Goal: Information Seeking & Learning: Find specific page/section

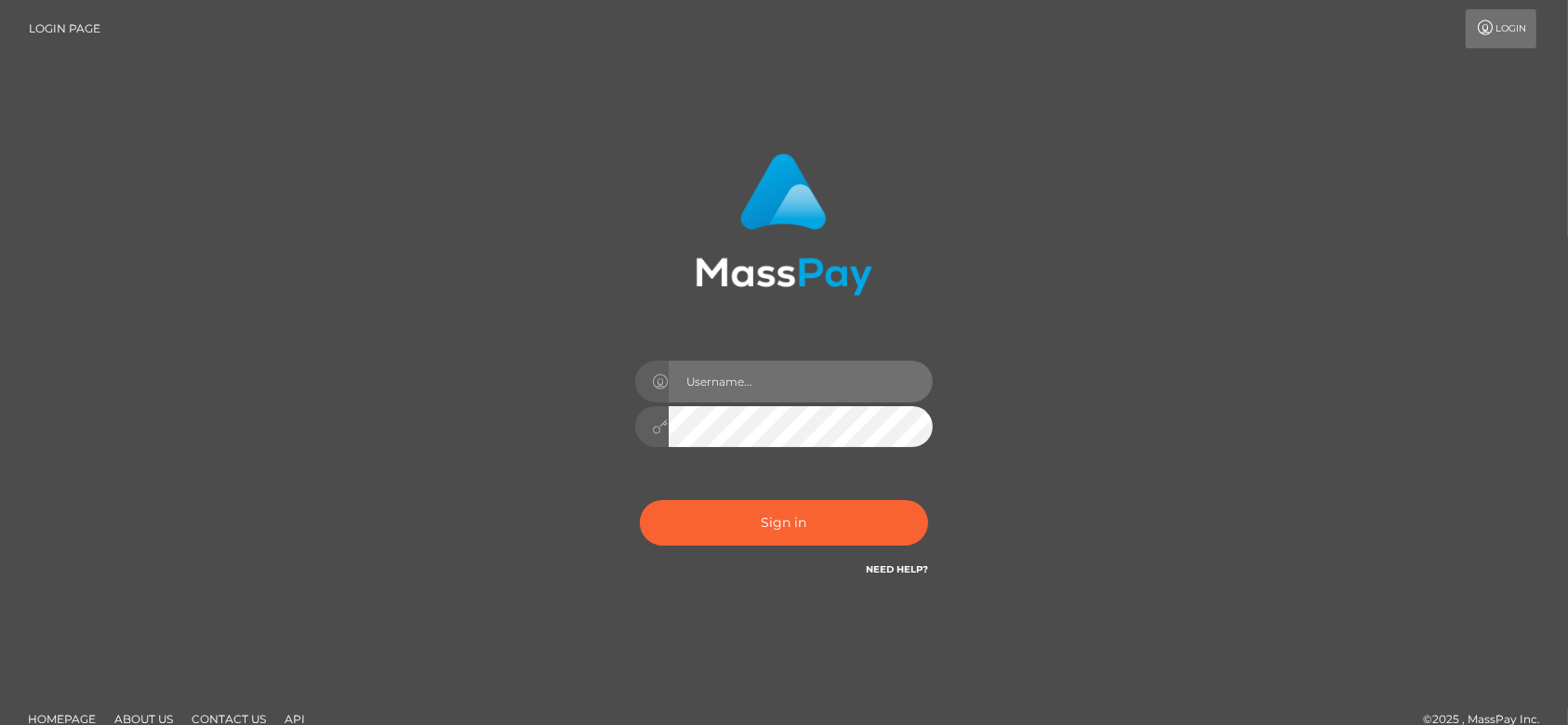
click at [732, 375] on input "text" at bounding box center [800, 381] width 264 height 42
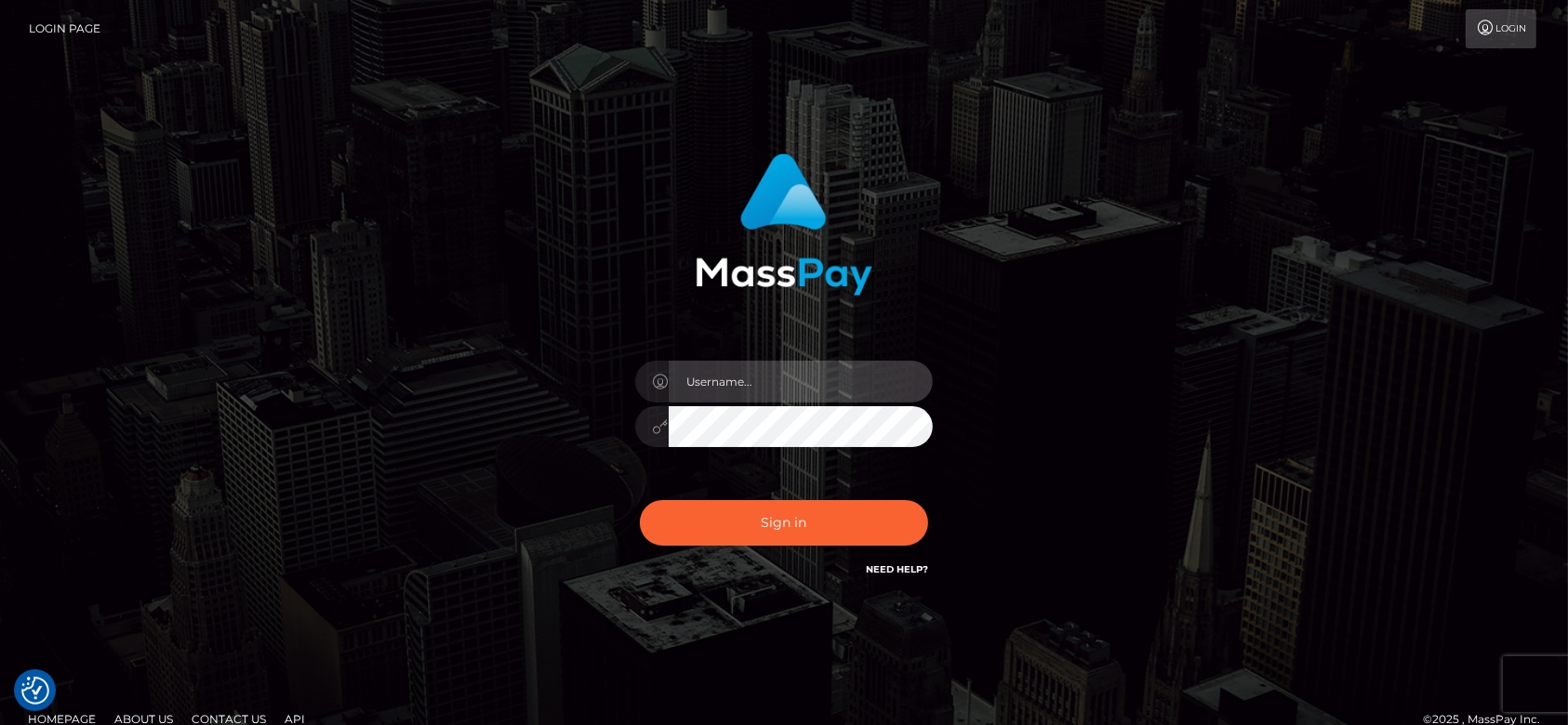
type input "[DOMAIN_NAME]"
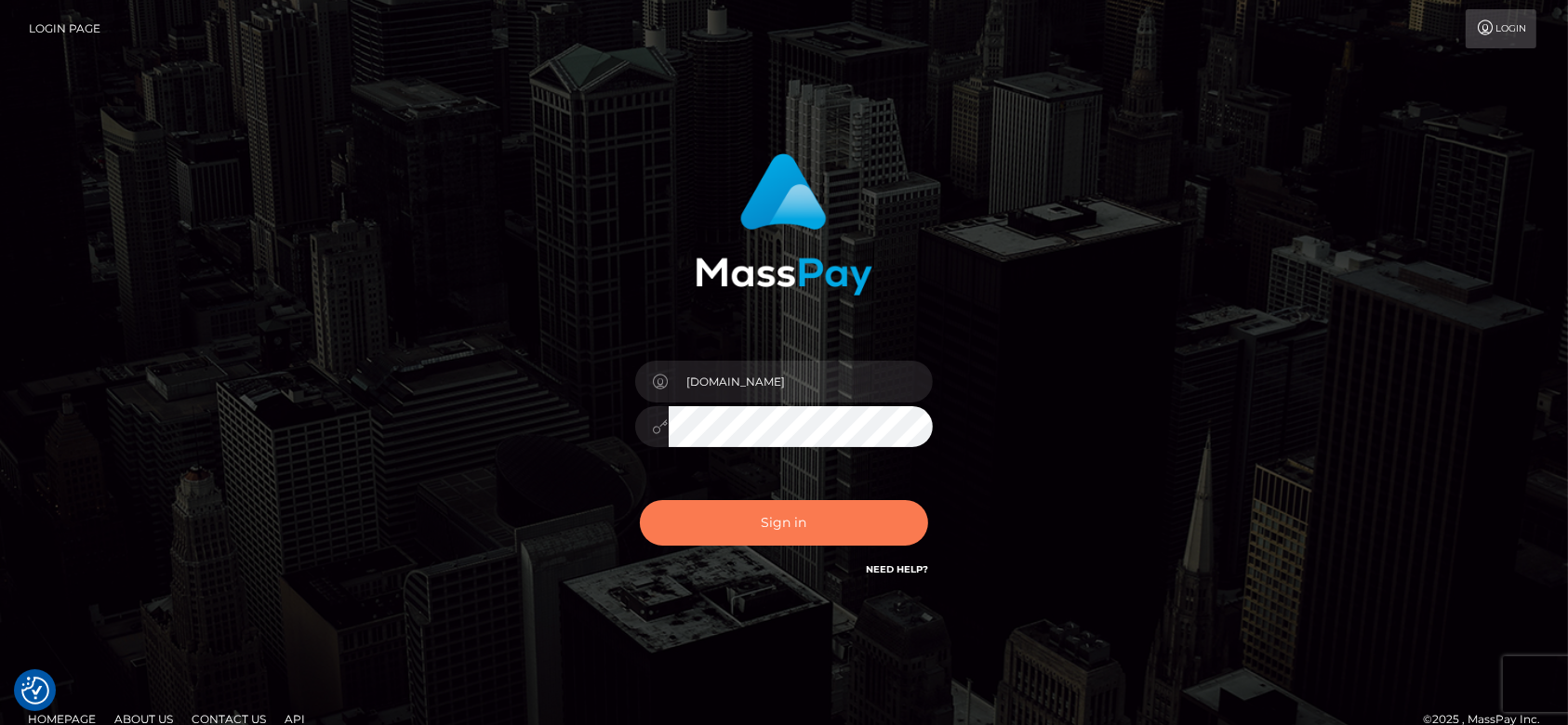
click at [800, 517] on button "Sign in" at bounding box center [784, 522] width 288 height 46
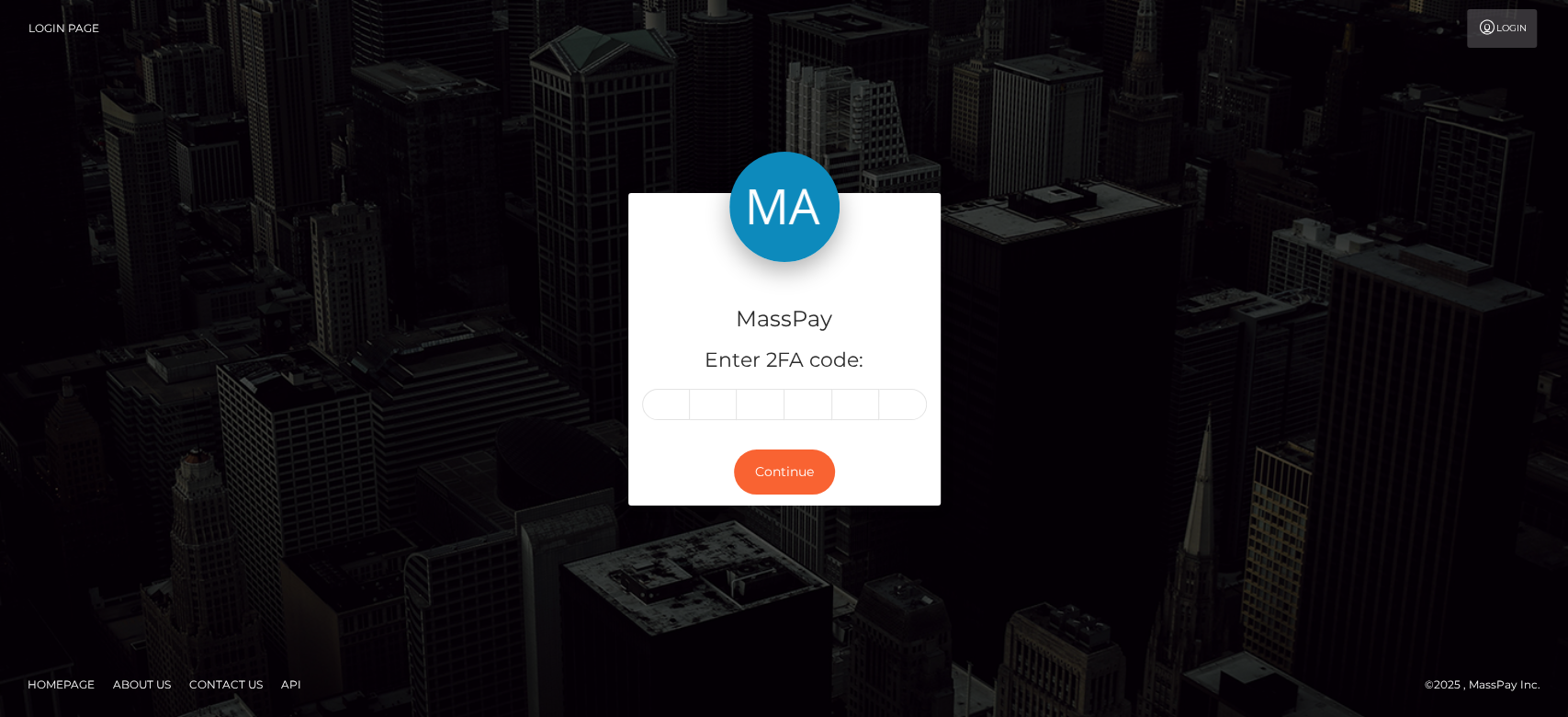
click at [647, 397] on input "text" at bounding box center [666, 404] width 48 height 31
type input "6"
type input "7"
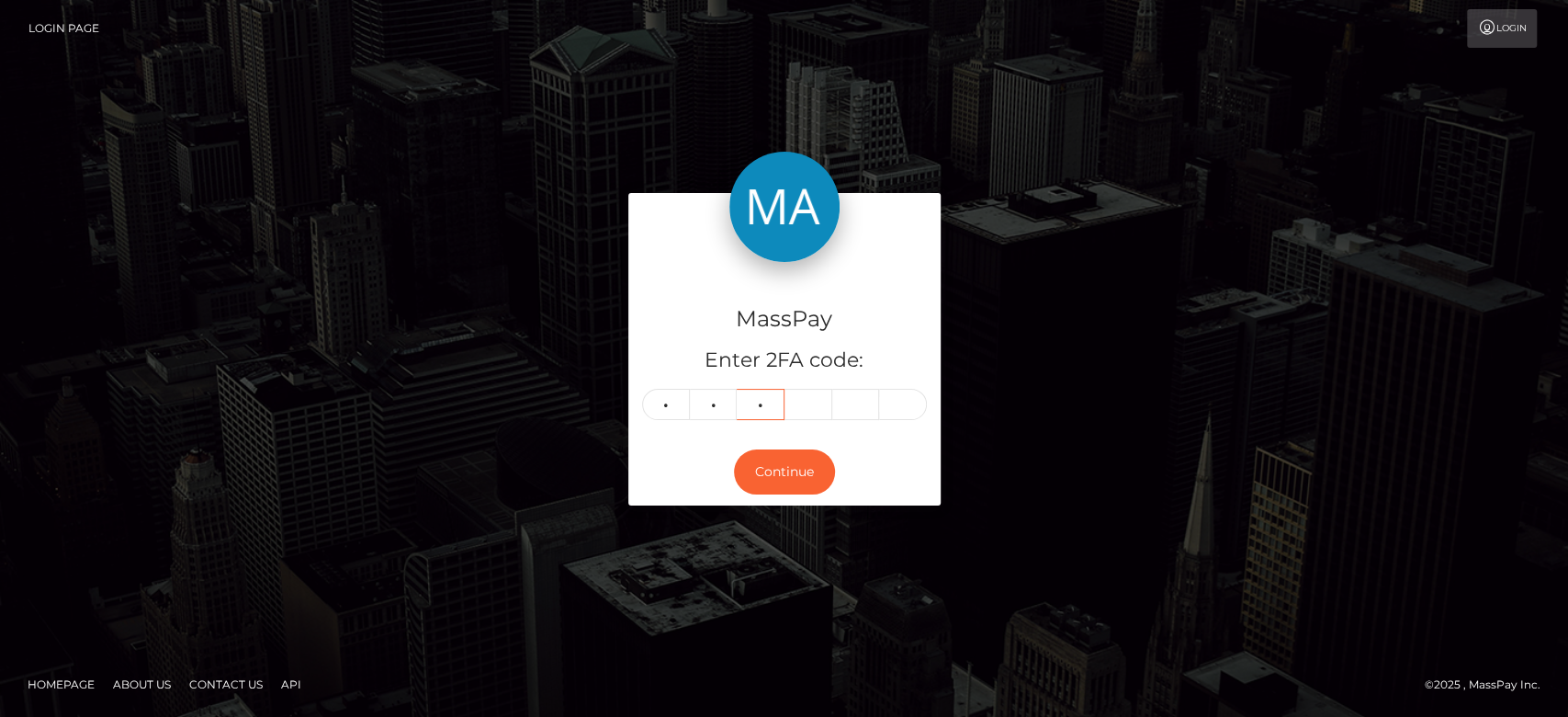
type input "8"
type input "7"
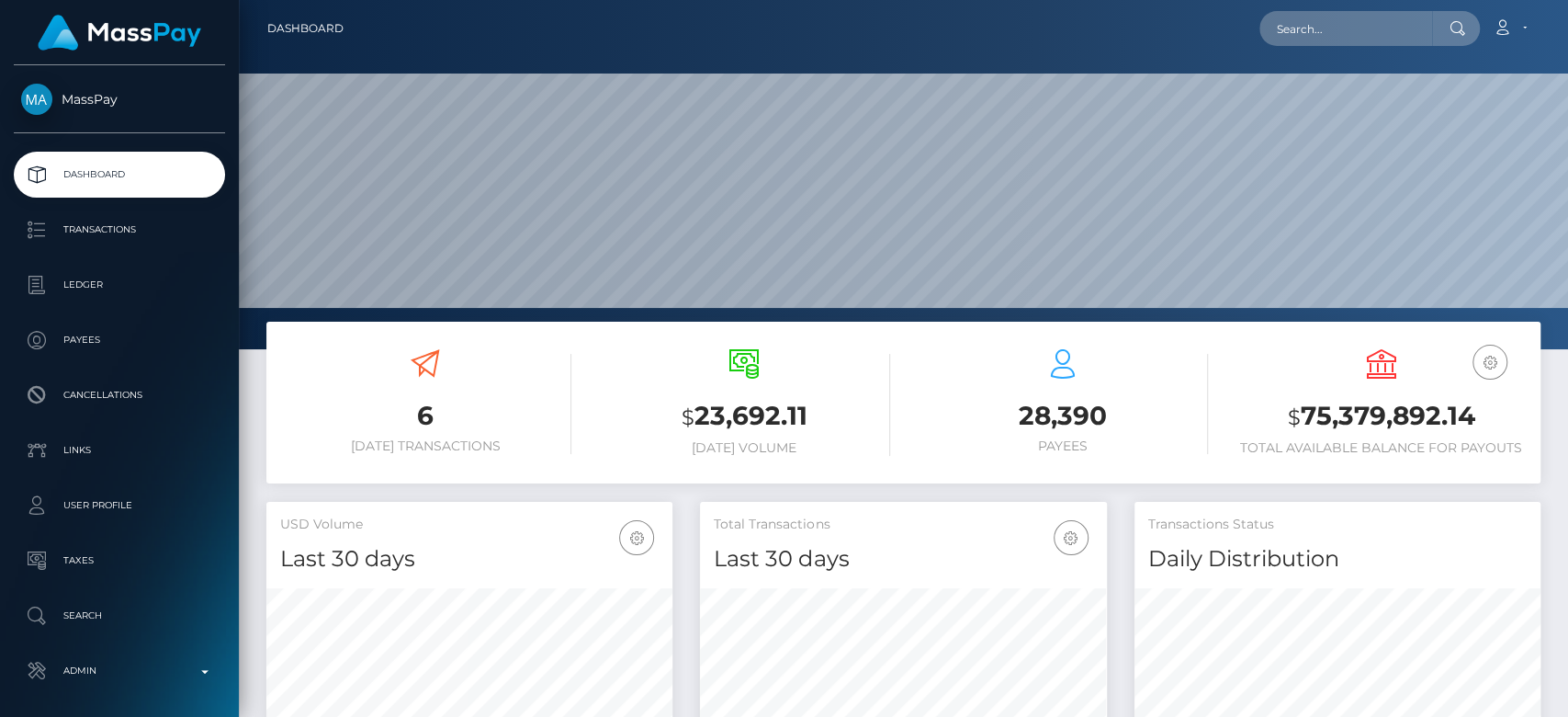
scroll to position [325, 406]
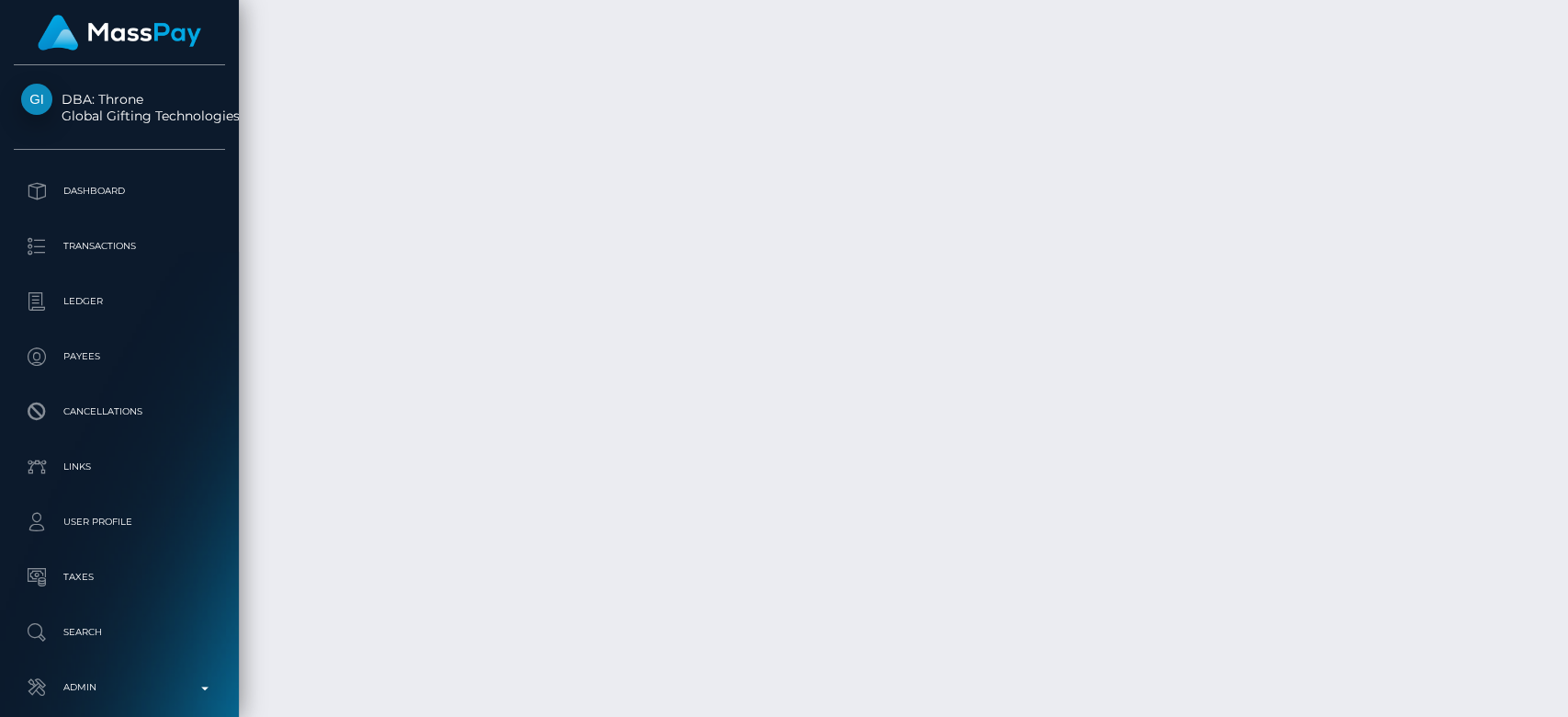
scroll to position [5933, 0]
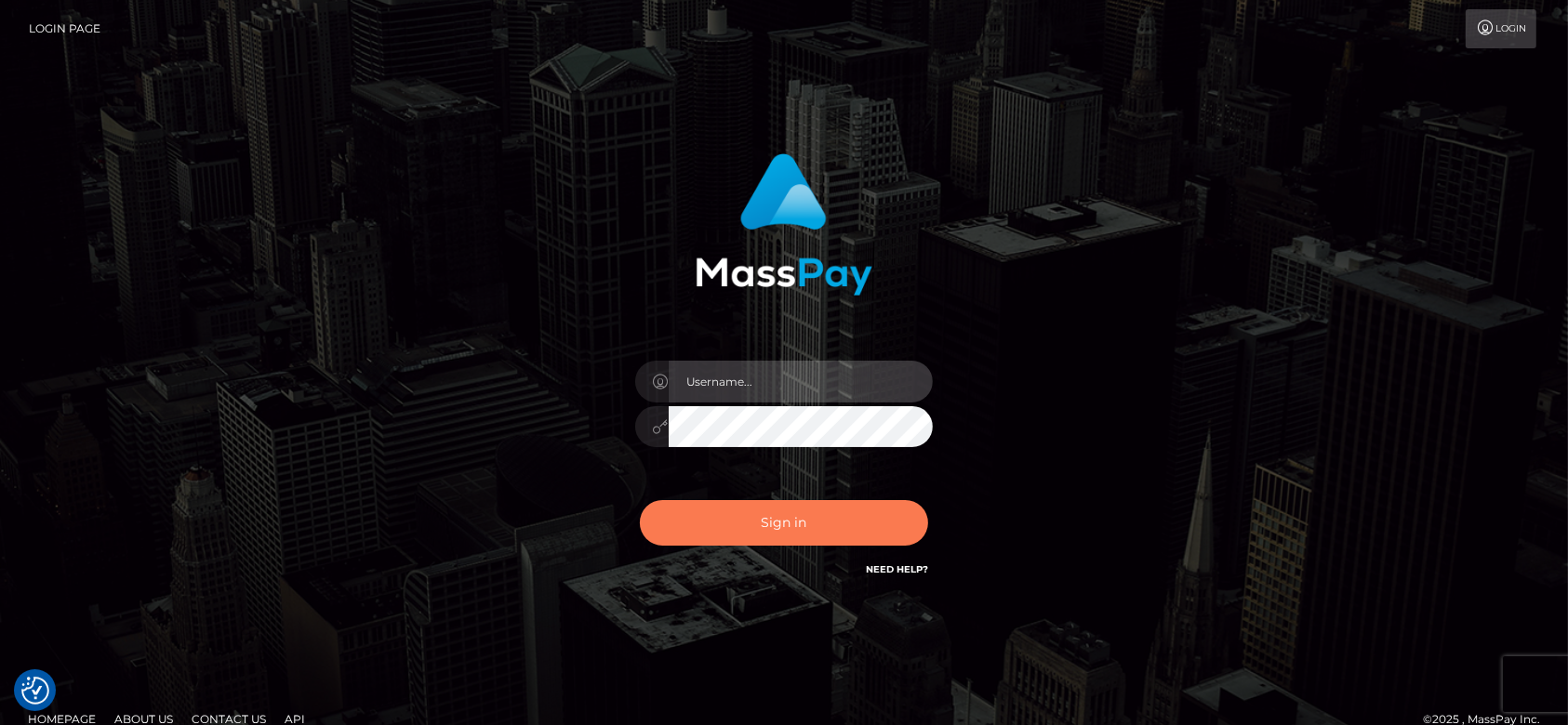
type input "fr.es"
click at [795, 515] on button "Sign in" at bounding box center [784, 522] width 288 height 46
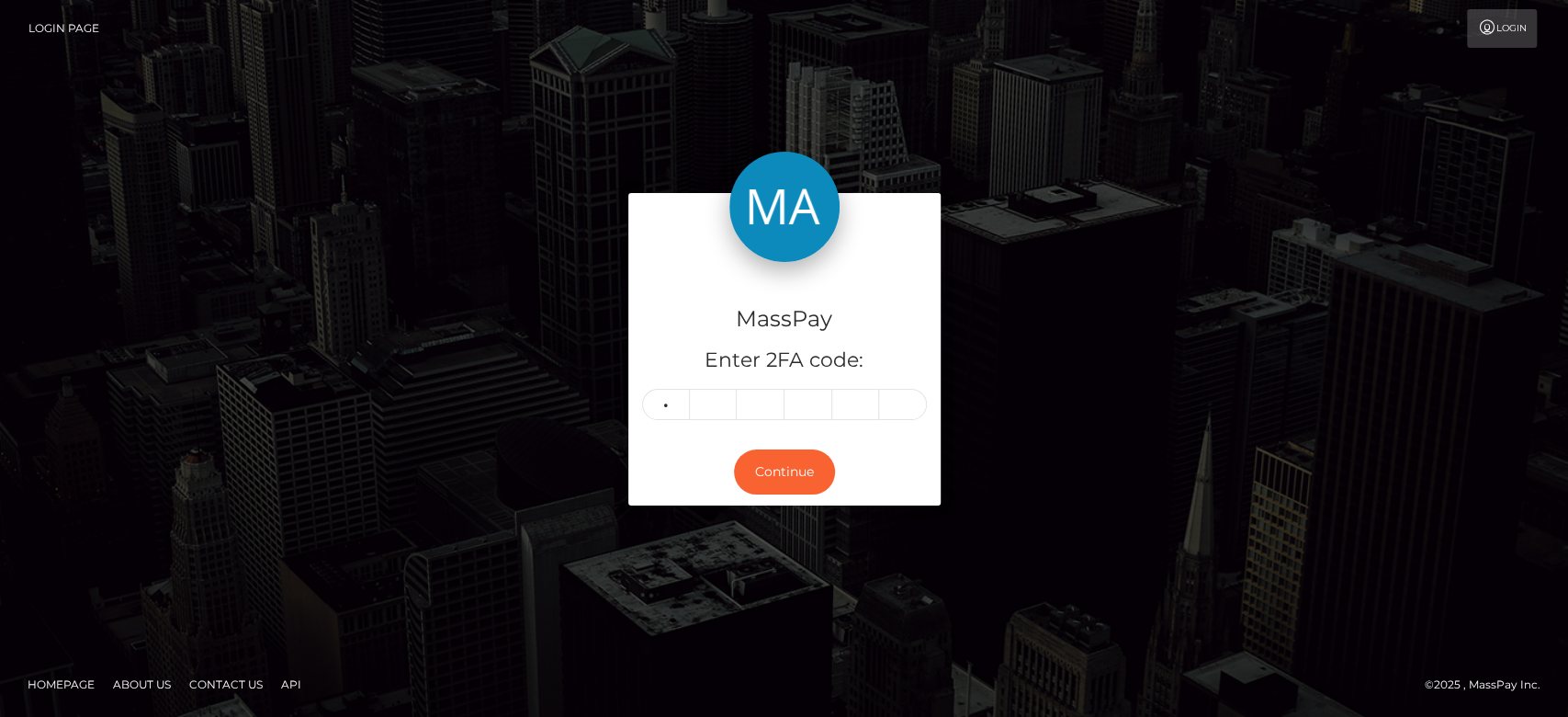
type input "3"
type input "6"
type input "5"
type input "1"
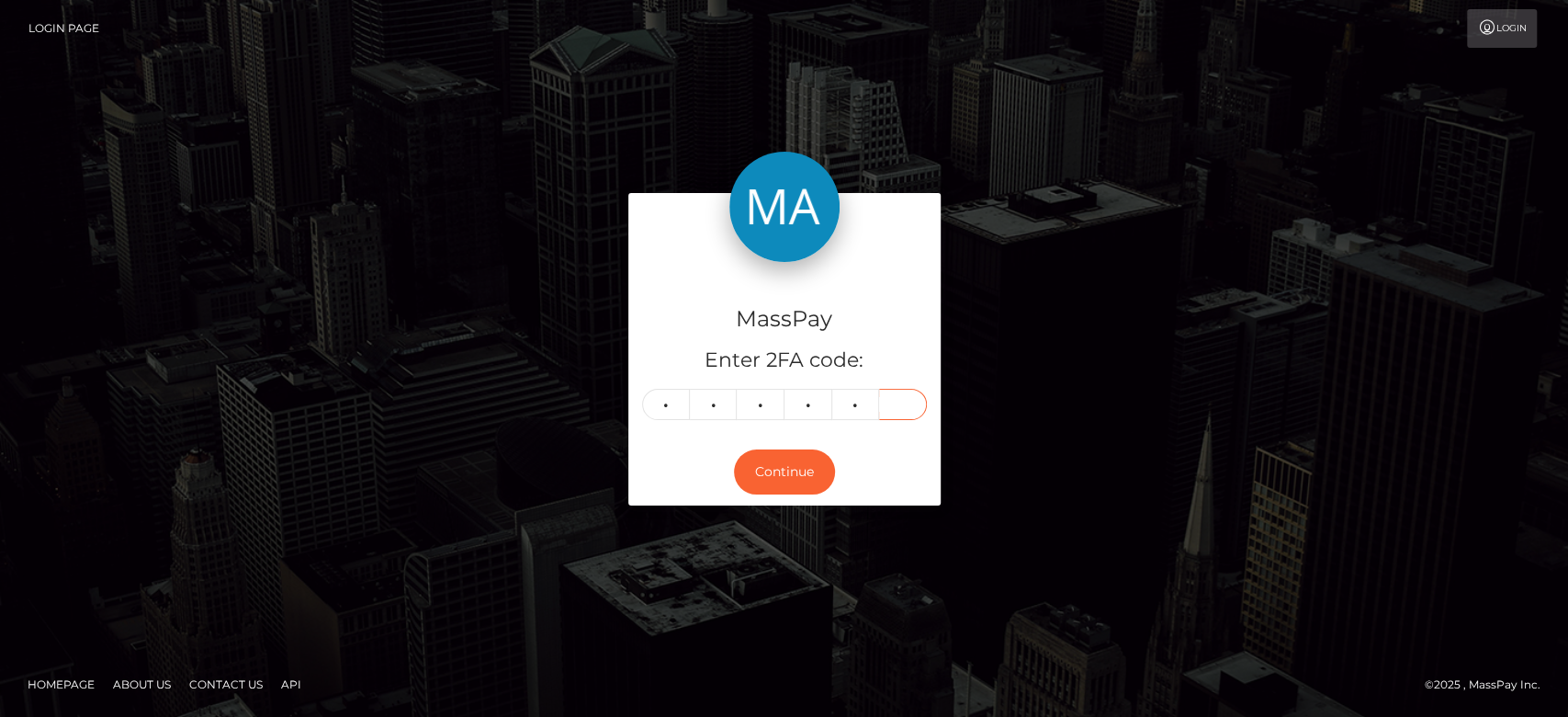
type input "3"
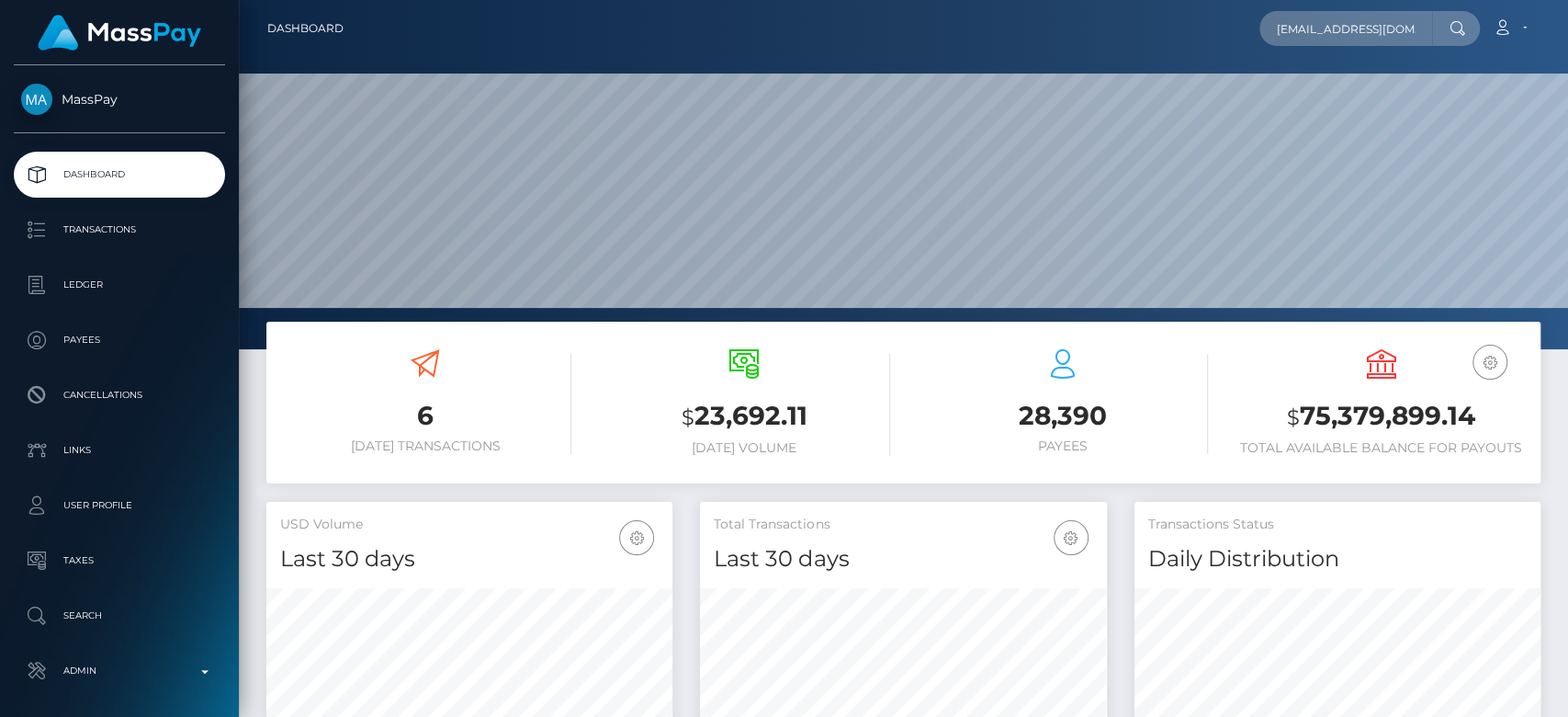
scroll to position [325, 406]
type input "[EMAIL_ADDRESS][DOMAIN_NAME]"
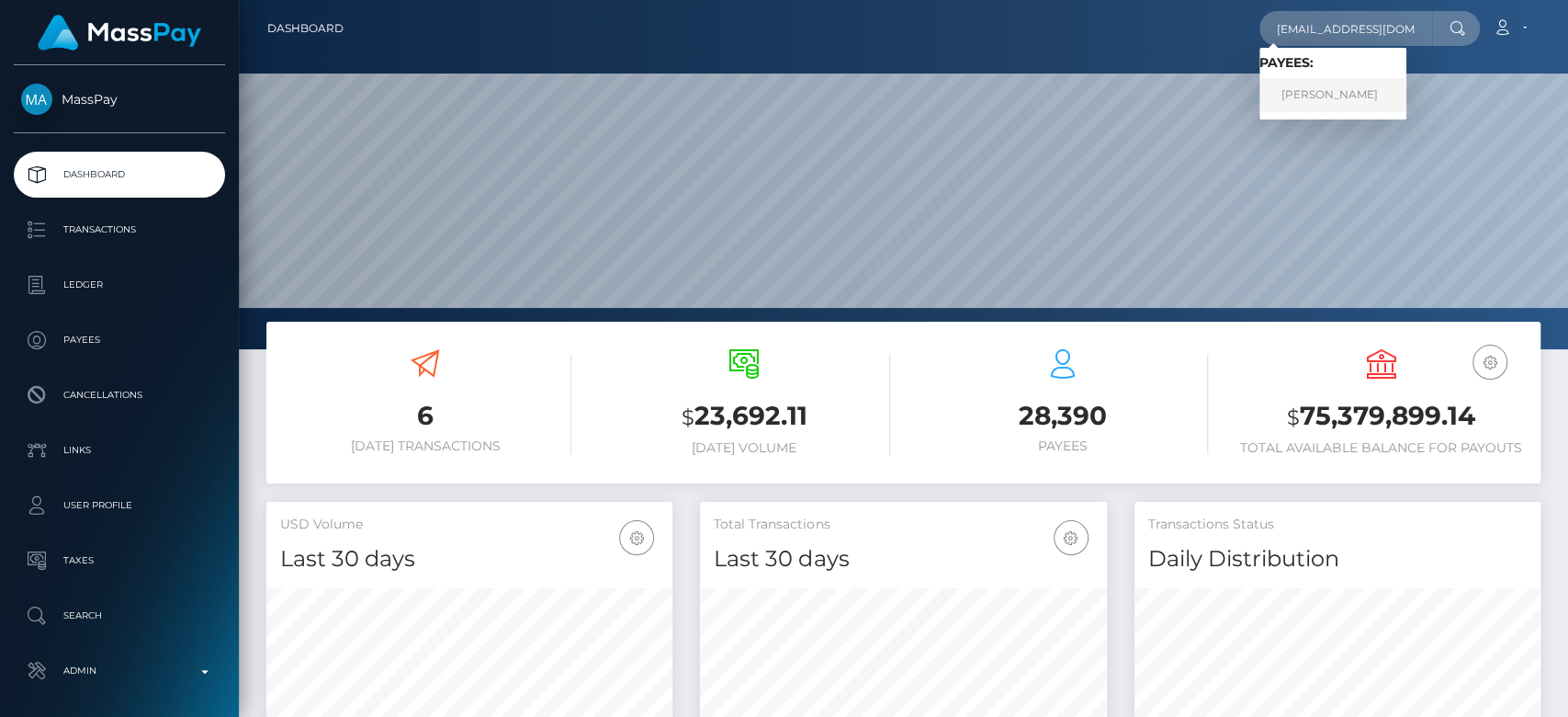
click at [1330, 99] on link "[PERSON_NAME]" at bounding box center [1333, 94] width 147 height 34
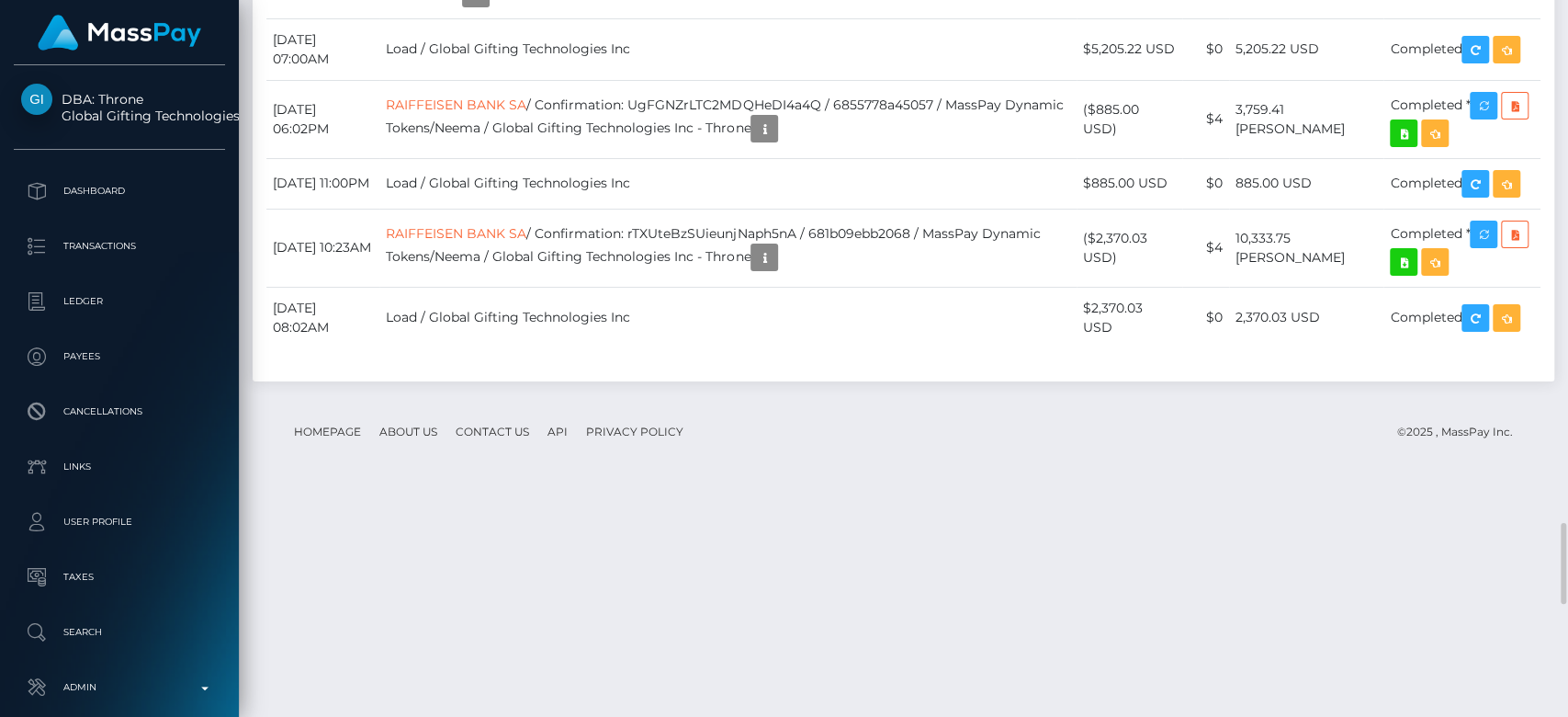
scroll to position [220, 406]
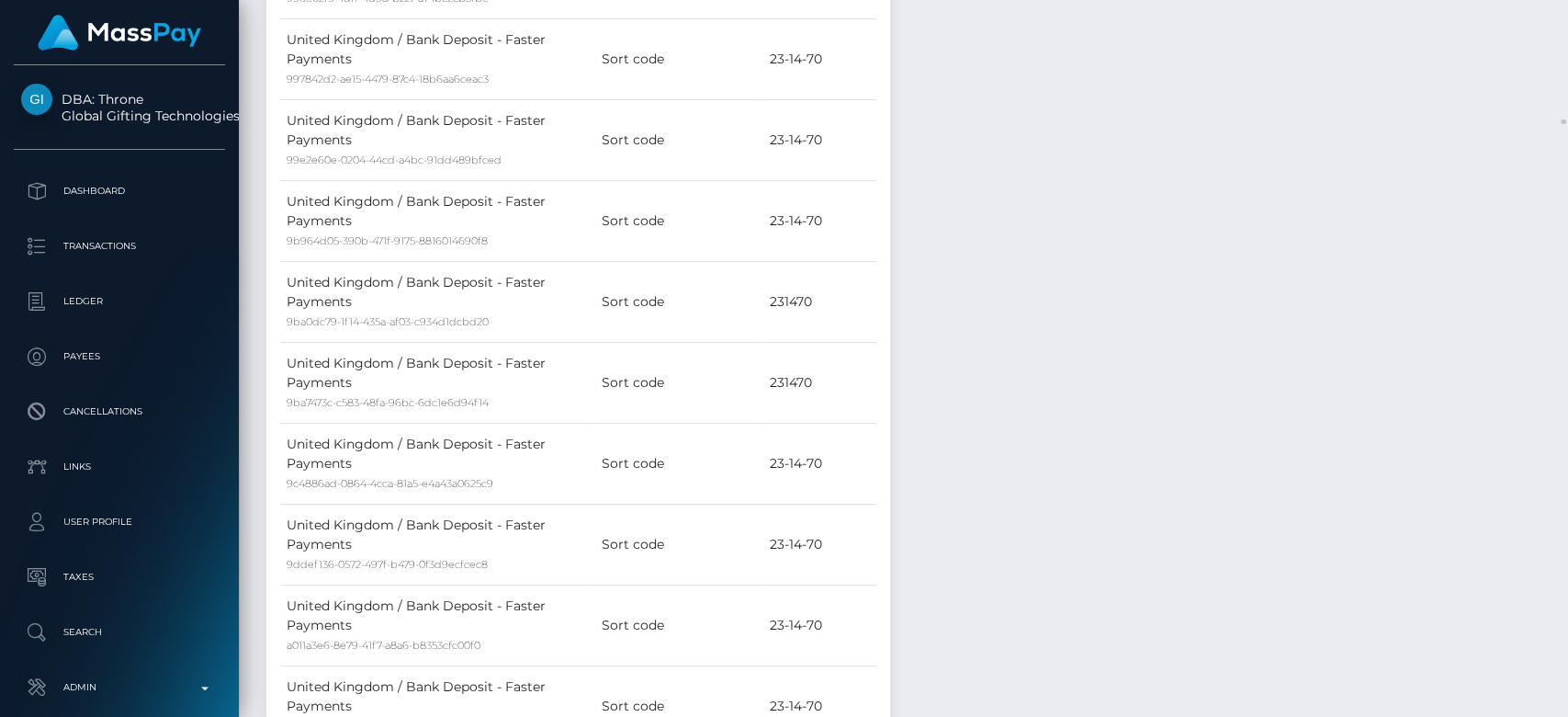
scroll to position [12268, 0]
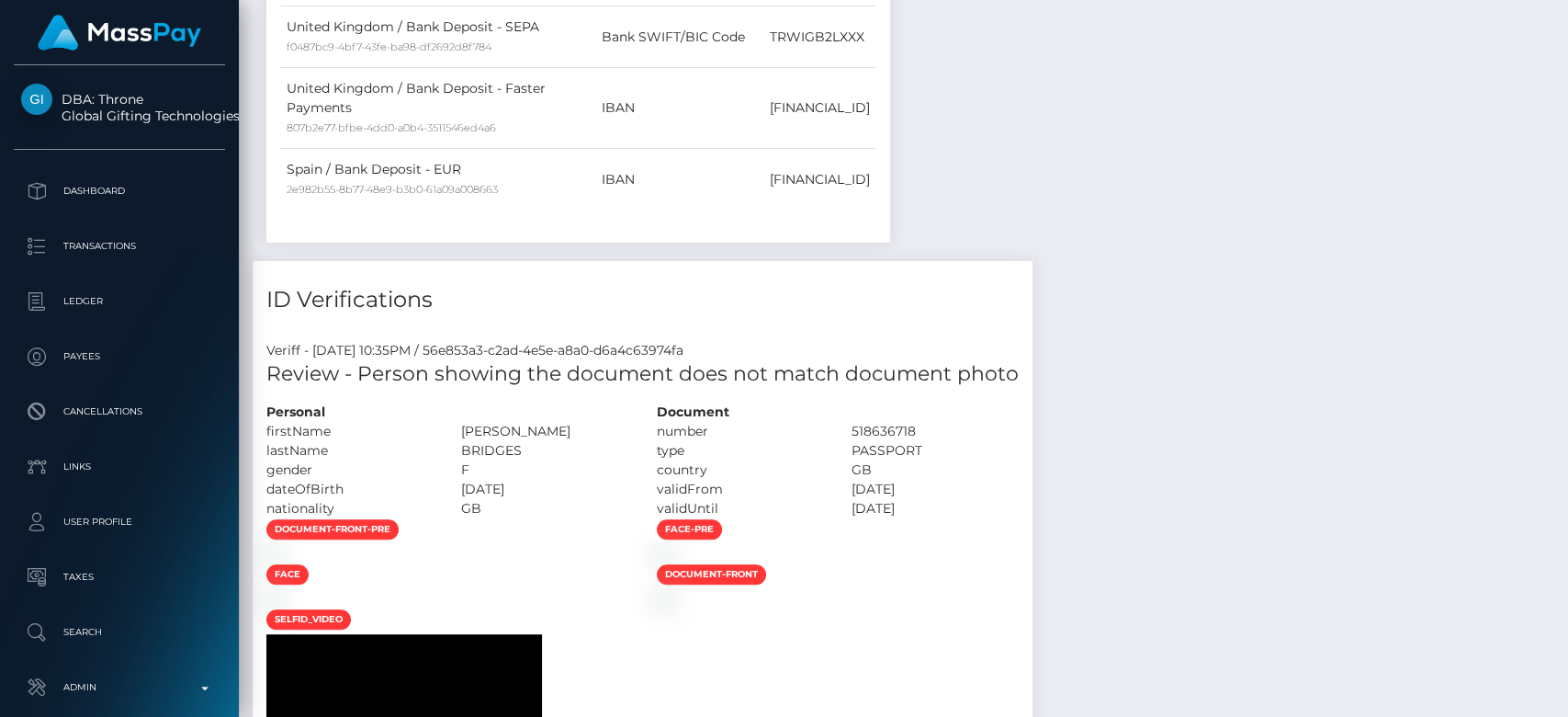
drag, startPoint x: 1559, startPoint y: 92, endPoint x: 1566, endPoint y: 425, distance: 333.1
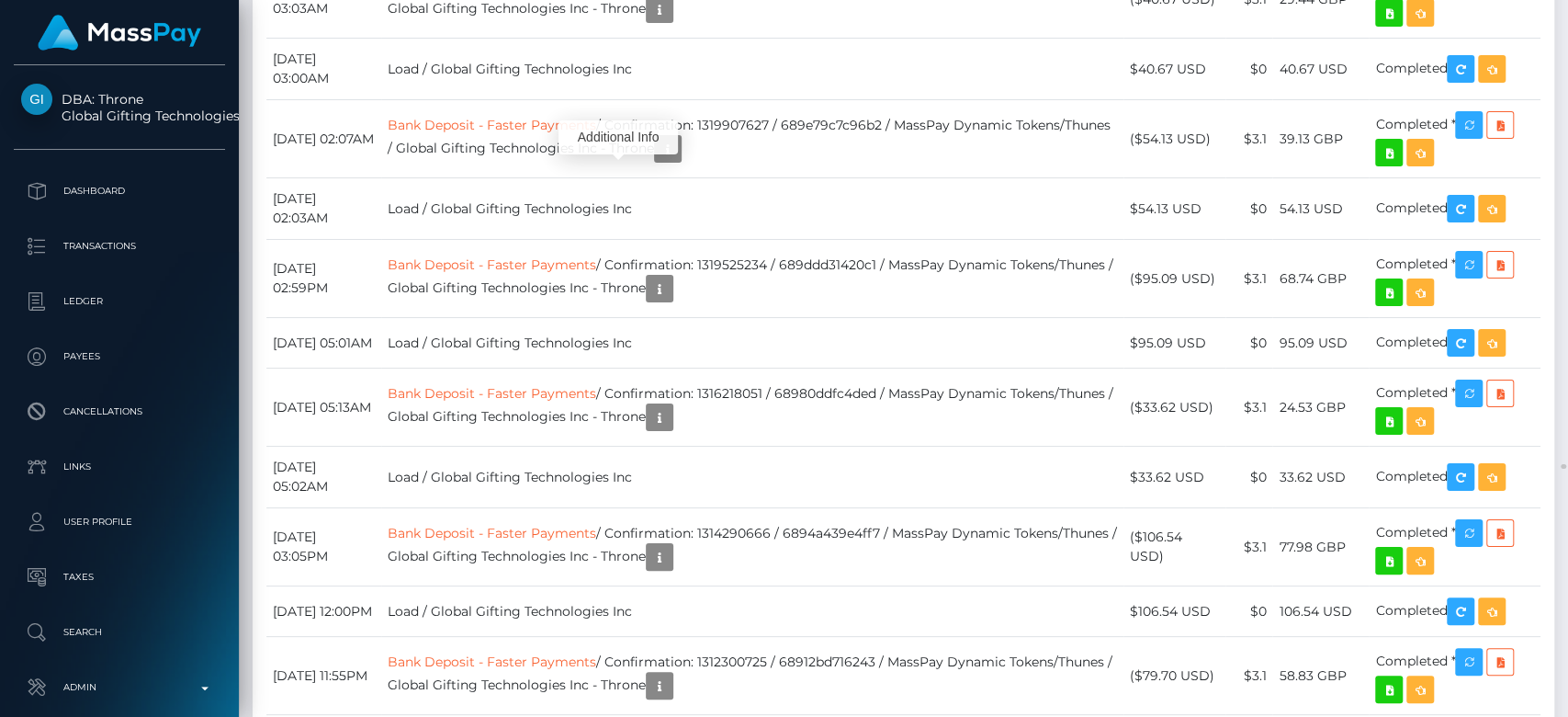
scroll to position [220, 406]
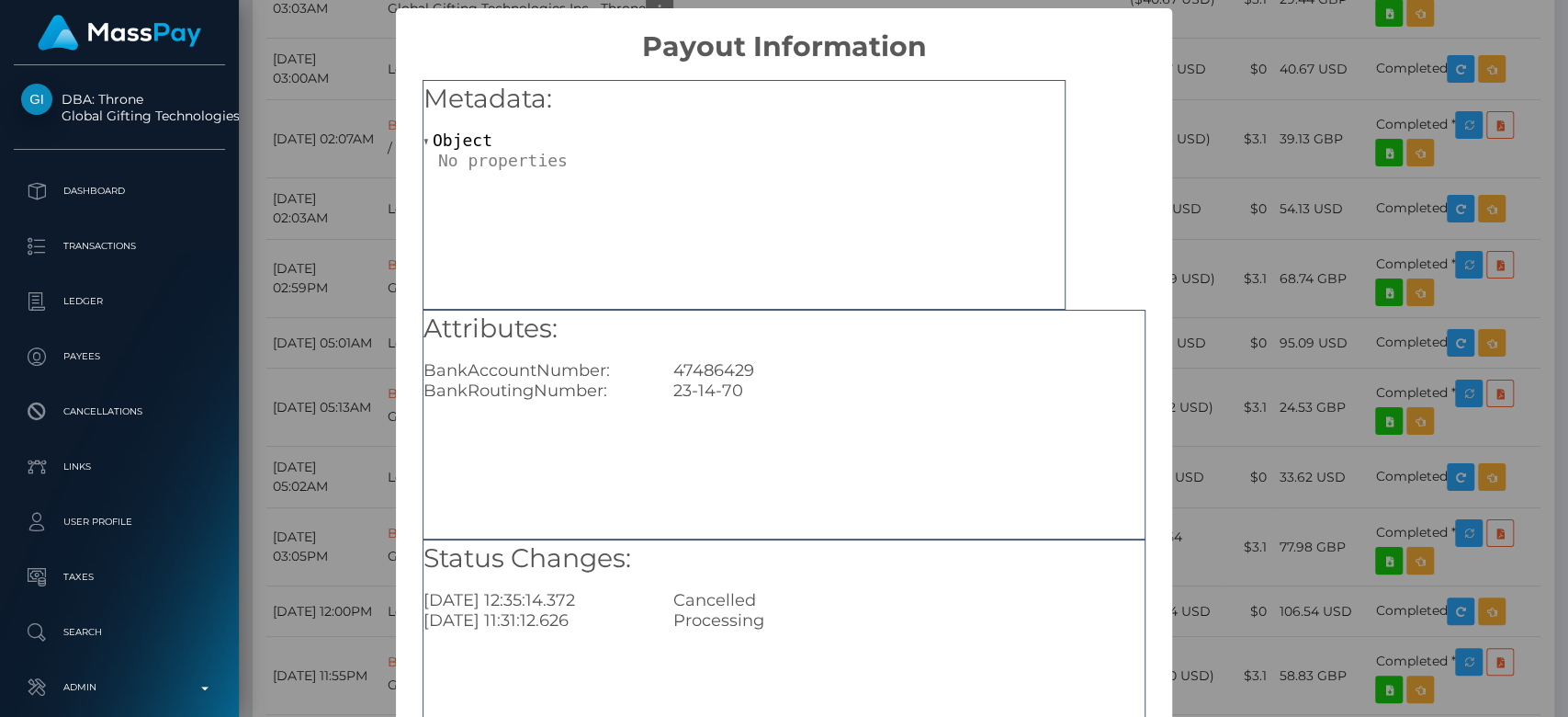
click at [1267, 469] on div "× Payout Information Metadata: Object Attributes: BankAccountNumber: 47486429 B…" at bounding box center [784, 358] width 1568 height 717
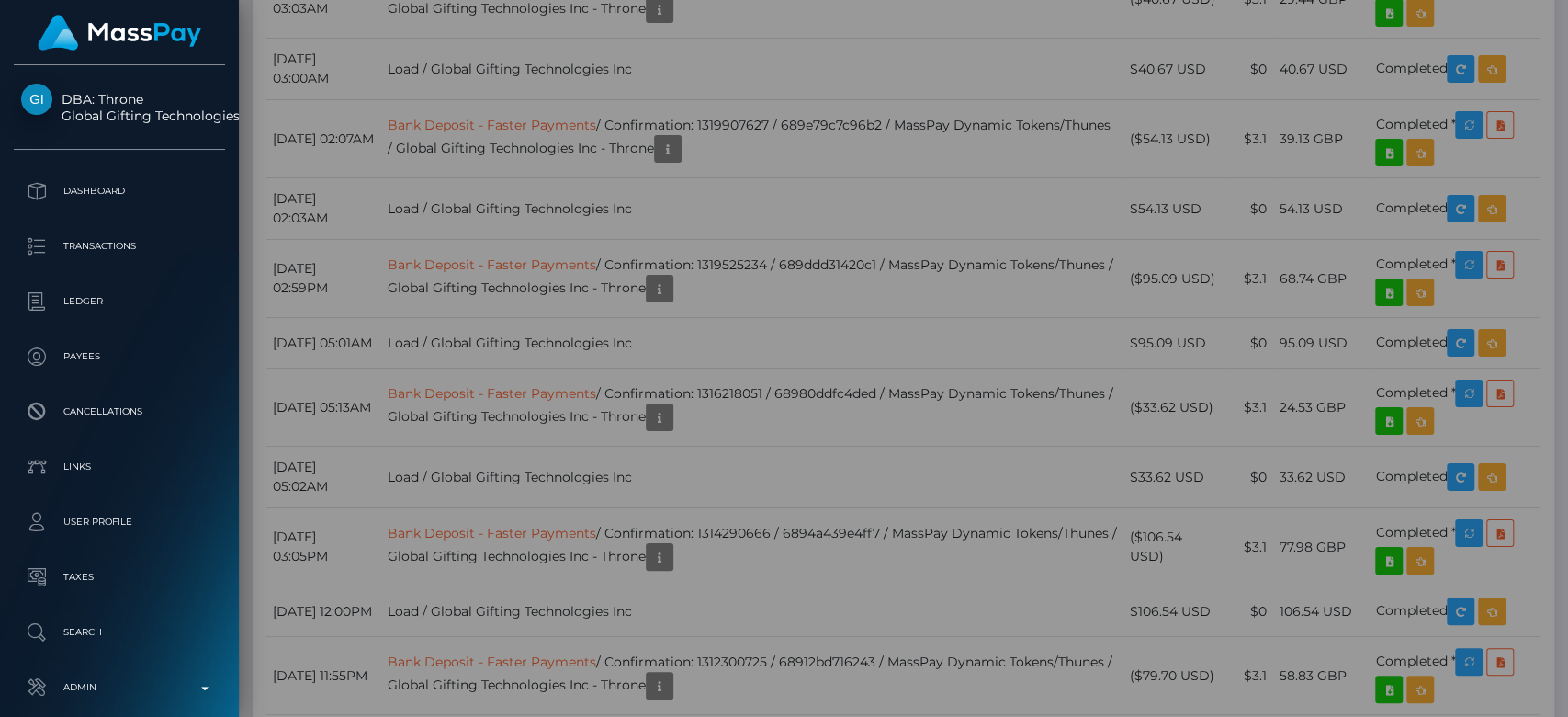
scroll to position [0, 0]
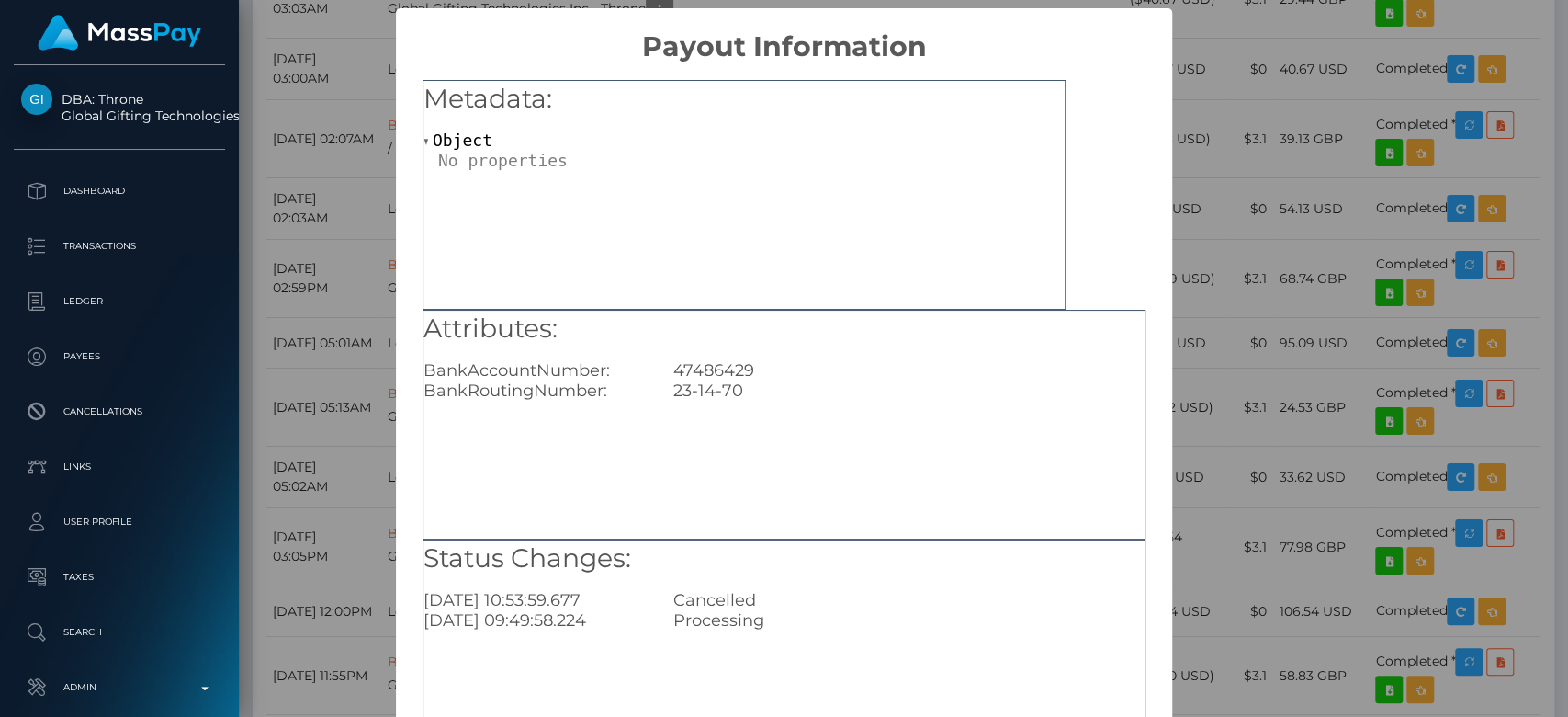
click at [1209, 430] on div "× Payout Information Metadata: Object Attributes: BankAccountNumber: 47486429 B…" at bounding box center [784, 358] width 1568 height 717
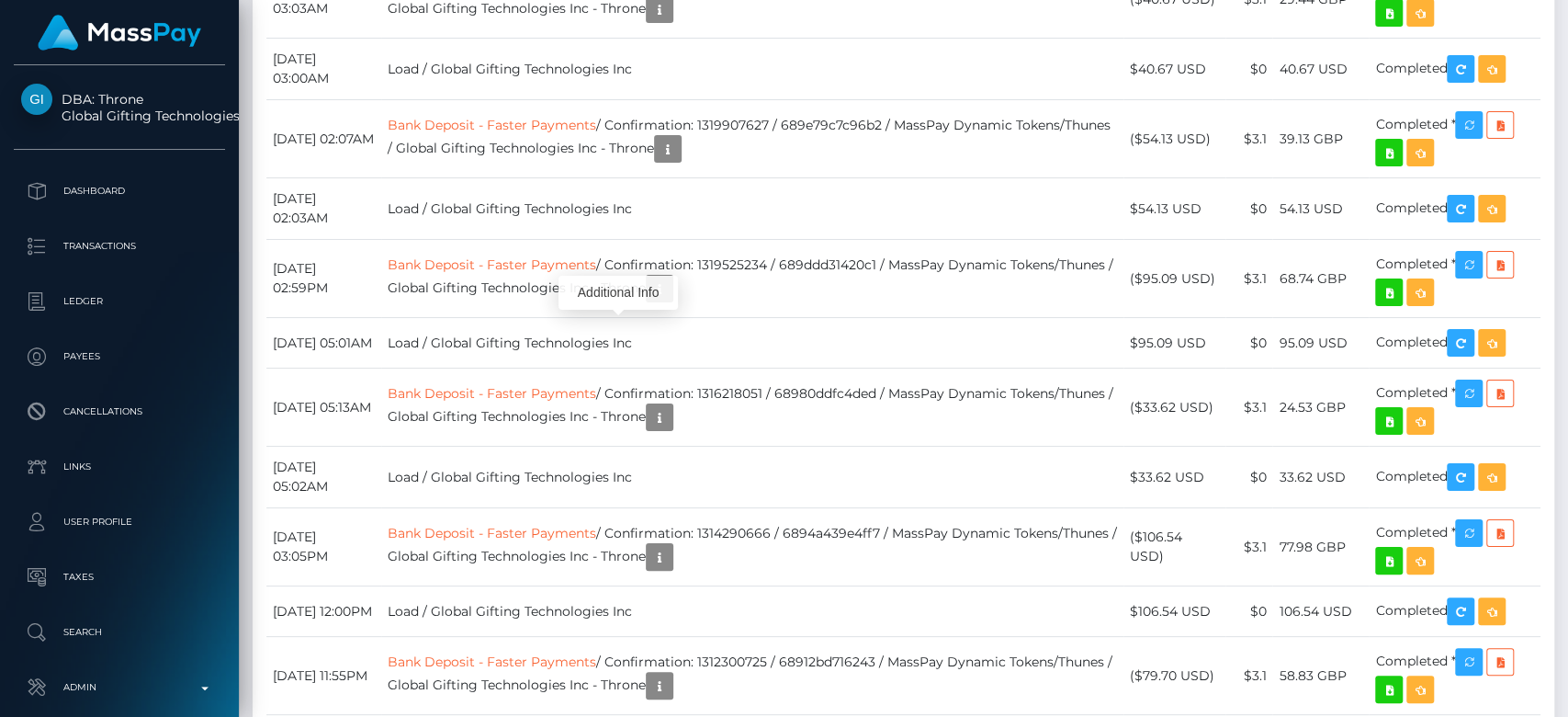
scroll to position [220, 406]
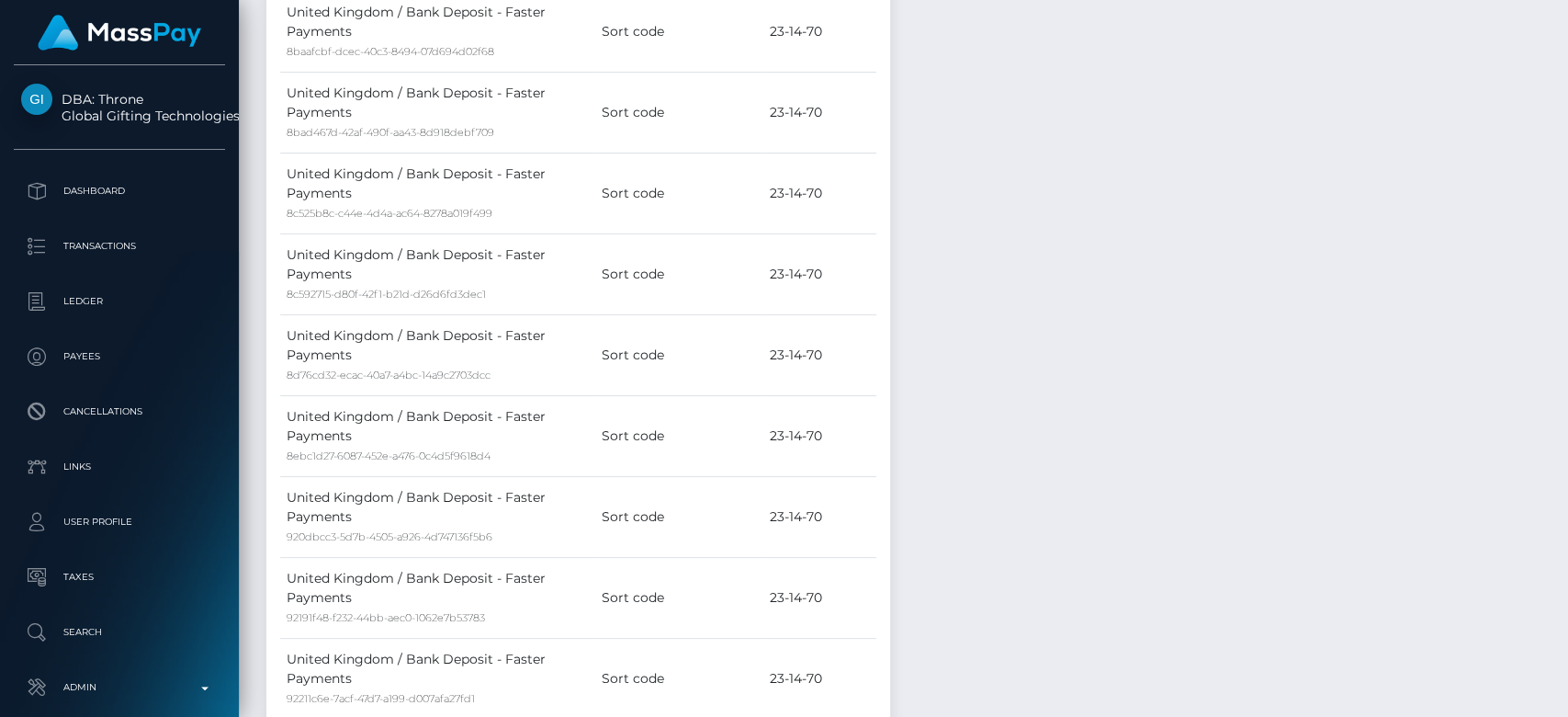
scroll to position [0, 0]
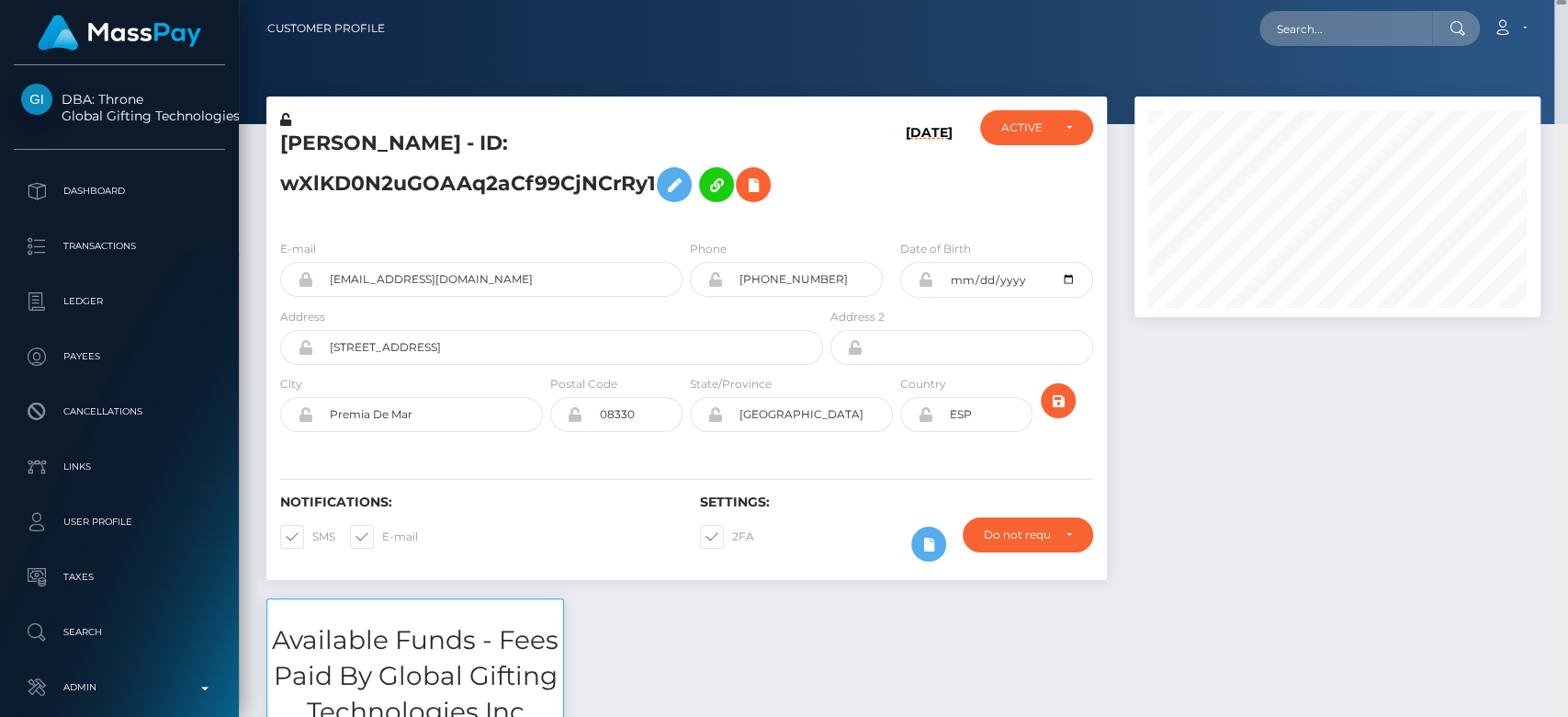
drag, startPoint x: 1561, startPoint y: 389, endPoint x: 1534, endPoint y: -68, distance: 457.8
click at [1534, 0] on html "DBA: Throne Global Gifting Technologies Inc Dashboard Transactions Ledger Payee…" at bounding box center [784, 358] width 1568 height 717
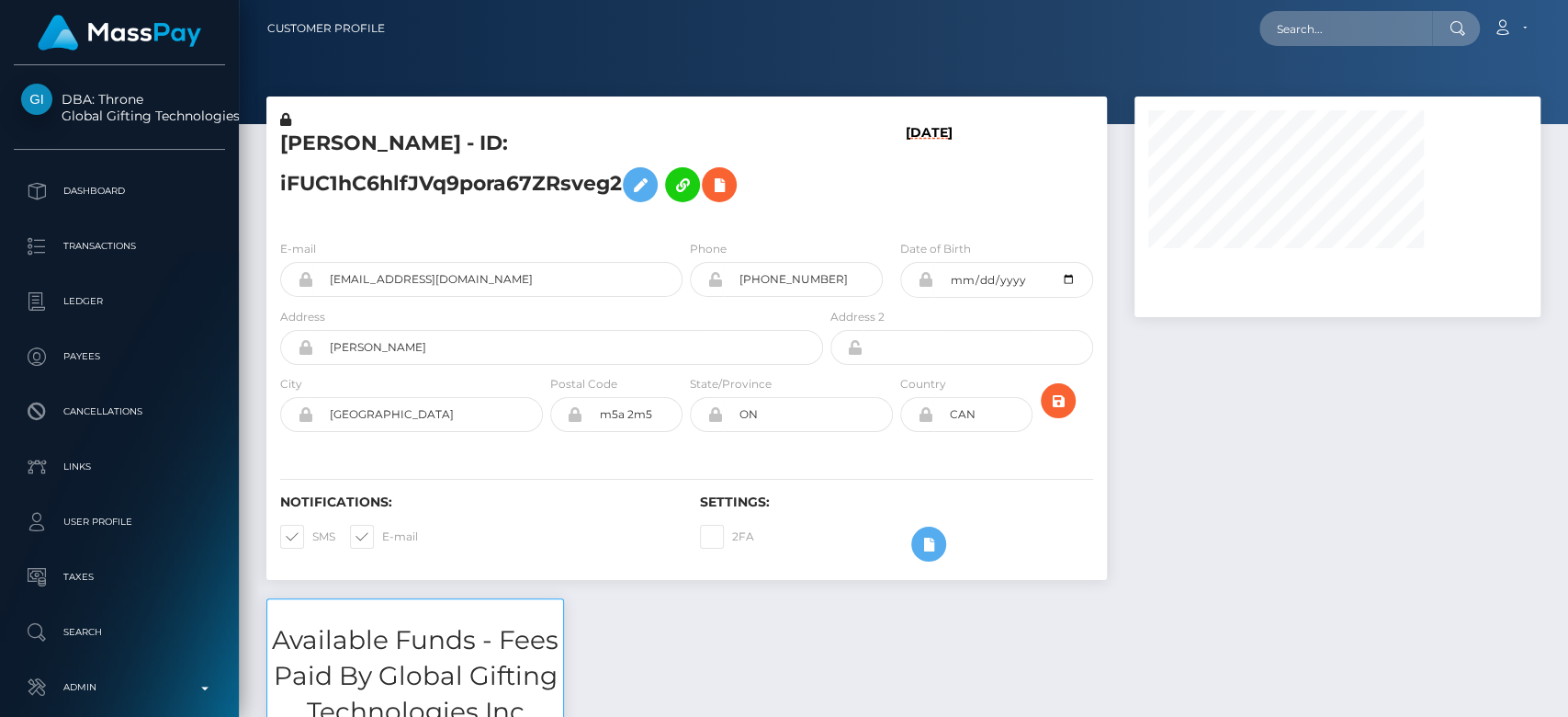
click at [1191, 430] on div at bounding box center [1338, 347] width 434 height 501
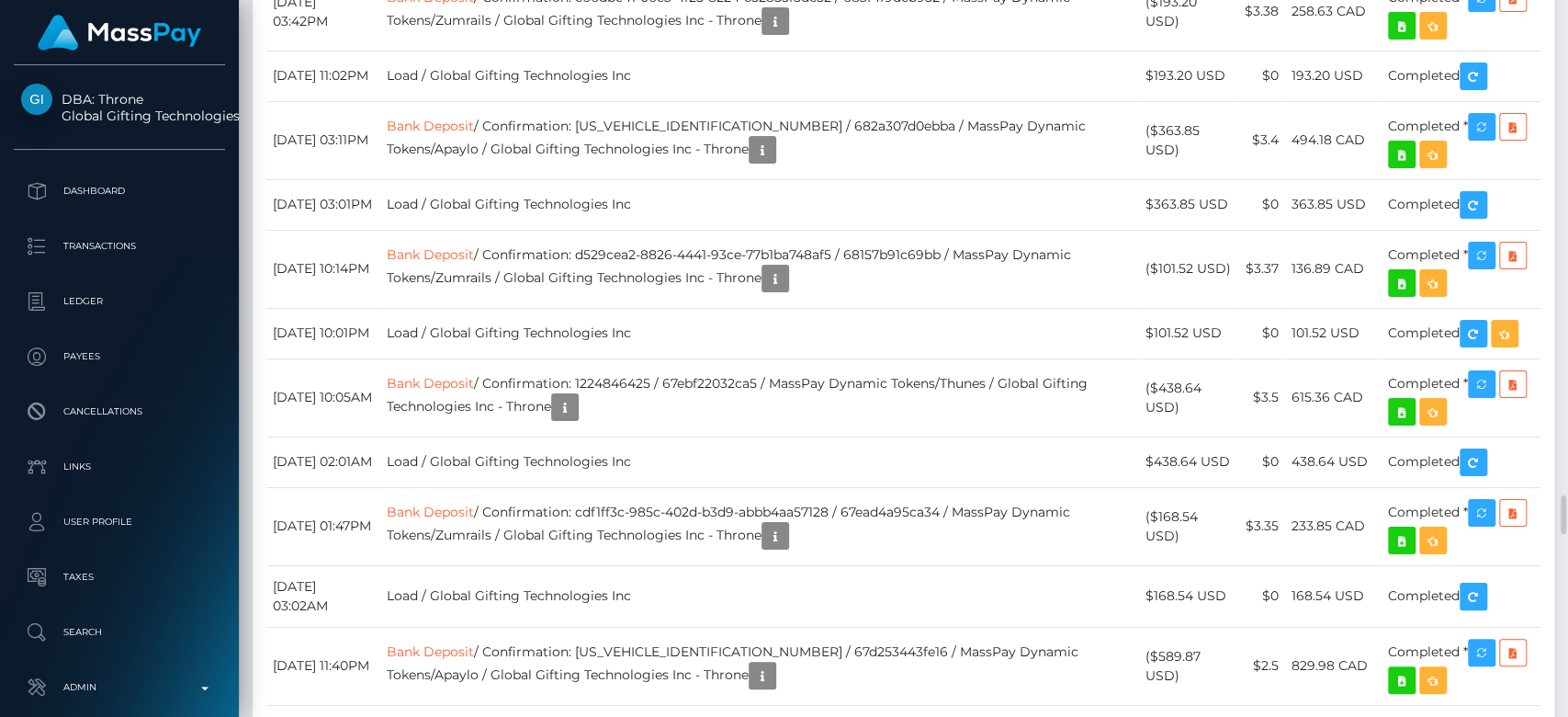
scroll to position [220, 406]
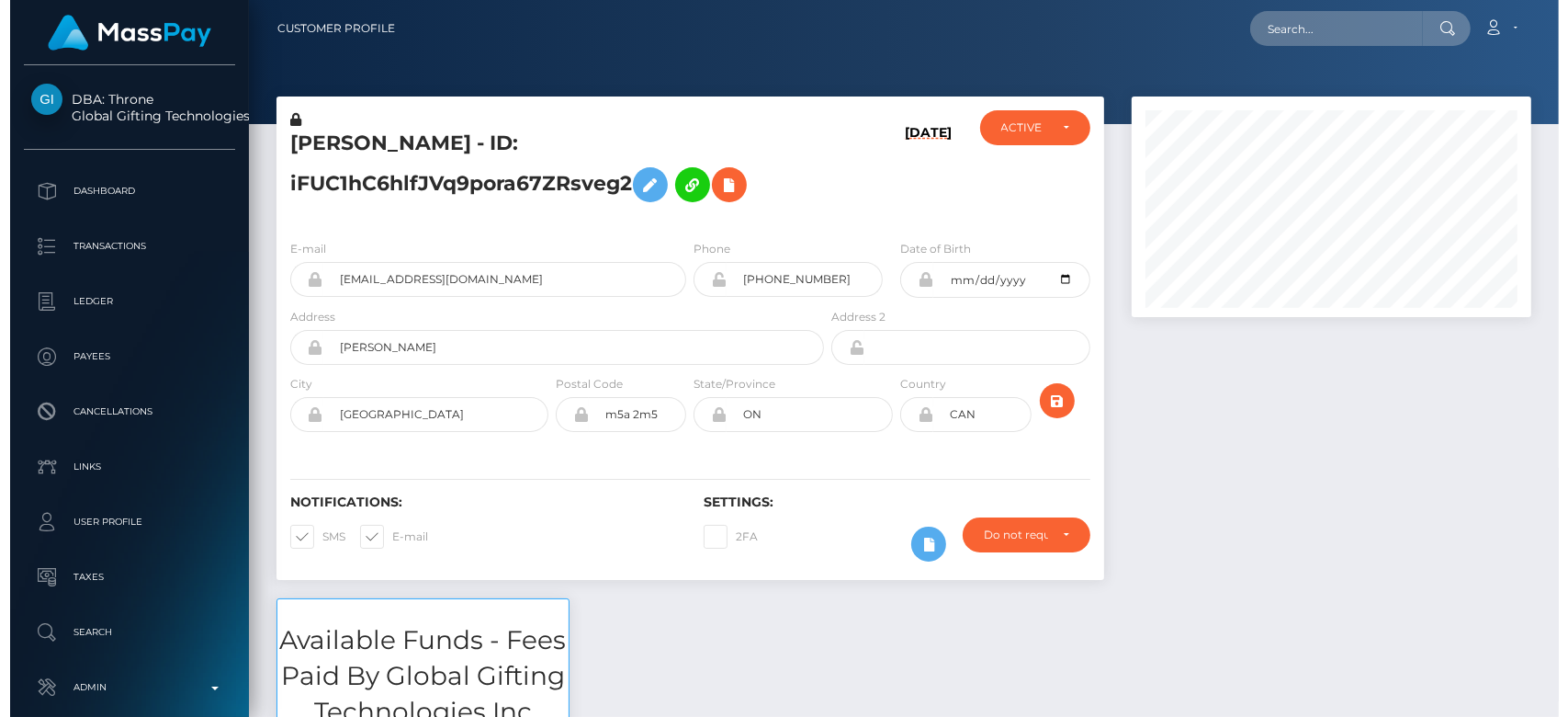
scroll to position [918667, 918400]
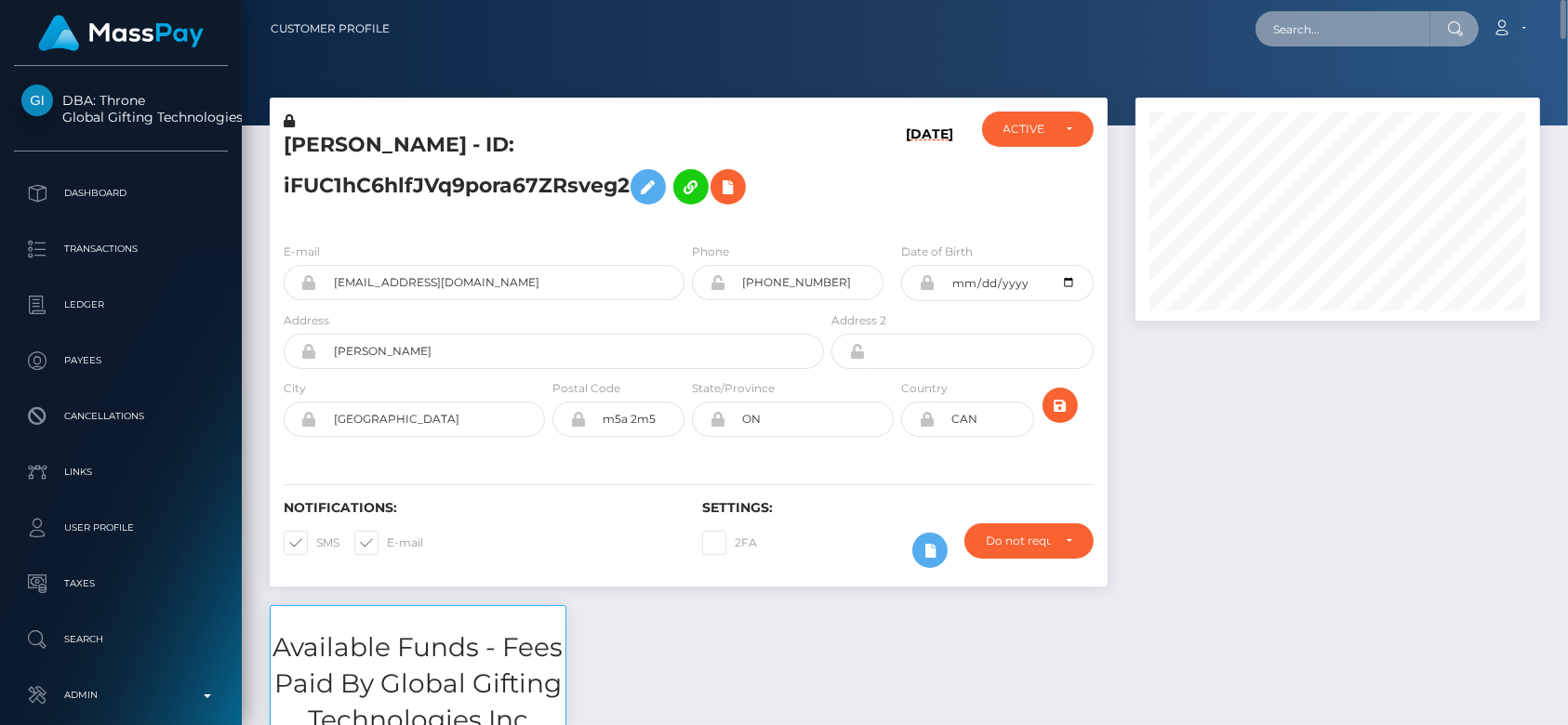
click at [1328, 34] on input "text" at bounding box center [1342, 29] width 175 height 36
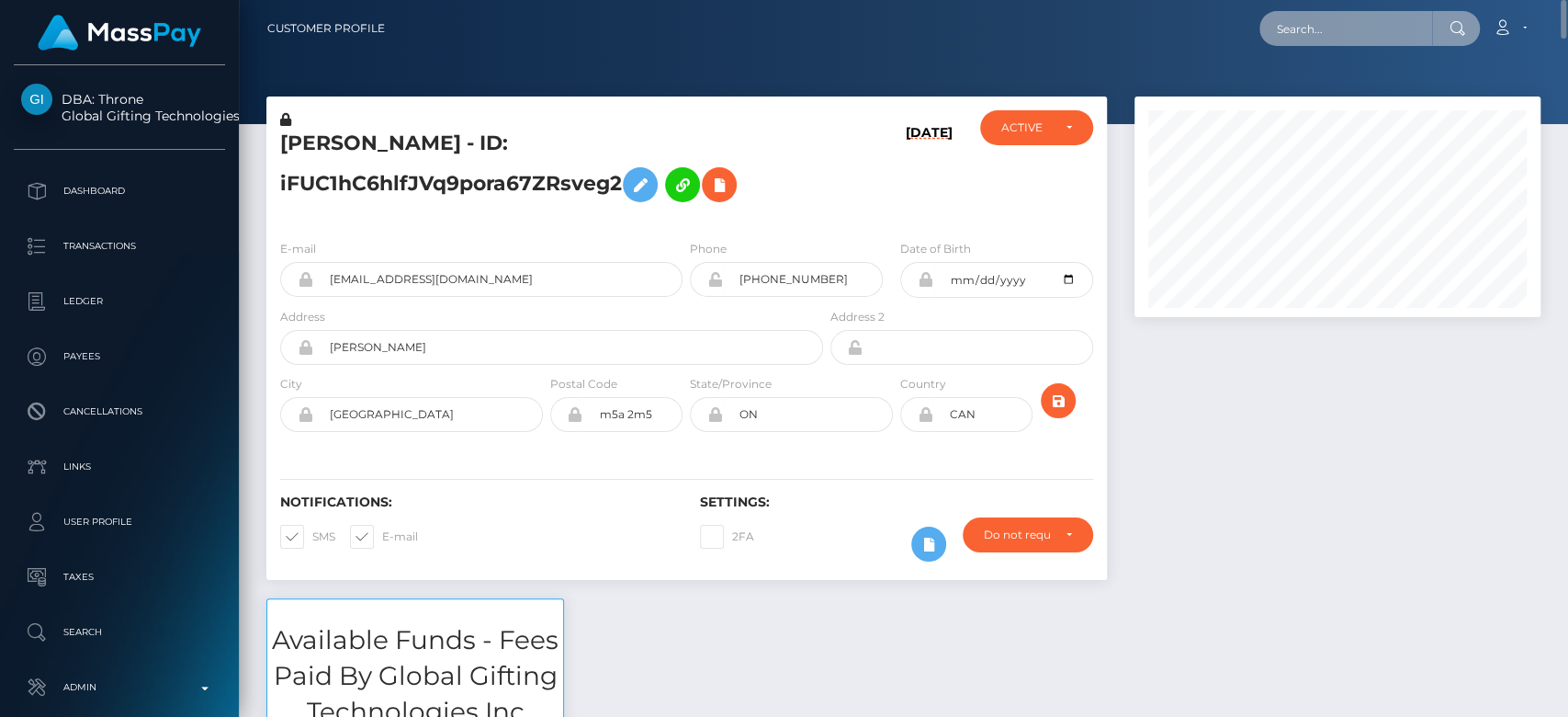
scroll to position [220, 406]
paste input "kisasaffair@gmail.com"
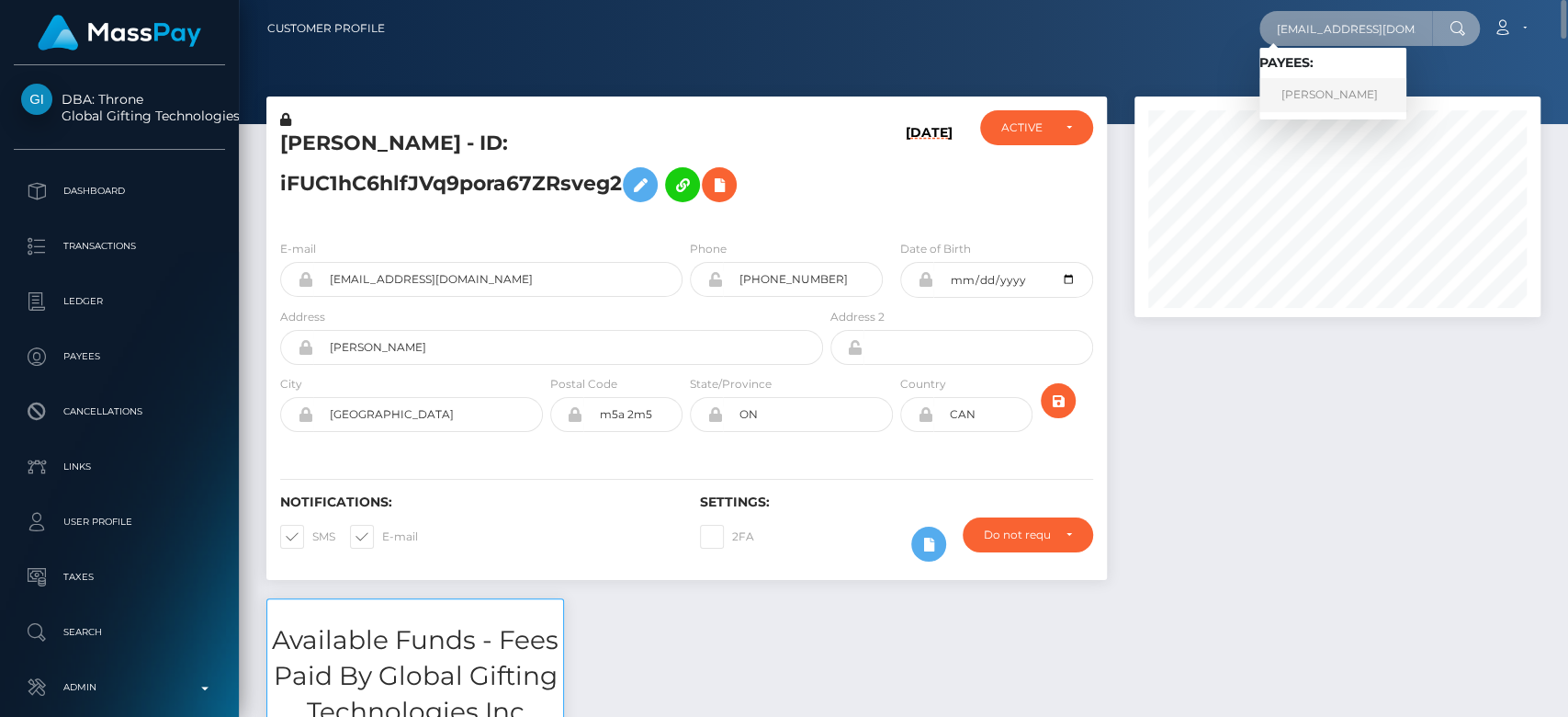
type input "kisasaffair@gmail.com"
click at [1348, 89] on link "Kristyna Andrlova" at bounding box center [1333, 94] width 147 height 34
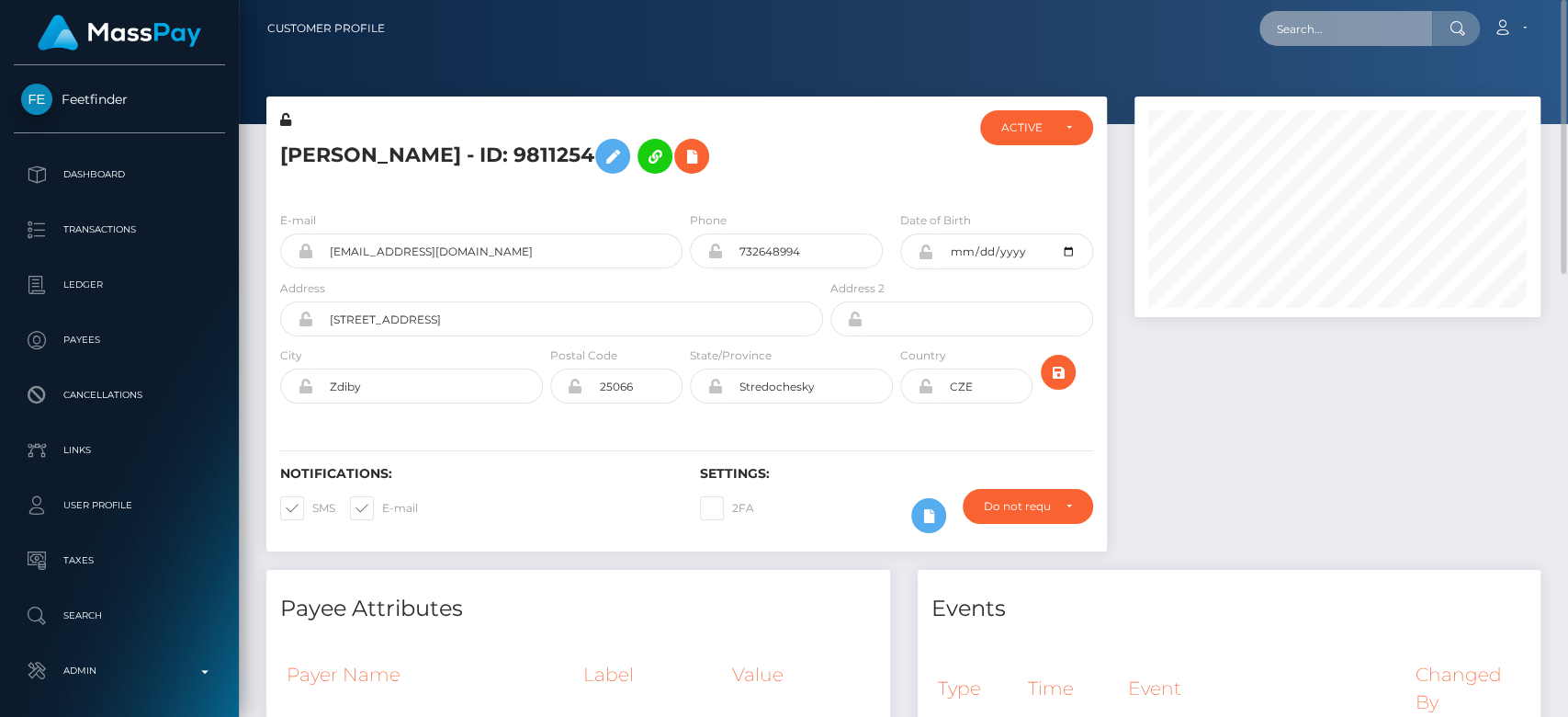
click at [1357, 33] on input "text" at bounding box center [1346, 29] width 173 height 35
paste input "areyahrain@icloud.com"
type input "areyahrain@icloud.com"
click at [1314, 40] on input "areyahrain@icloud.com" at bounding box center [1346, 29] width 173 height 35
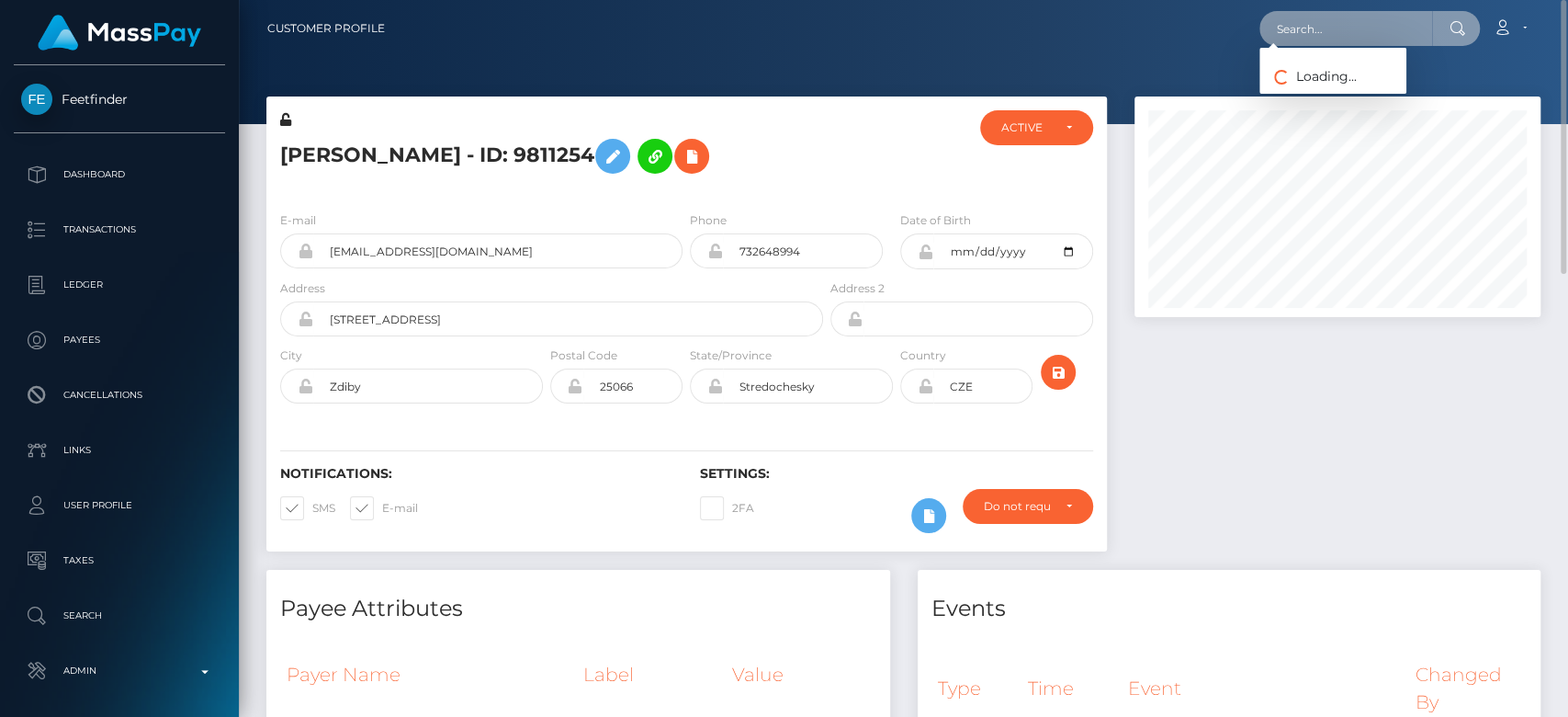
paste input "1329356132"
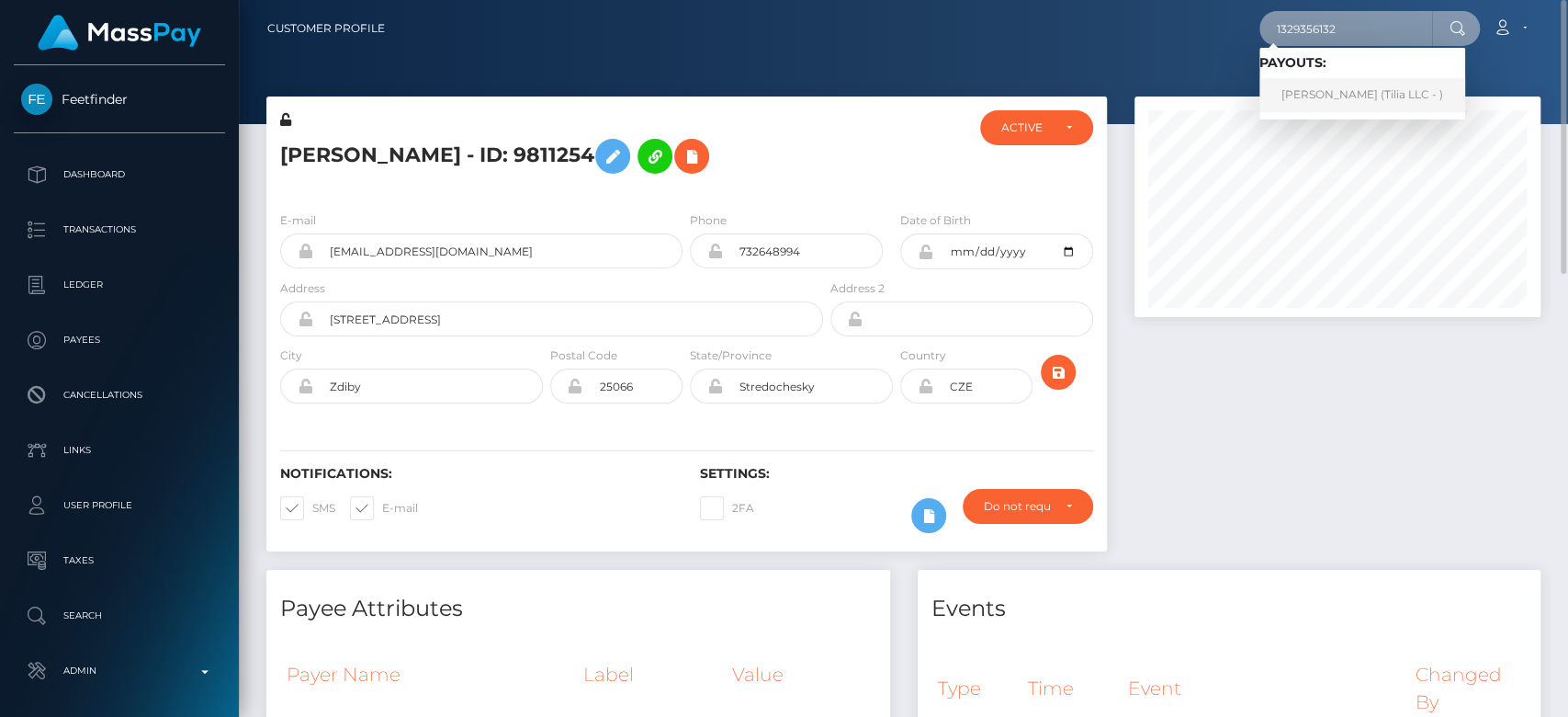
type input "1329356132"
click at [1316, 85] on link "Kai Bernhard Dregler (Tilia LLC - )" at bounding box center [1363, 94] width 205 height 34
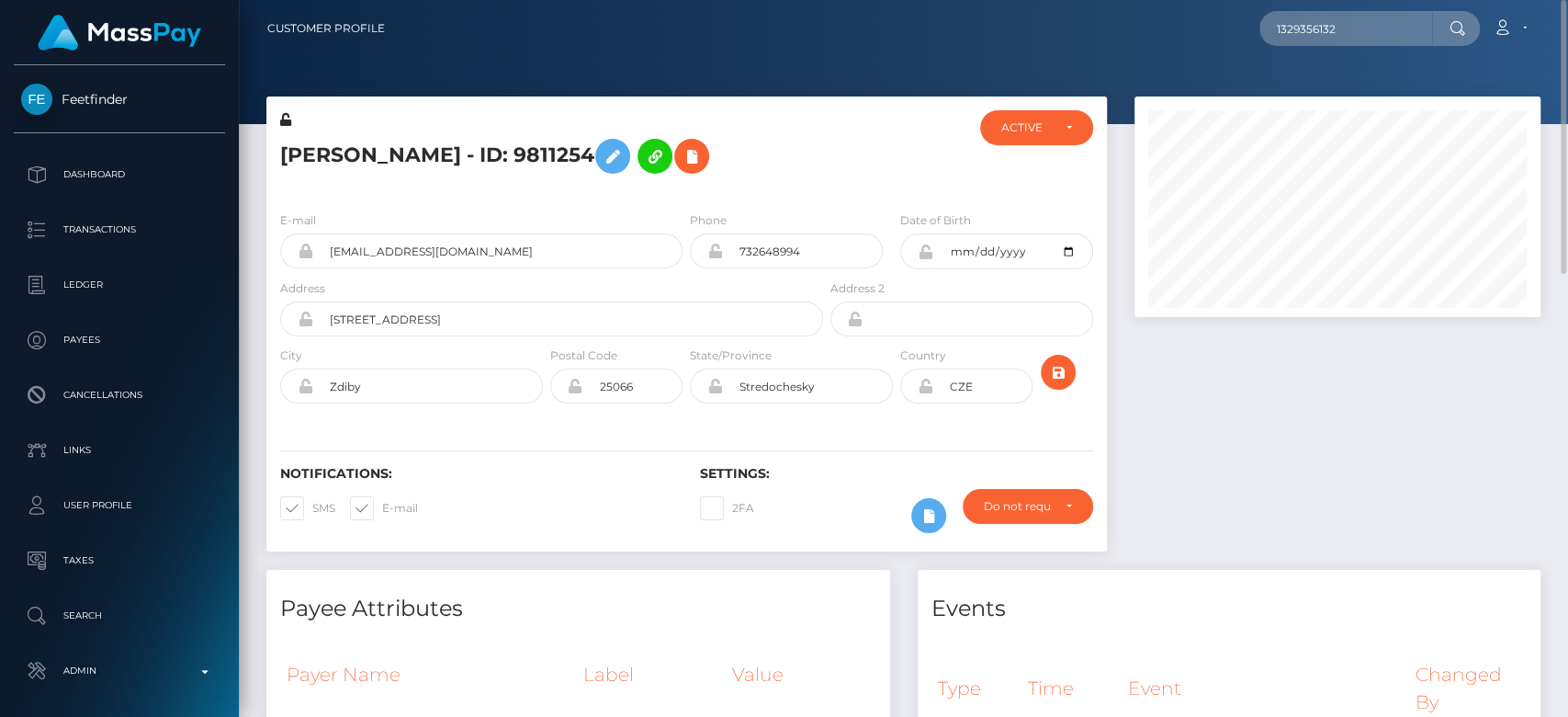
click at [1274, 404] on div at bounding box center [1338, 333] width 434 height 474
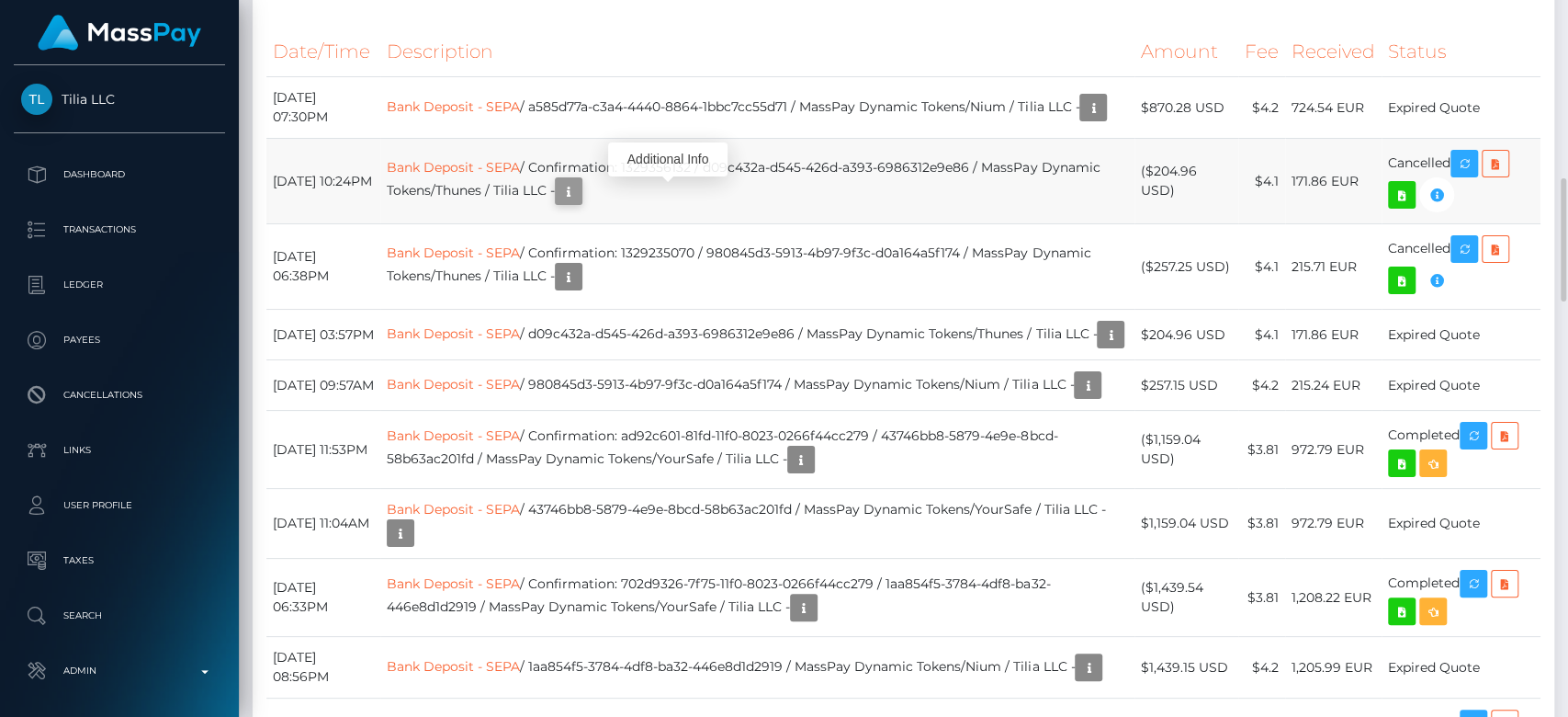
scroll to position [220, 406]
click at [580, 195] on icon "button" at bounding box center [569, 192] width 22 height 23
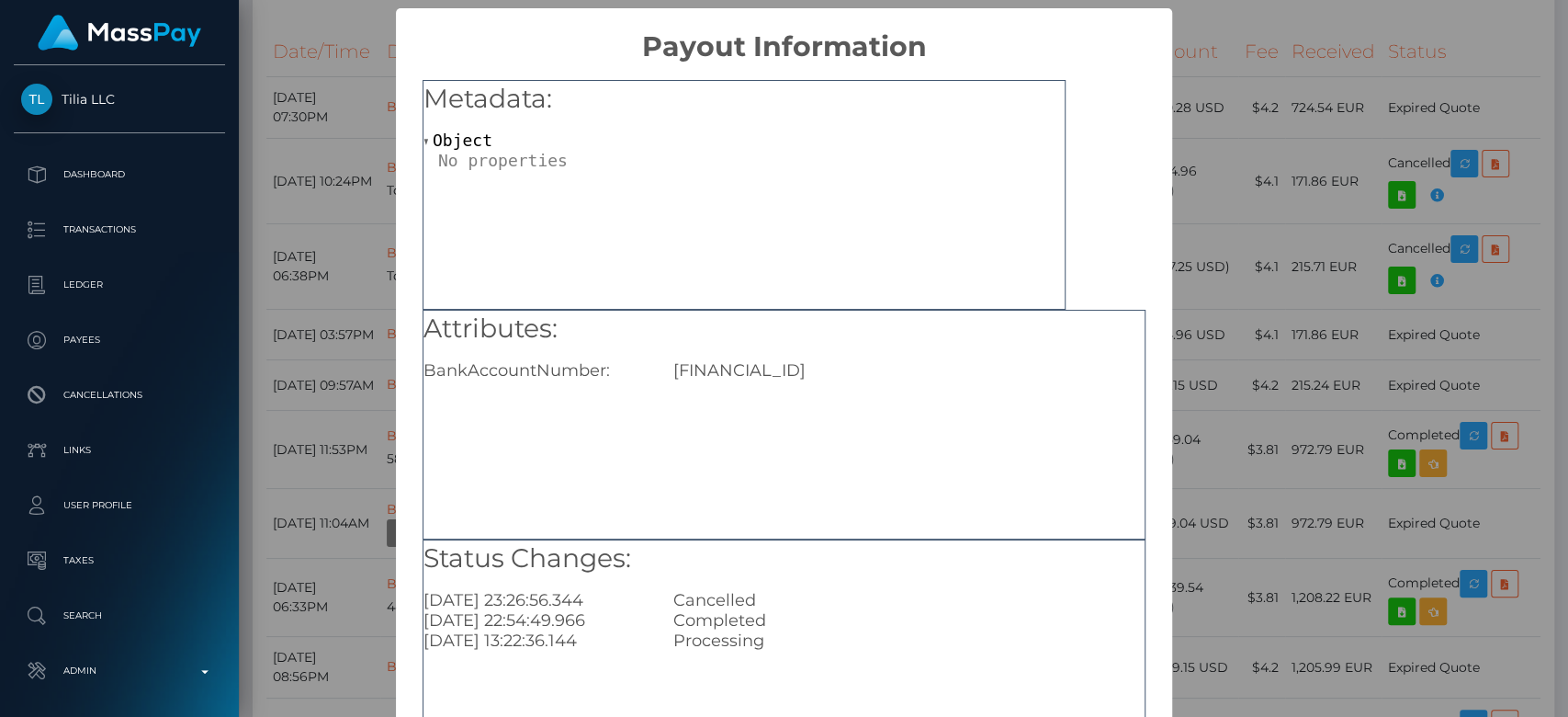
click at [1193, 392] on div "× Payout Information Metadata: Object Attributes: BankAccountNumber: [FINANCIAL…" at bounding box center [784, 358] width 1568 height 717
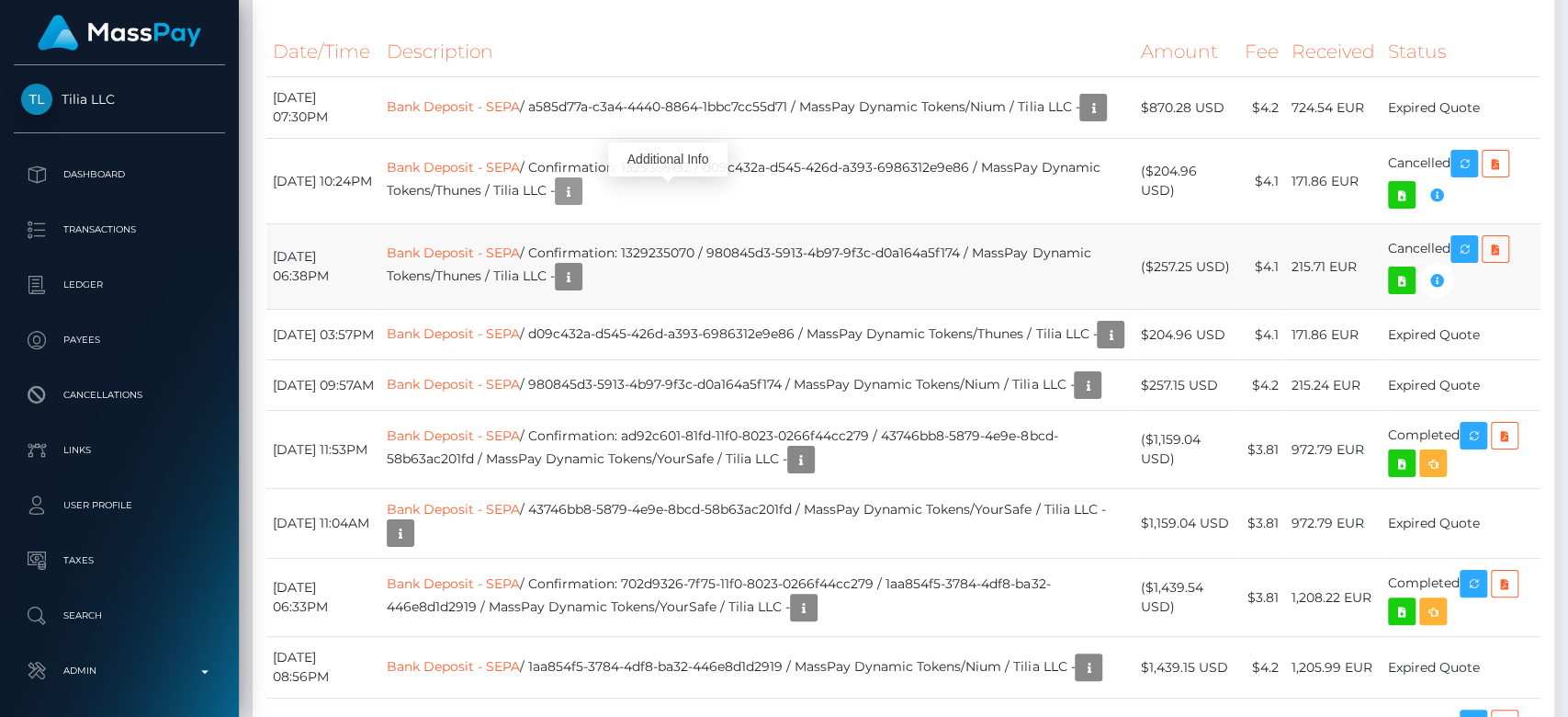
scroll to position [0, 0]
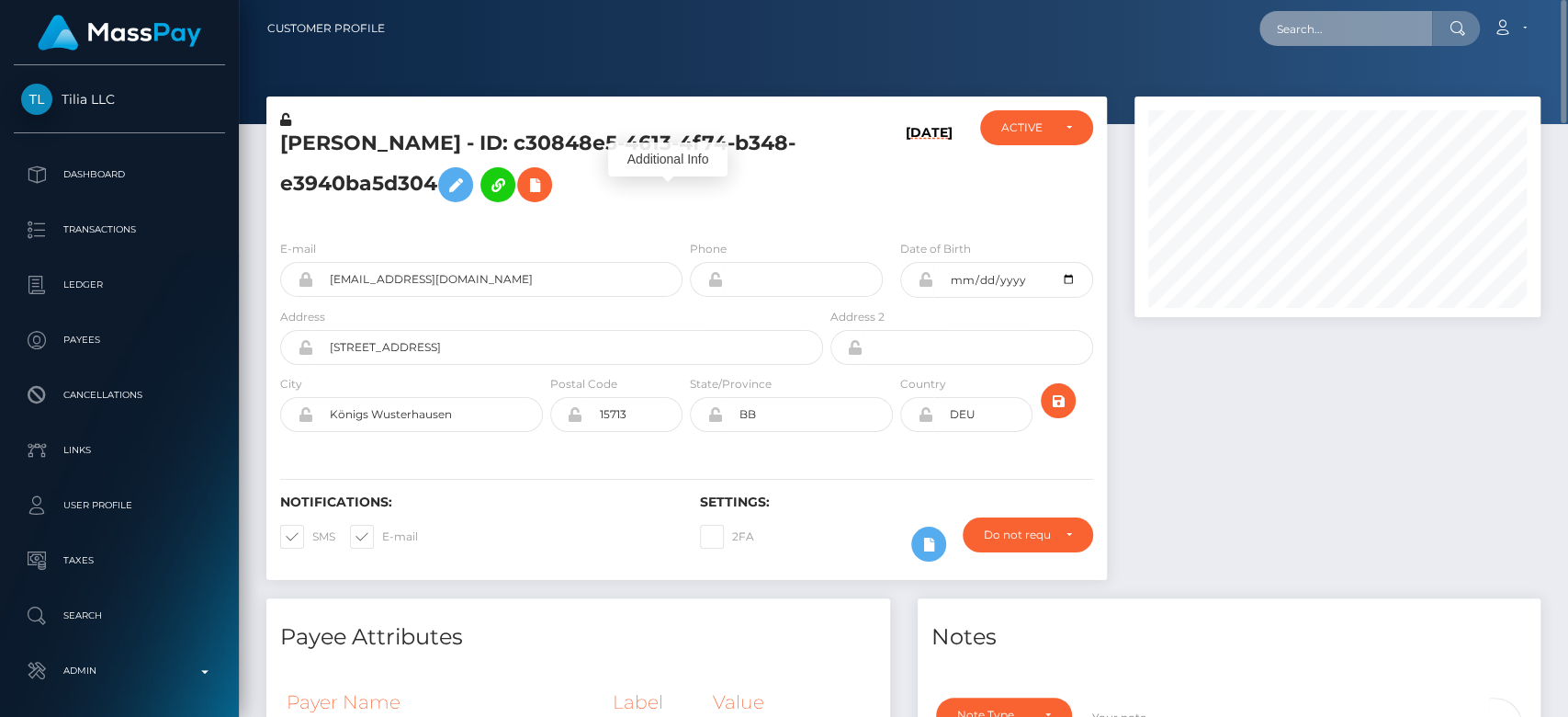
click at [1305, 24] on input "text" at bounding box center [1346, 29] width 173 height 35
paste input "[EMAIL_ADDRESS][DOMAIN_NAME]"
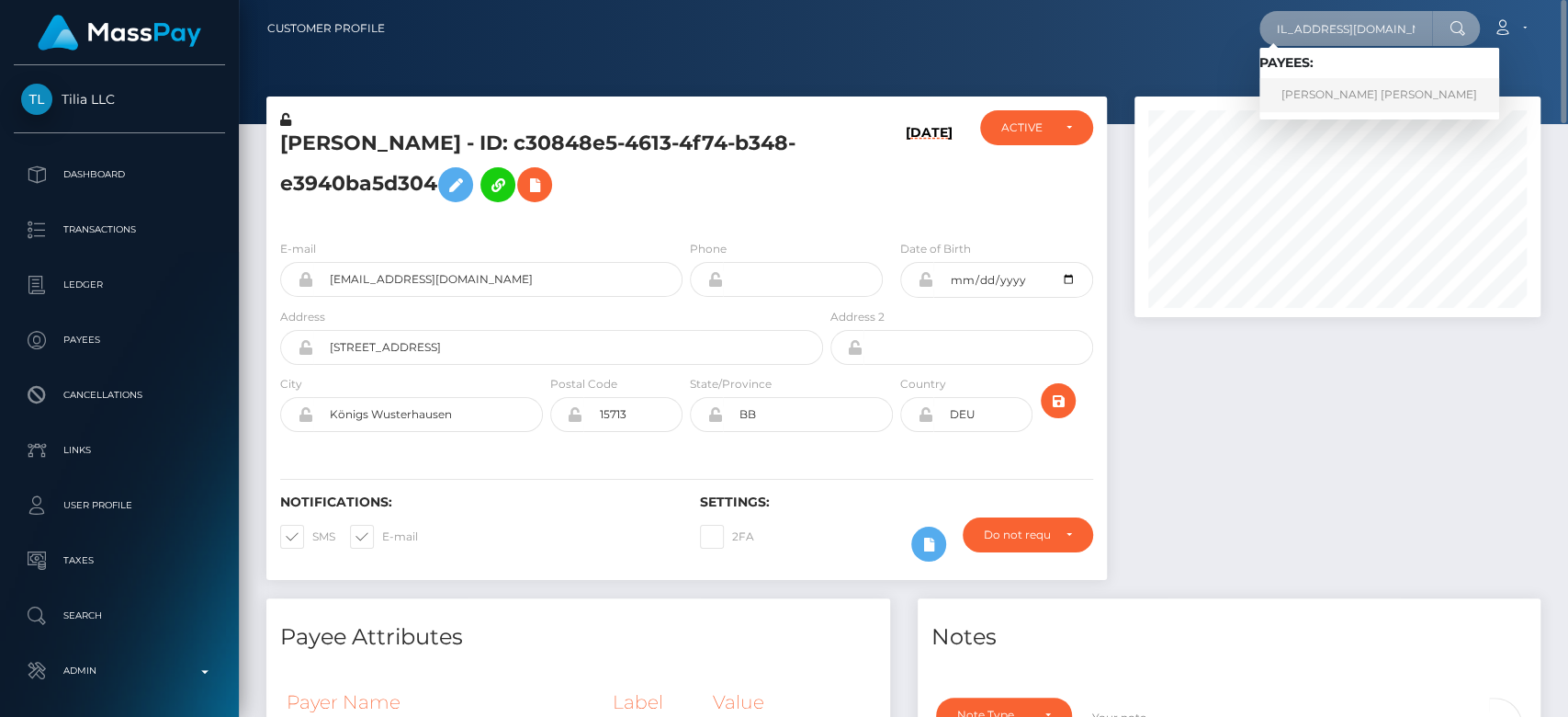
type input "[EMAIL_ADDRESS][DOMAIN_NAME]"
click at [1336, 96] on link "[PERSON_NAME] [PERSON_NAME]" at bounding box center [1379, 94] width 240 height 34
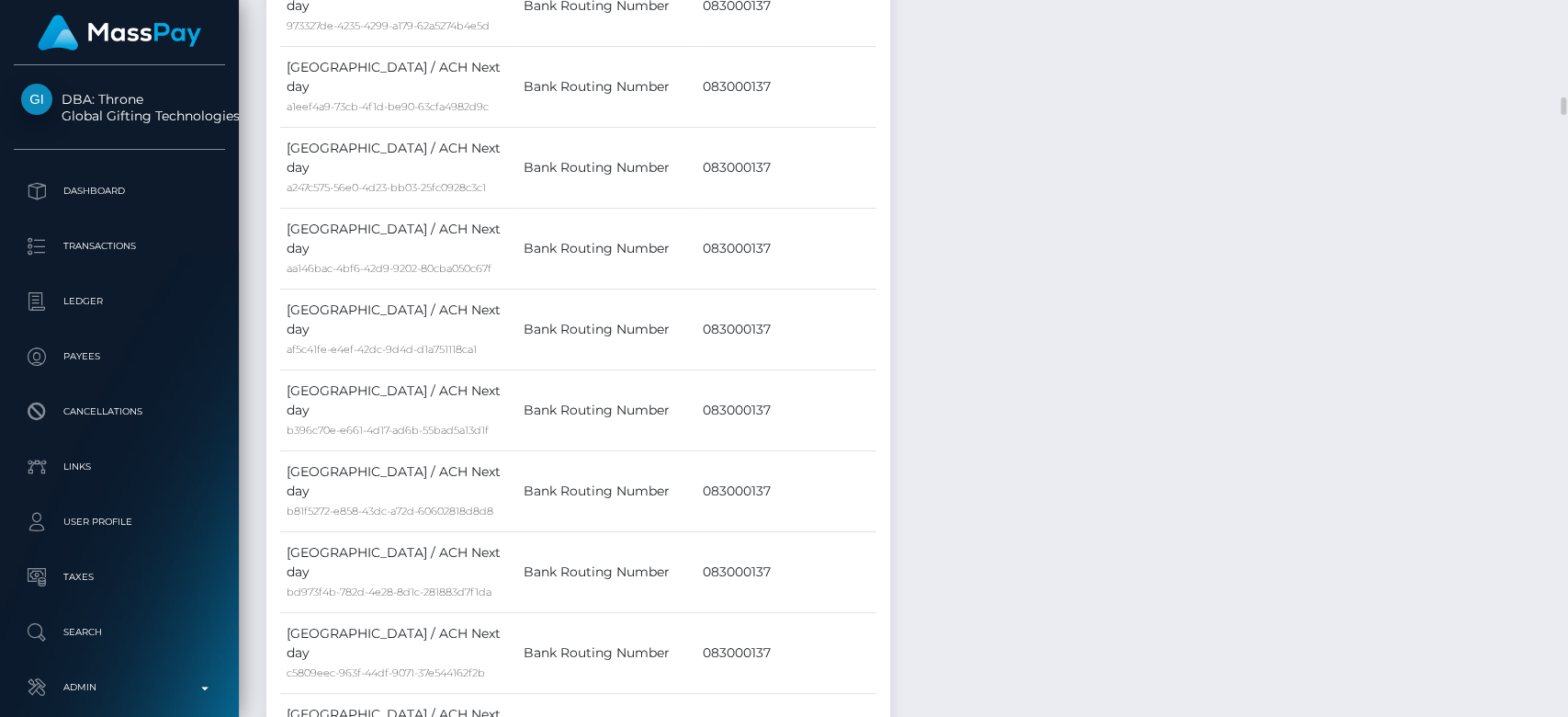
scroll to position [3307, 0]
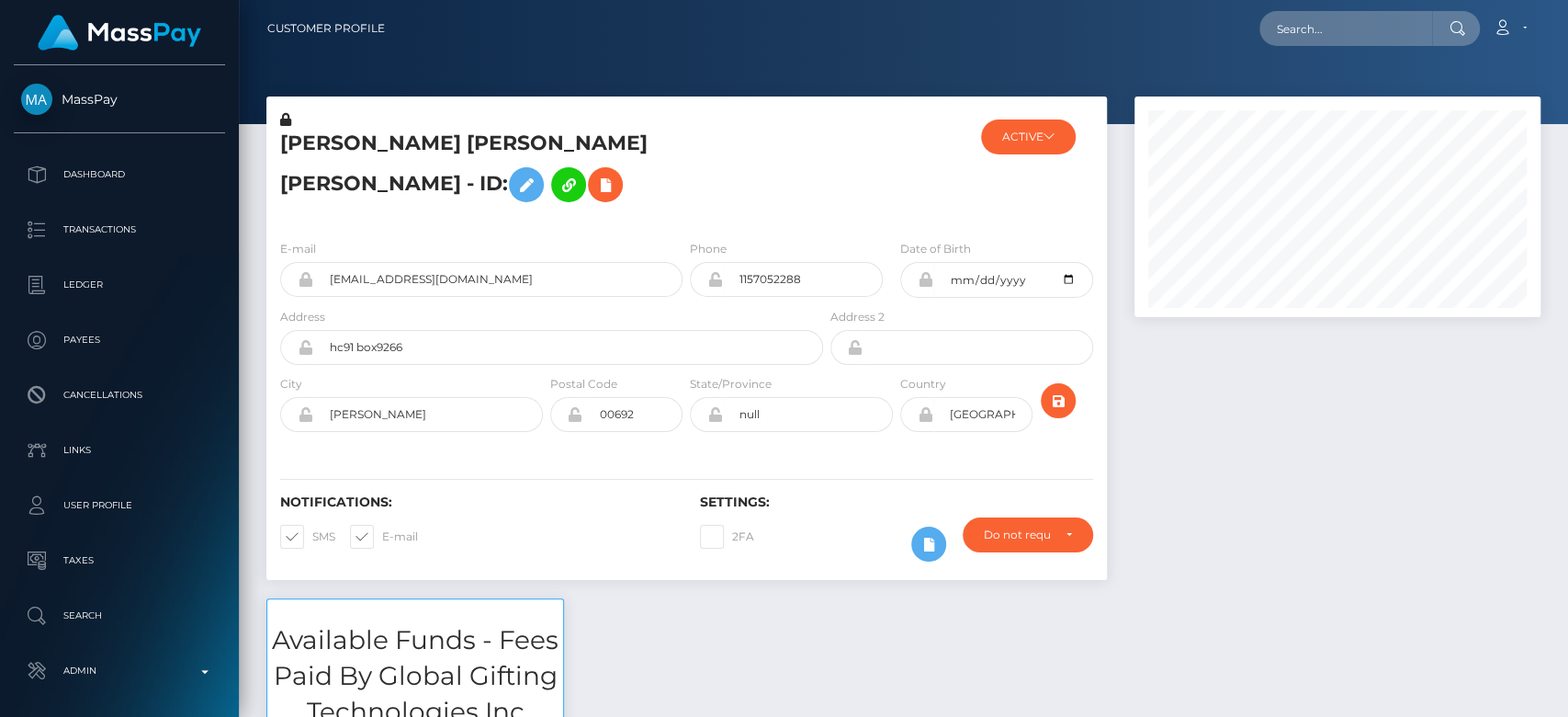
scroll to position [220, 406]
click at [511, 297] on input "[EMAIL_ADDRESS][DOMAIN_NAME]" at bounding box center [498, 279] width 369 height 35
drag, startPoint x: 511, startPoint y: 310, endPoint x: 315, endPoint y: 333, distance: 197.3
click at [315, 333] on form "E-mail kathleenrom12@gmail.com Phone 1157052288 Date of Birth Address" at bounding box center [686, 340] width 813 height 203
click at [1340, 28] on input "text" at bounding box center [1346, 29] width 173 height 35
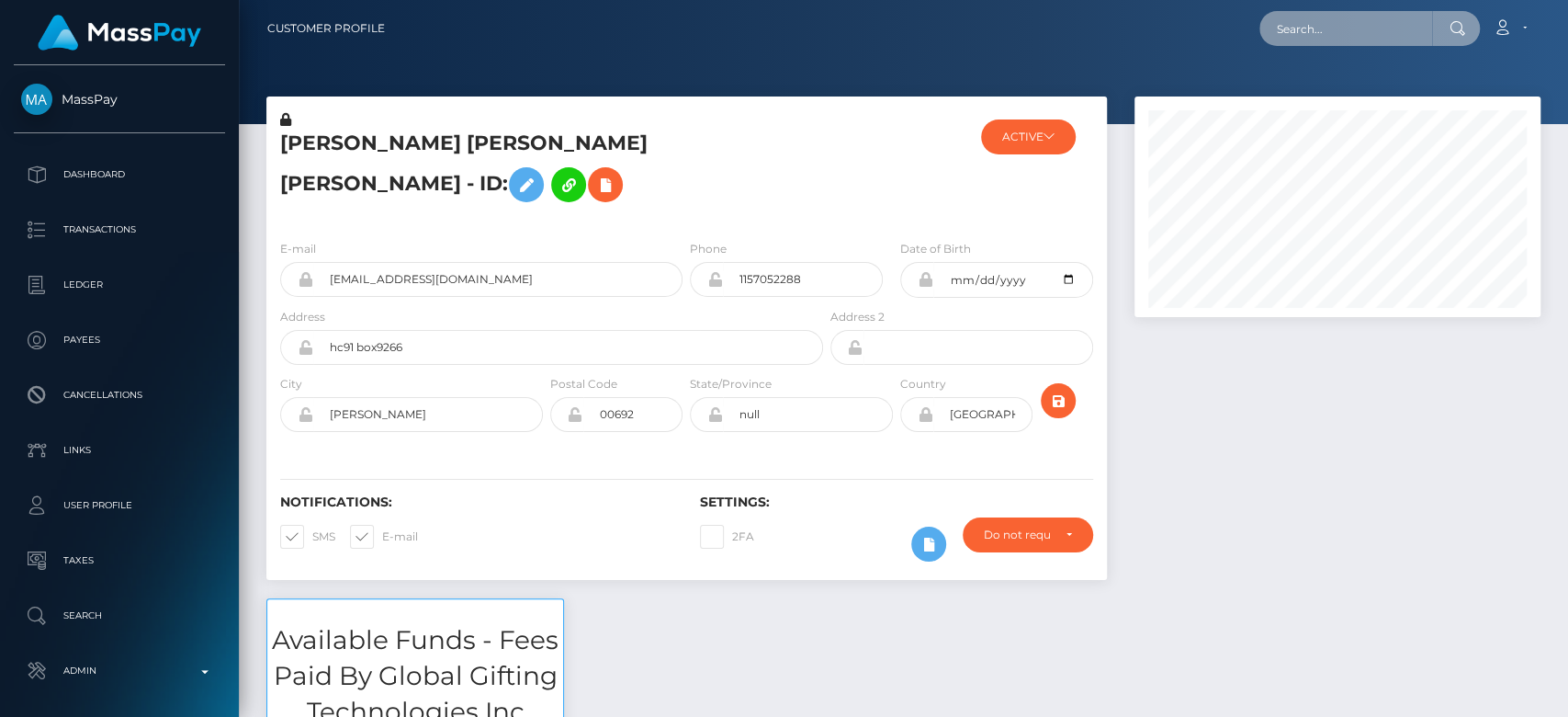
paste input "[EMAIL_ADDRESS][DOMAIN_NAME]"
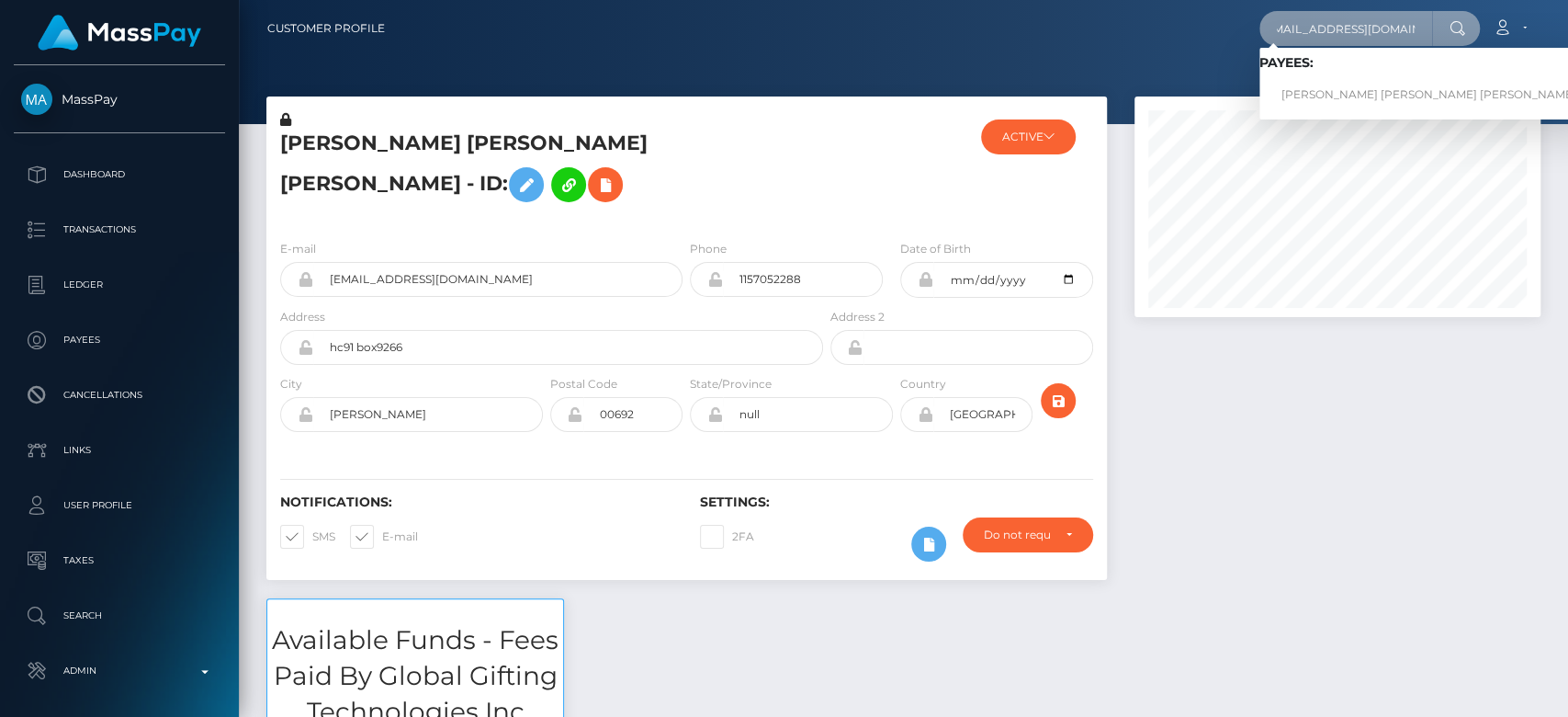
type input "[EMAIL_ADDRESS][DOMAIN_NAME]"
click at [1326, 87] on link "MELANIE KATHLEEN ROMAN MARTINEZ" at bounding box center [1429, 94] width 339 height 34
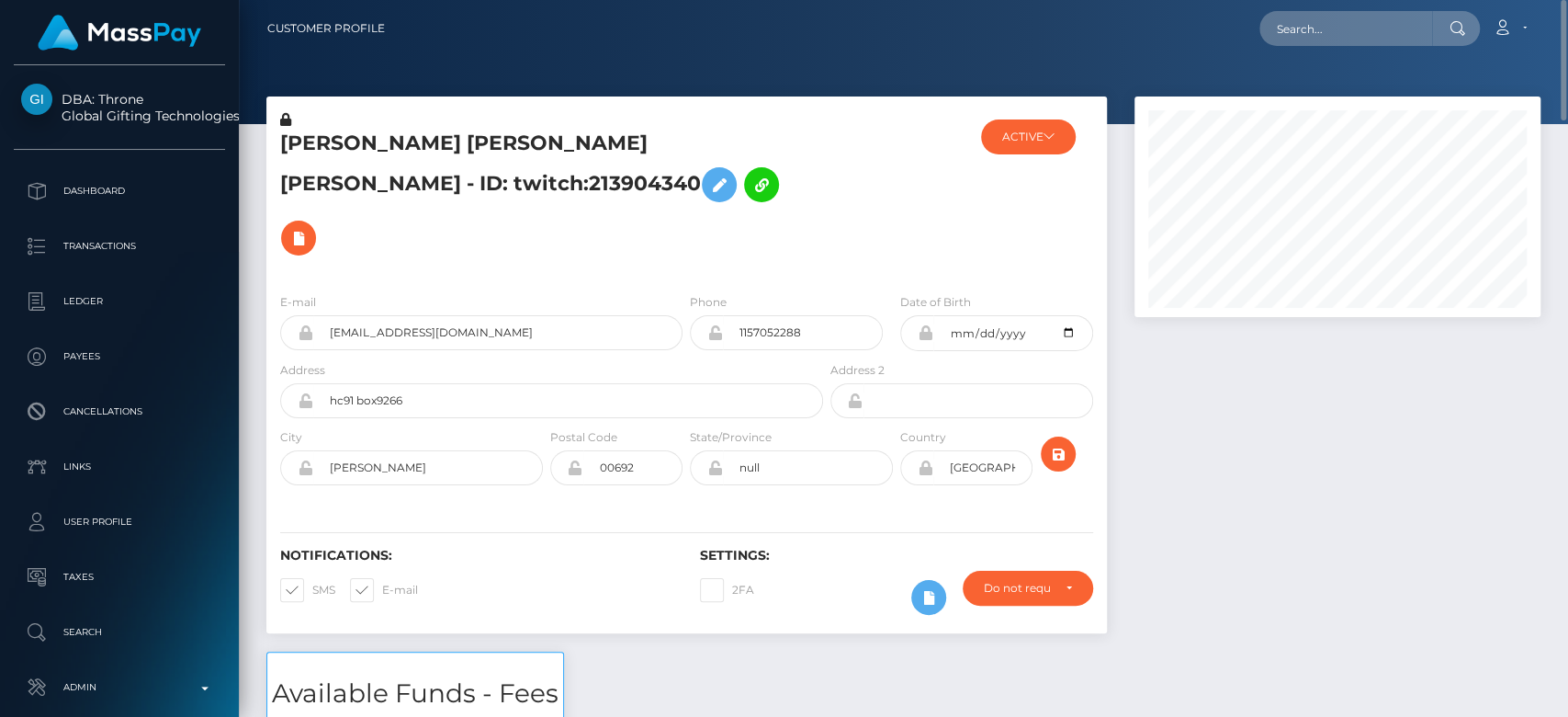
click at [382, 583] on span at bounding box center [382, 589] width 0 height 14
click at [382, 578] on input "E-mail" at bounding box center [388, 584] width 12 height 12
checkbox input "false"
click at [313, 583] on span at bounding box center [313, 589] width 0 height 14
click at [313, 578] on input "SMS" at bounding box center [318, 584] width 12 height 12
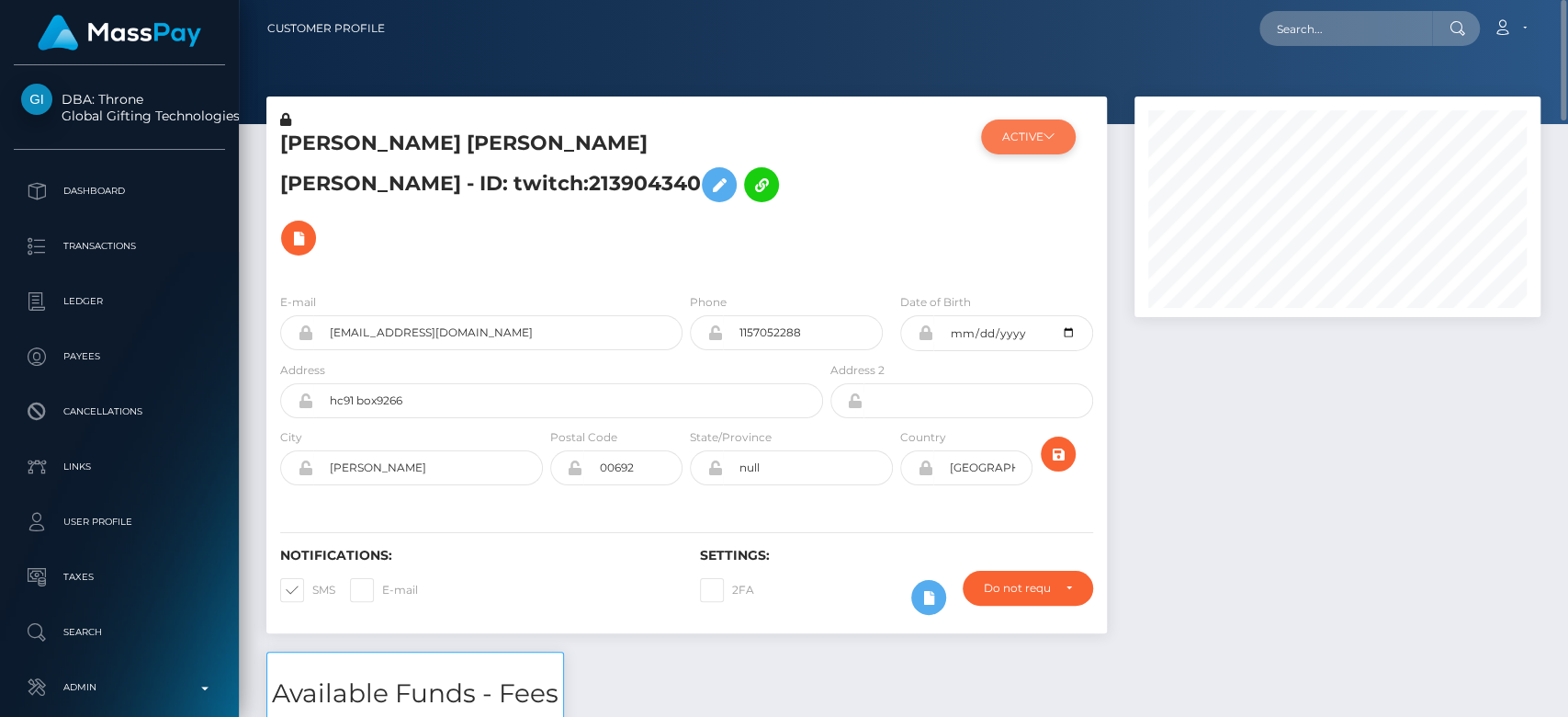
checkbox input "false"
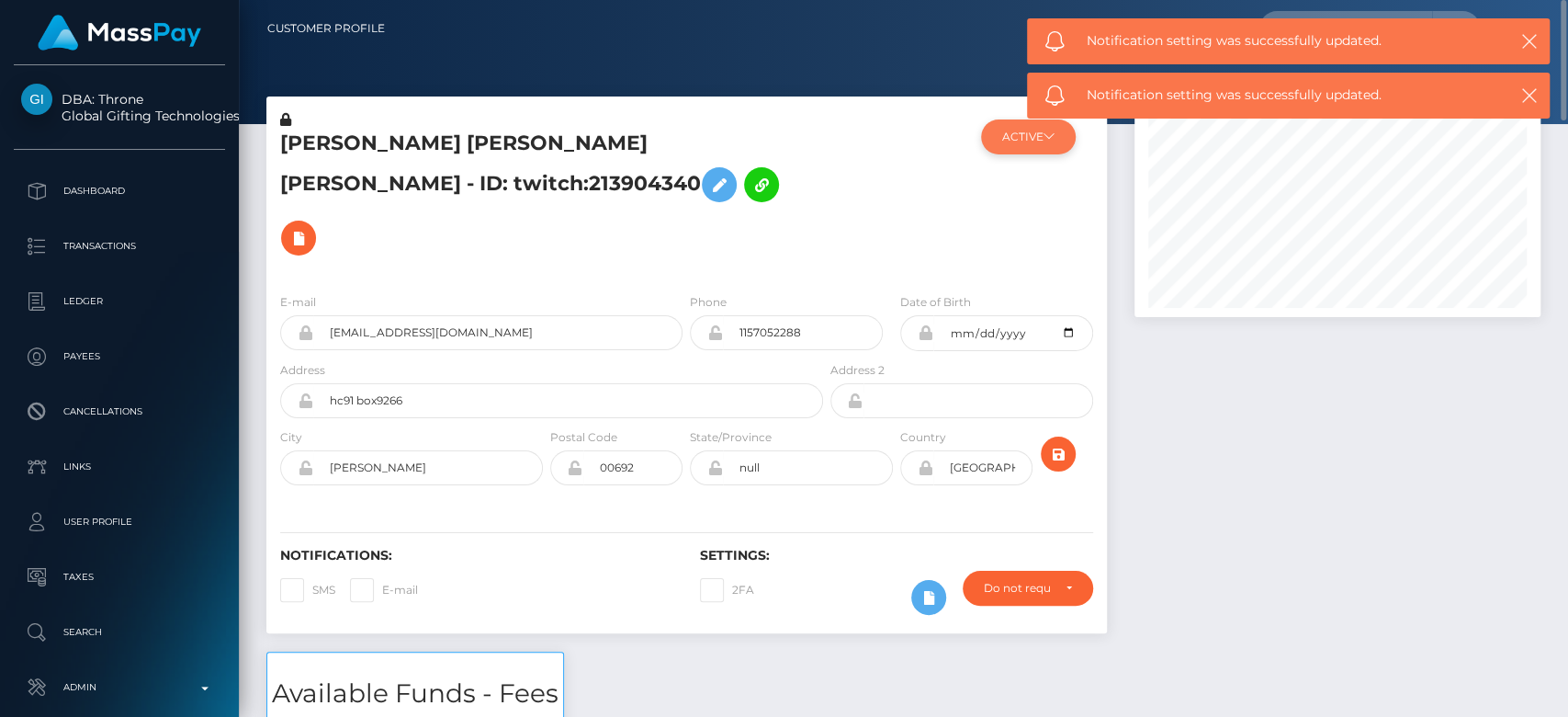
click at [1021, 143] on button "ACTIVE" at bounding box center [1029, 137] width 94 height 35
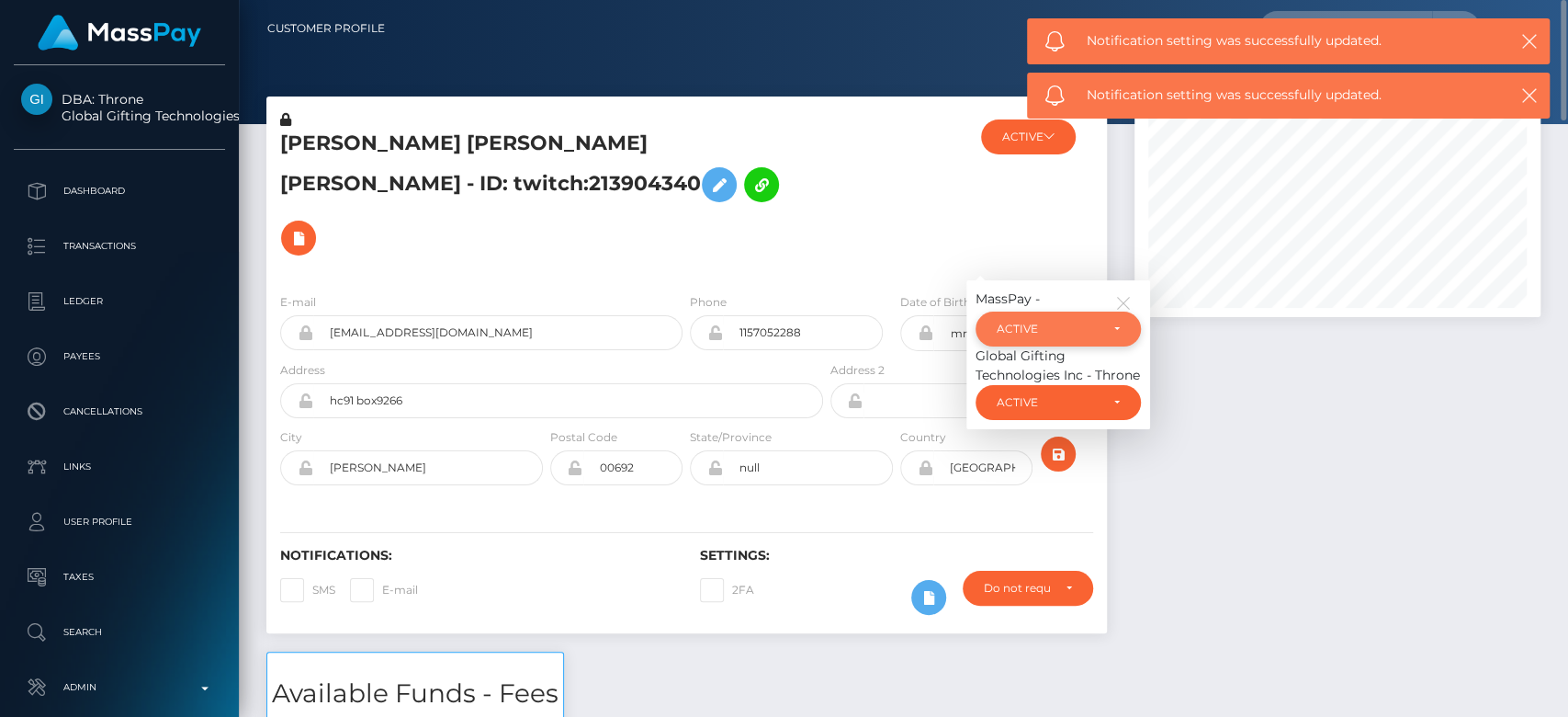
click at [1043, 312] on div "ACTIVE" at bounding box center [1058, 329] width 166 height 35
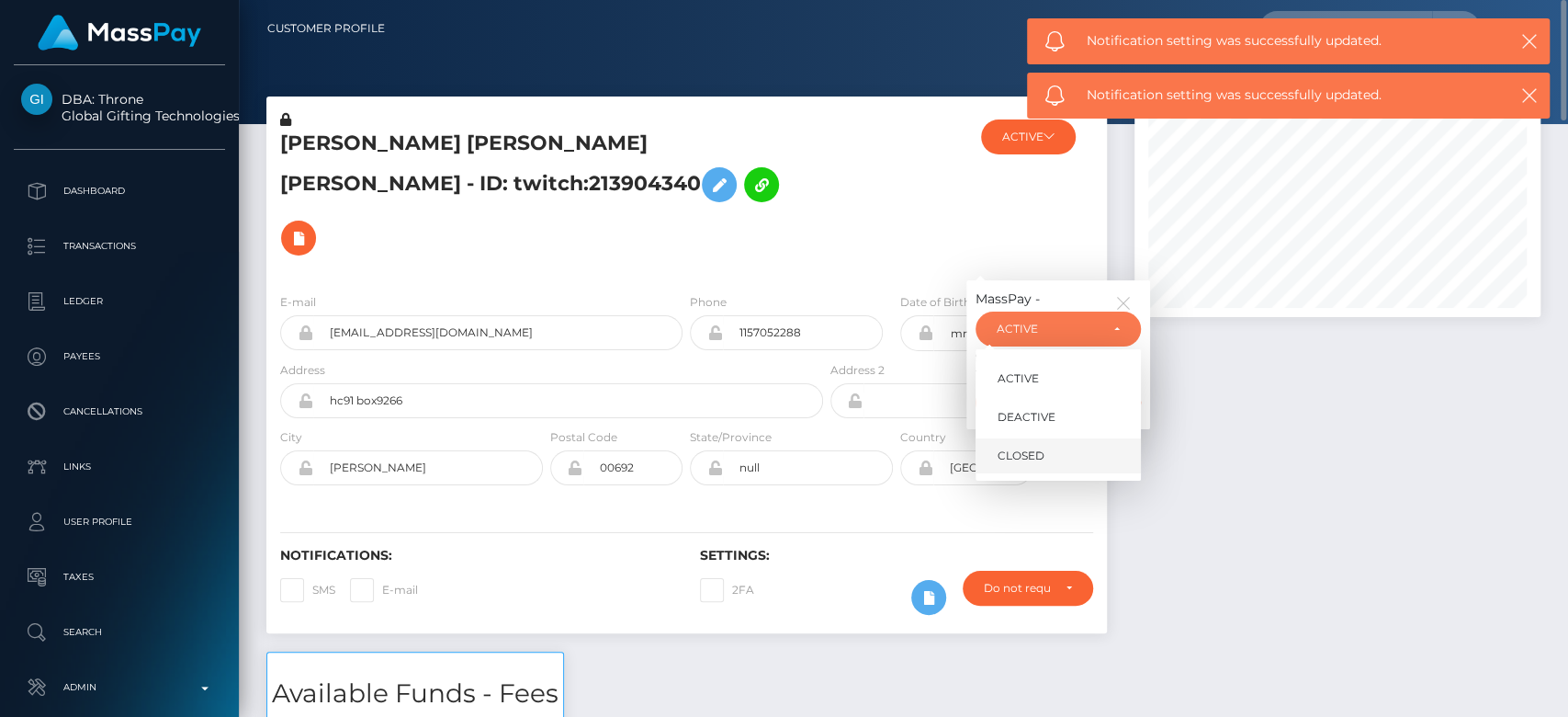
click at [1048, 439] on link "CLOSED" at bounding box center [1058, 455] width 166 height 34
select select "CLOSED"
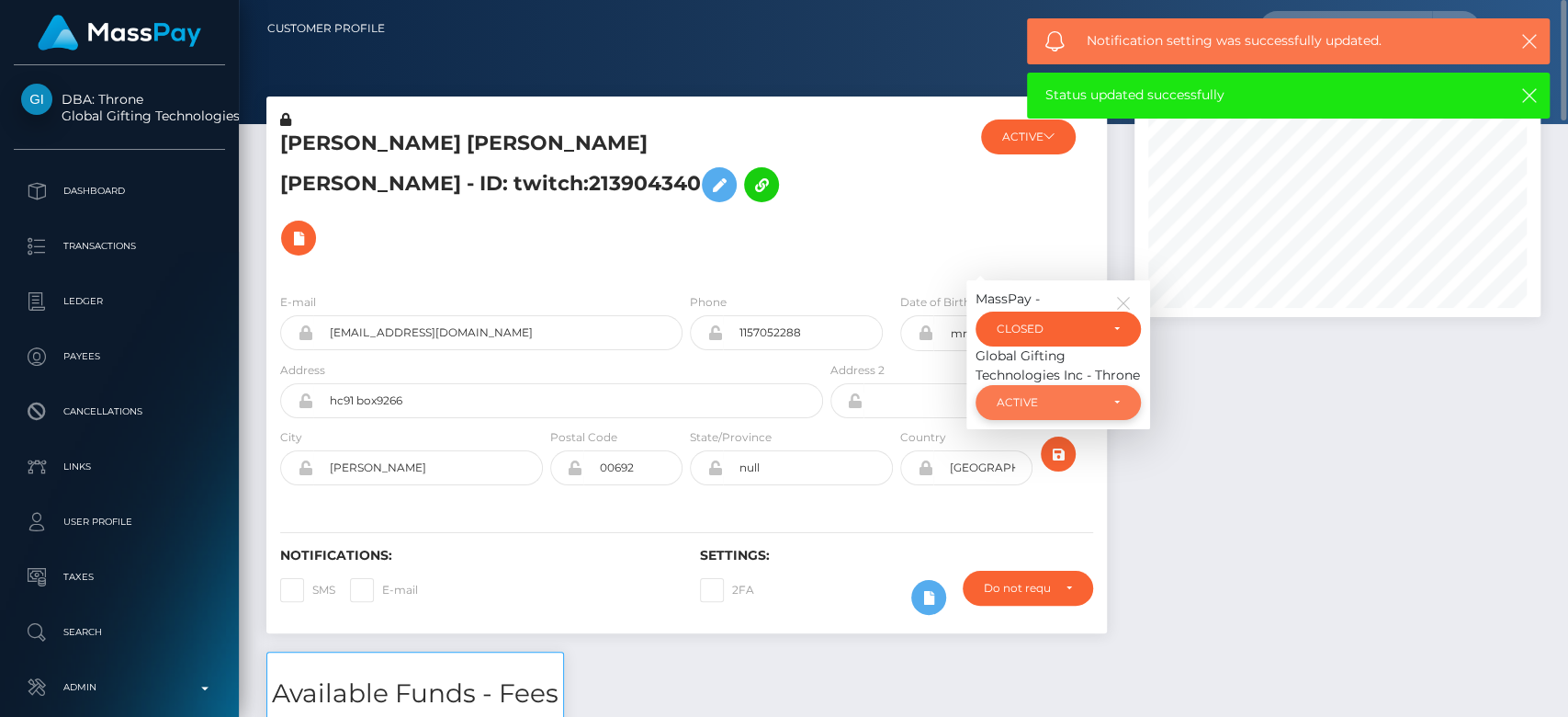
click at [1036, 395] on div "ACTIVE" at bounding box center [1048, 402] width 102 height 15
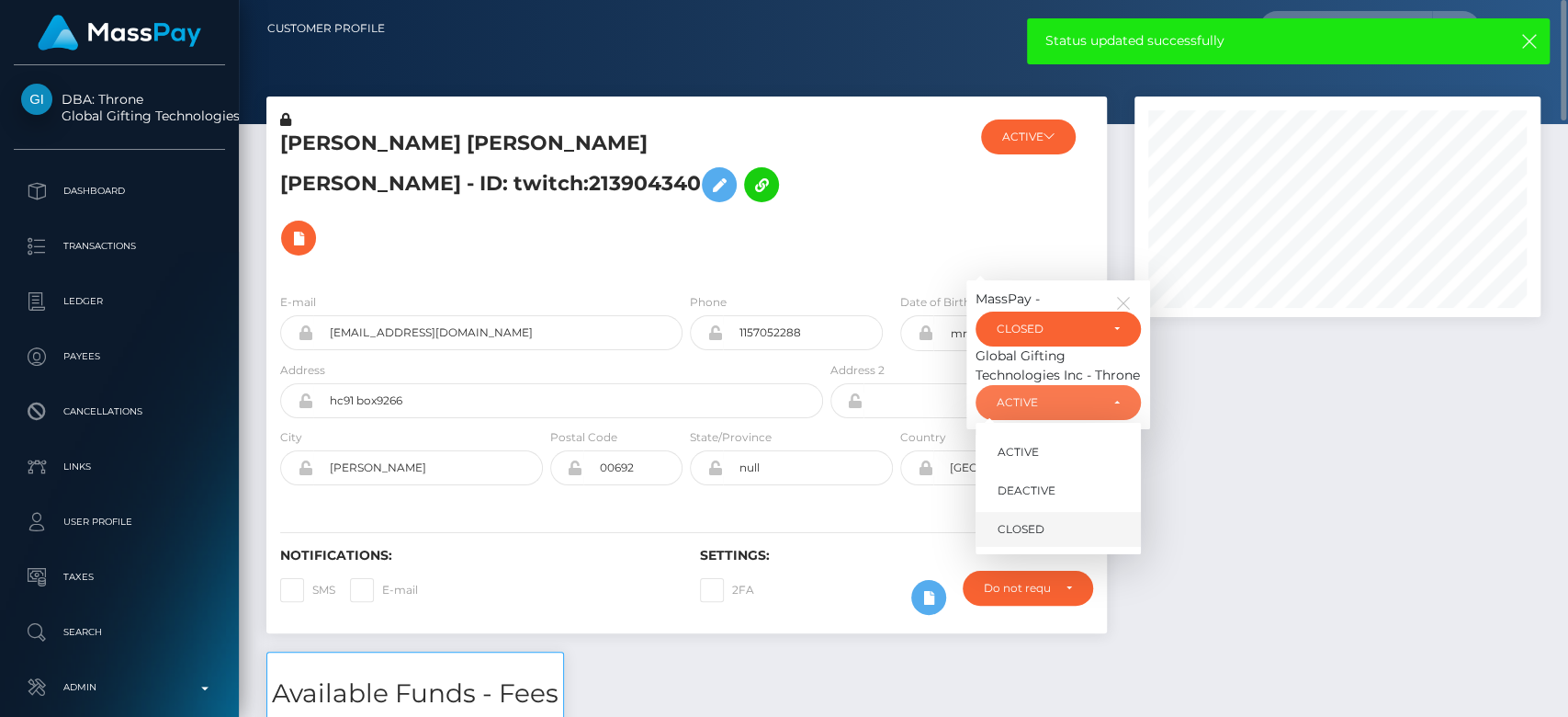
click at [1026, 521] on span "CLOSED" at bounding box center [1021, 529] width 47 height 17
select select "CLOSED"
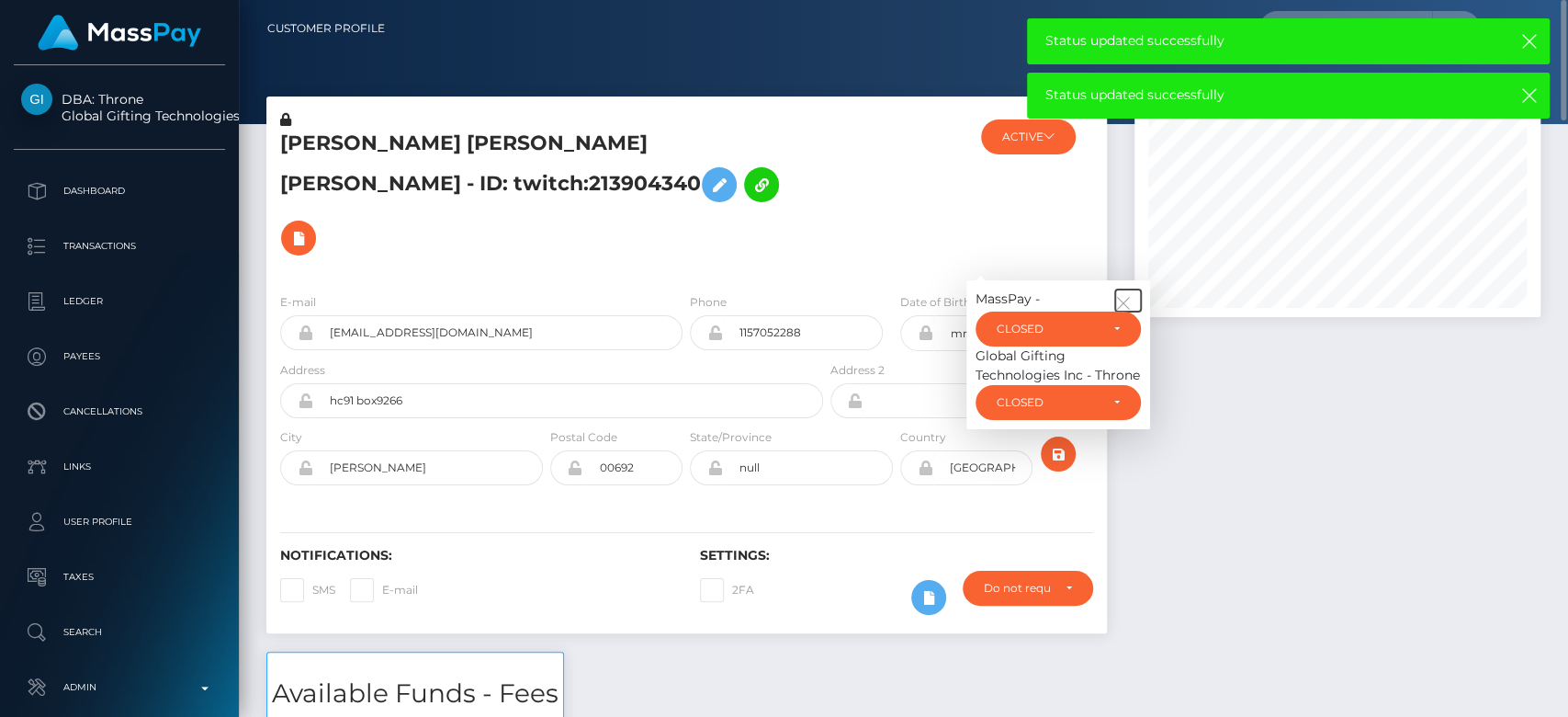
click at [1122, 295] on icon "button" at bounding box center [1124, 303] width 17 height 17
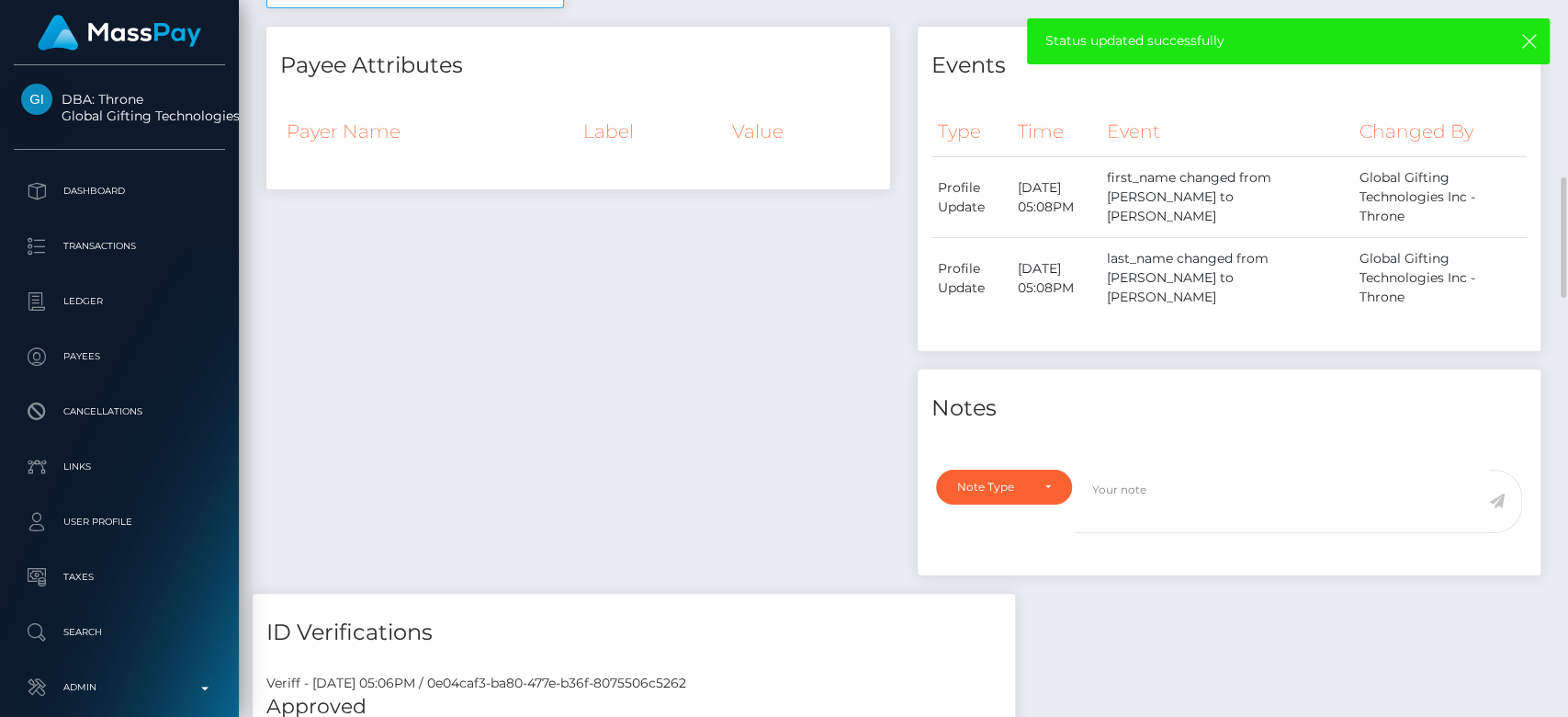
scroll to position [982, 0]
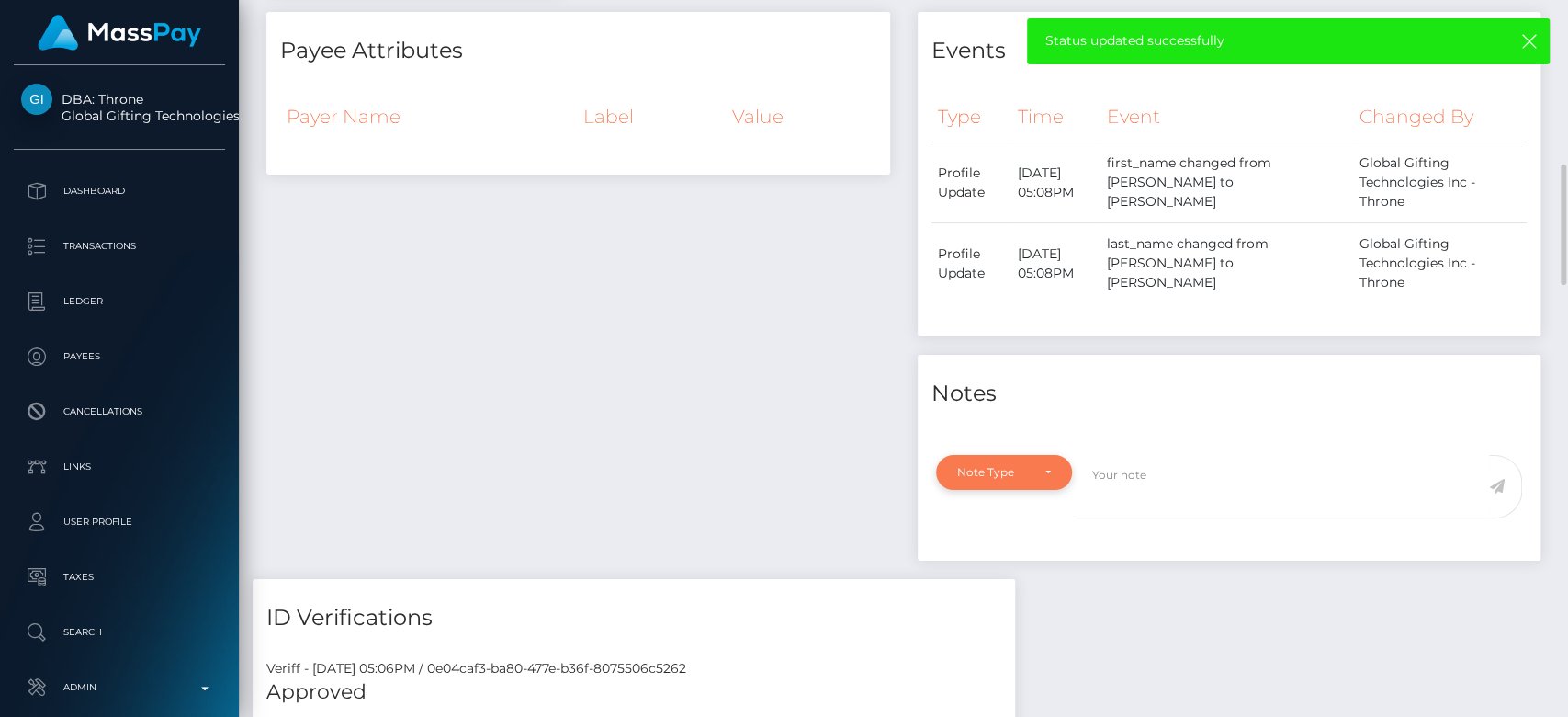
click at [1054, 455] on div "Note Type" at bounding box center [1004, 473] width 136 height 35
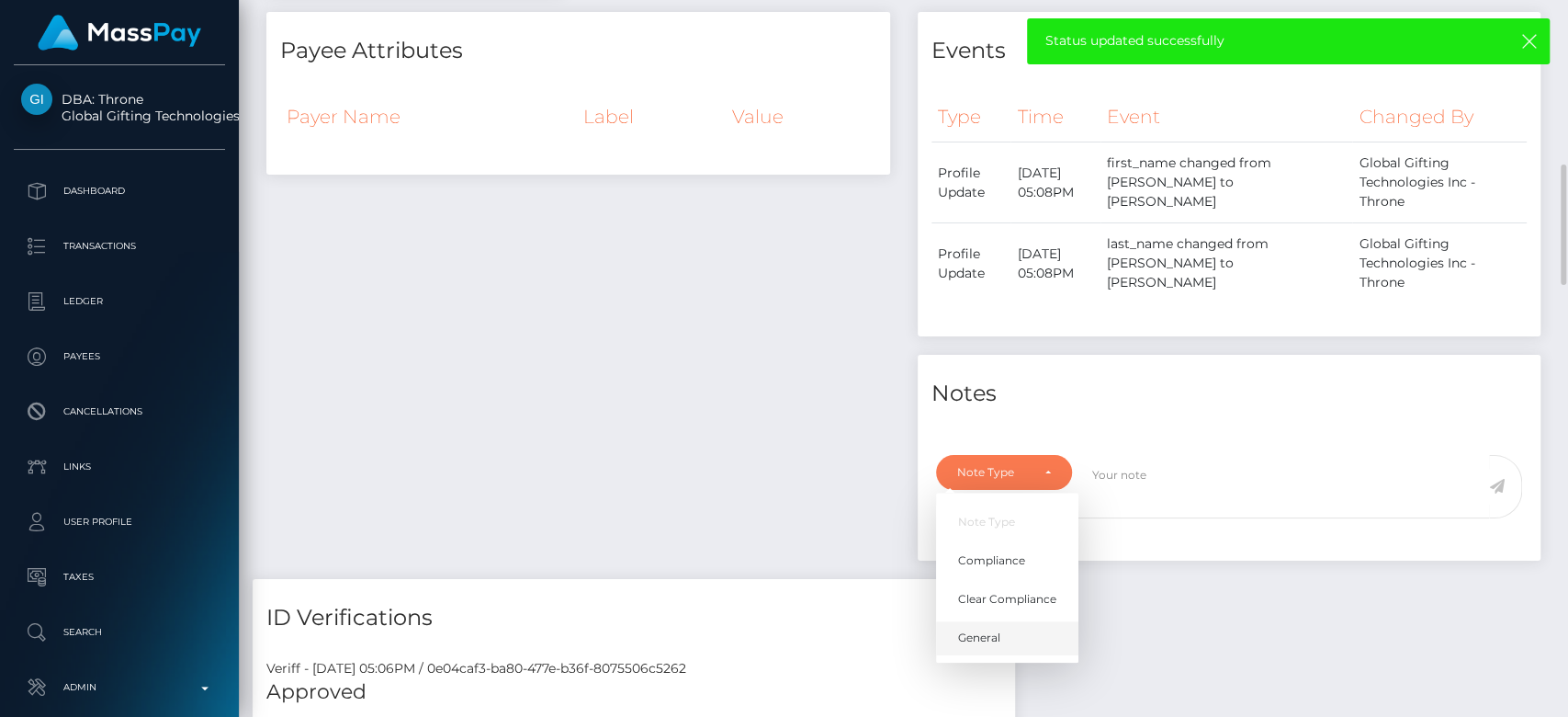
click at [1015, 621] on link "General" at bounding box center [1007, 637] width 142 height 34
select select "GENERAL"
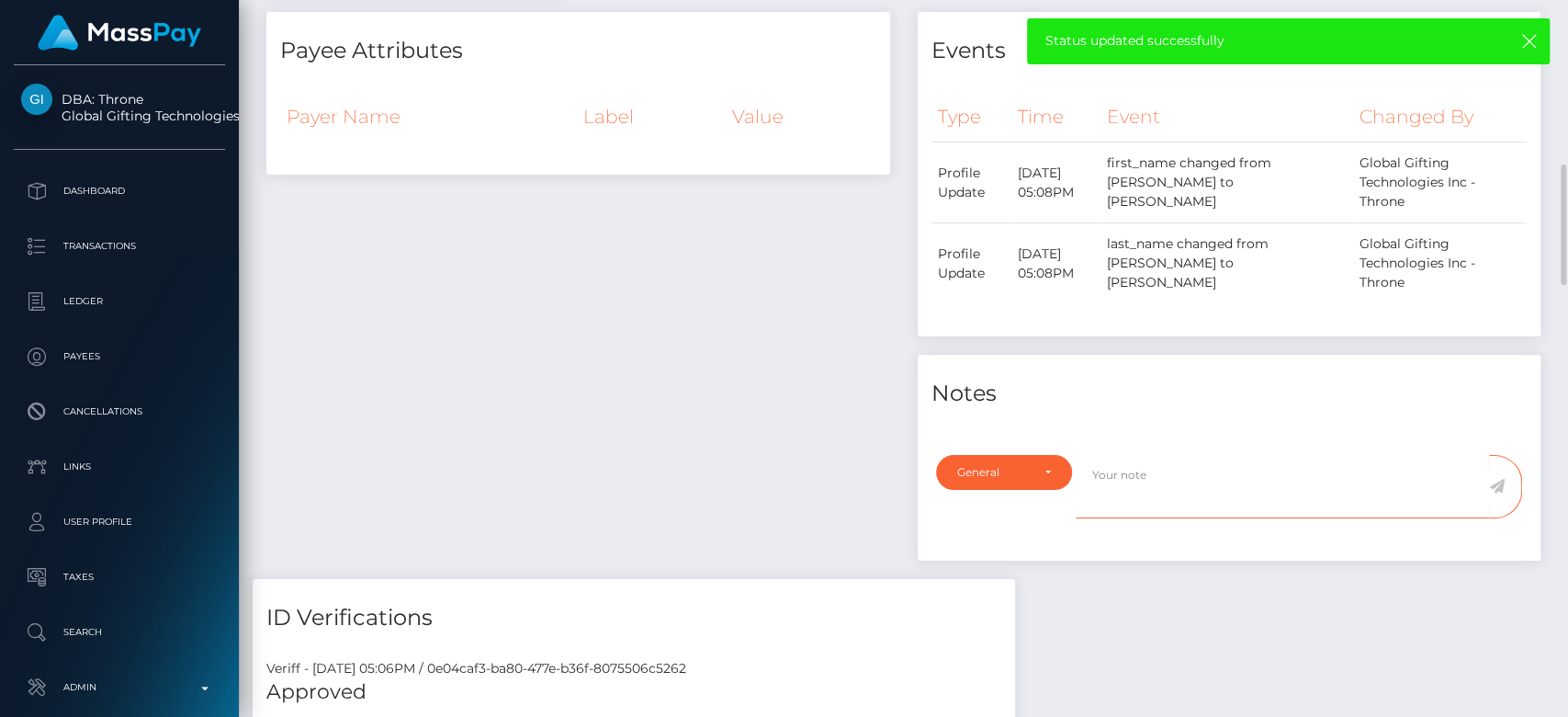
click at [1093, 455] on textarea at bounding box center [1282, 487] width 414 height 64
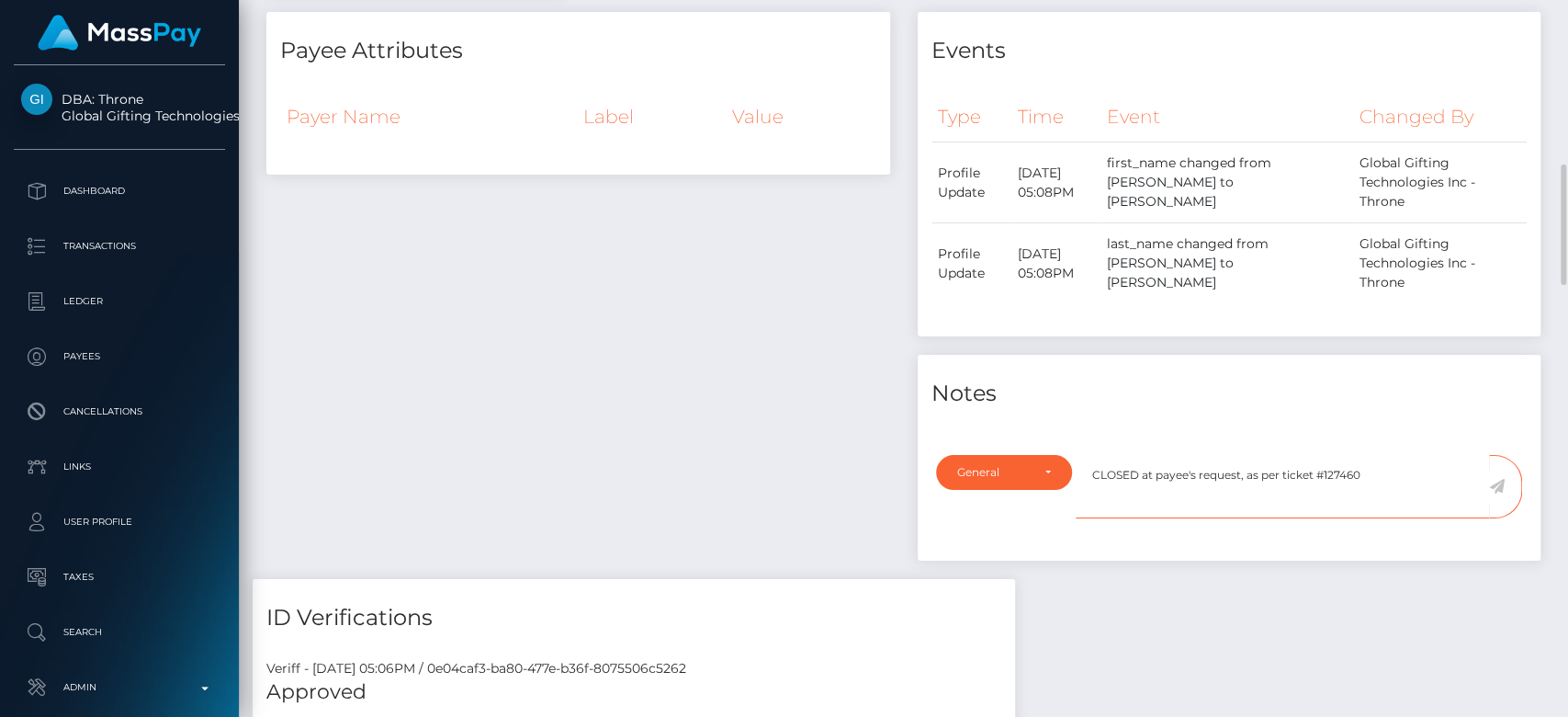
type textarea "CLOSED at payee's request, as per ticket #127460"
click at [1500, 478] on icon at bounding box center [1497, 486] width 16 height 15
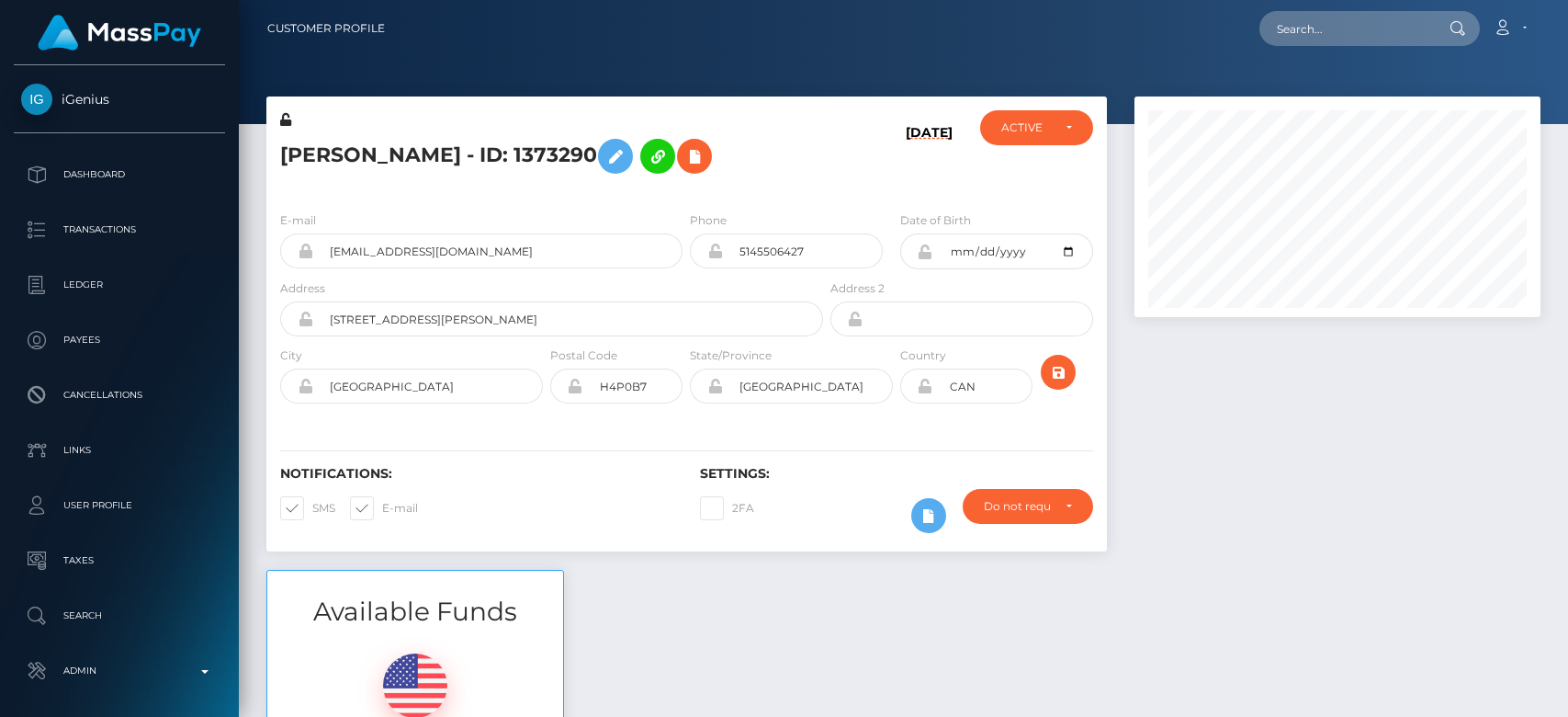
click at [804, 592] on div "Available Funds $0.00 USD Balance" at bounding box center [903, 705] width 1302 height 270
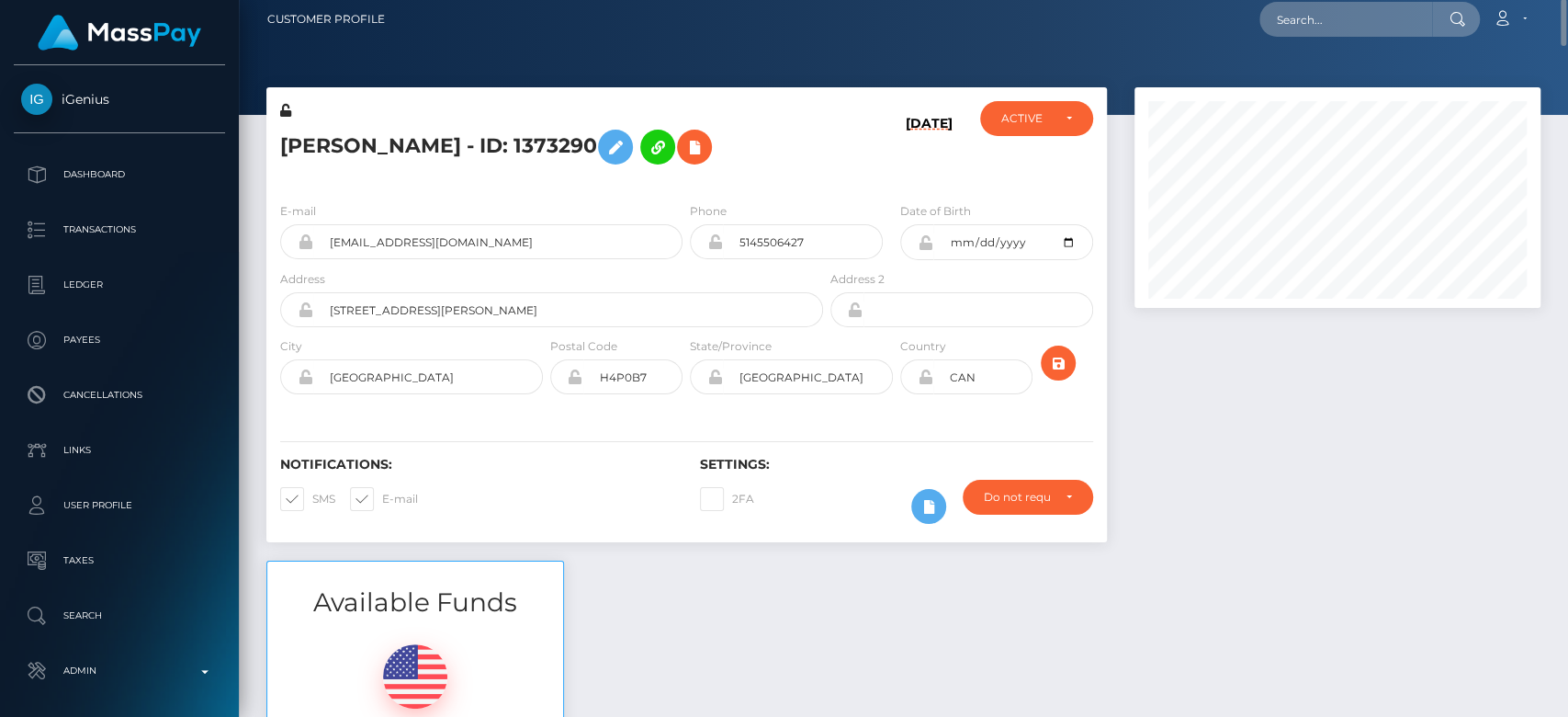
scroll to position [8, 0]
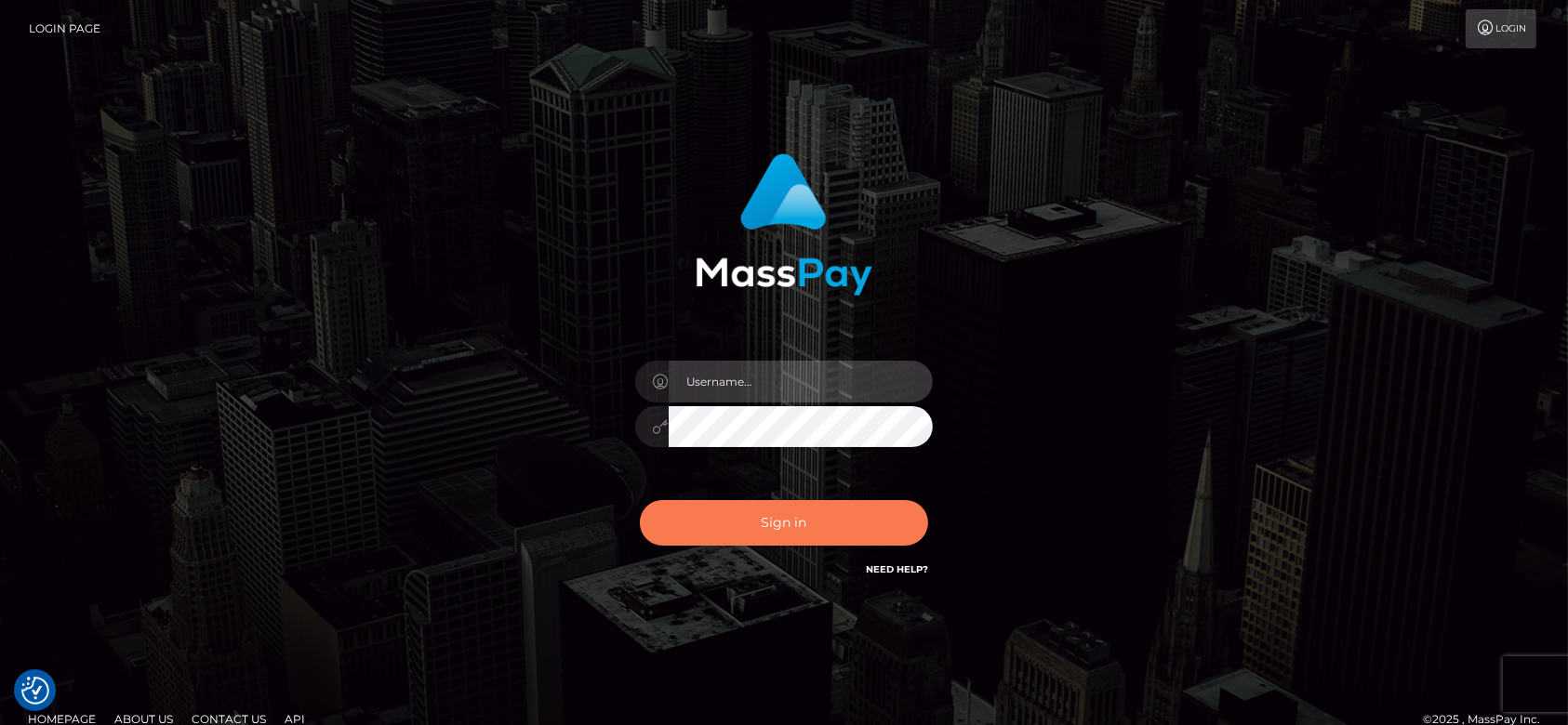
type input "[DOMAIN_NAME]"
click at [784, 515] on button "Sign in" at bounding box center [784, 522] width 288 height 46
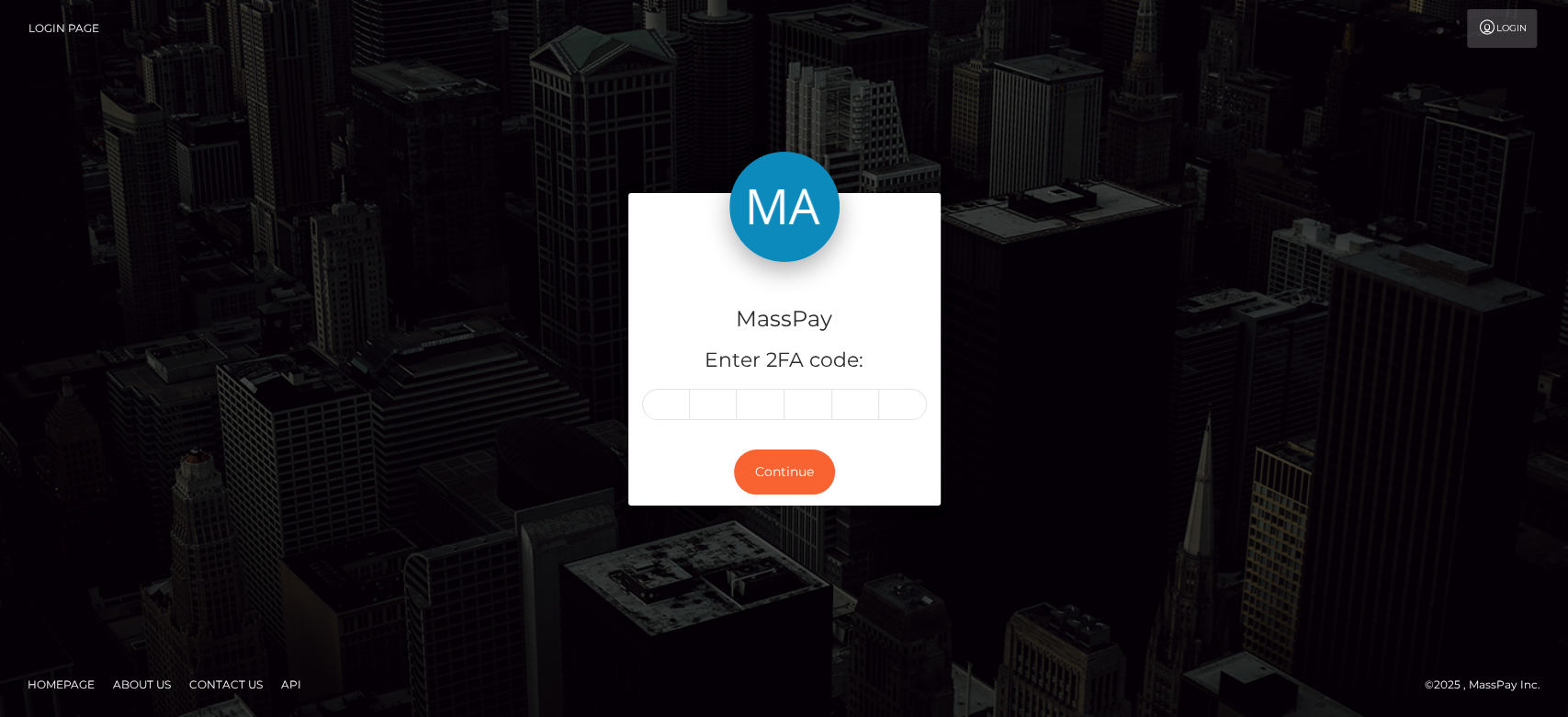
click at [673, 401] on input "text" at bounding box center [666, 404] width 48 height 31
type input "9"
type input "3"
type input "6"
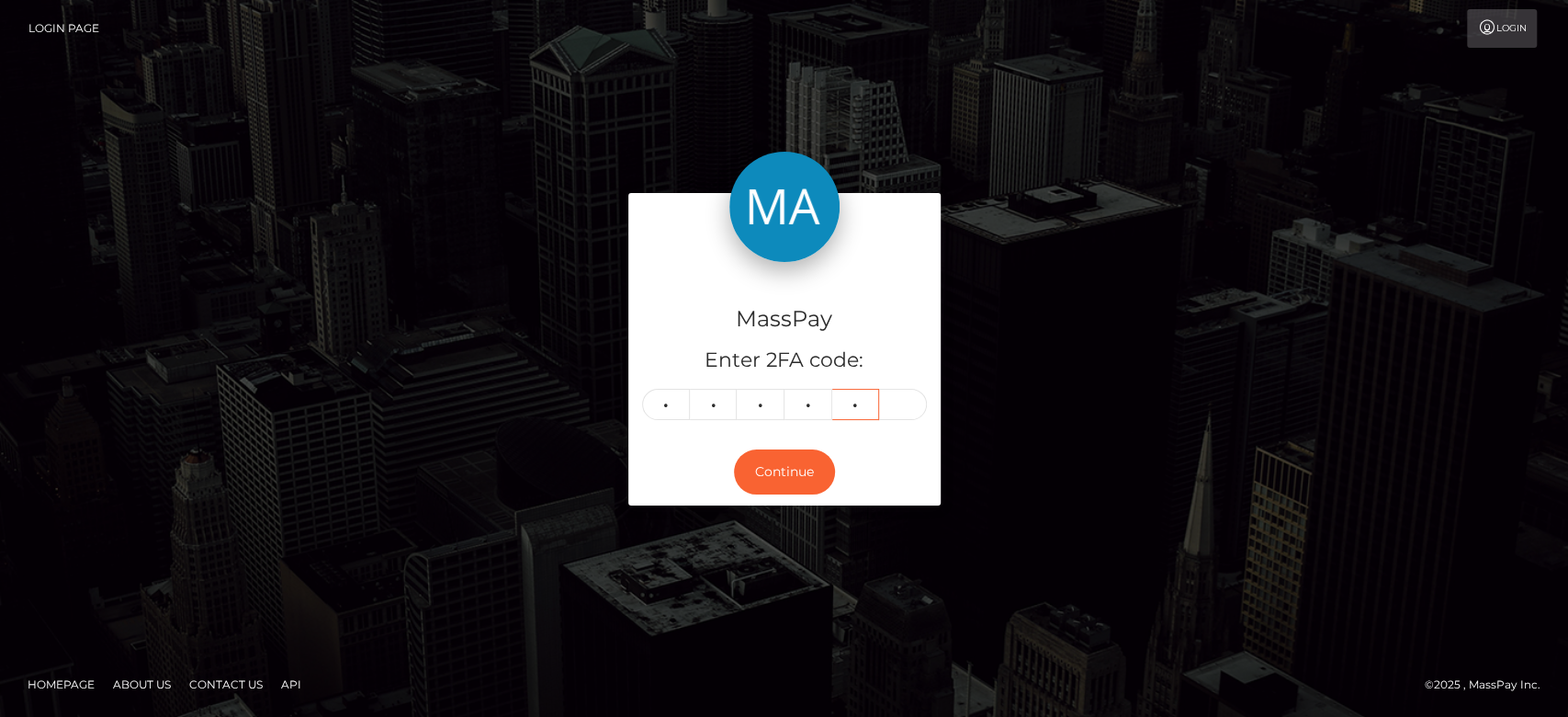
type input "1"
type input "0"
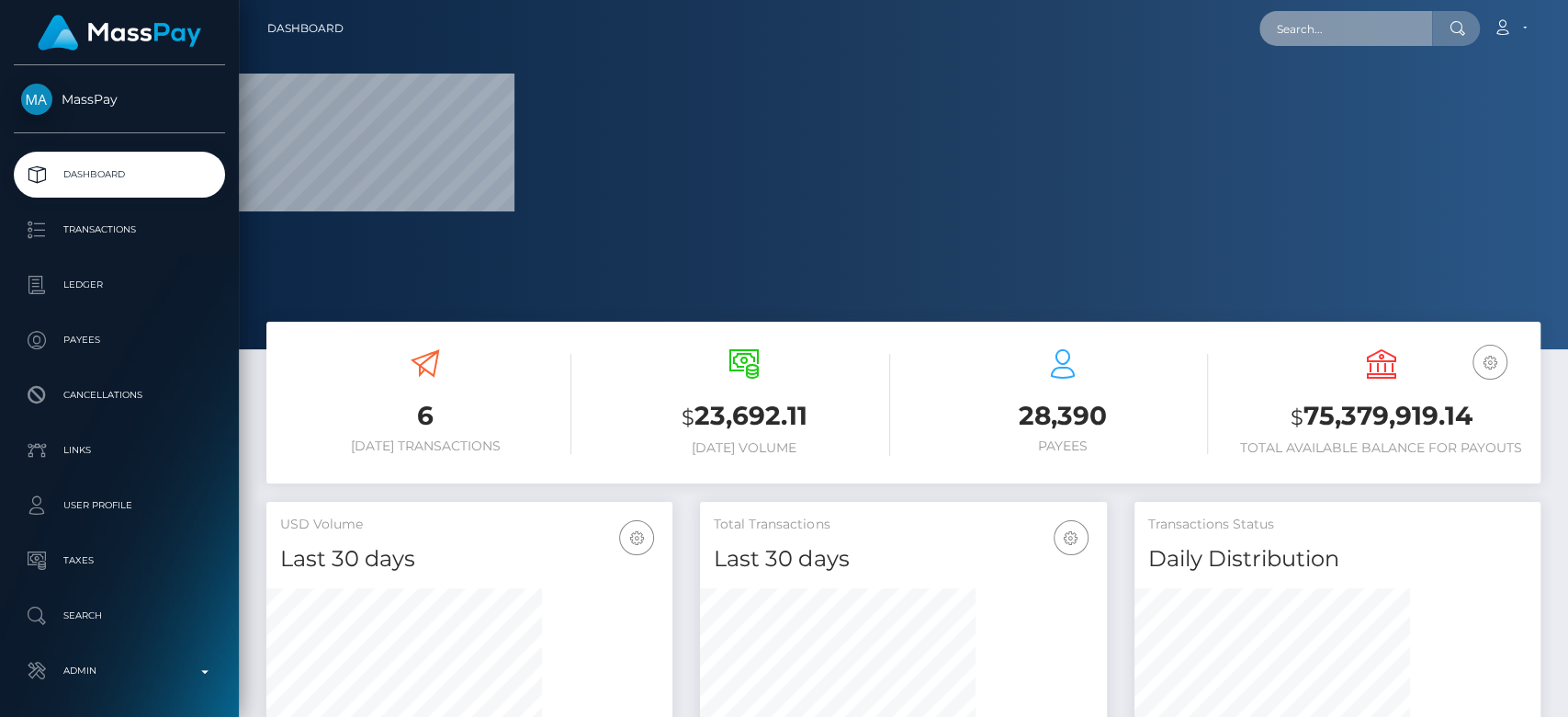
click at [1308, 31] on input "text" at bounding box center [1346, 29] width 173 height 35
paste input "[EMAIL_ADDRESS][DOMAIN_NAME]"
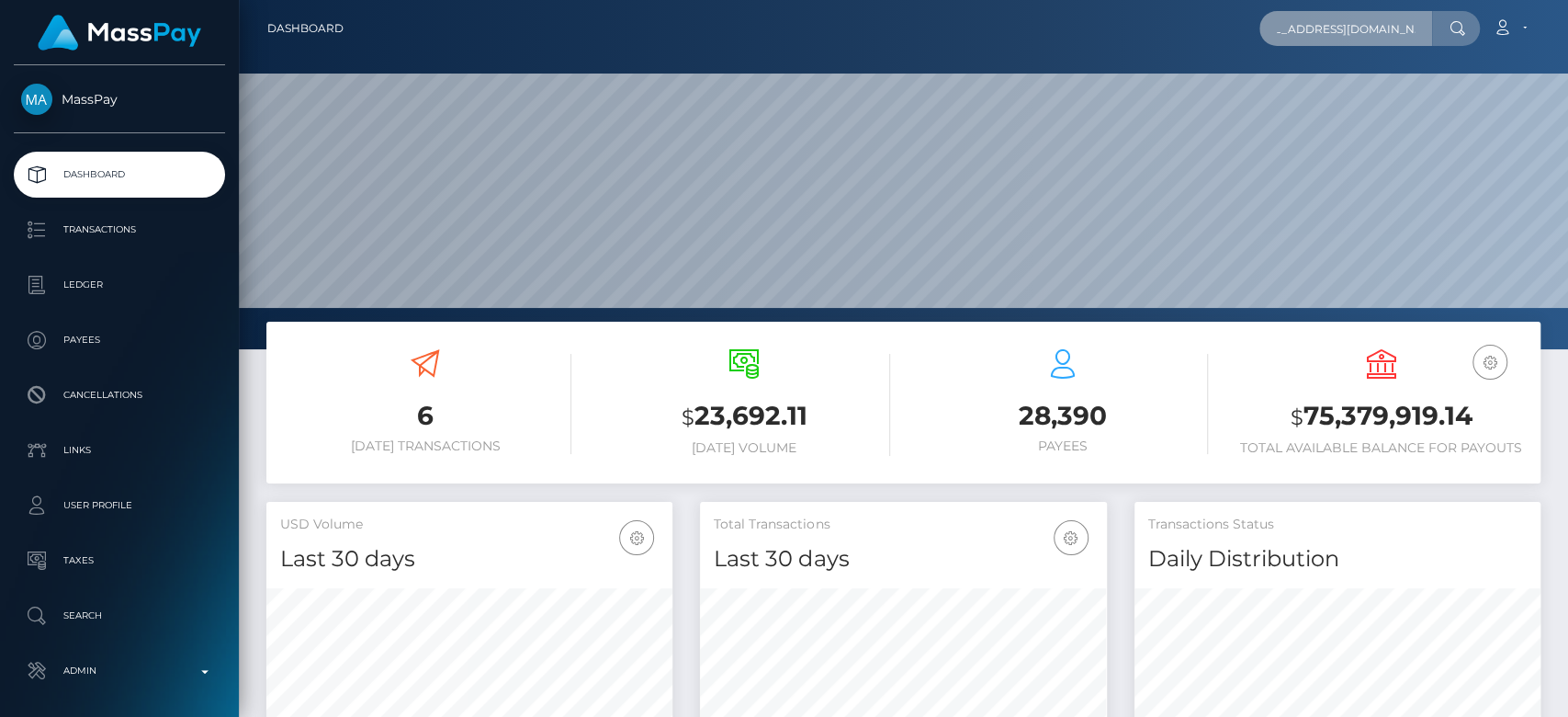
scroll to position [325, 406]
type input "[EMAIL_ADDRESS][DOMAIN_NAME]"
click at [1316, 33] on input "[EMAIL_ADDRESS][DOMAIN_NAME]" at bounding box center [1346, 29] width 173 height 35
paste input "[EMAIL_ADDRESS][DOMAIN_NAME]"
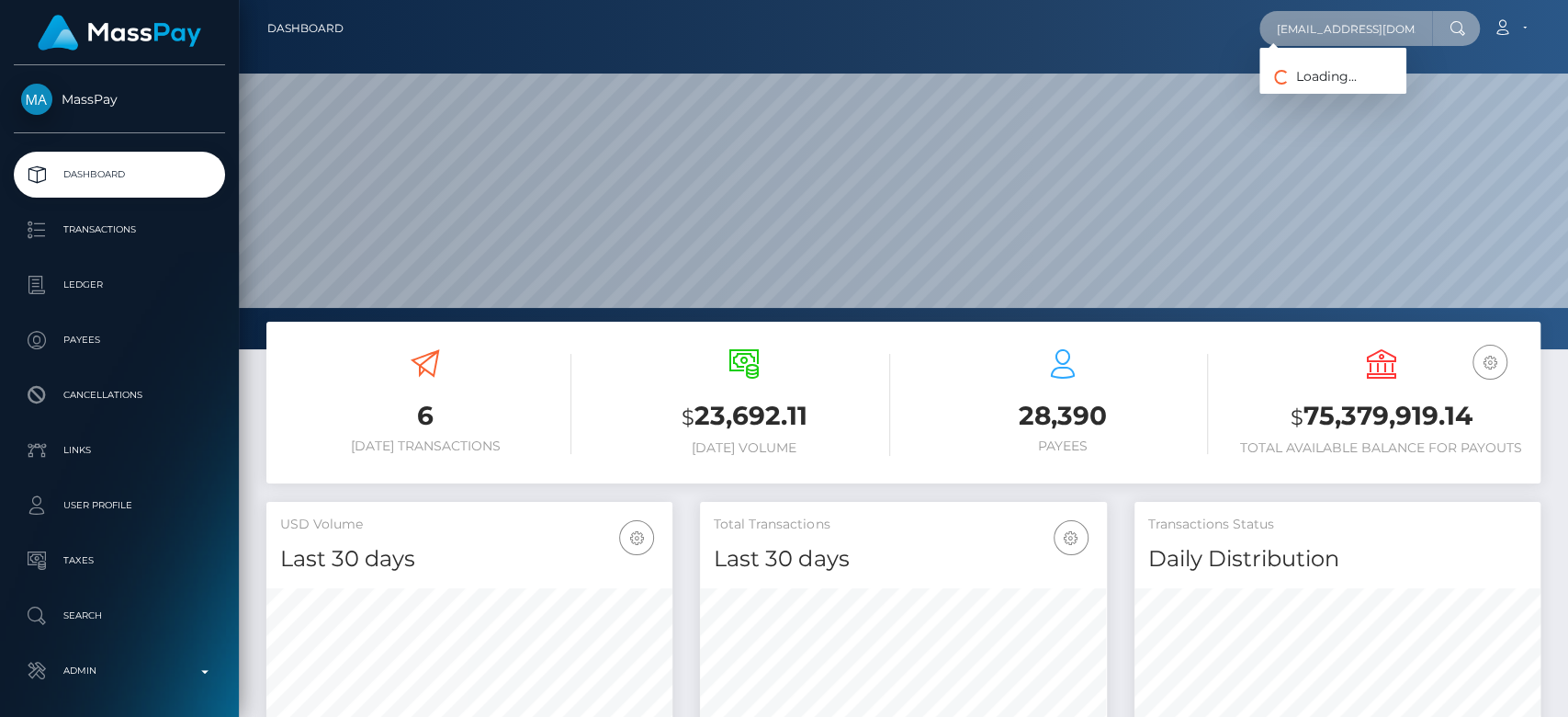
scroll to position [0, 44]
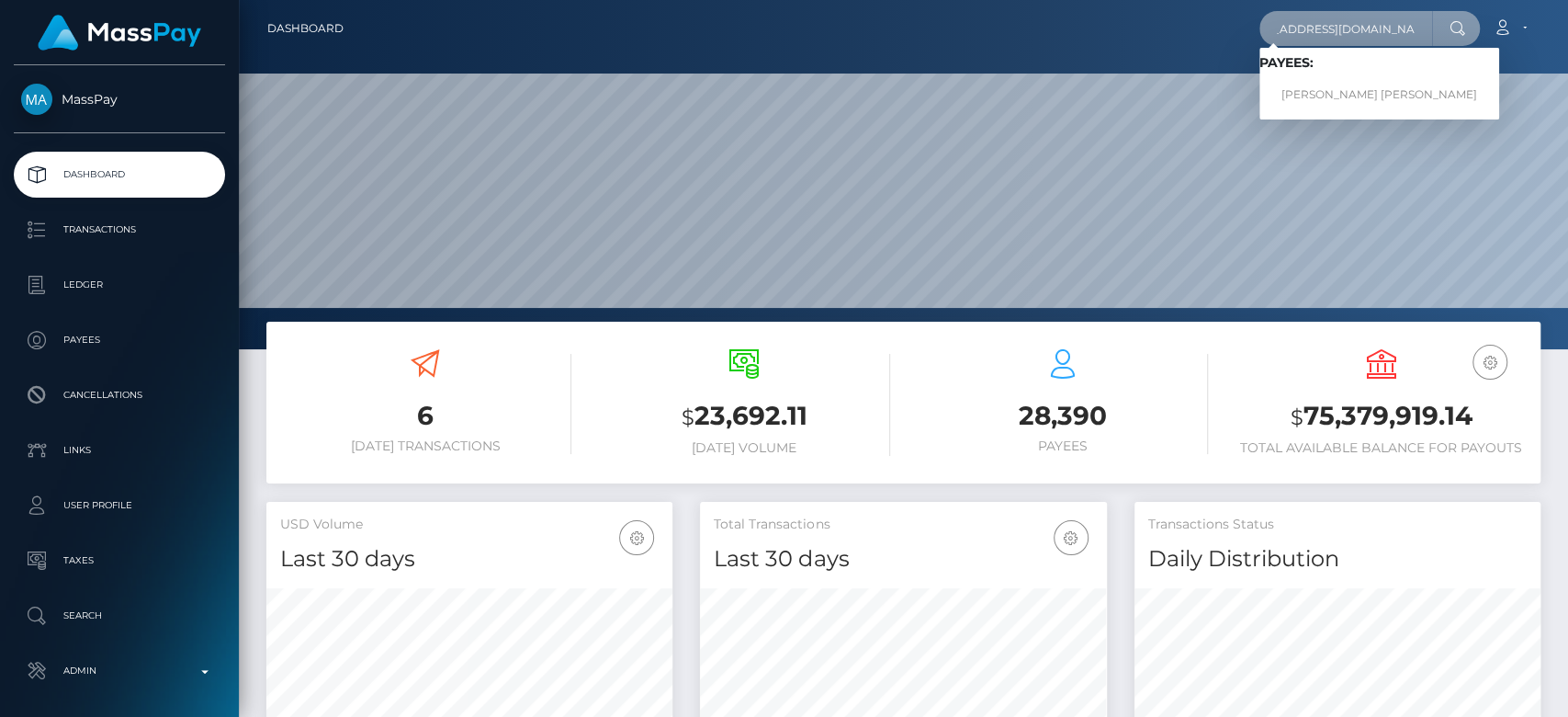
type input "[EMAIL_ADDRESS][DOMAIN_NAME]"
click at [1332, 92] on link "[PERSON_NAME] [PERSON_NAME]" at bounding box center [1379, 94] width 240 height 34
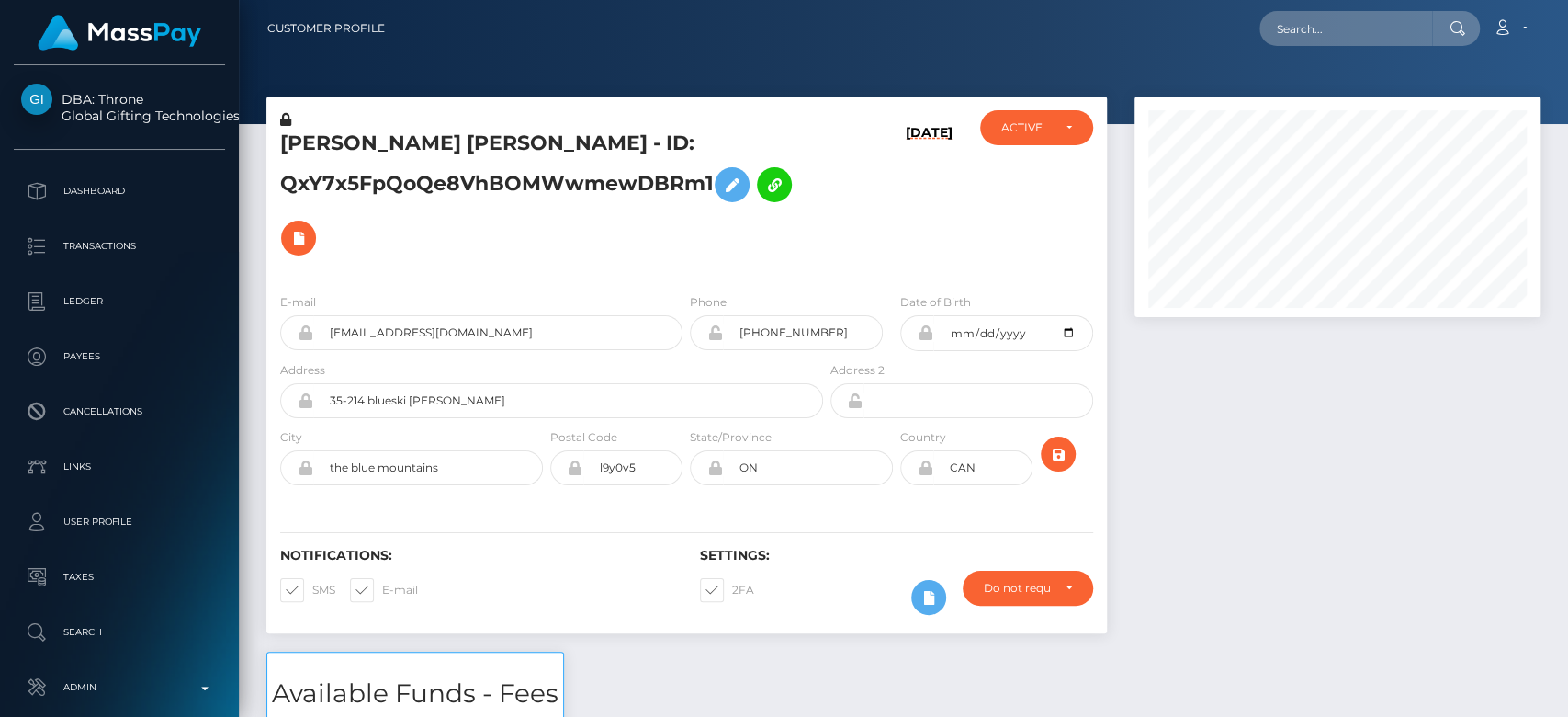
scroll to position [220, 406]
click at [1189, 523] on div at bounding box center [1338, 374] width 434 height 555
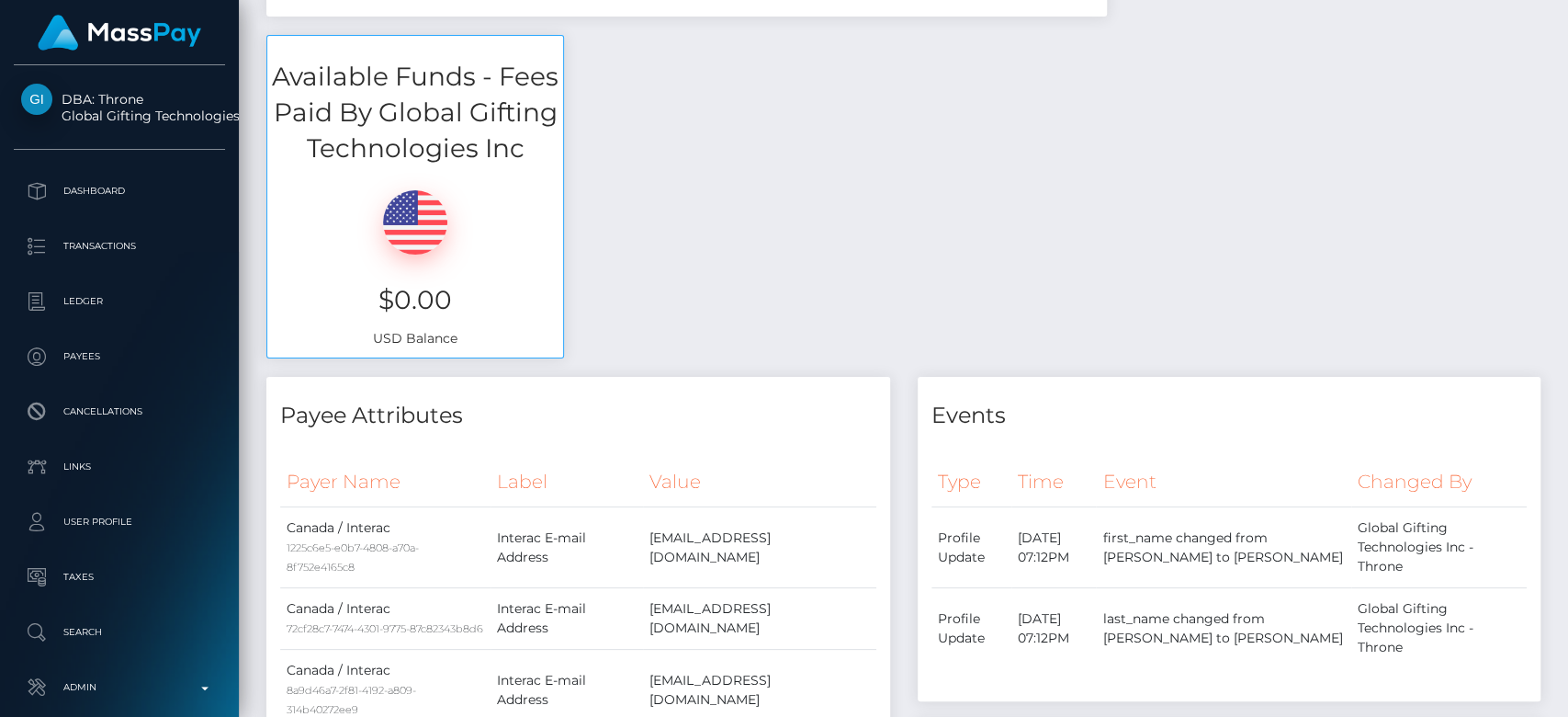
scroll to position [0, 0]
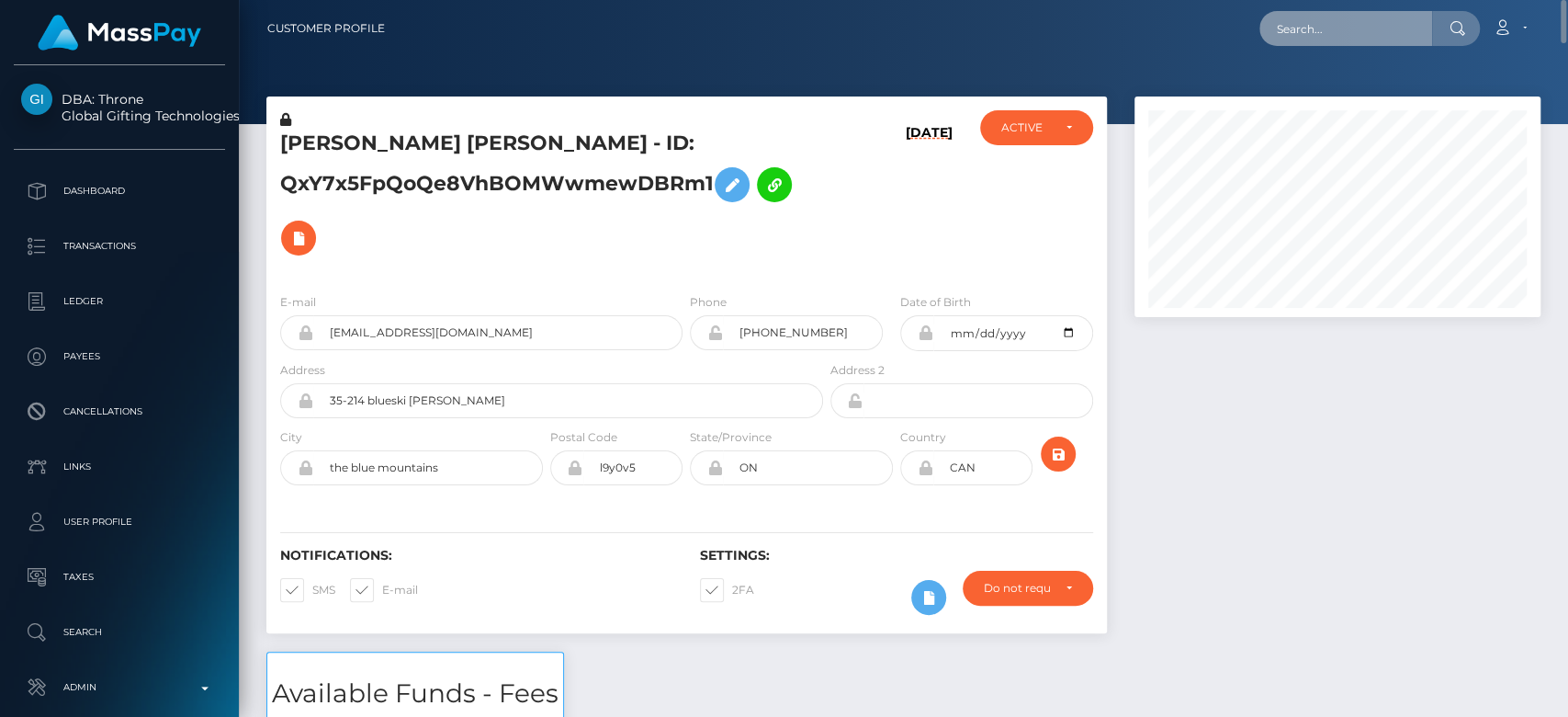
click at [1317, 31] on input "text" at bounding box center [1346, 29] width 173 height 35
paste input "[EMAIL_ADDRESS][DOMAIN_NAME]"
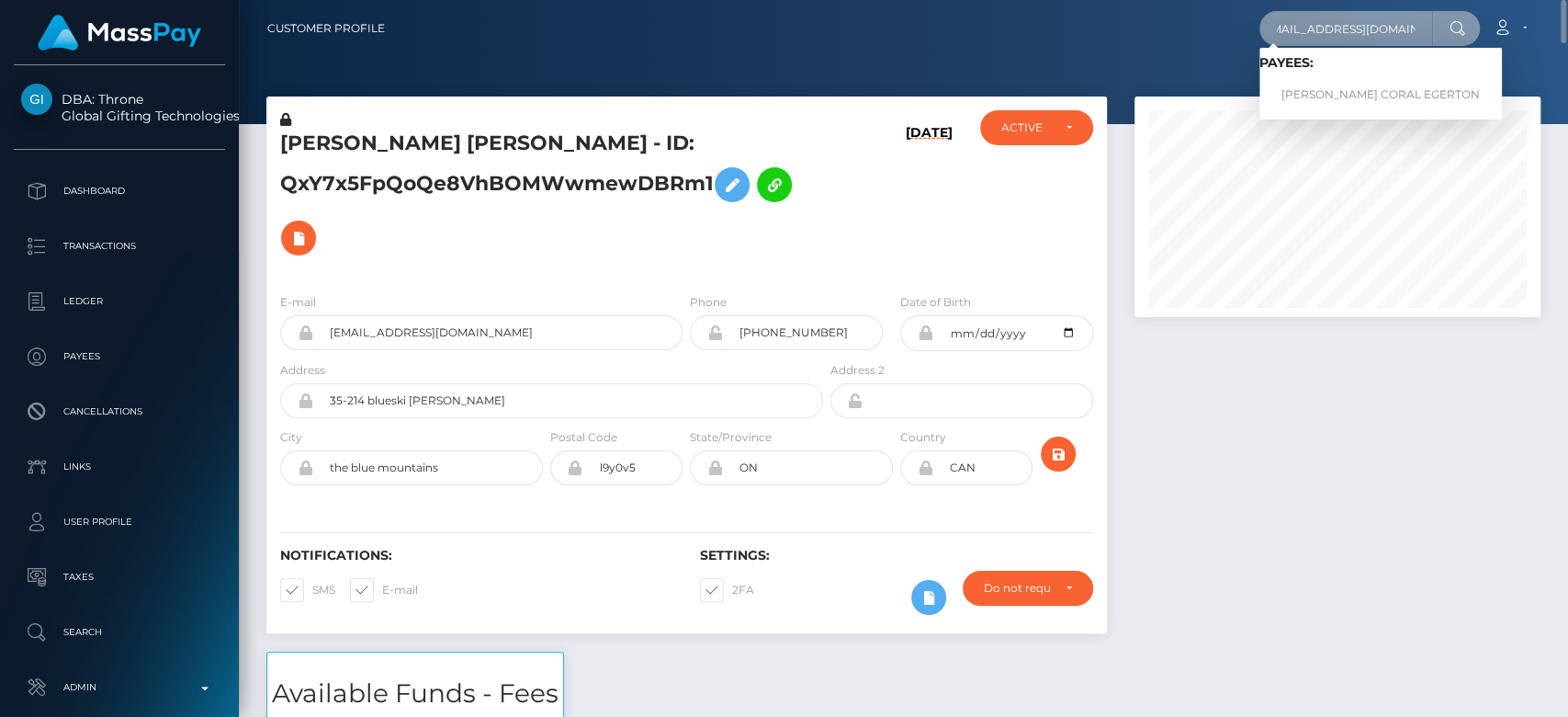
type input "[EMAIL_ADDRESS][DOMAIN_NAME]"
click at [1315, 88] on link "DIONNE CORAL EGERTON" at bounding box center [1381, 94] width 242 height 34
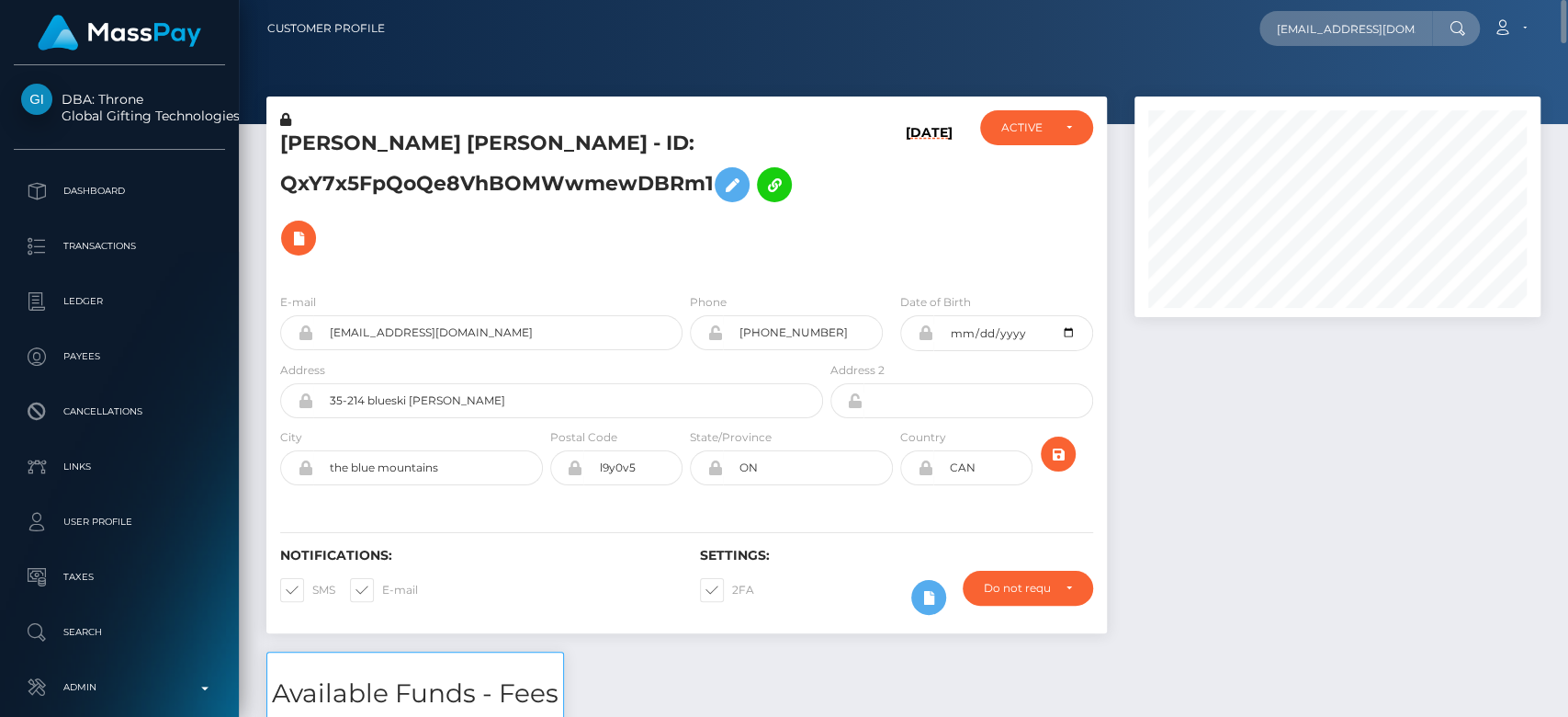
click at [1253, 480] on div at bounding box center [1338, 374] width 434 height 555
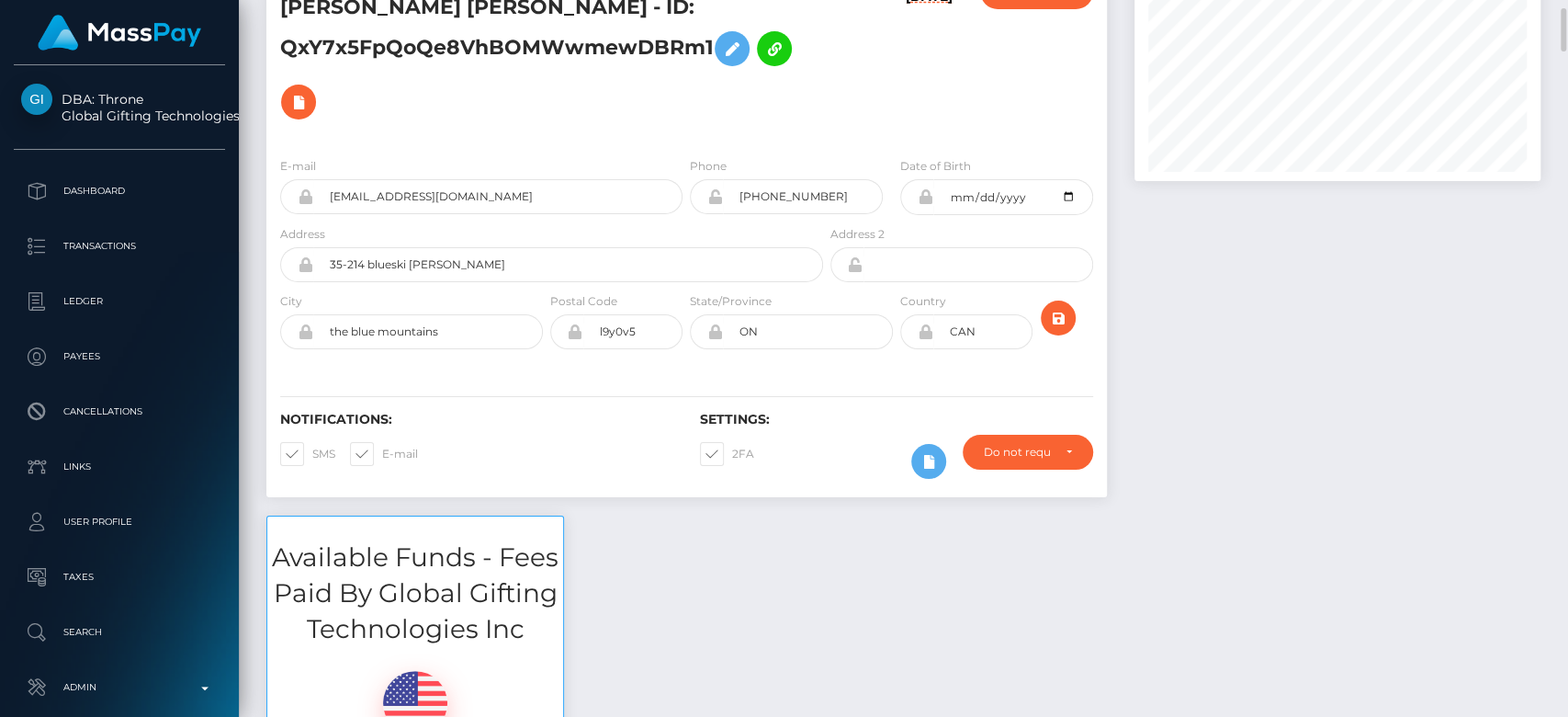
scroll to position [138, 0]
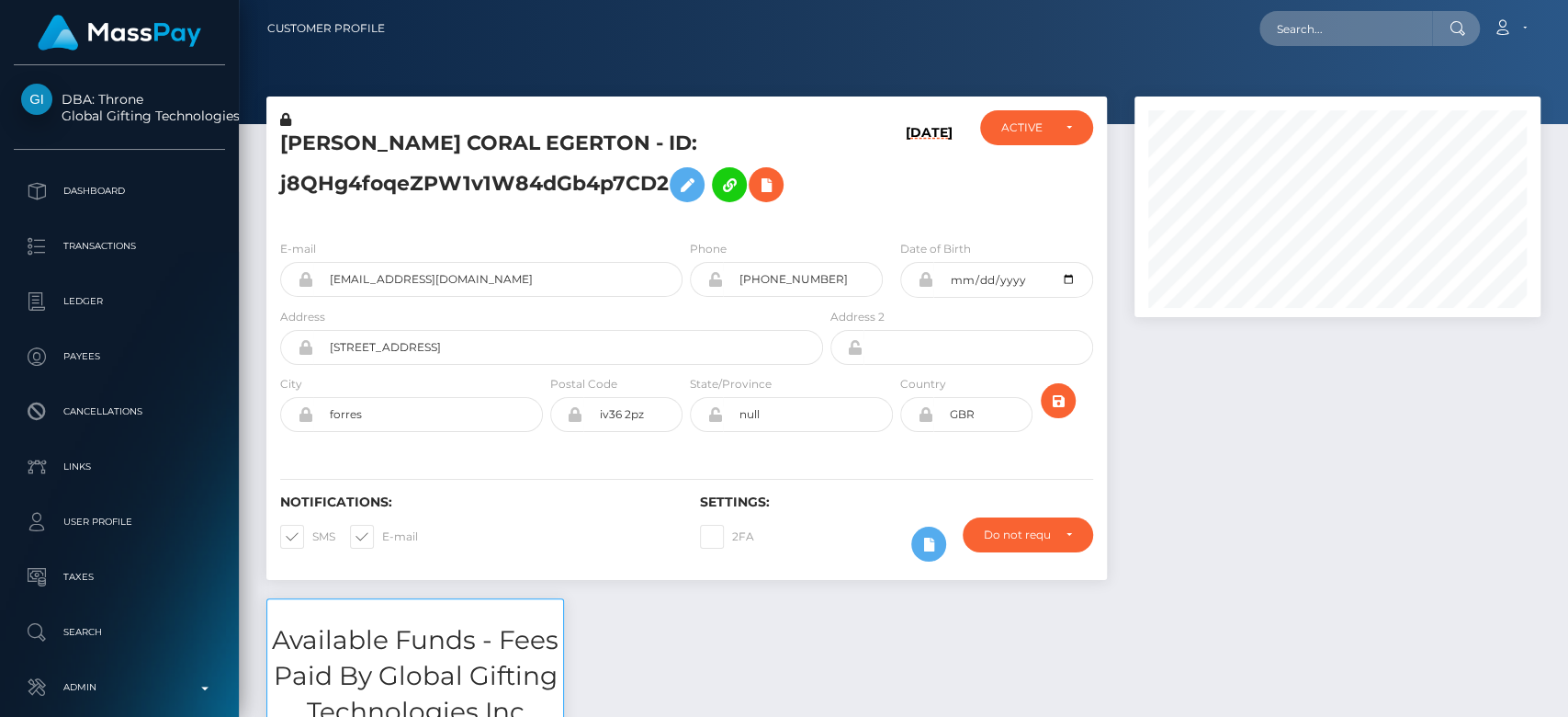
scroll to position [220, 406]
click at [1202, 570] on div at bounding box center [1338, 347] width 434 height 501
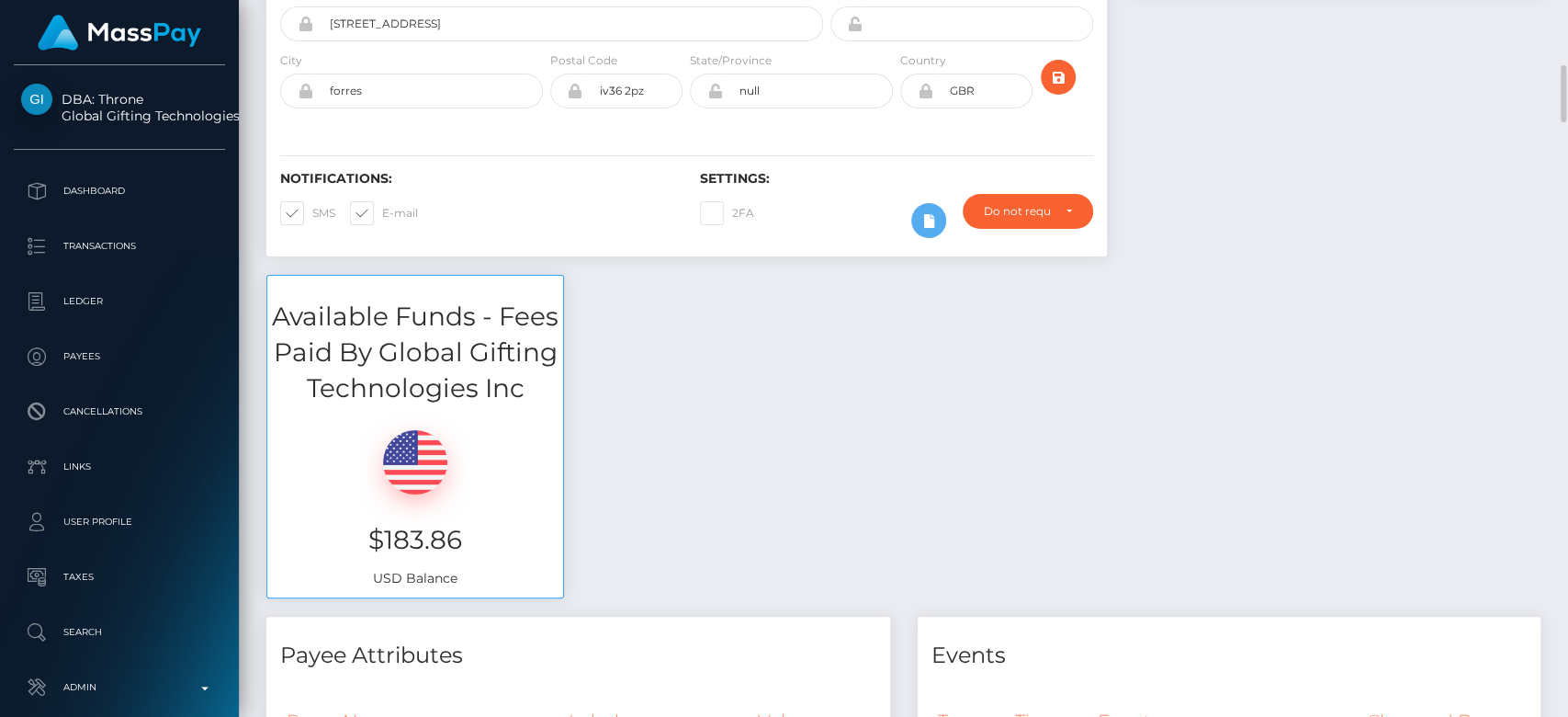
scroll to position [0, 0]
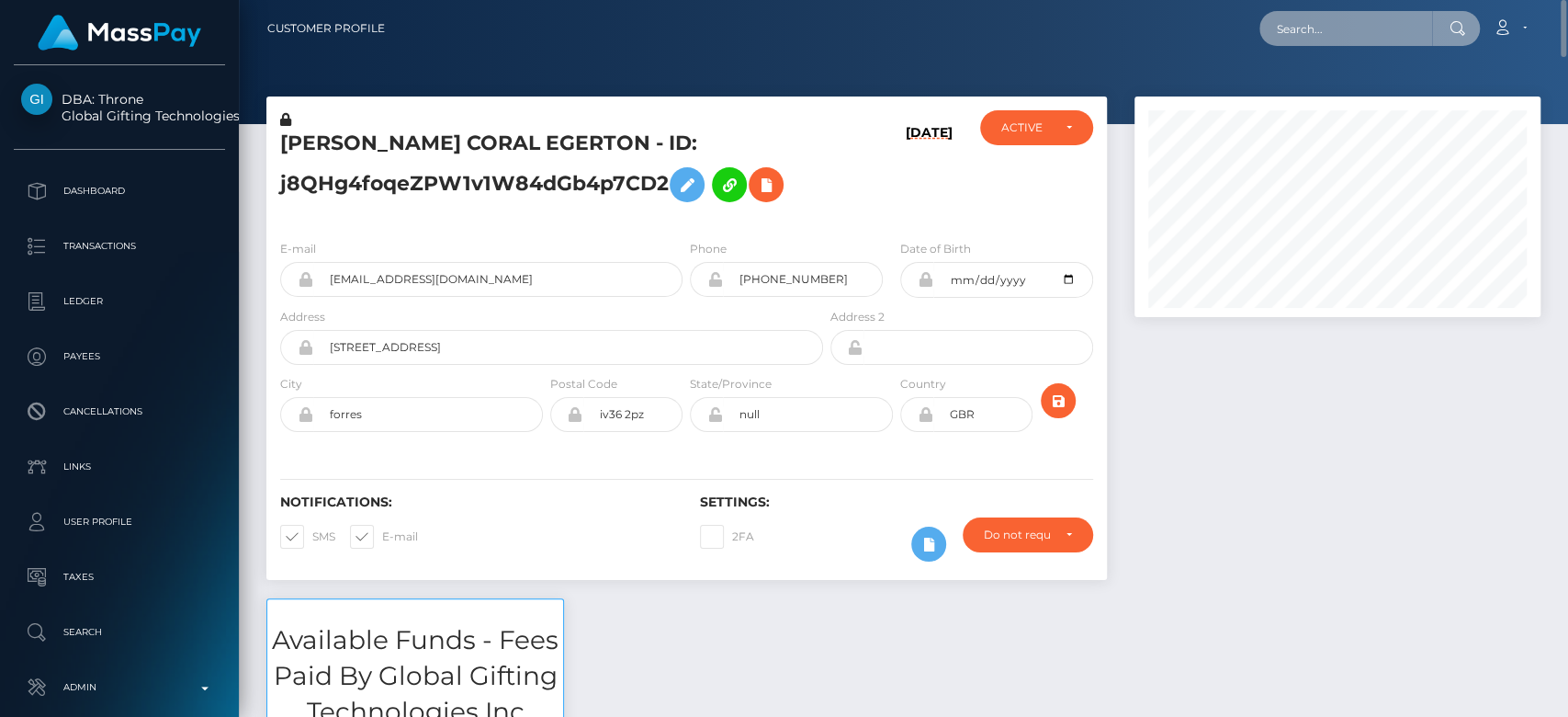
click at [1290, 41] on input "text" at bounding box center [1346, 29] width 173 height 35
paste input "misskayla559@gmail.com"
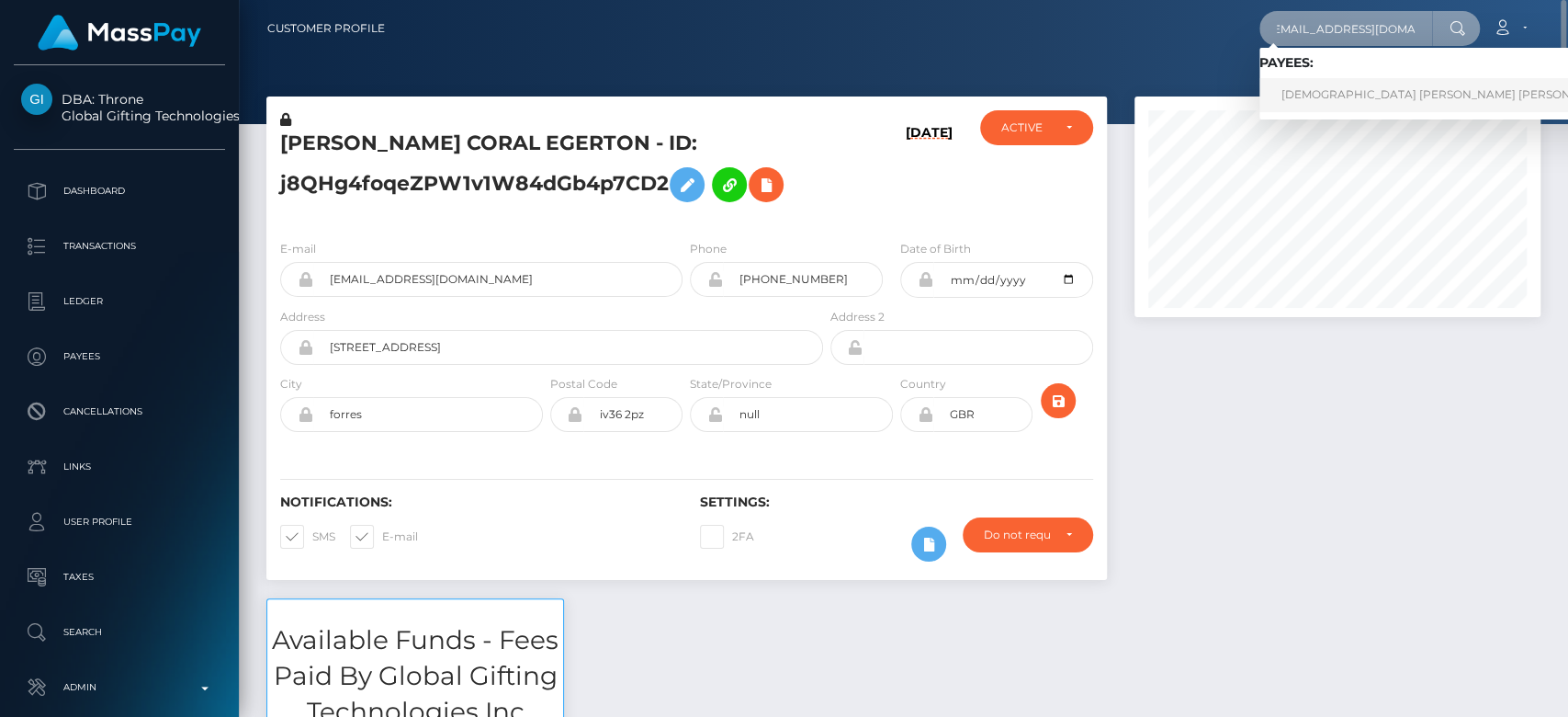
type input "misskayla559@gmail.com"
click at [1307, 93] on link "LADY KERI ANNE TARLING" at bounding box center [1449, 94] width 377 height 34
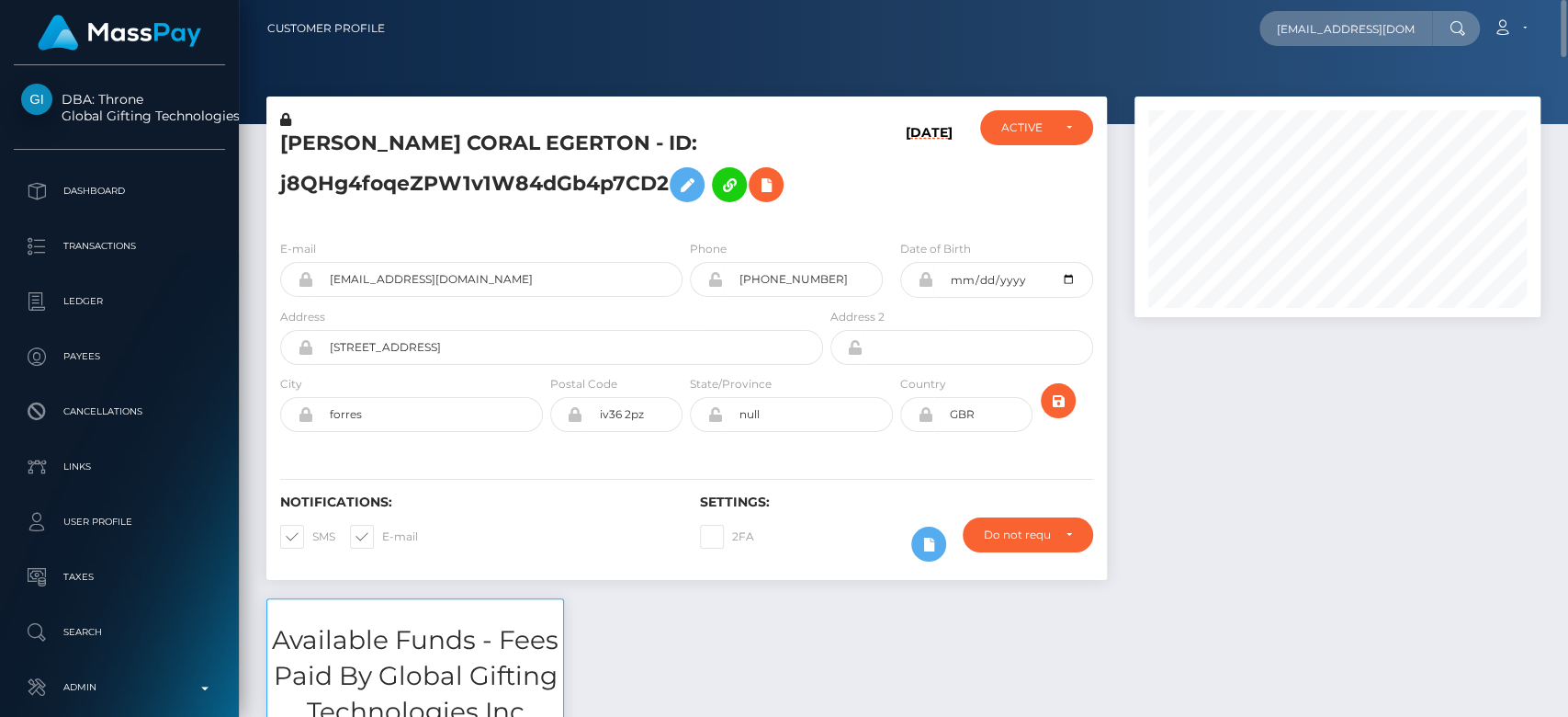
click at [1183, 426] on div at bounding box center [1338, 347] width 434 height 501
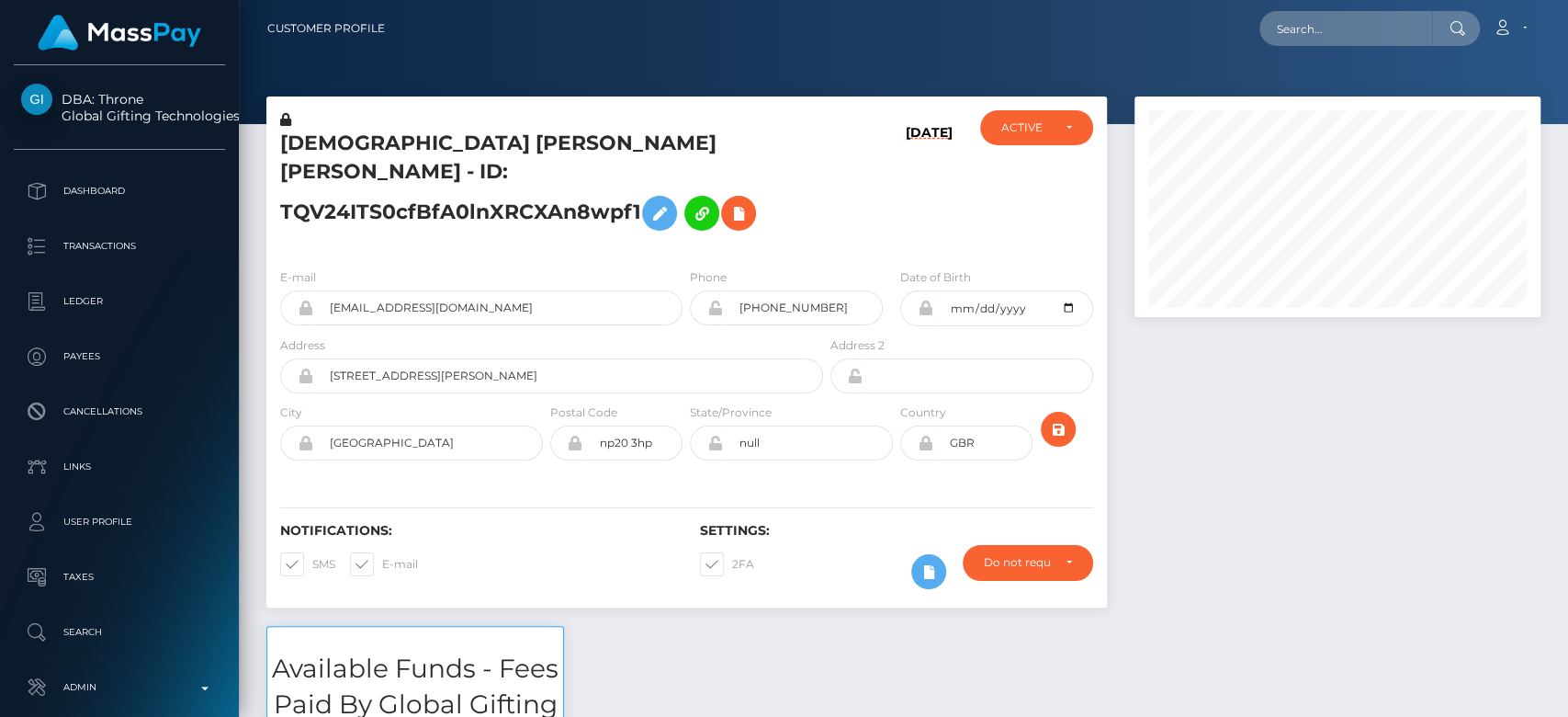
scroll to position [220, 406]
click at [1250, 535] on div at bounding box center [1338, 361] width 434 height 529
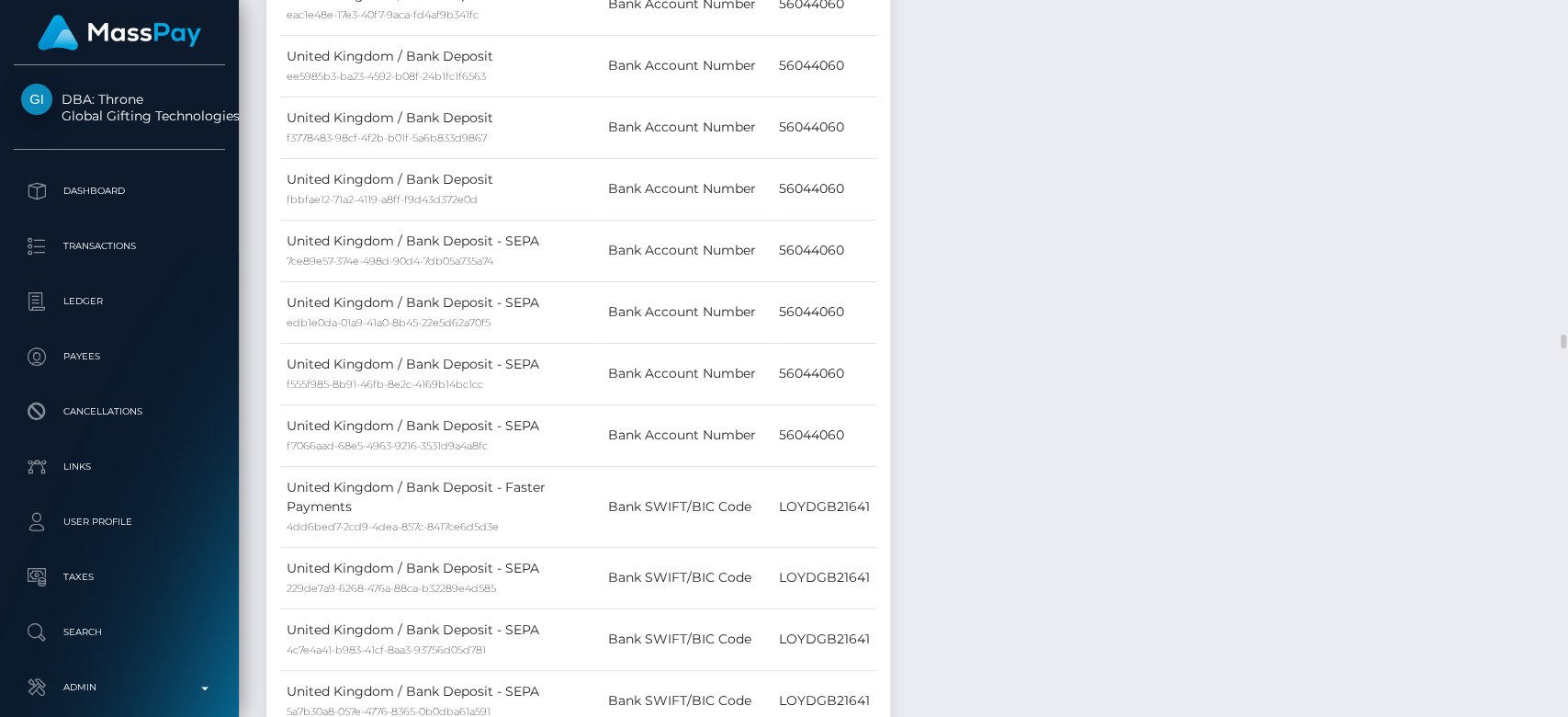
scroll to position [16599, 0]
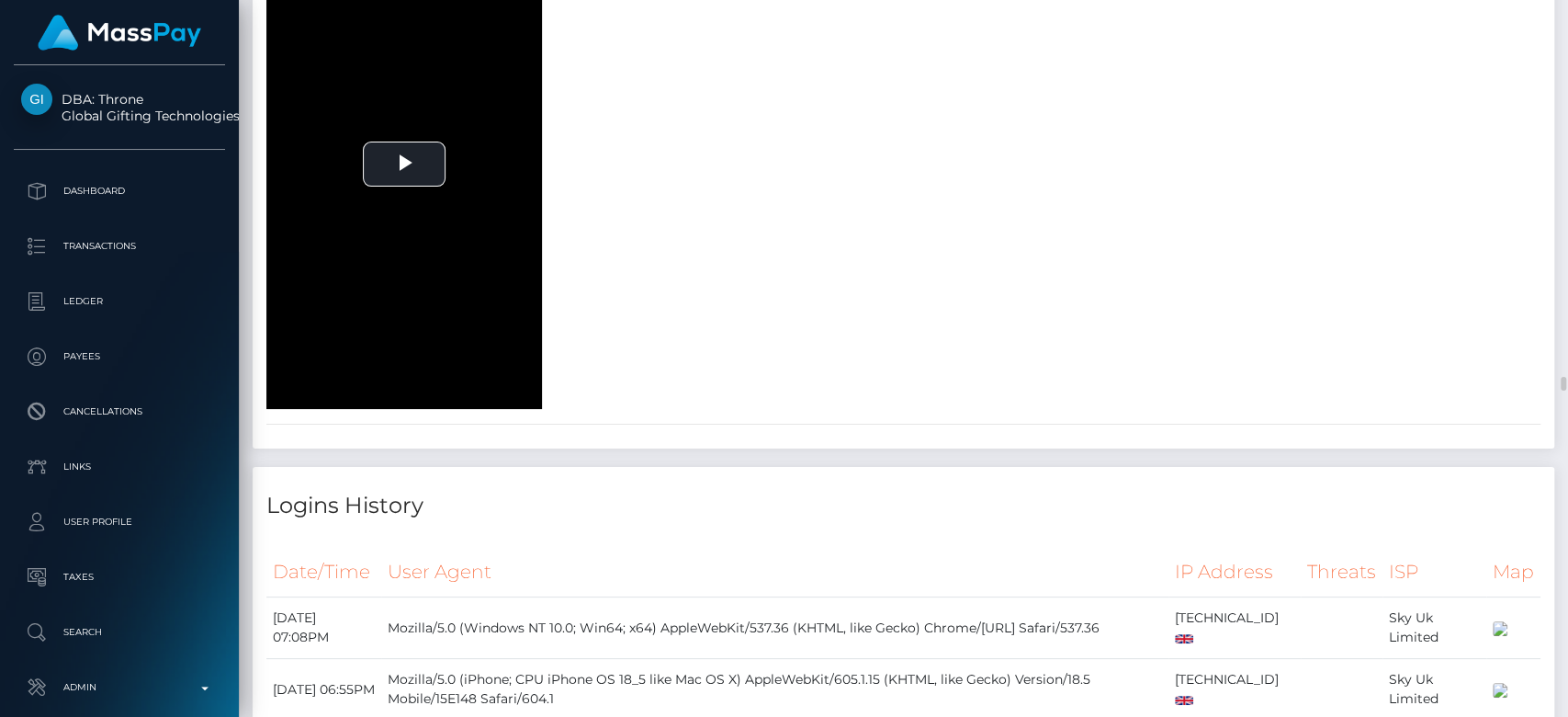
scroll to position [18549, 0]
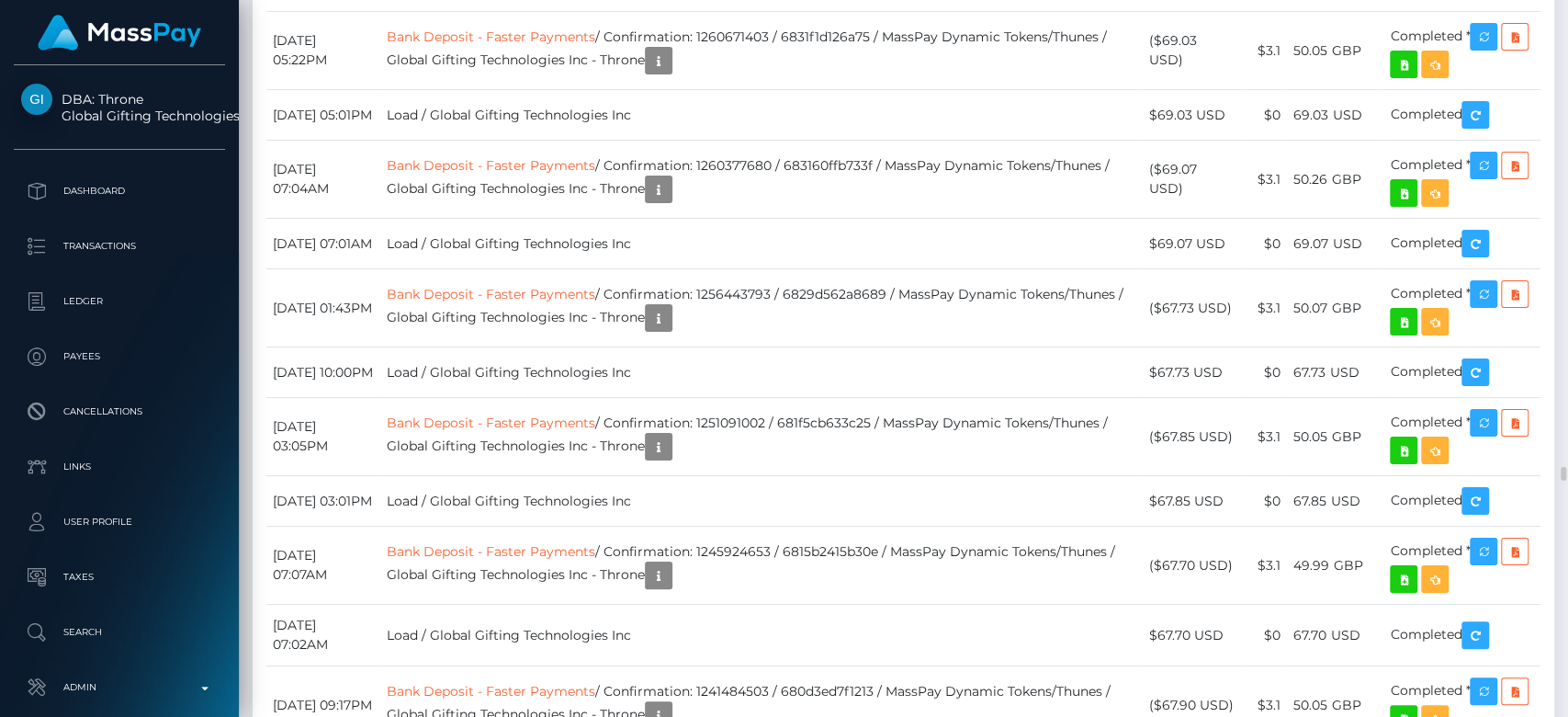
scroll to position [22669, 0]
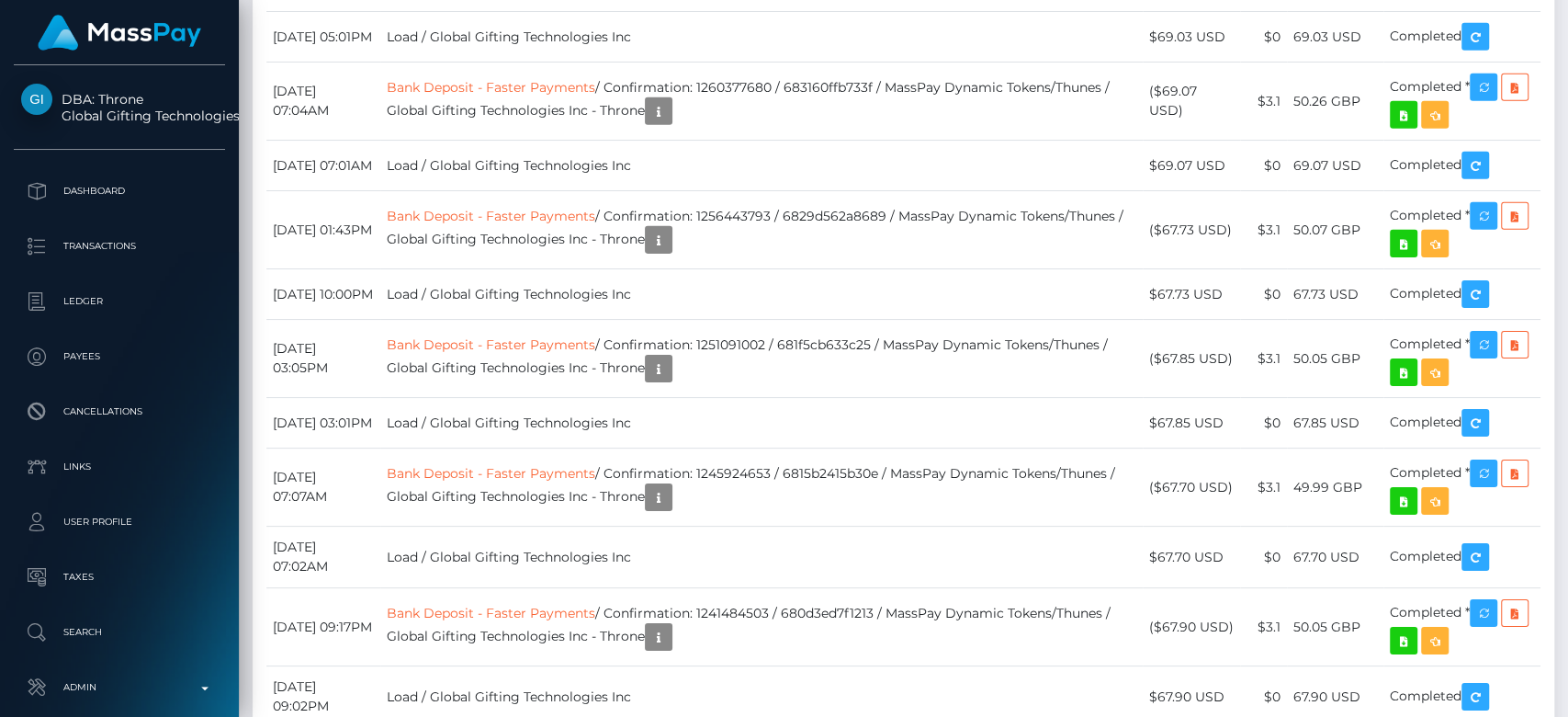
drag, startPoint x: 1111, startPoint y: 152, endPoint x: 1332, endPoint y: 774, distance: 660.1
click at [1332, 716] on html "DBA: Throne Global Gifting Technologies Inc Dashboard Transactions Ledger Payee…" at bounding box center [784, 358] width 1568 height 717
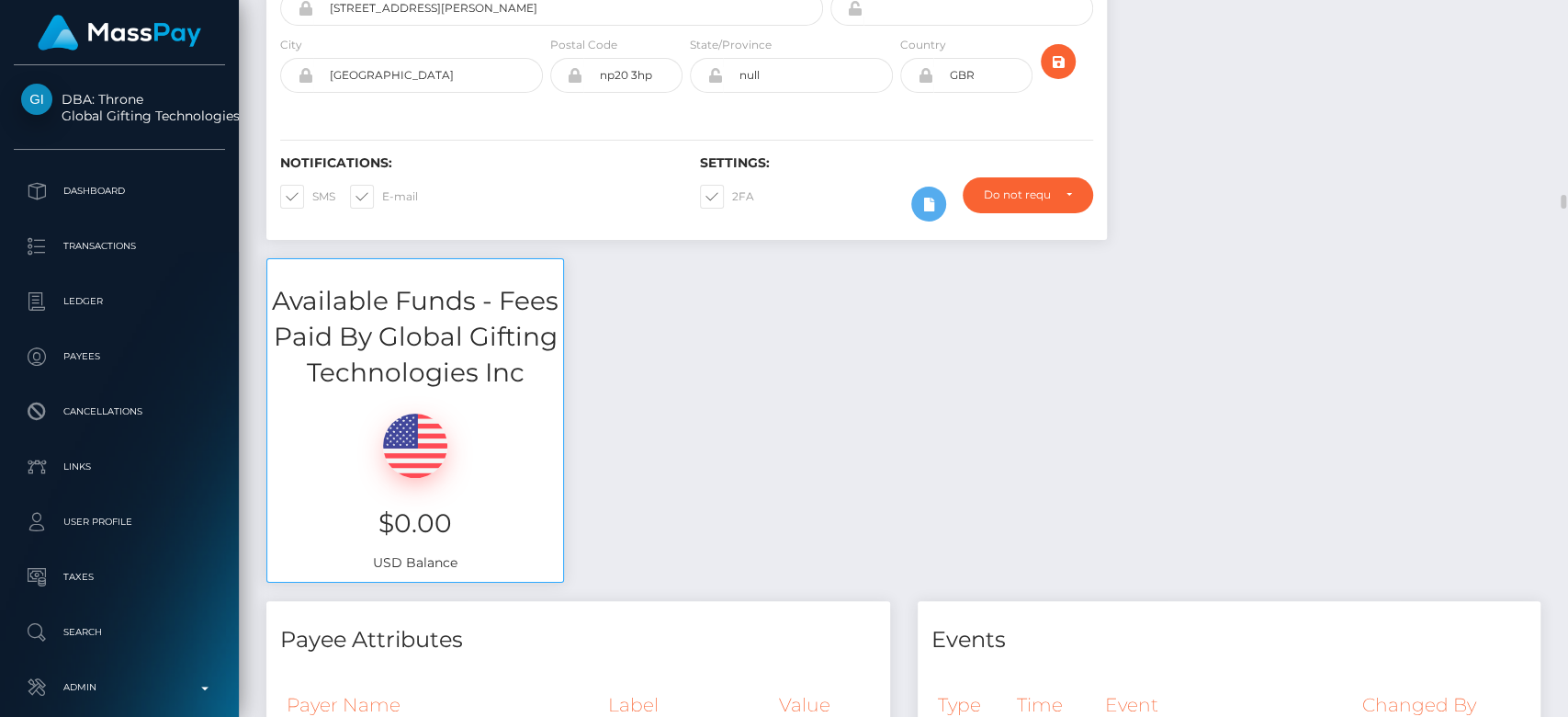
scroll to position [0, 0]
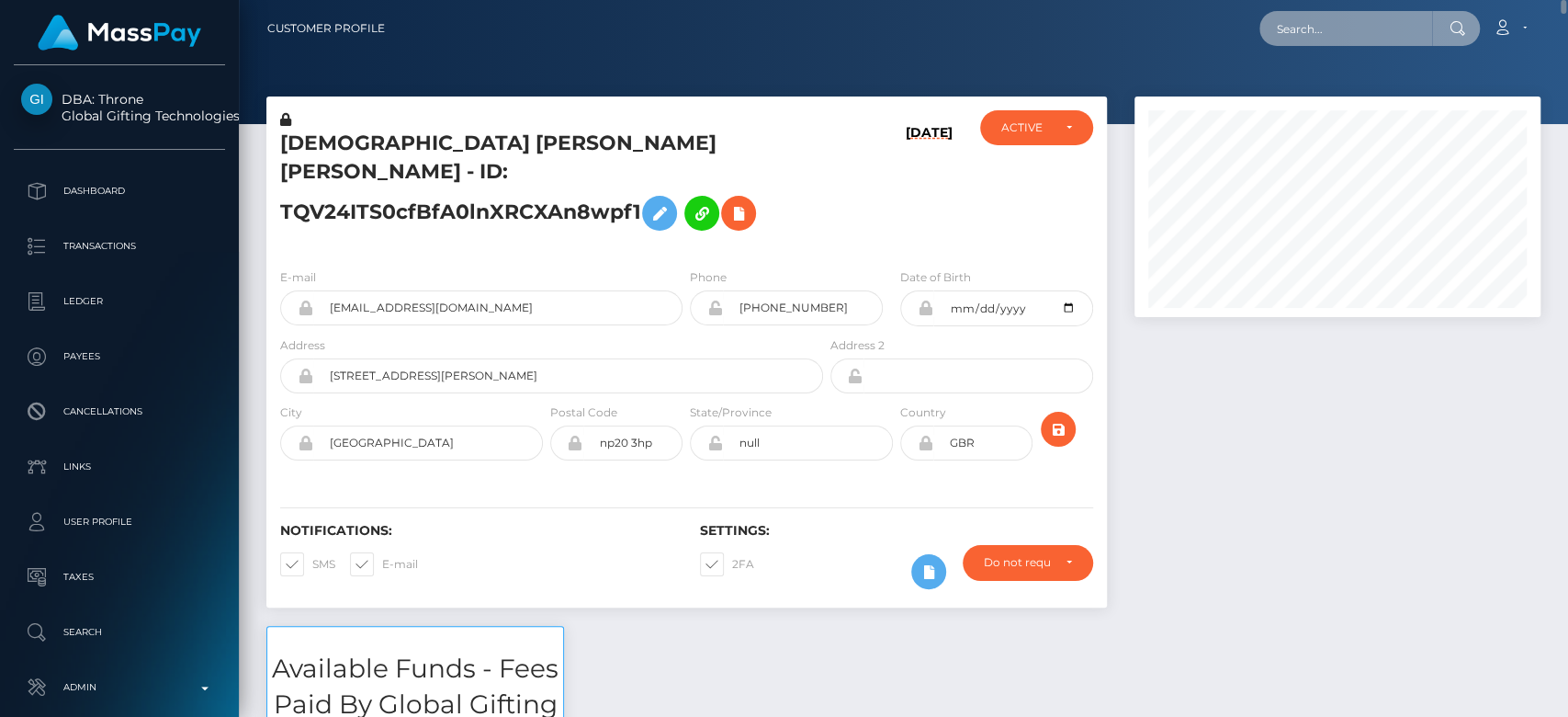
click at [1317, 40] on input "text" at bounding box center [1346, 29] width 173 height 35
paste input "georgiawilkins23@icloud.com"
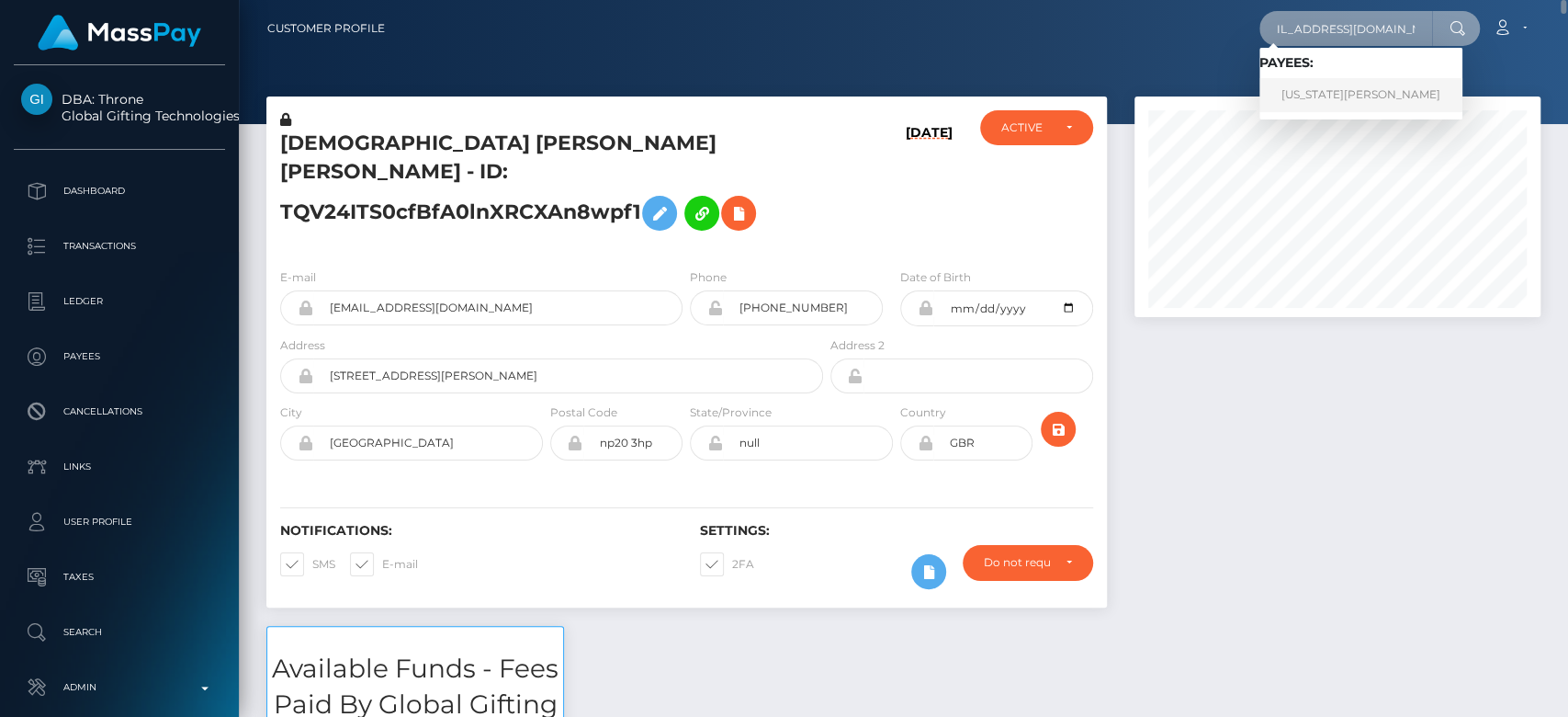
type input "georgiawilkins23@icloud.com"
click at [1303, 92] on link "GEORGIA COURTNEY WILKINS" at bounding box center [1362, 94] width 204 height 34
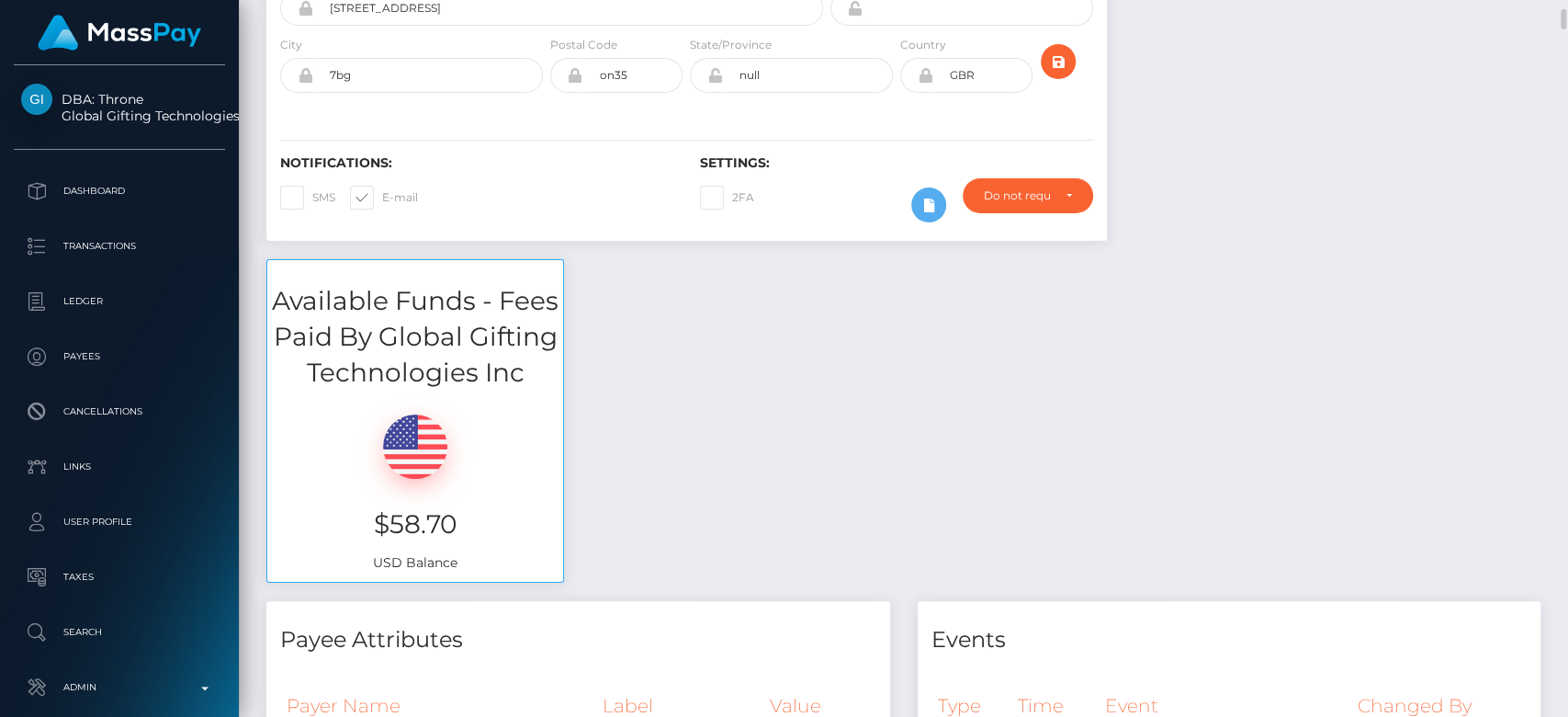
scroll to position [340, 0]
click at [682, 510] on div "Available Funds - Fees Paid By Global Gifting Technologies Inc $58.70 USD Balan…" at bounding box center [903, 427] width 1302 height 341
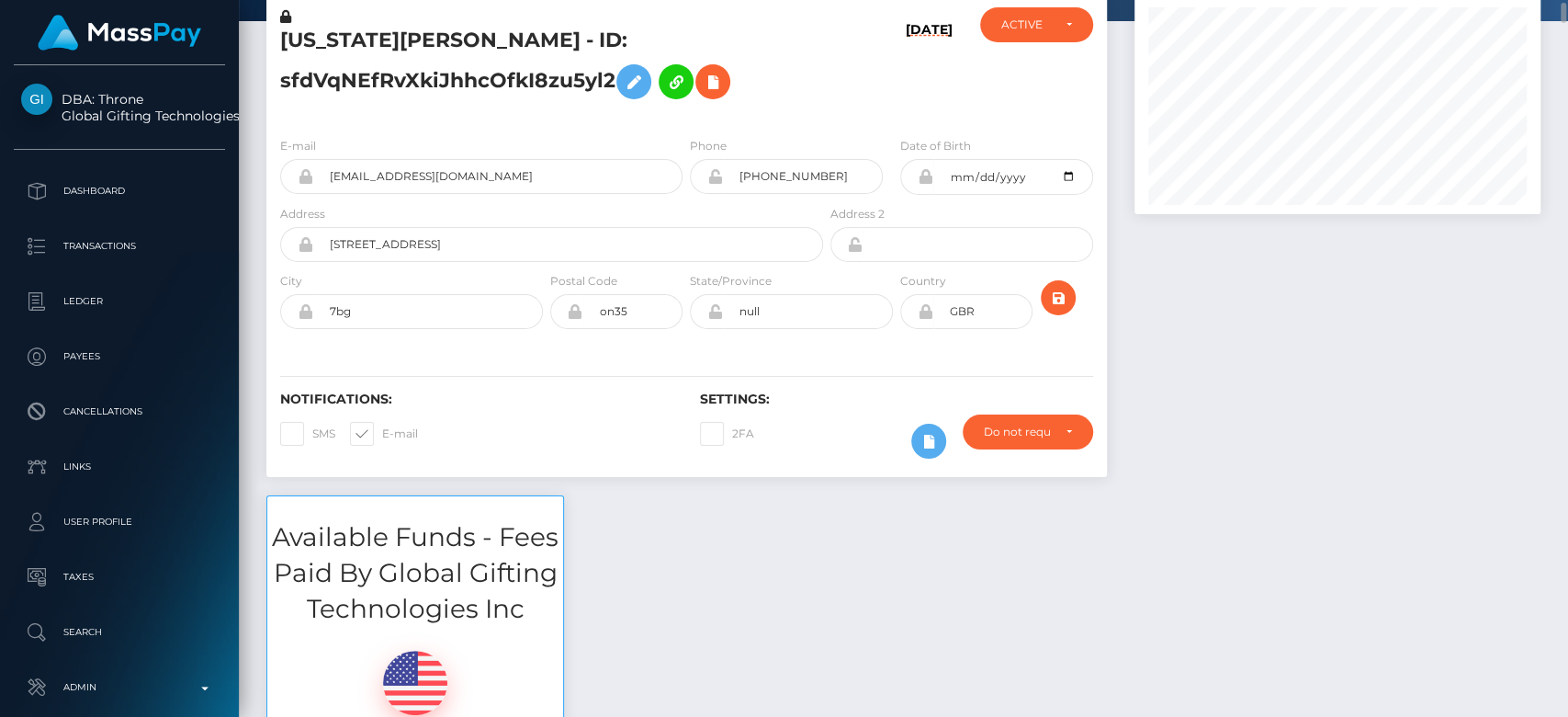
scroll to position [0, 0]
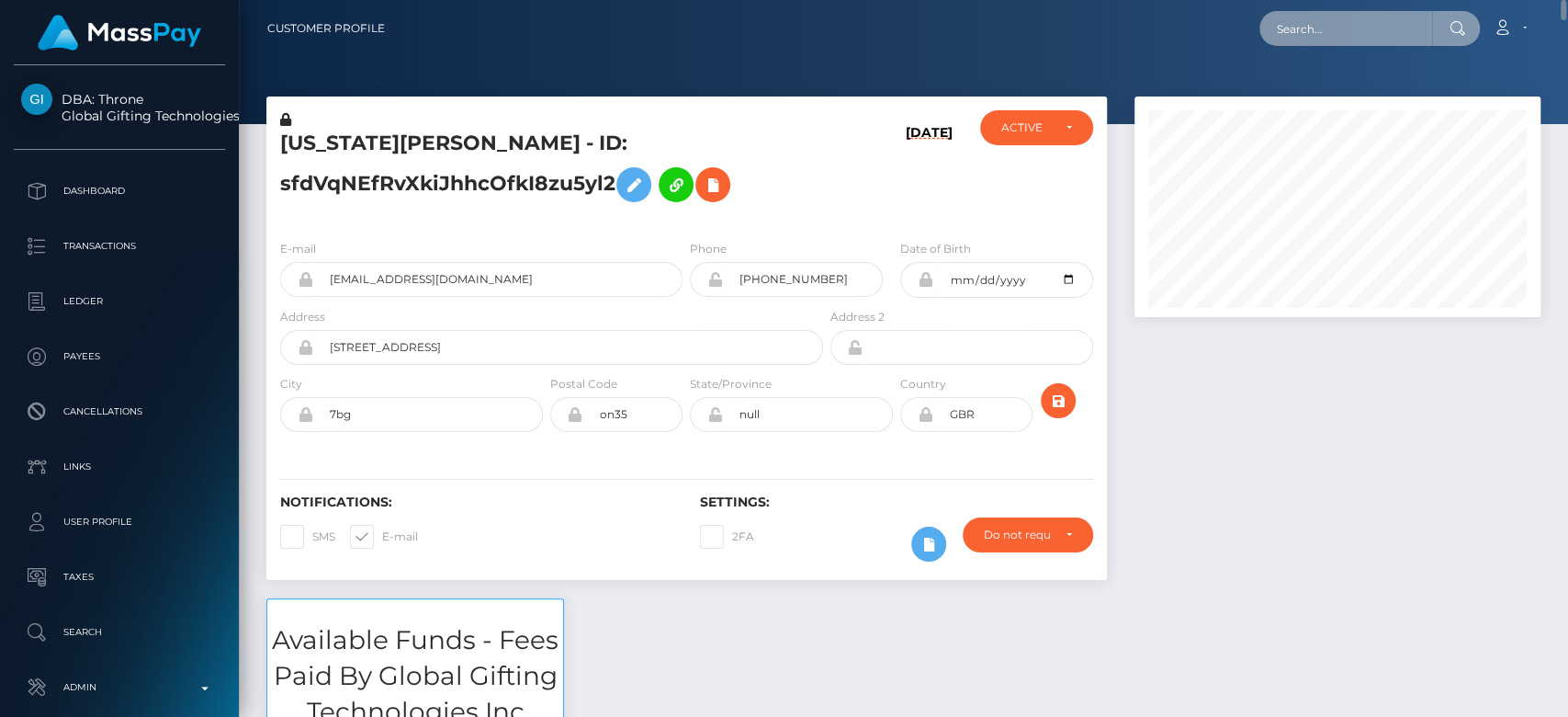
click at [1377, 27] on input "text" at bounding box center [1346, 29] width 173 height 35
paste input "[EMAIL_ADDRESS][DOMAIN_NAME]"
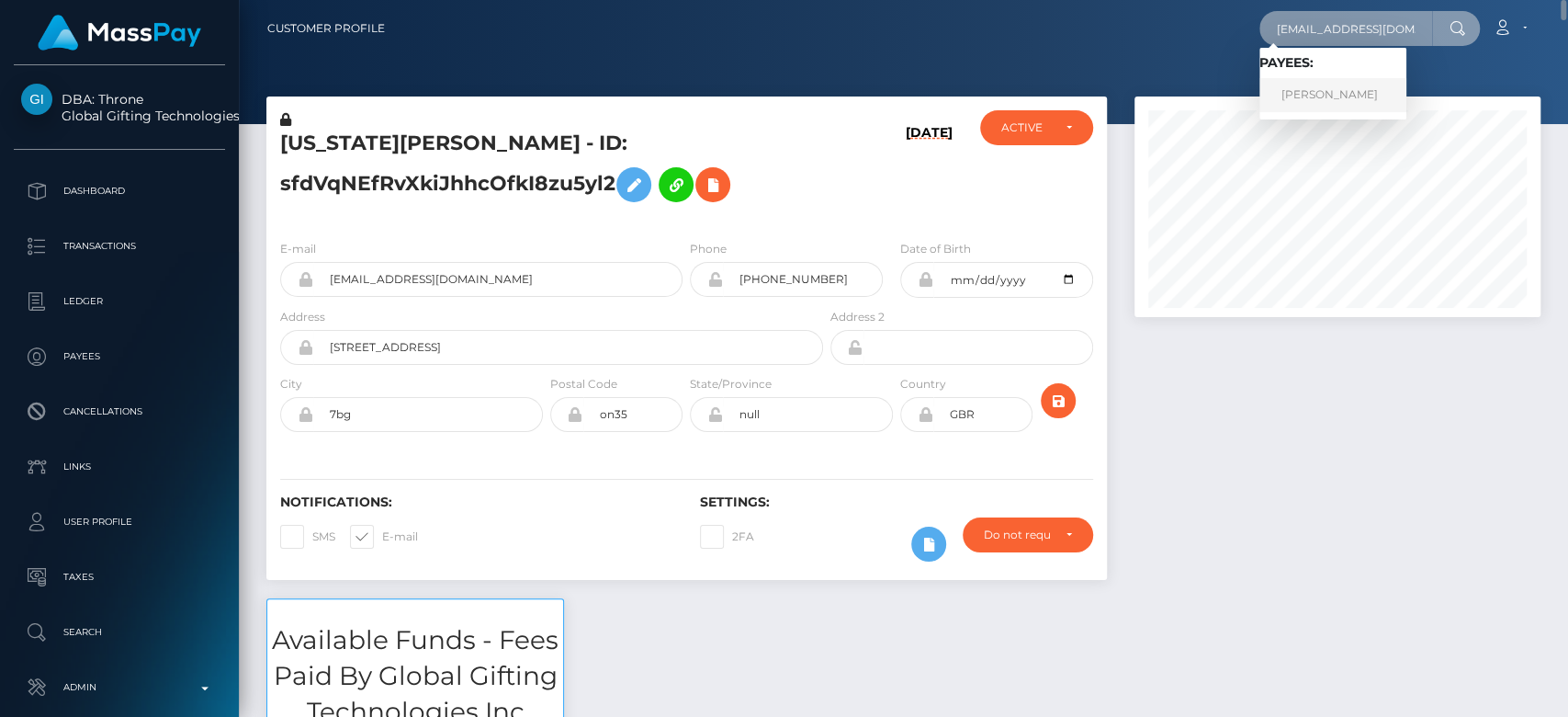
type input "[EMAIL_ADDRESS][DOMAIN_NAME]"
click at [1331, 94] on link "[PERSON_NAME]" at bounding box center [1333, 94] width 147 height 34
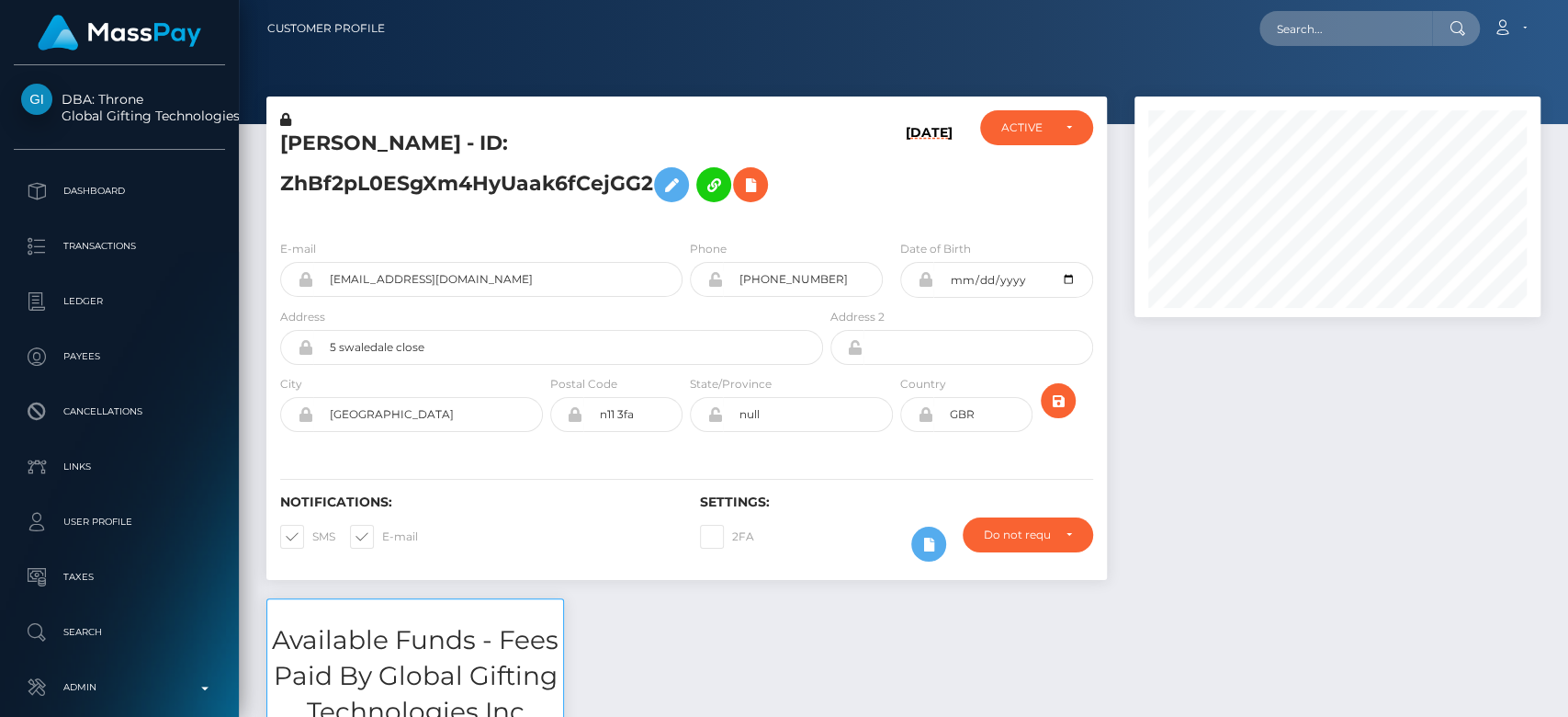
scroll to position [220, 406]
click at [1184, 518] on div at bounding box center [1338, 347] width 434 height 501
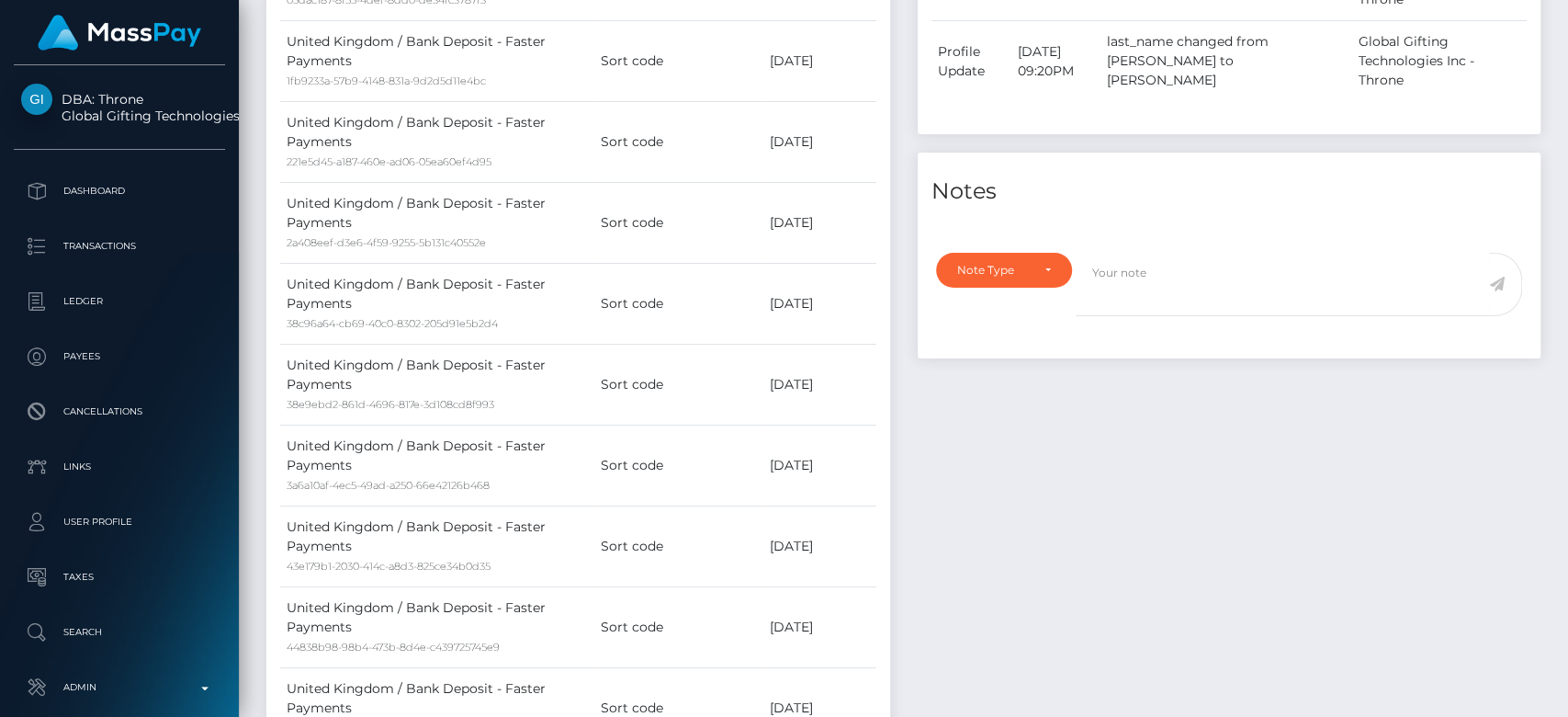
scroll to position [0, 0]
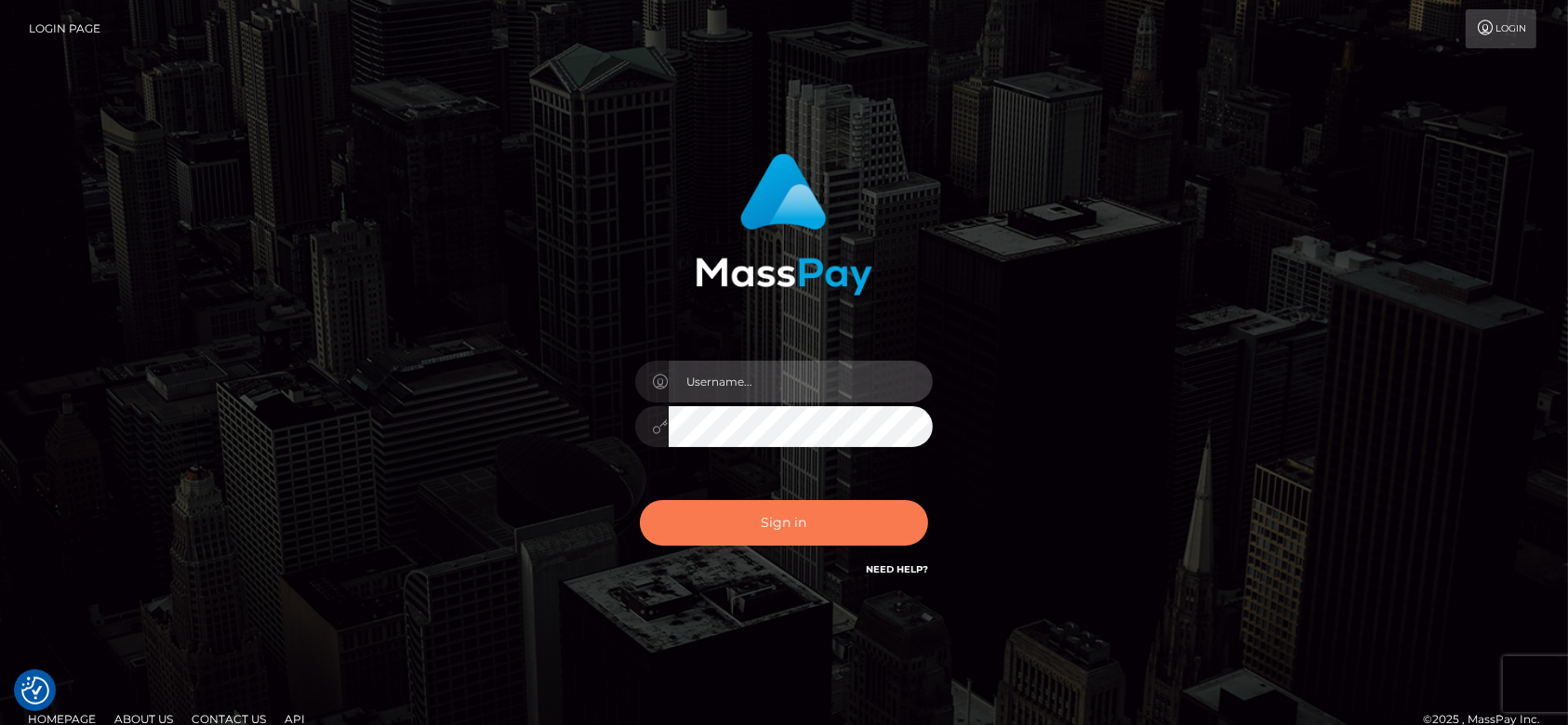
type input "fr.es"
click at [826, 529] on button "Sign in" at bounding box center [784, 522] width 288 height 46
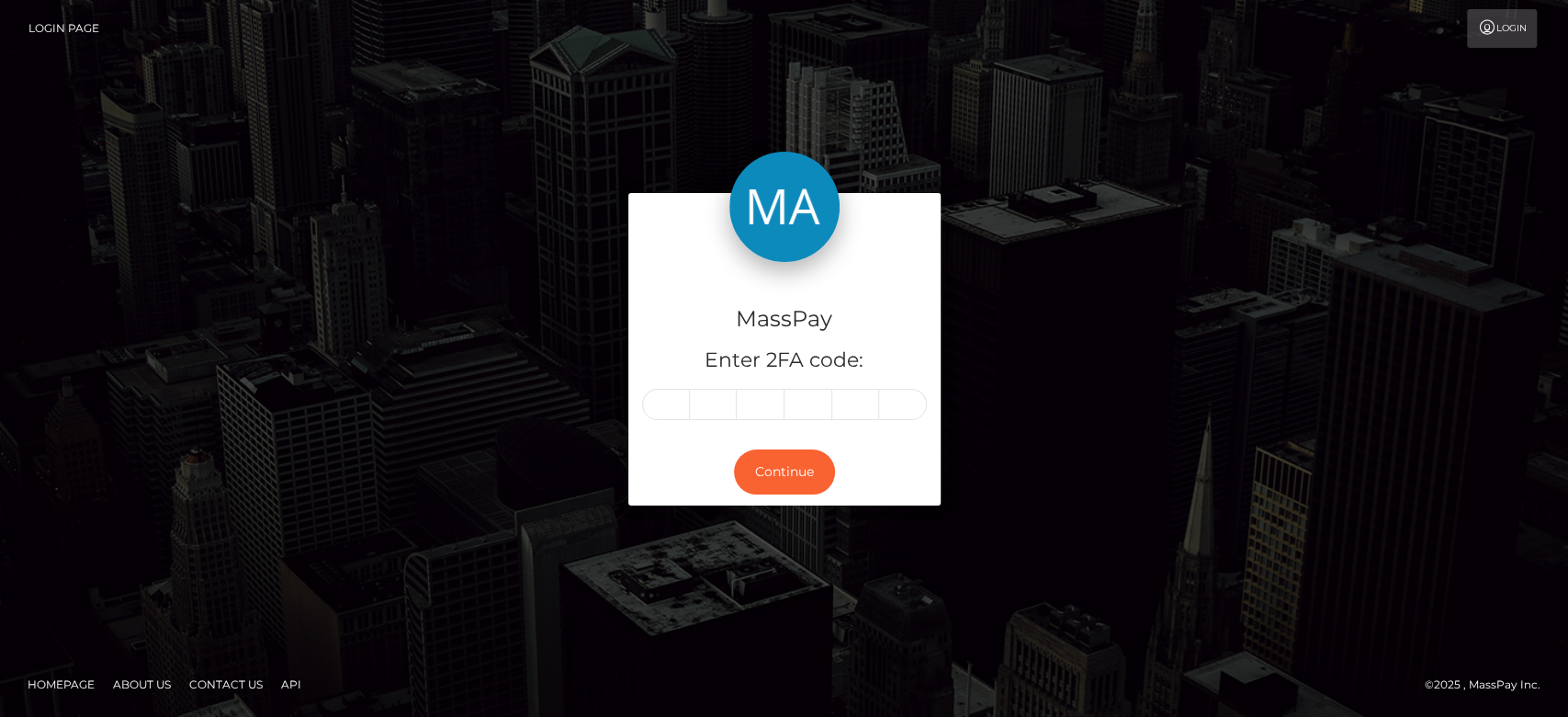
click at [666, 409] on input "text" at bounding box center [666, 404] width 48 height 31
type input "7"
type input "2"
type input "0"
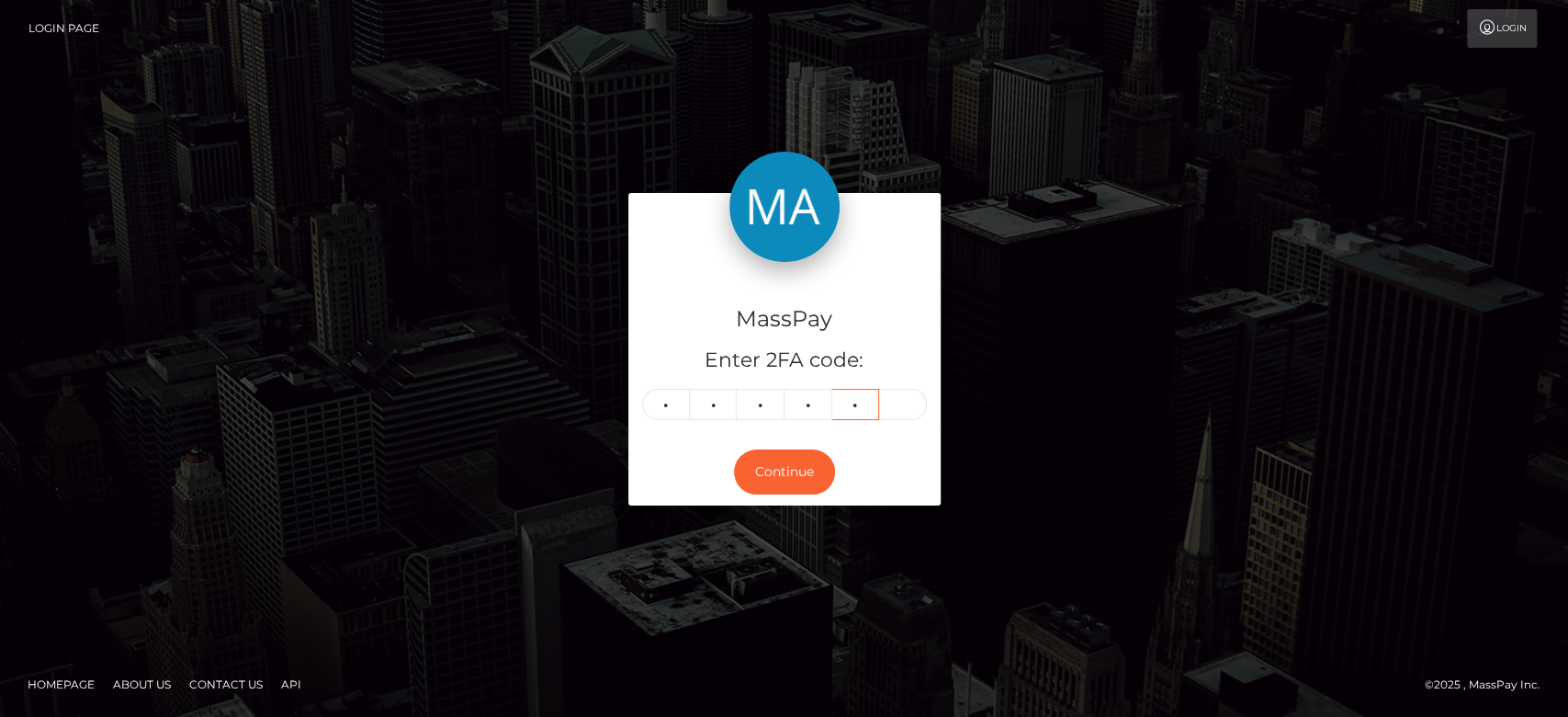
type input "3"
type input "0"
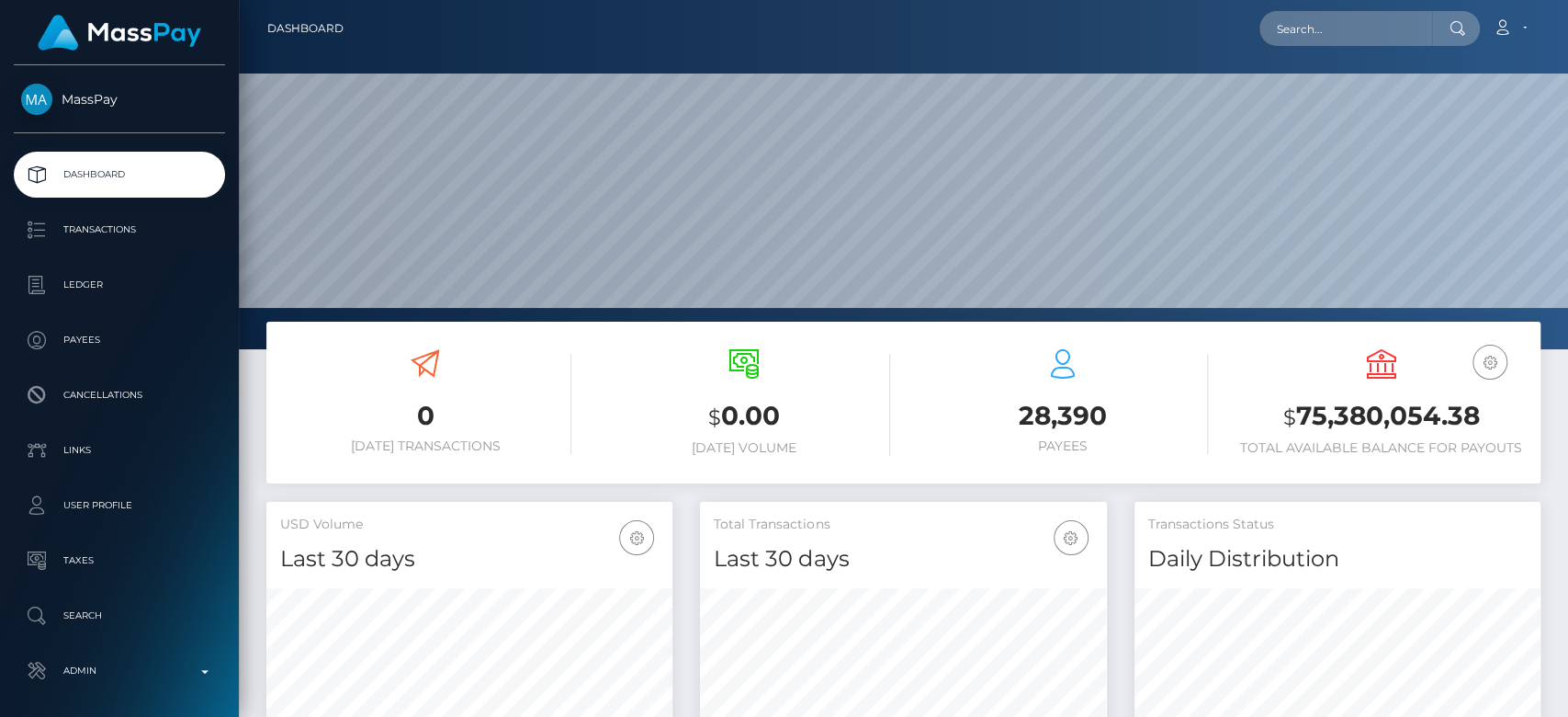
scroll to position [325, 406]
click at [1333, 27] on input "text" at bounding box center [1346, 29] width 173 height 35
paste input "[EMAIL_ADDRESS][DOMAIN_NAME]"
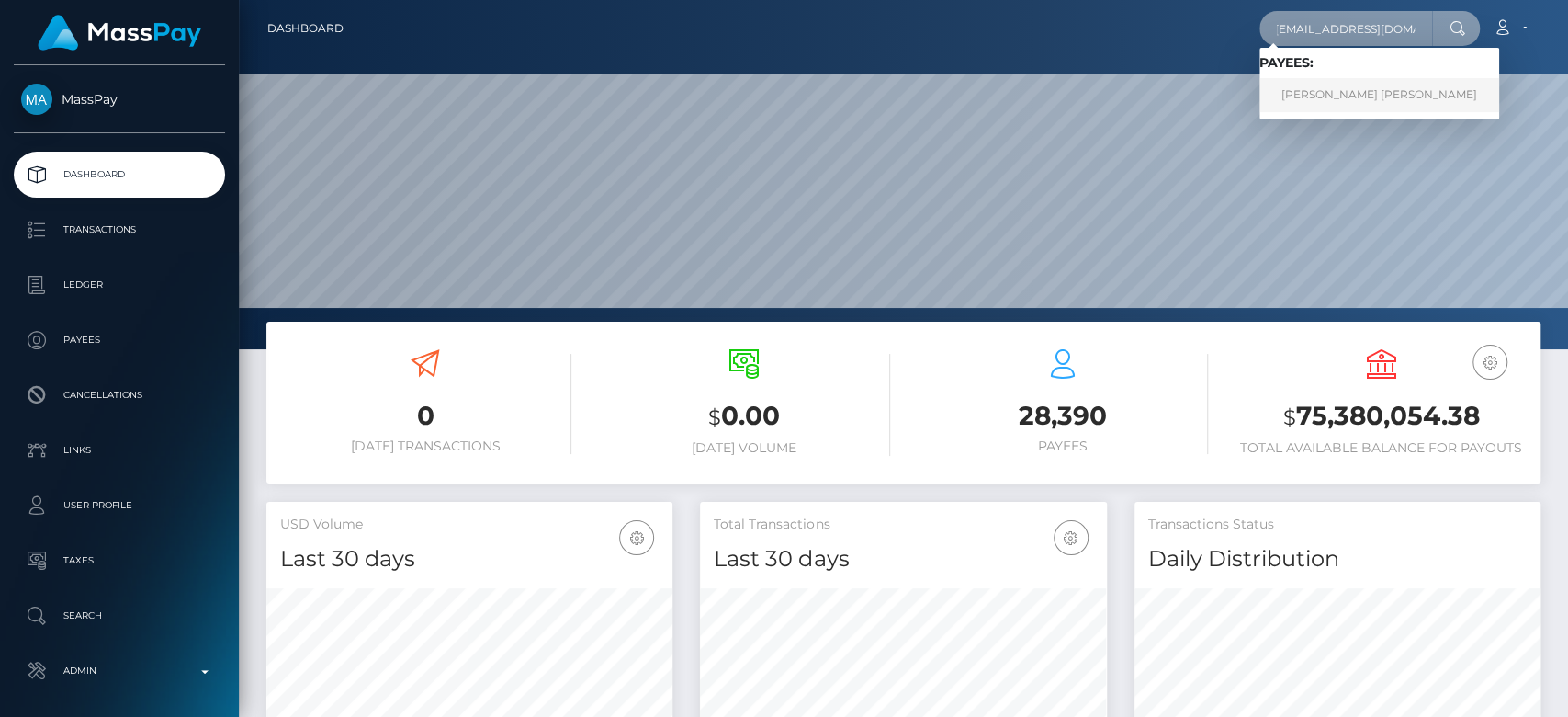
type input "[EMAIL_ADDRESS][DOMAIN_NAME]"
click at [1314, 92] on link "[PERSON_NAME] [PERSON_NAME]" at bounding box center [1379, 94] width 240 height 34
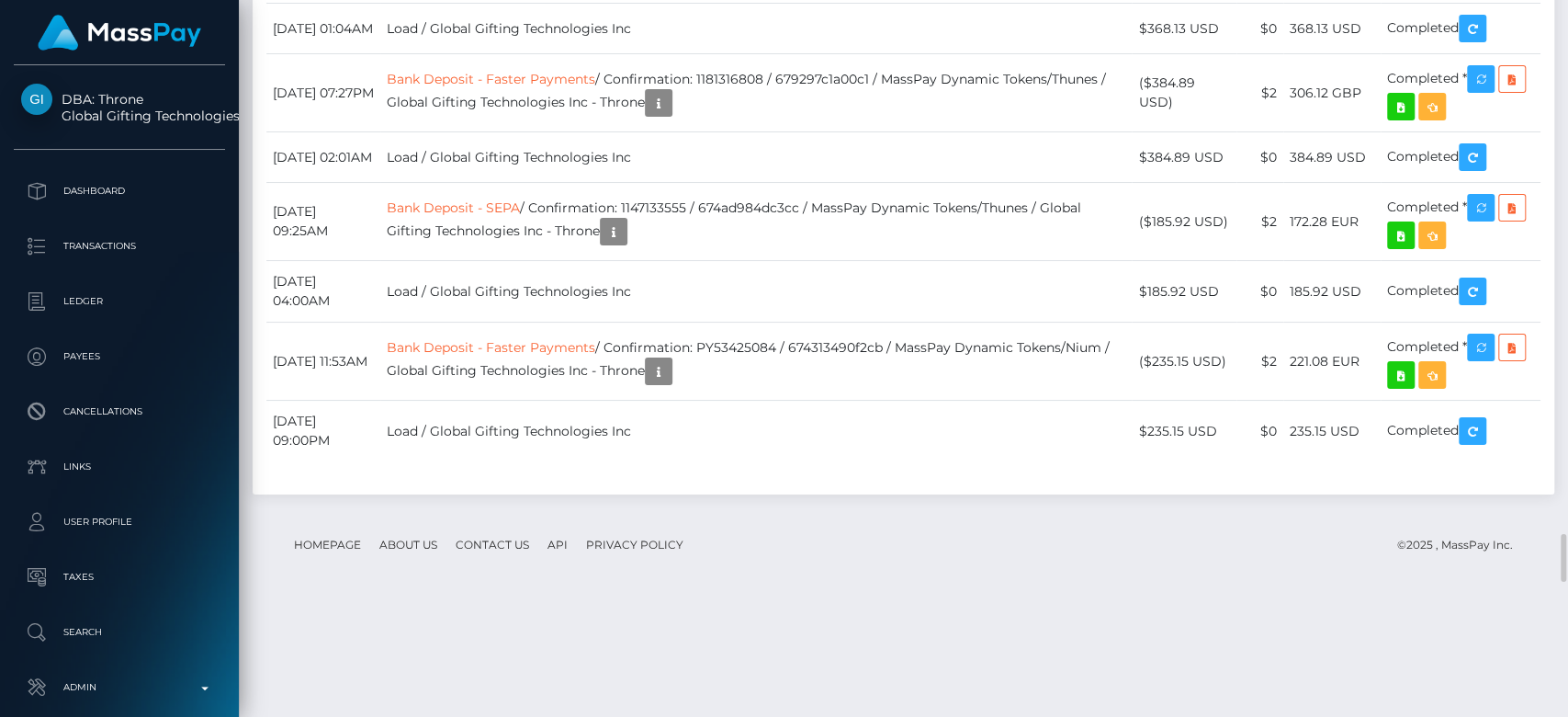
scroll to position [220, 406]
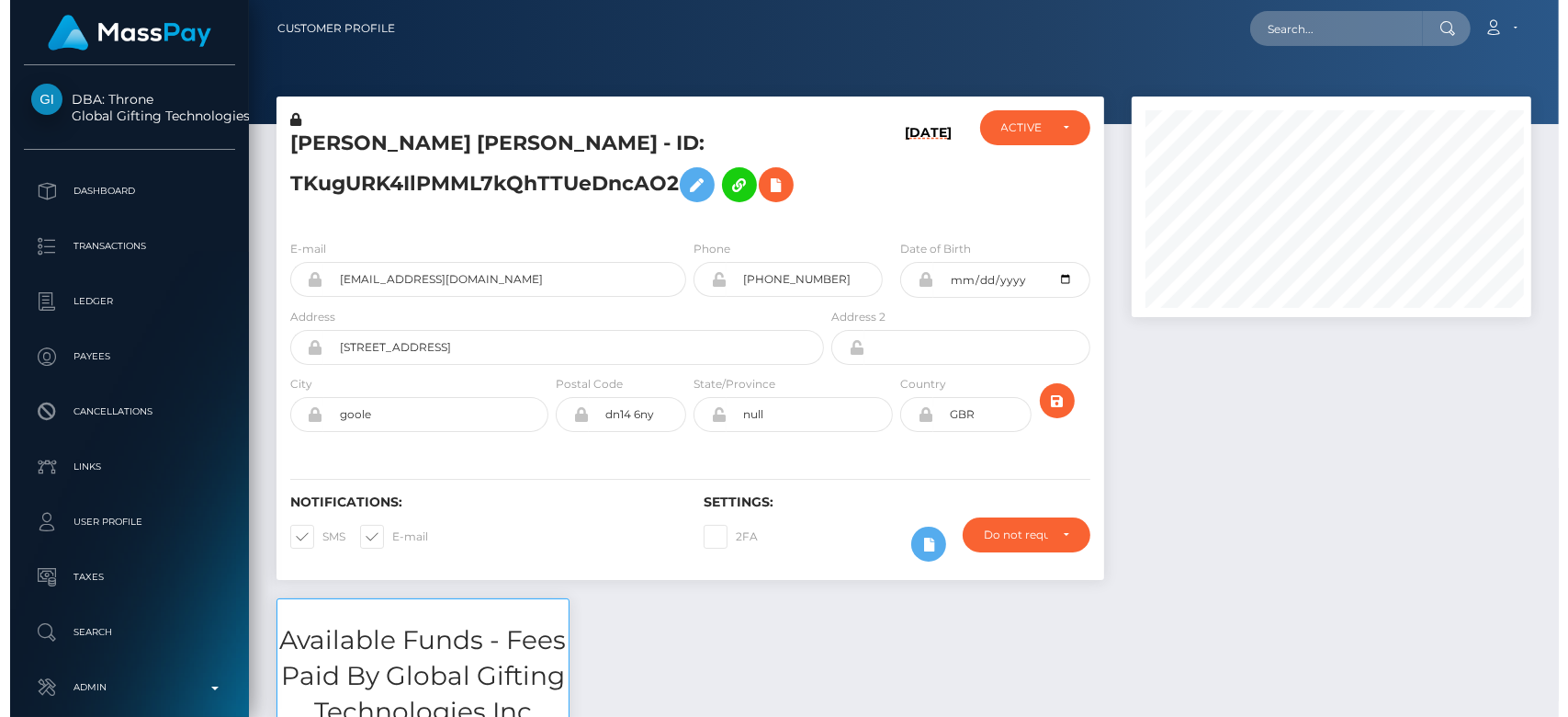
scroll to position [918667, 918400]
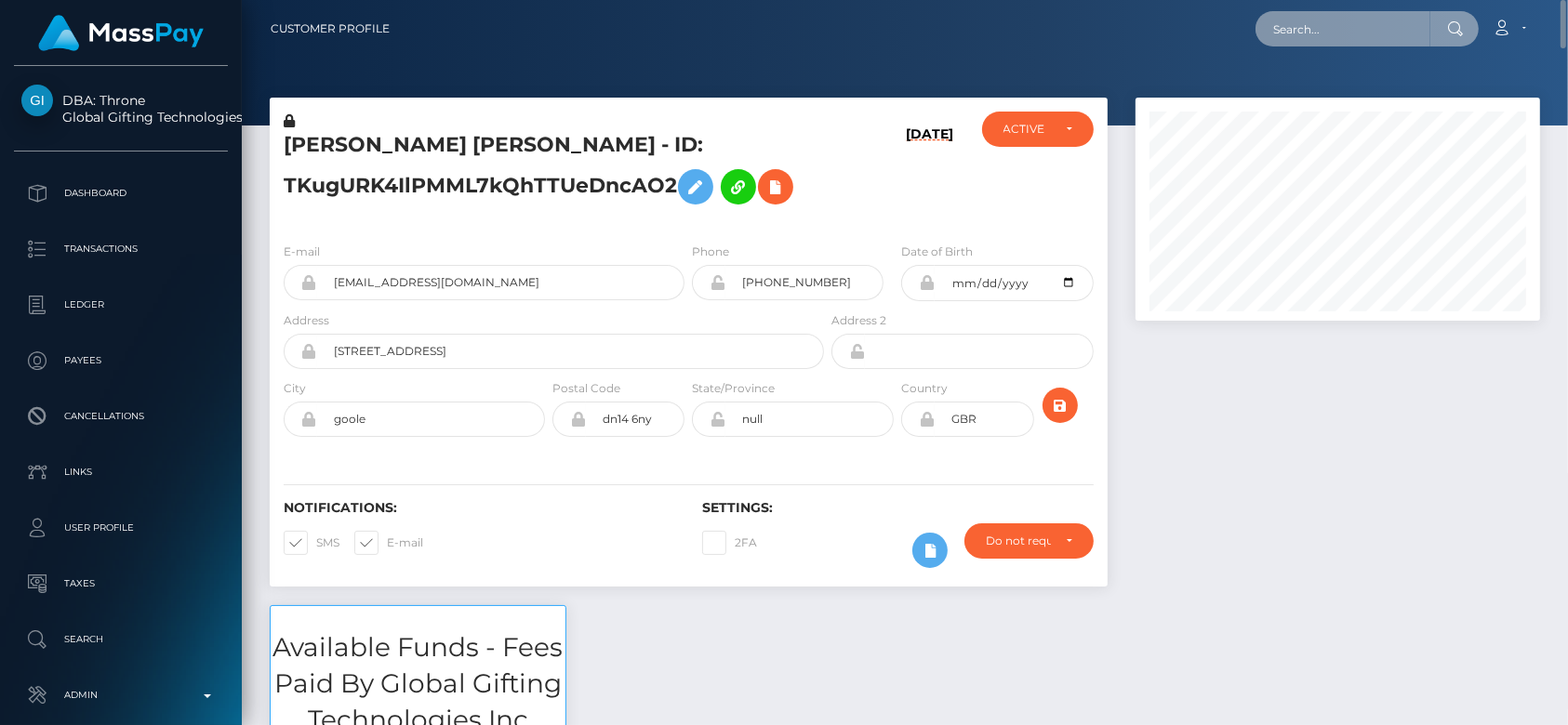
click at [1309, 29] on input "text" at bounding box center [1342, 29] width 175 height 36
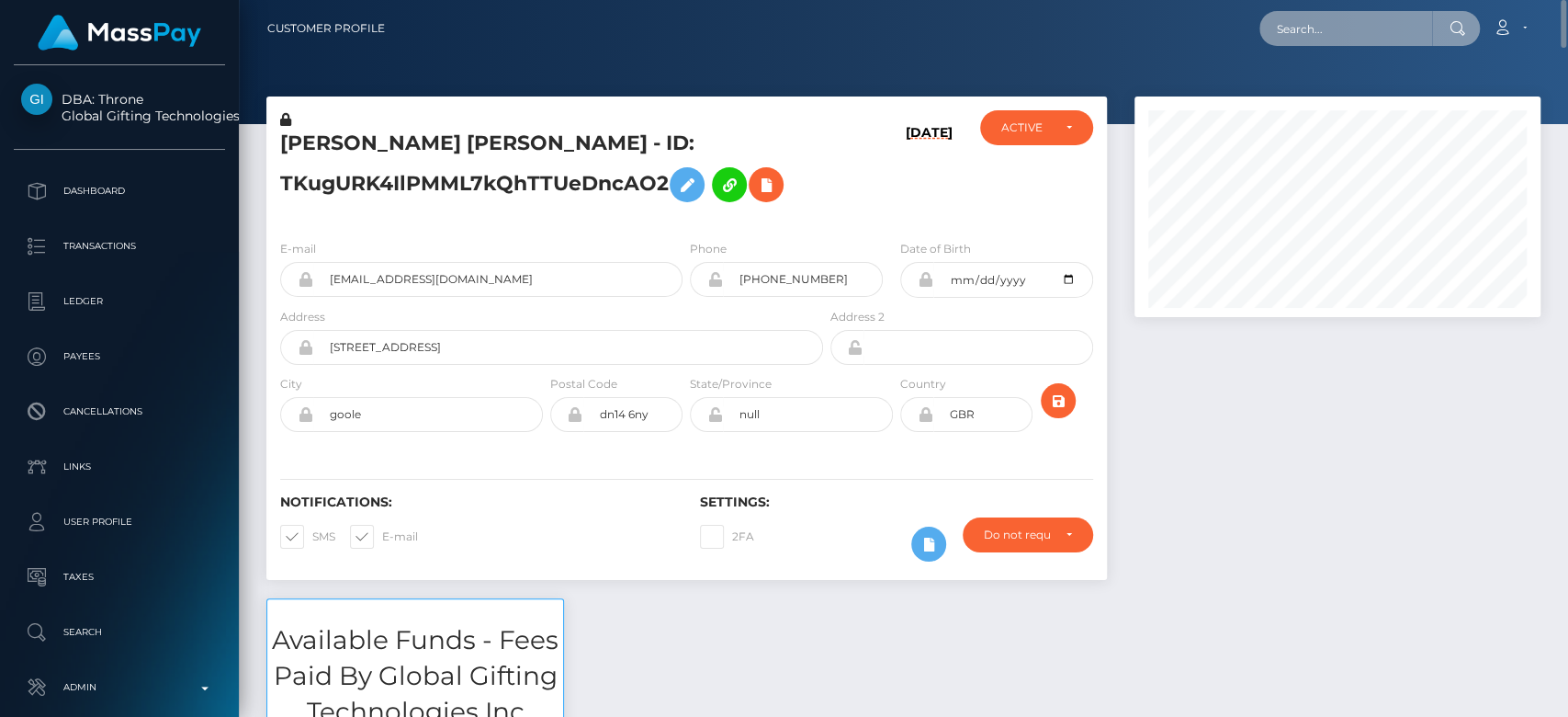
scroll to position [220, 406]
paste input "boyweaves@hotmail.com"
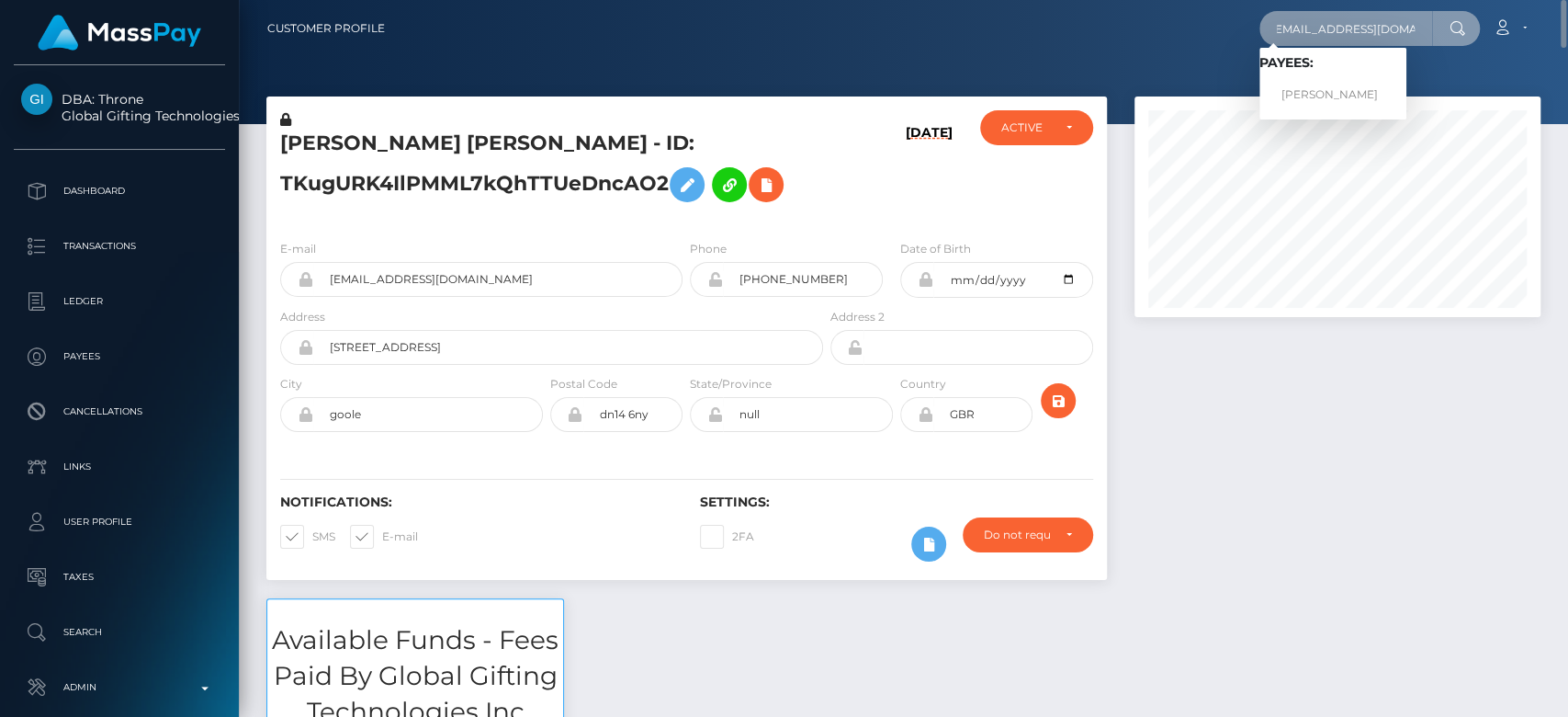
type input "boyweaves@hotmail.com"
click at [1329, 91] on link "Christopher Pineau" at bounding box center [1333, 94] width 147 height 34
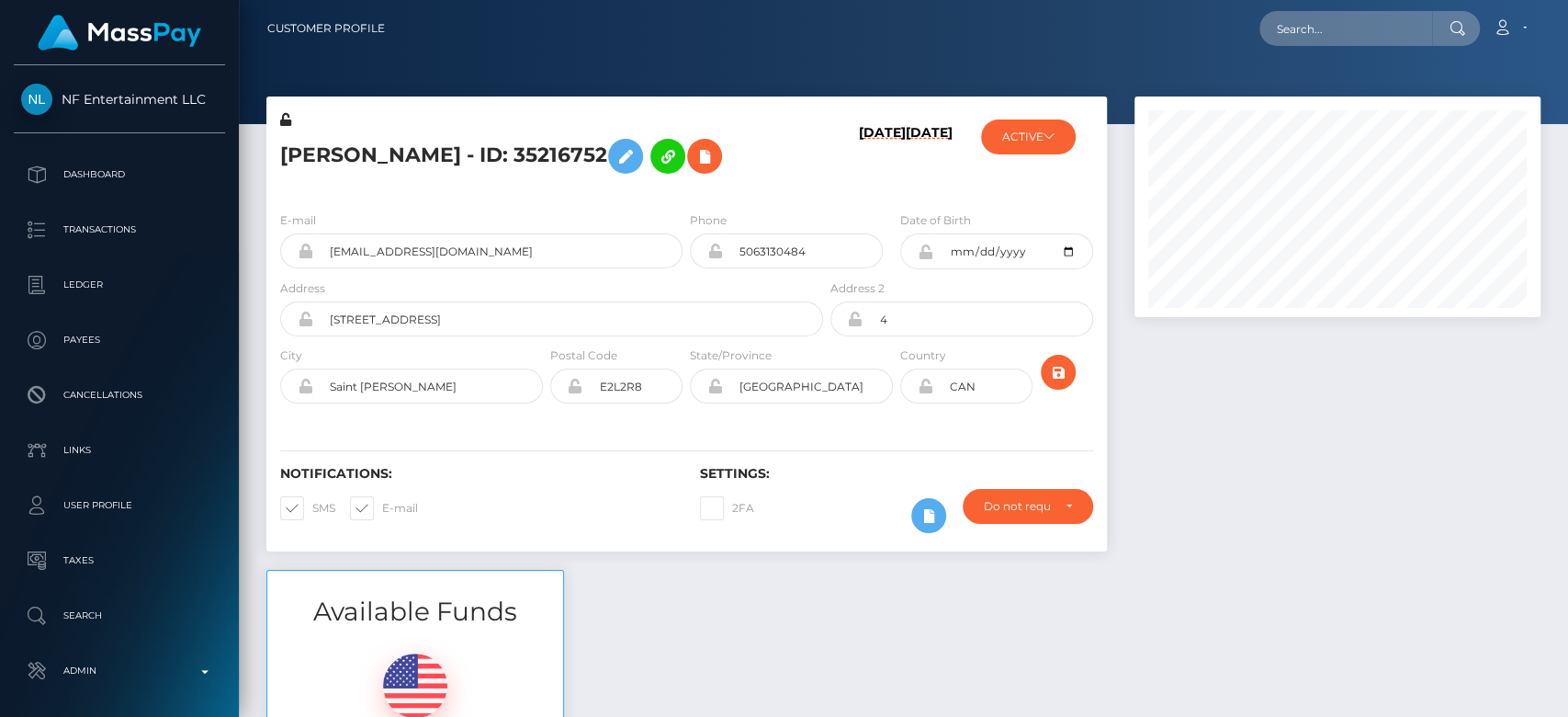
scroll to position [220, 406]
click at [1338, 38] on input "text" at bounding box center [1346, 29] width 173 height 35
paste input "[EMAIL_ADDRESS][DOMAIN_NAME]"
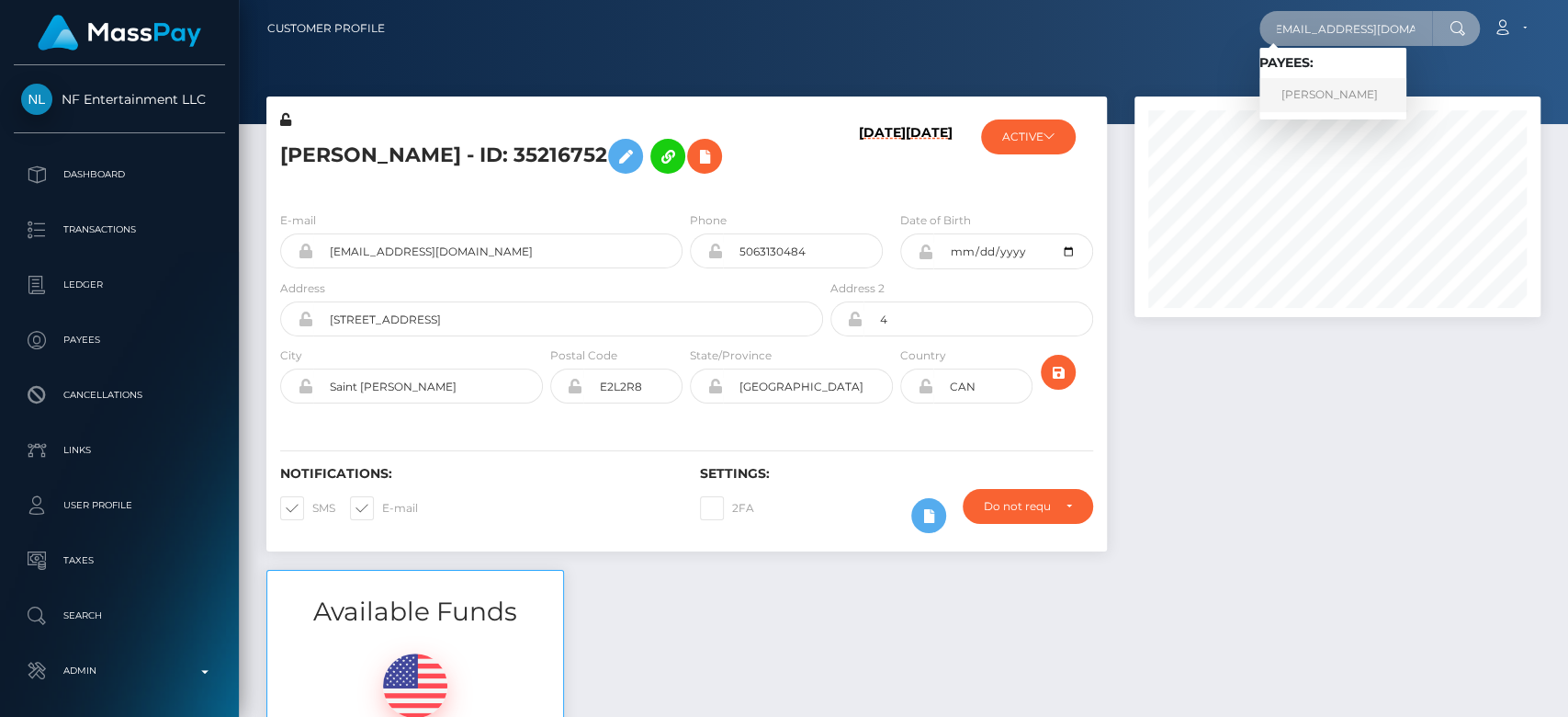
type input "[EMAIL_ADDRESS][DOMAIN_NAME]"
click at [1339, 90] on link "Christopher Pineau" at bounding box center [1333, 94] width 147 height 34
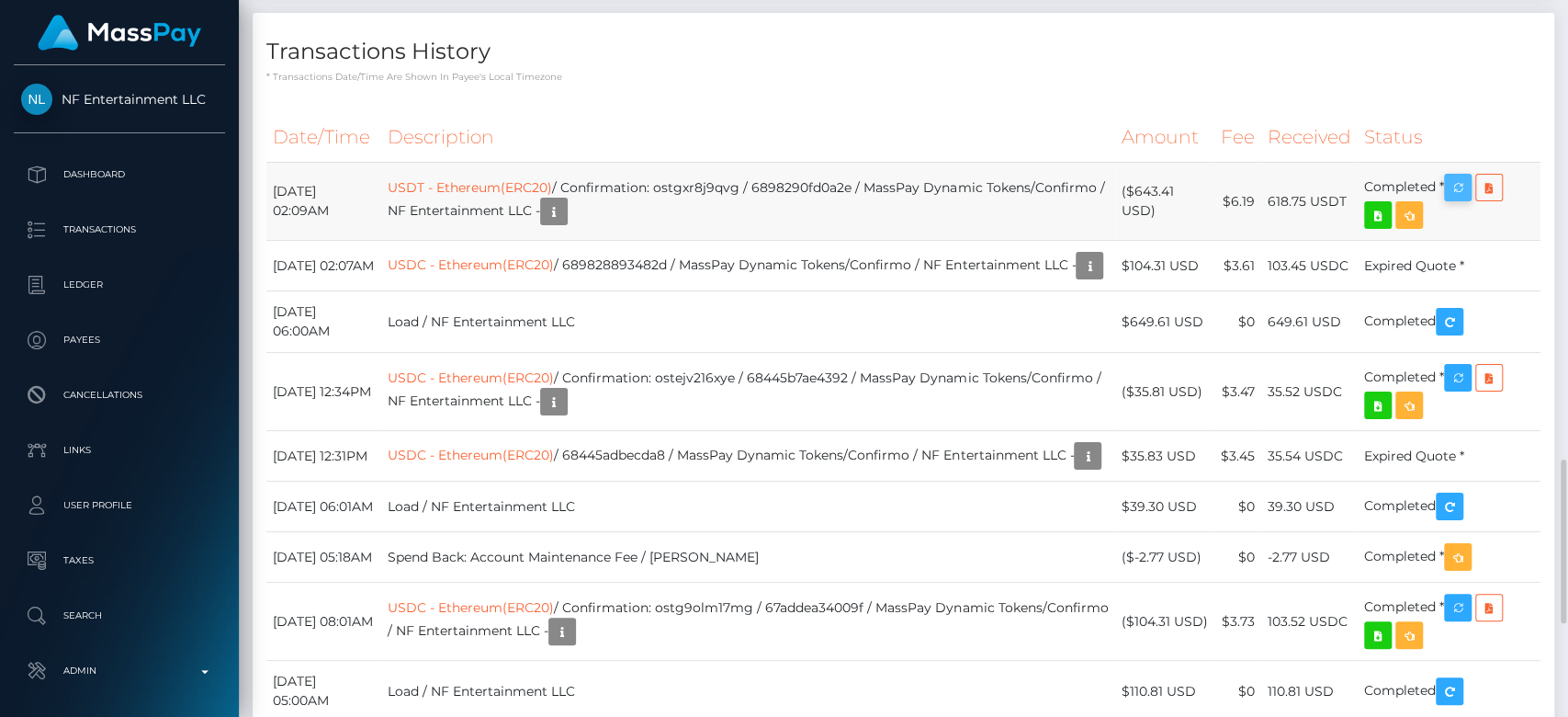
scroll to position [220, 406]
click at [1466, 200] on icon "button" at bounding box center [1458, 188] width 22 height 23
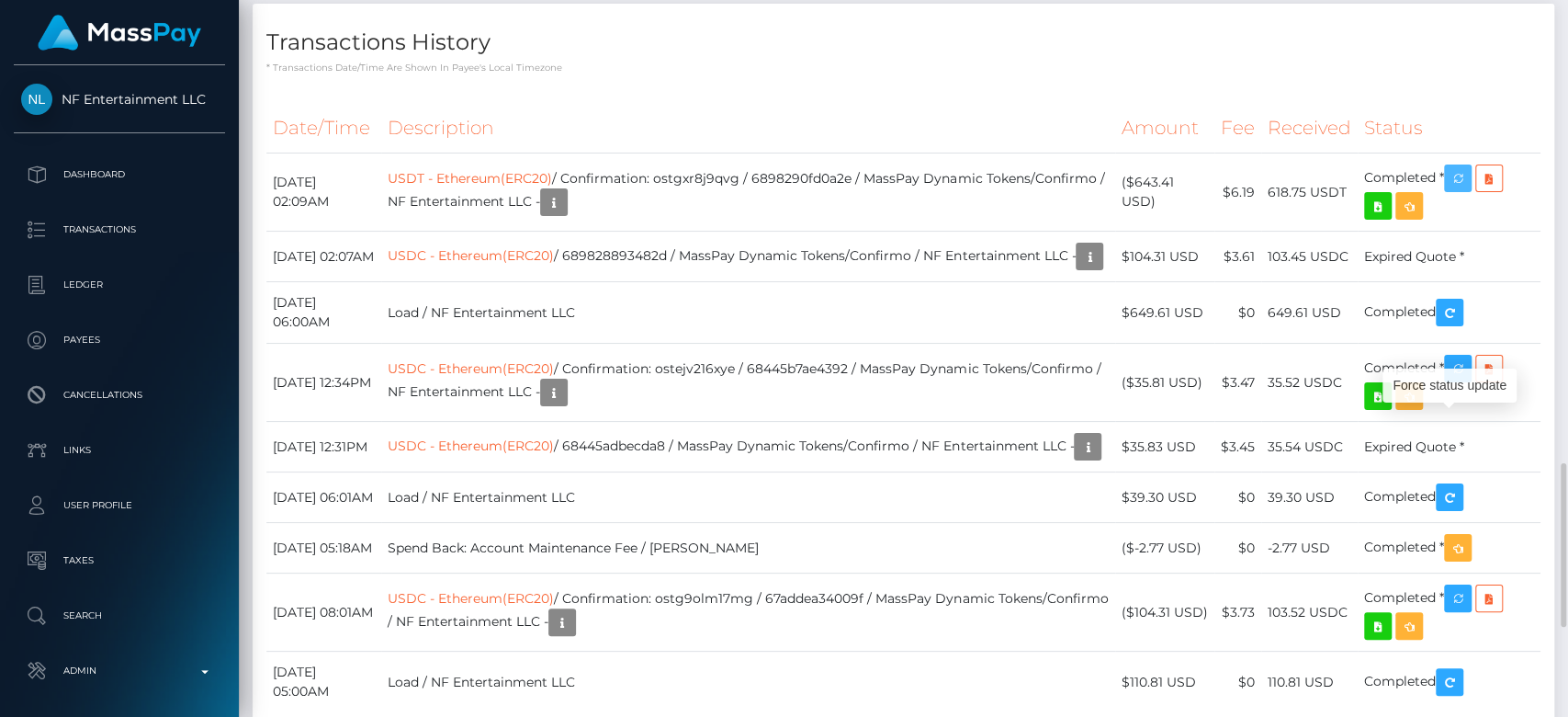
scroll to position [2016, 0]
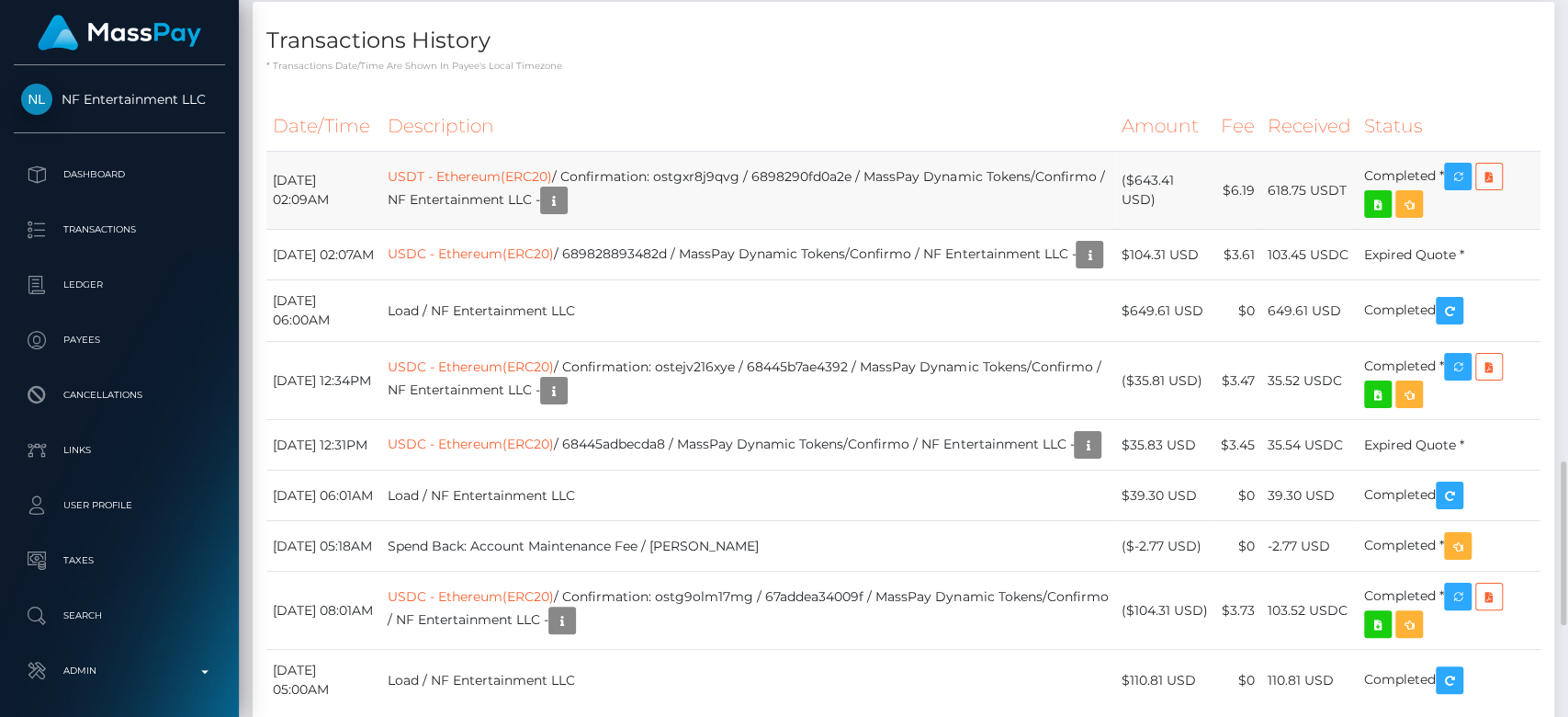
drag, startPoint x: 1353, startPoint y: 419, endPoint x: 1267, endPoint y: 412, distance: 86.3
click at [1267, 229] on td "618.75 USDT" at bounding box center [1310, 191] width 96 height 78
copy td "618.75 USDT"
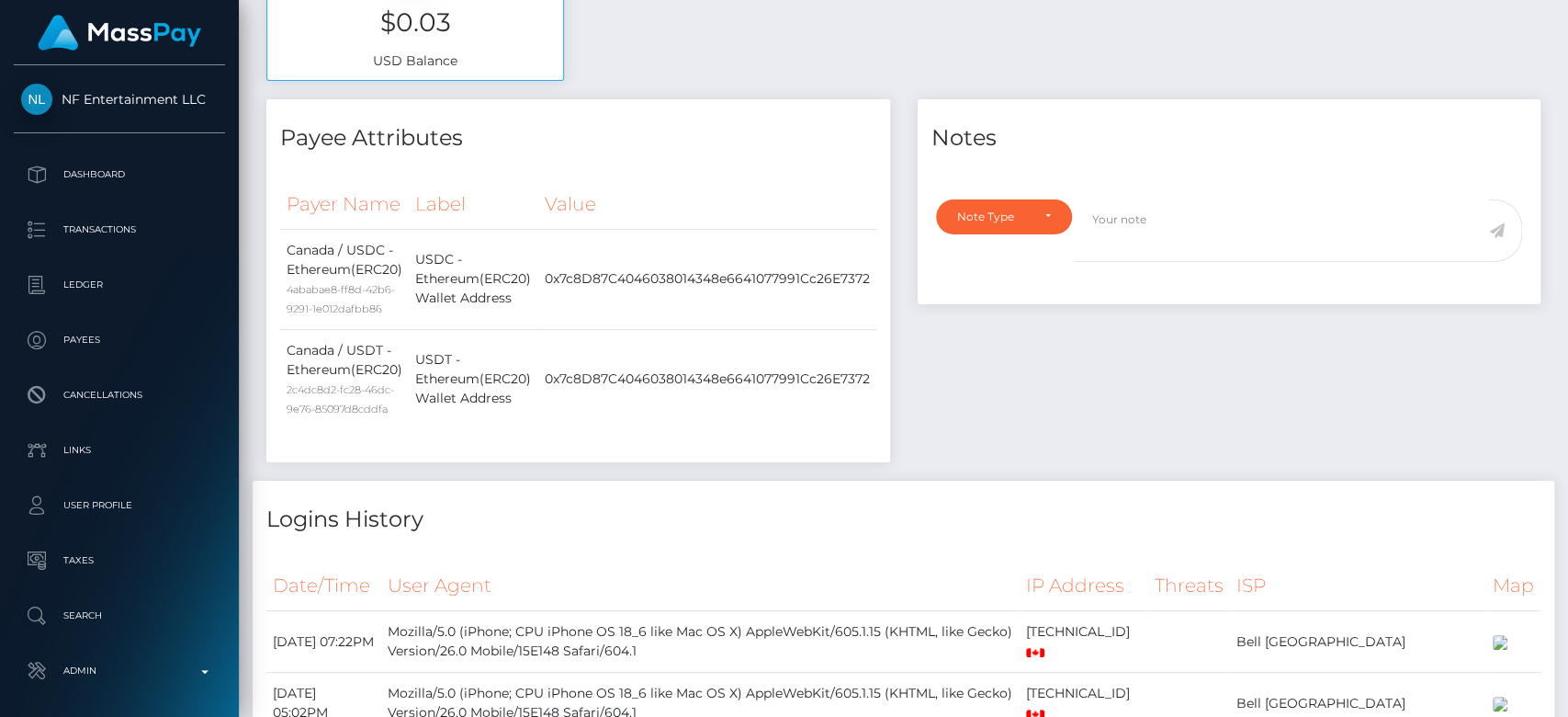
scroll to position [0, 0]
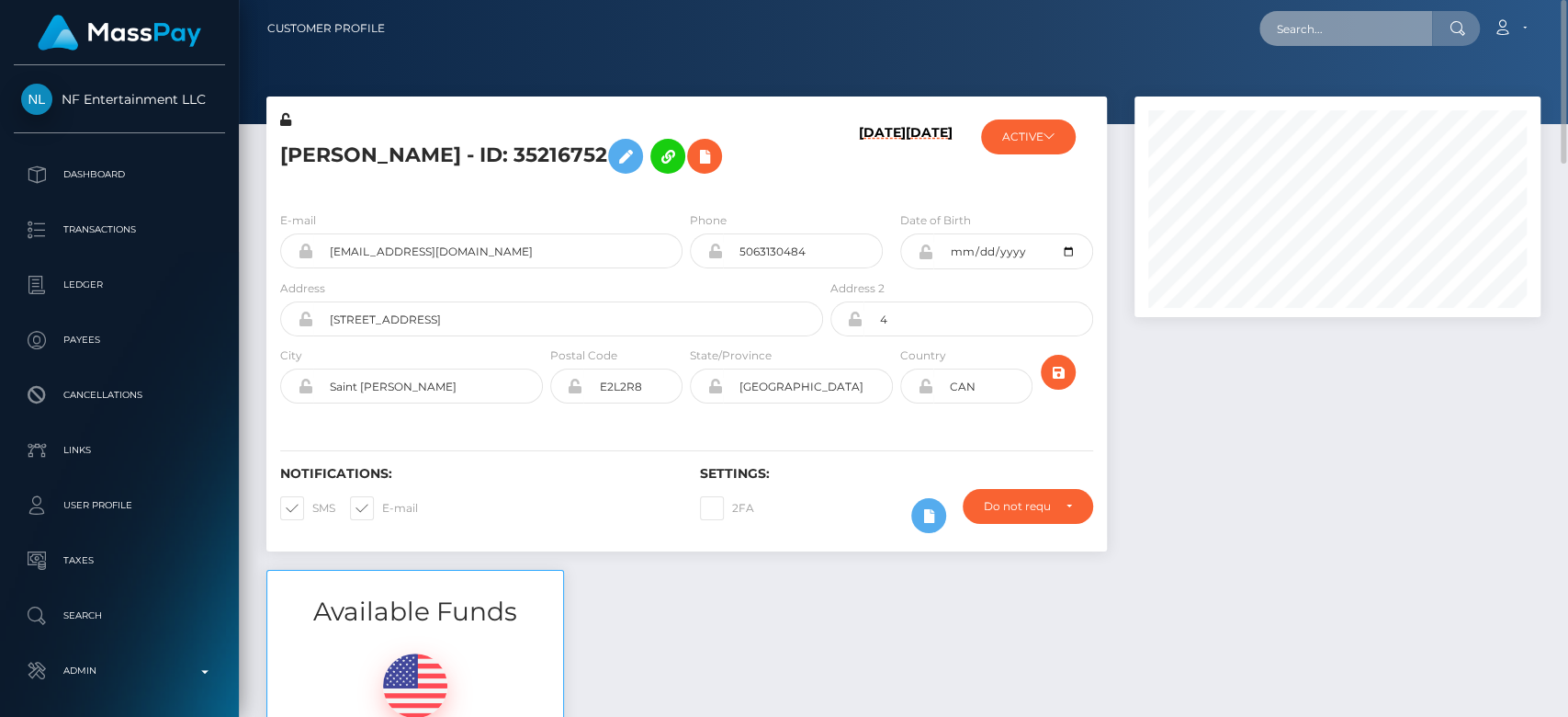
click at [1334, 36] on input "text" at bounding box center [1346, 29] width 173 height 35
paste input "chemererush422@gmail.com"
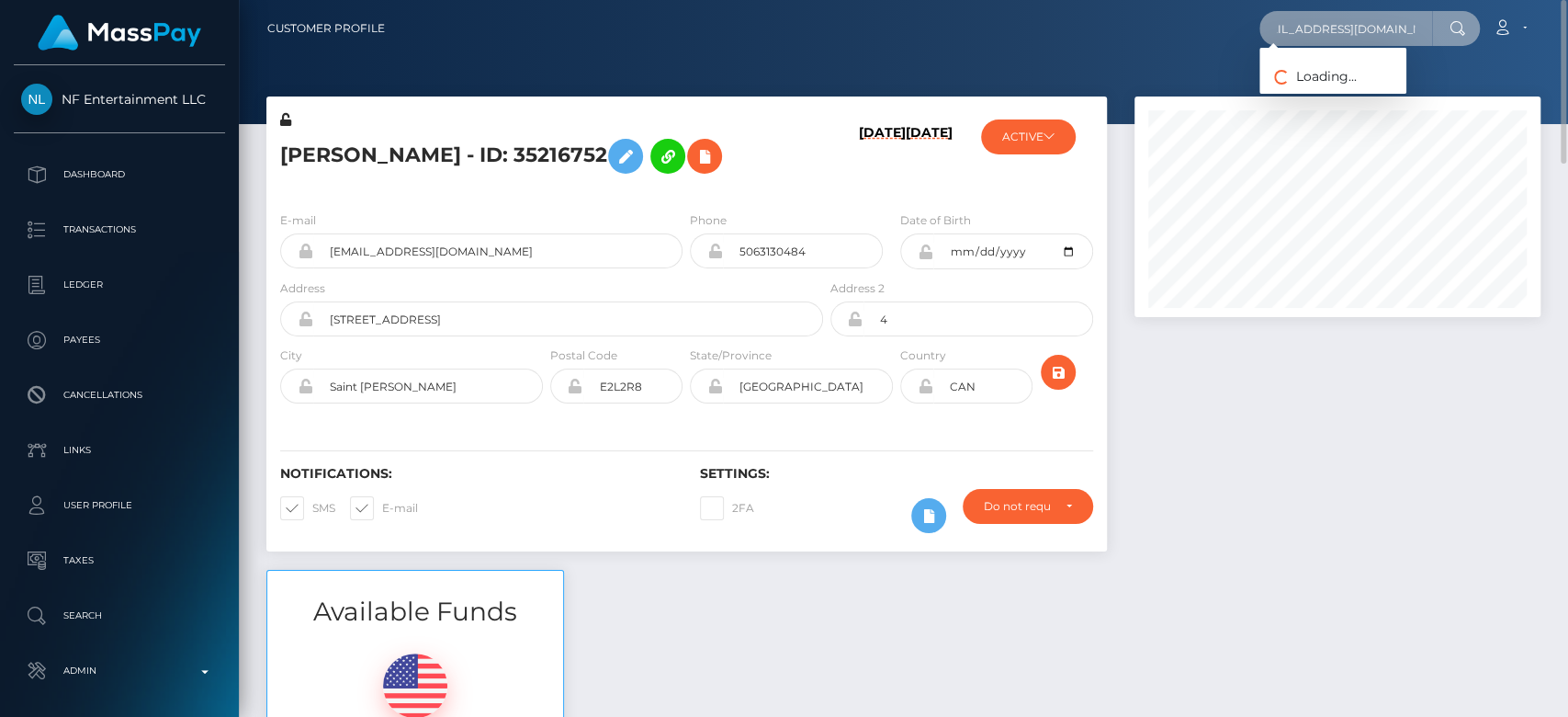
type input "chemererush422@gmail.com"
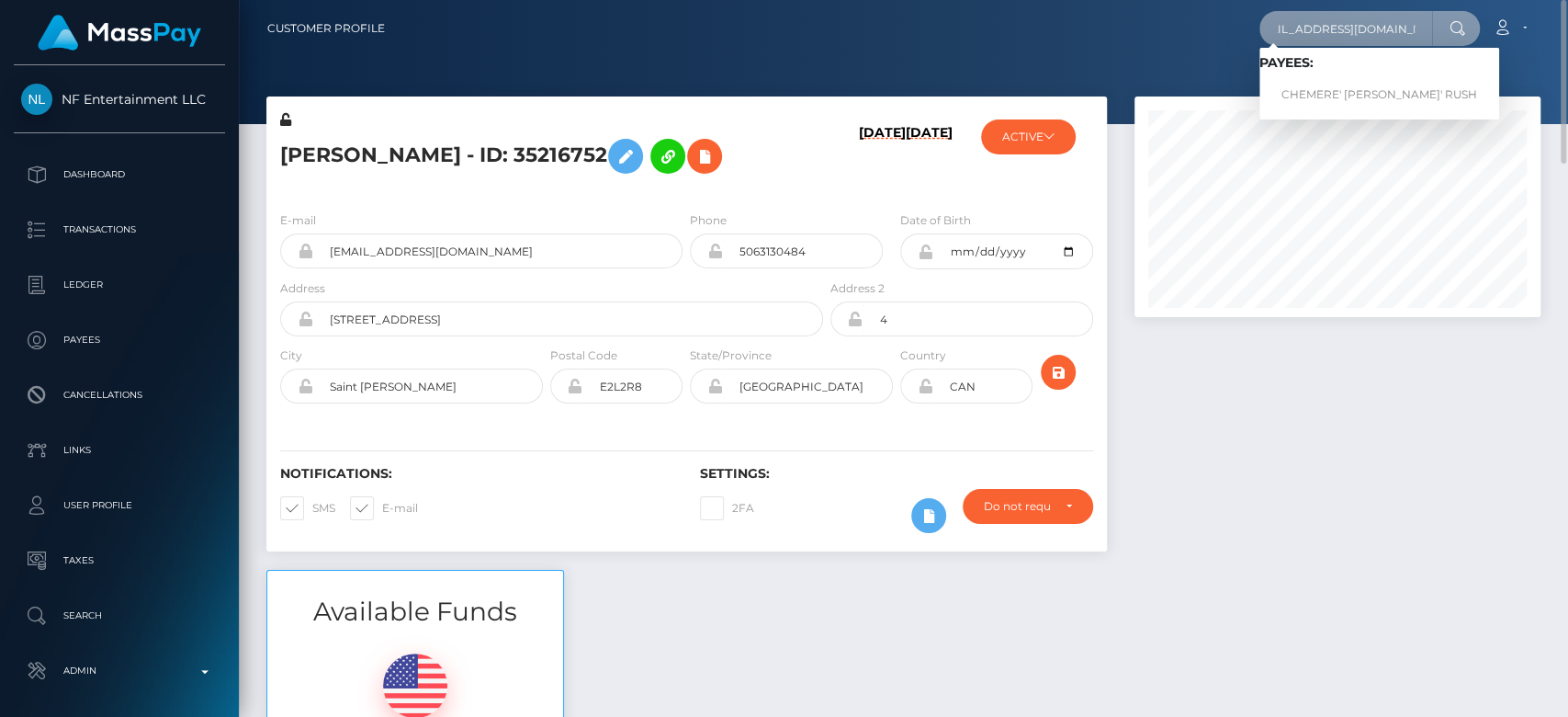
scroll to position [0, 0]
click at [1309, 92] on link "CHEMERE' SHANTE' RUSH" at bounding box center [1379, 94] width 240 height 34
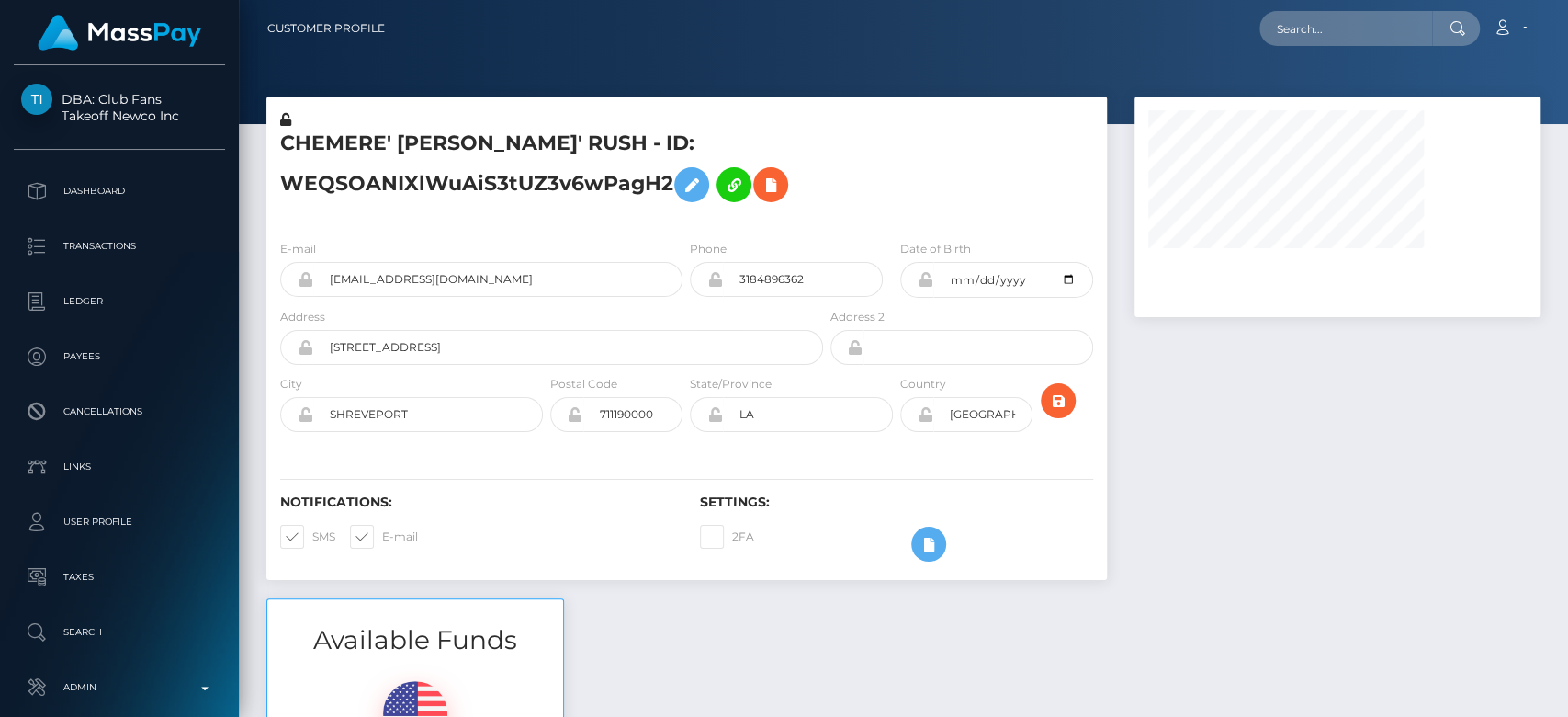
click at [1228, 524] on div at bounding box center [1338, 347] width 434 height 501
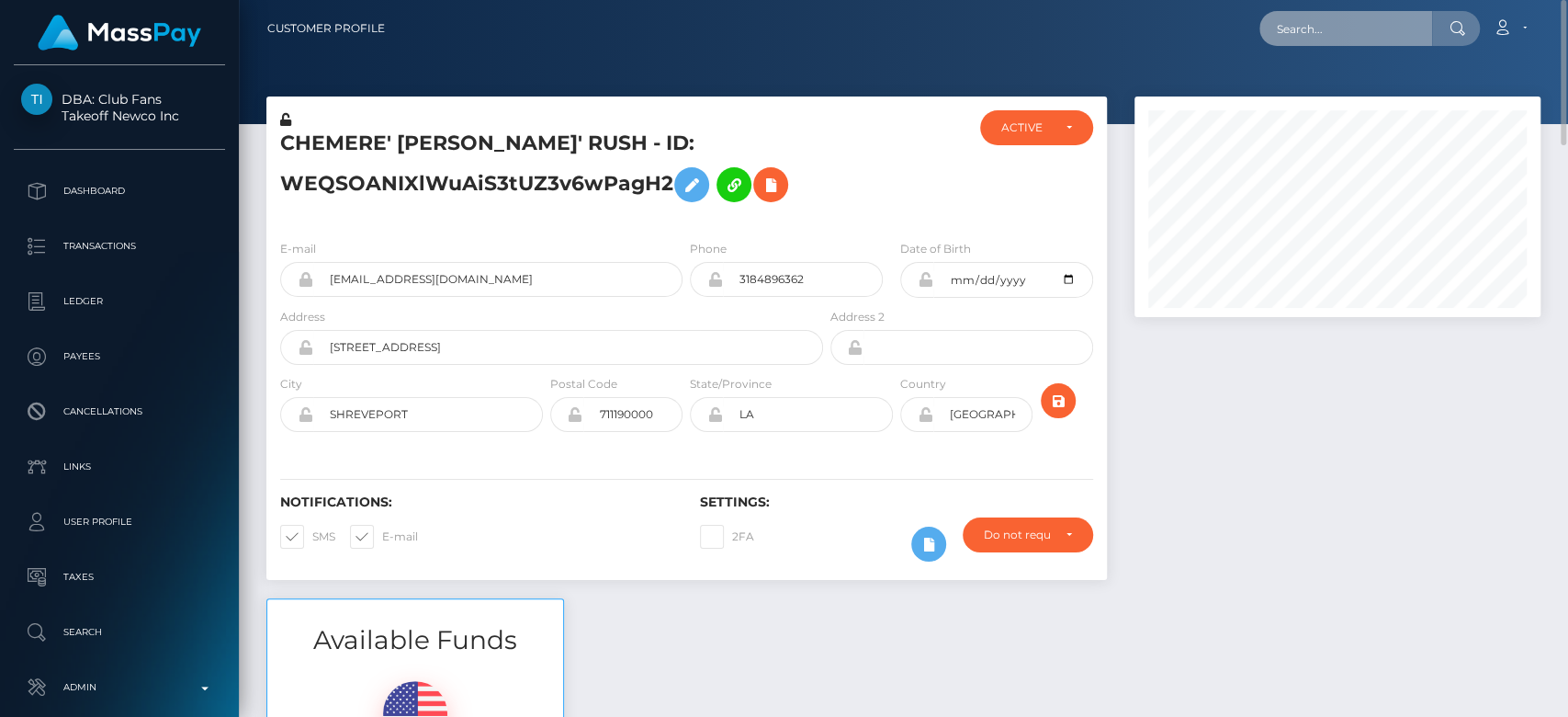
click at [1333, 33] on input "text" at bounding box center [1346, 29] width 173 height 35
paste input "[EMAIL_ADDRESS][PERSON_NAME][DOMAIN_NAME]"
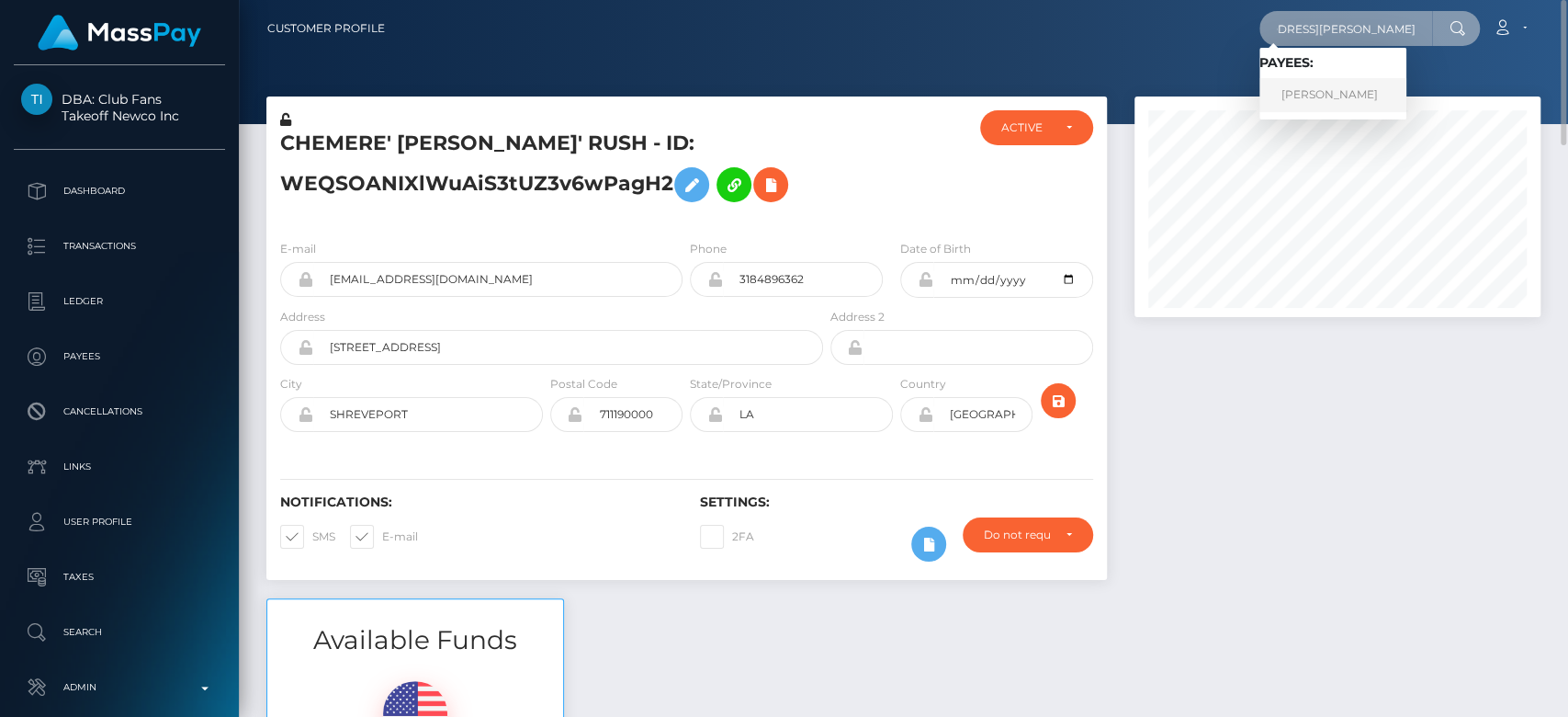
type input "[EMAIL_ADDRESS][PERSON_NAME][DOMAIN_NAME]"
click at [1280, 96] on link "ELLINA SAMOYLOVA" at bounding box center [1333, 94] width 147 height 34
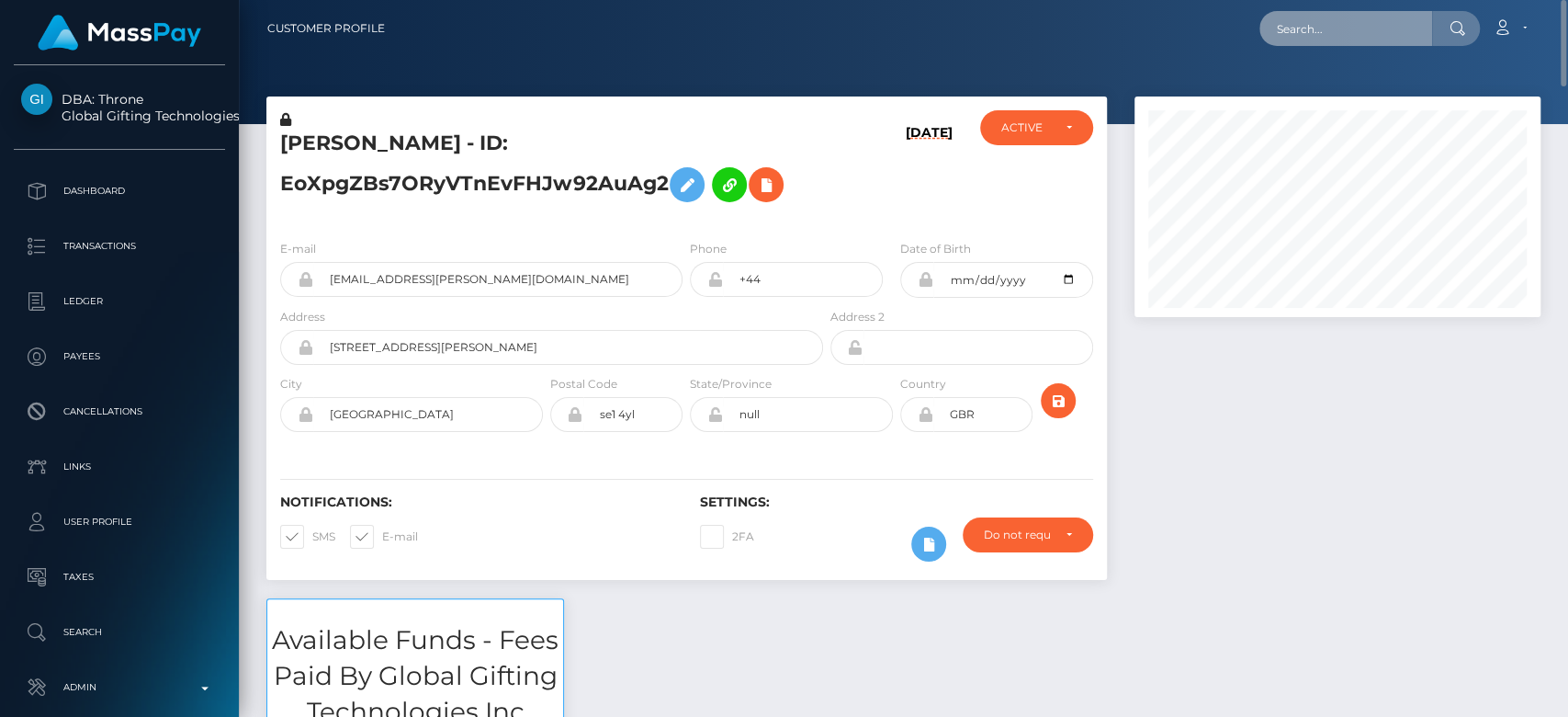
click at [1308, 17] on input "text" at bounding box center [1346, 29] width 173 height 35
paste input "[EMAIL_ADDRESS][DOMAIN_NAME]"
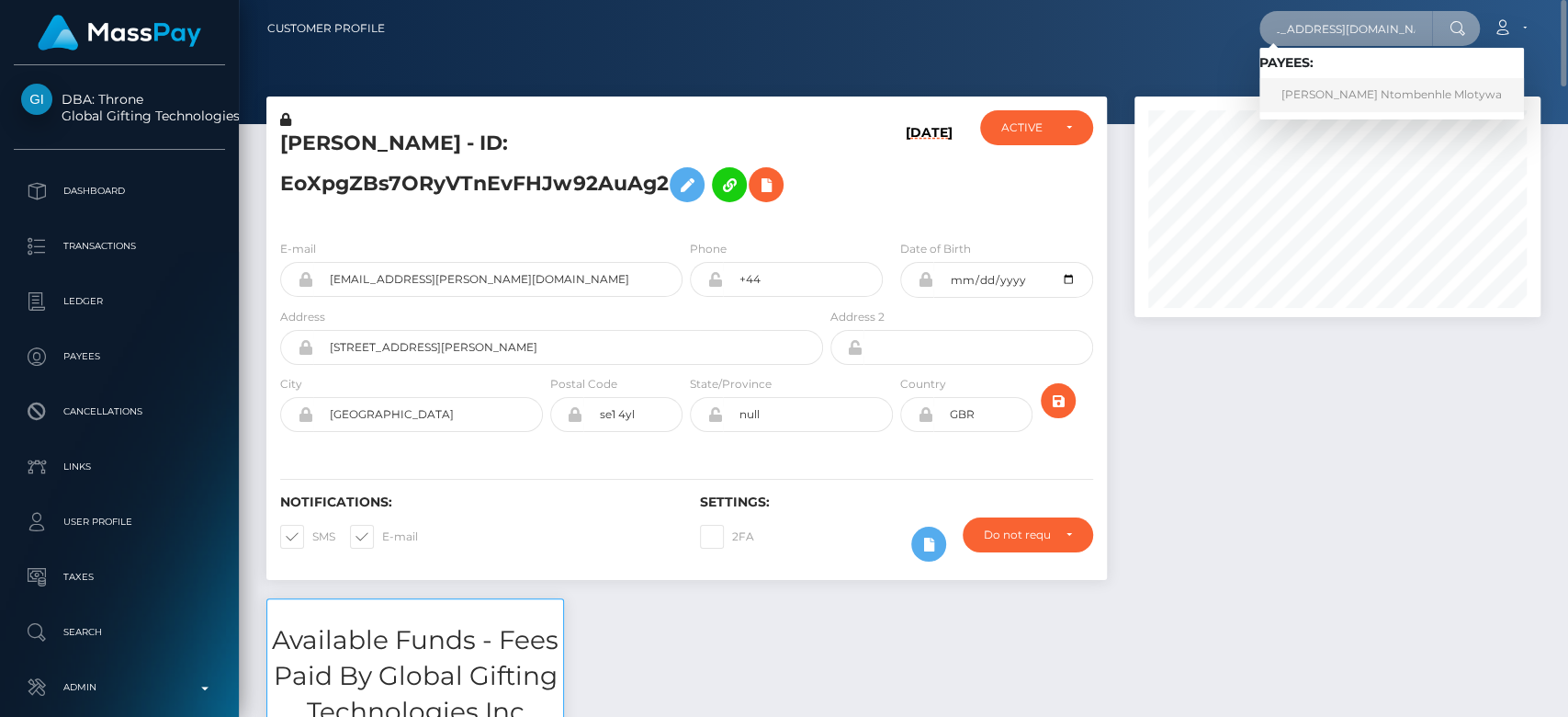
type input "[EMAIL_ADDRESS][DOMAIN_NAME]"
click at [1333, 98] on link "[PERSON_NAME] Ntombenhle Mlotywa" at bounding box center [1392, 94] width 265 height 34
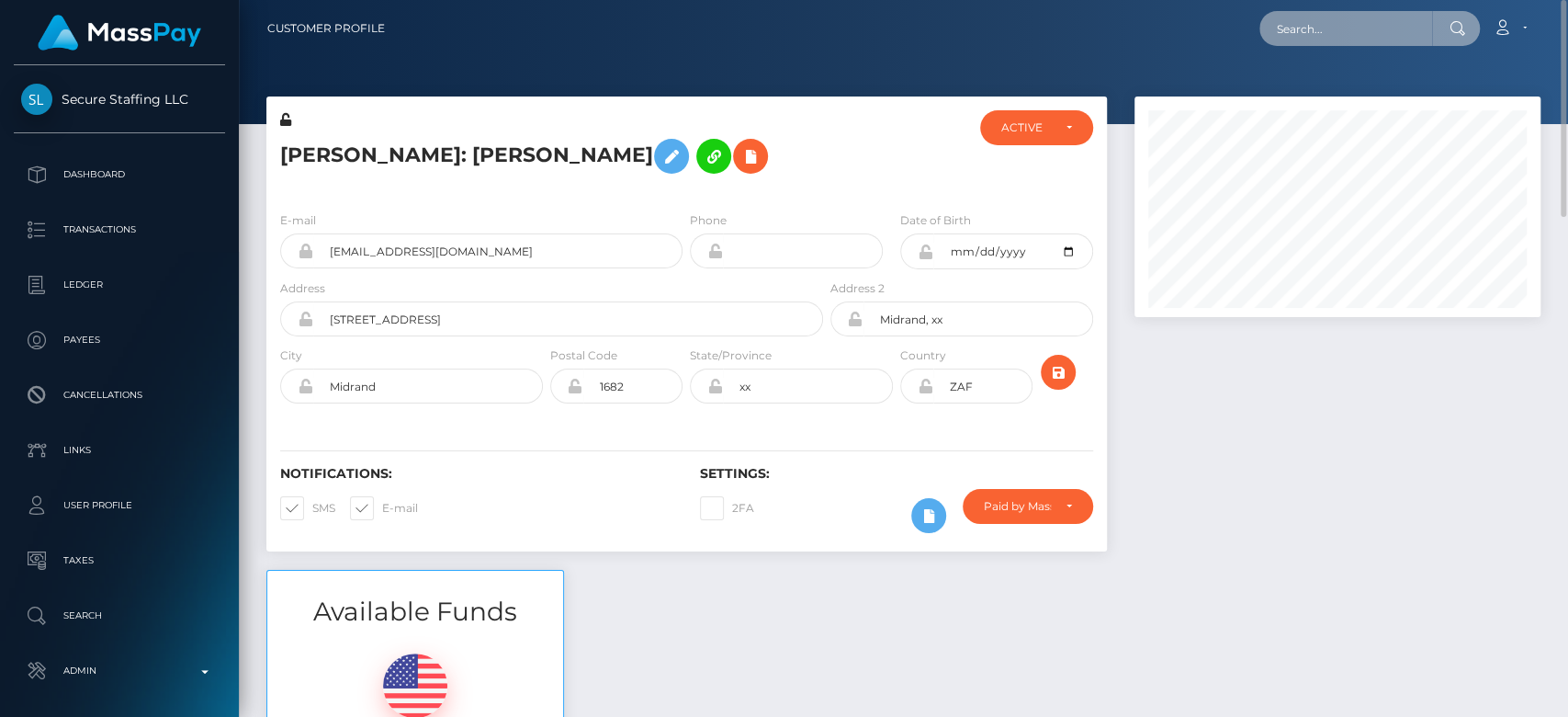
click at [1327, 13] on input "text" at bounding box center [1346, 29] width 173 height 35
paste input "mygifts4sir@gmail.com"
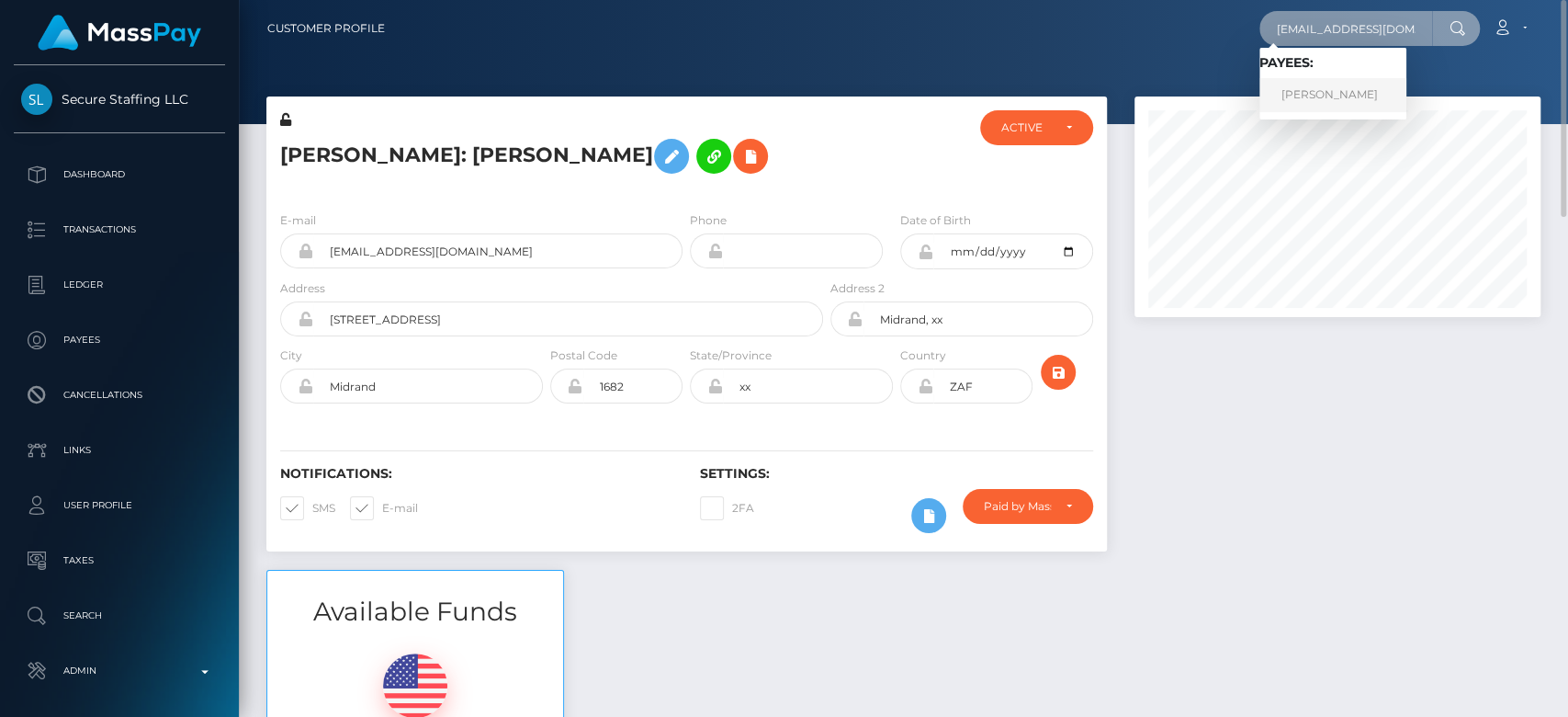
type input "mygifts4sir@gmail.com"
click at [1360, 106] on link "SAMSON HAGOPIAN" at bounding box center [1333, 94] width 147 height 34
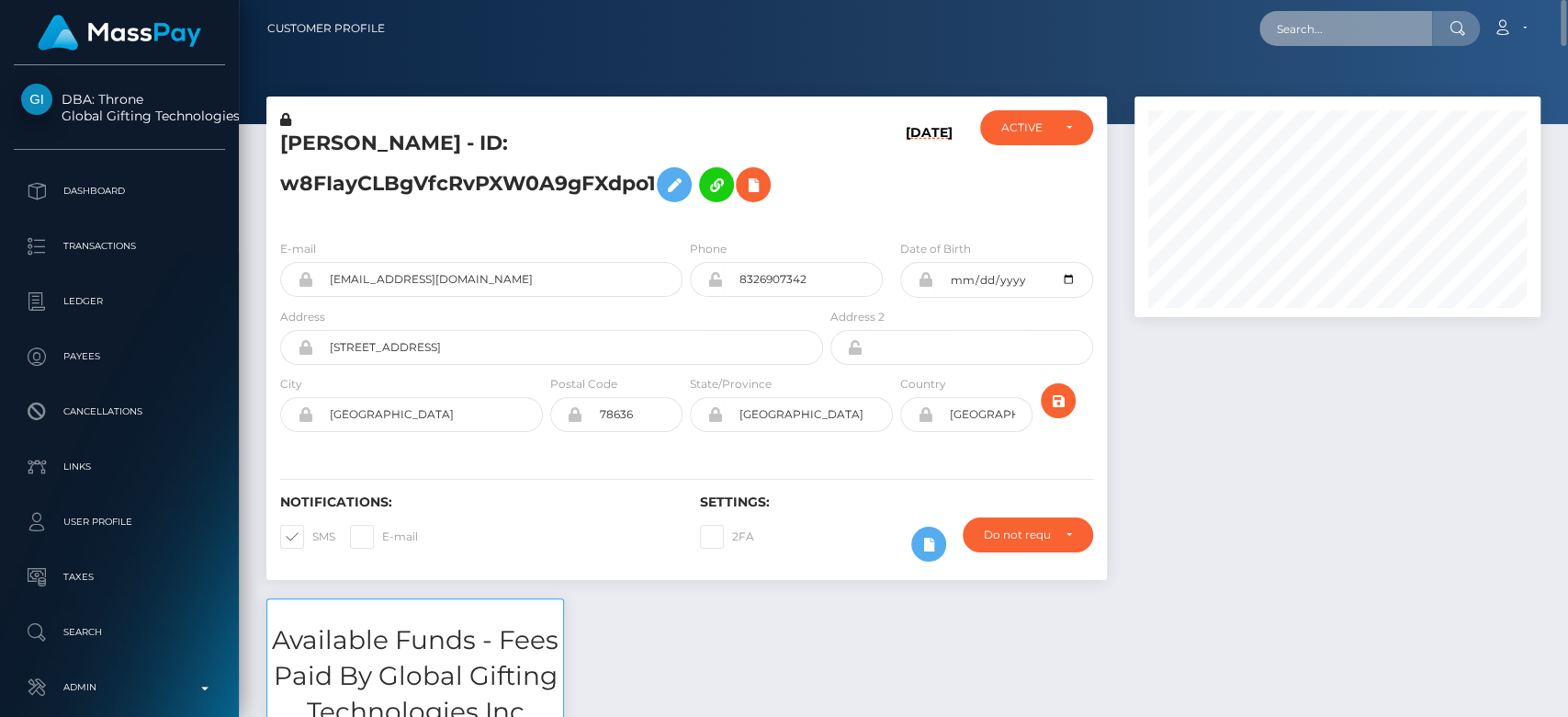
click at [1365, 39] on input "text" at bounding box center [1346, 29] width 173 height 35
paste input "bursa.8cleaner@icloud.com"
click at [1325, 20] on input "bursa.8cleaner@icloud.com" at bounding box center [1346, 29] width 173 height 35
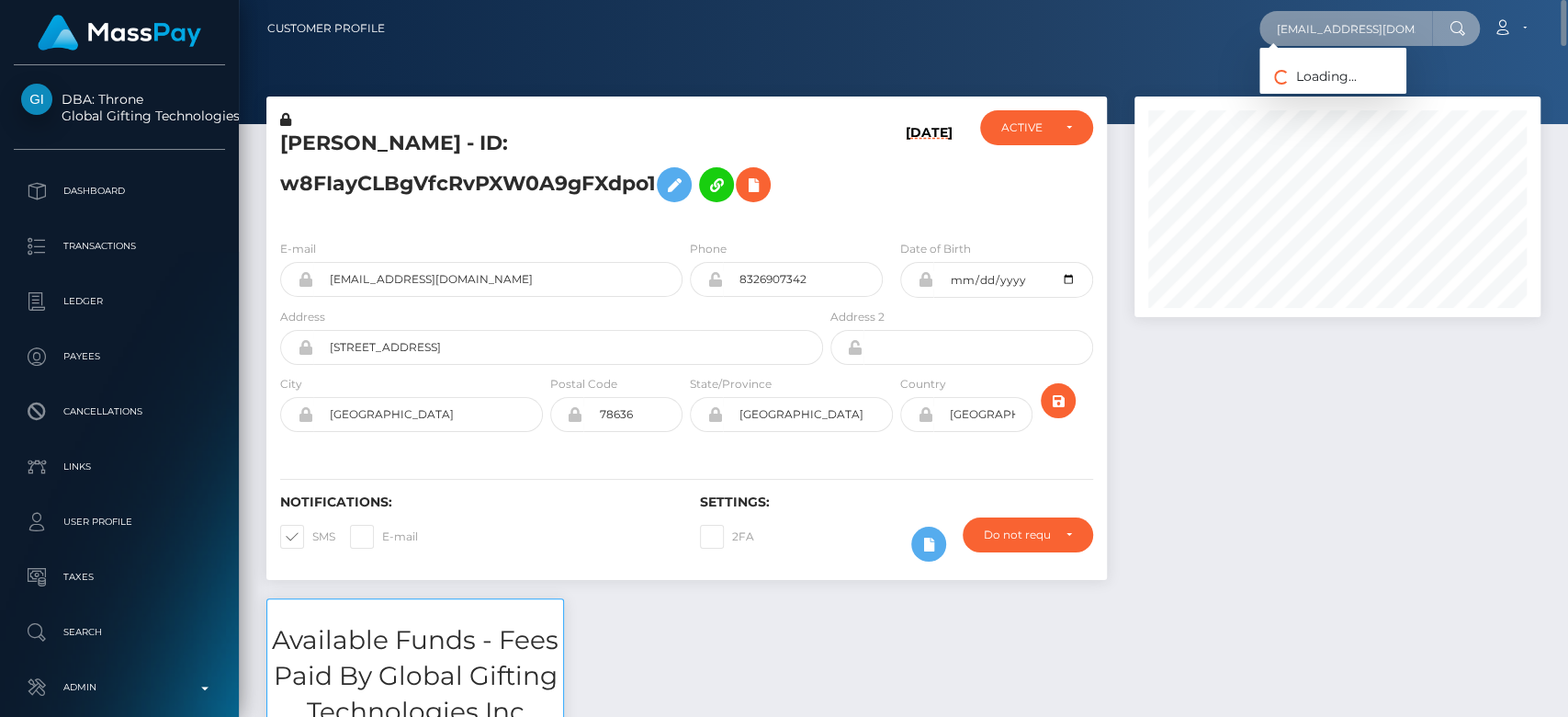
paste input "vwmxw2zxjx@privaterelay.applei"
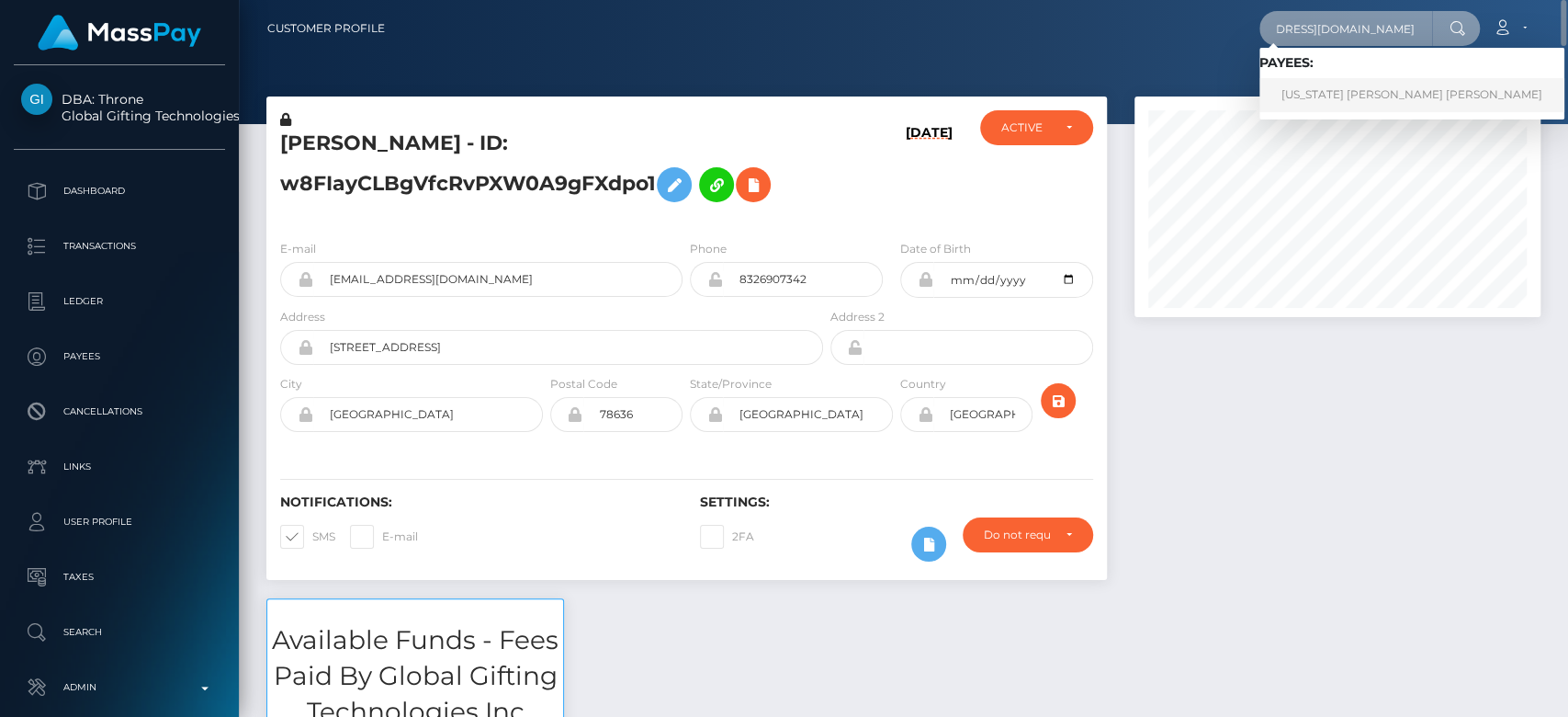
type input "vwmxw2zxjx@privaterelay.appleid.com"
click at [1354, 85] on link "MONTANA MARIE LOWRANCE Lowrance" at bounding box center [1413, 94] width 305 height 34
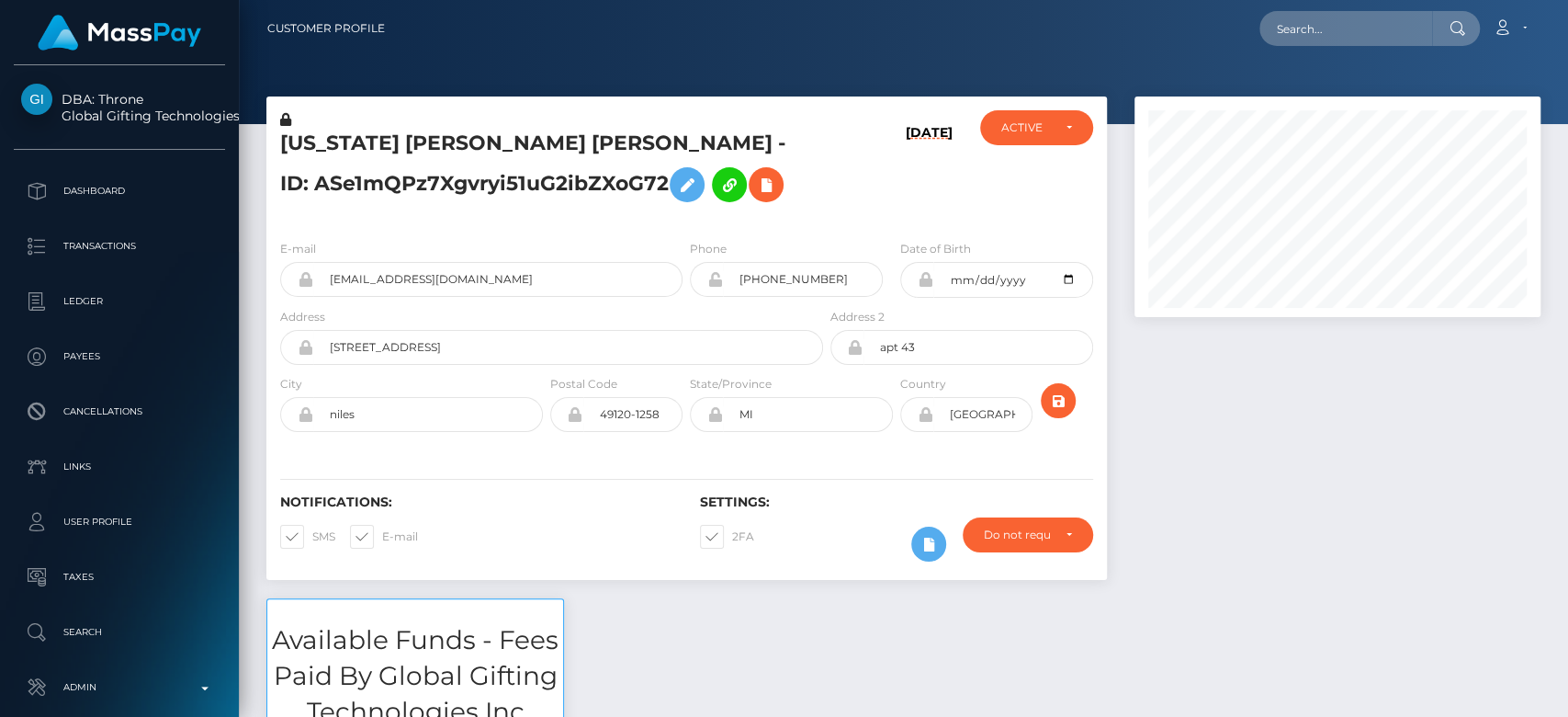
click at [1422, 463] on div at bounding box center [1338, 347] width 434 height 501
click at [1362, 26] on input "text" at bounding box center [1346, 29] width 173 height 35
paste input "[EMAIL_ADDRESS][DOMAIN_NAME]"
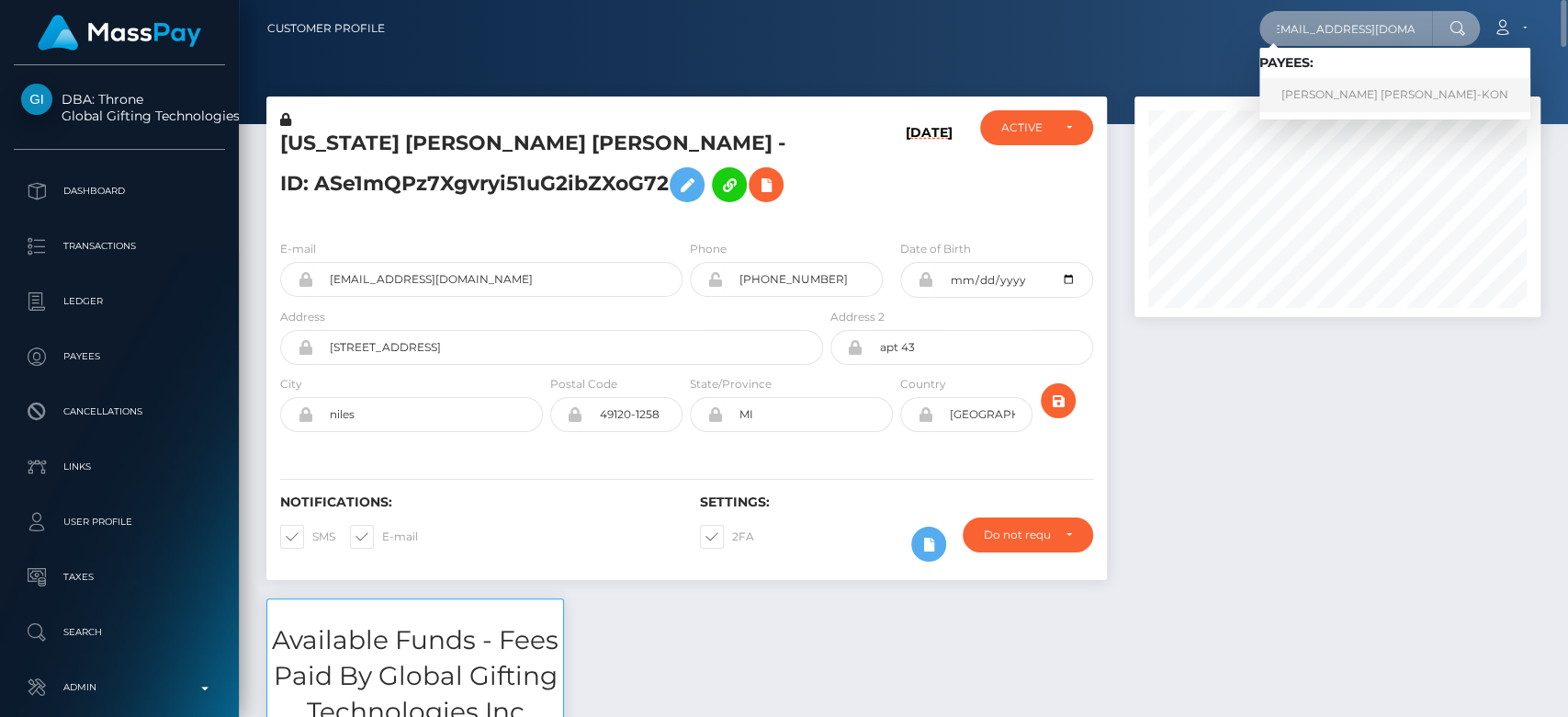
type input "[EMAIL_ADDRESS][DOMAIN_NAME]"
click at [1346, 93] on link "SOPHIA REBEKAH M SCHORR-KON" at bounding box center [1395, 94] width 271 height 34
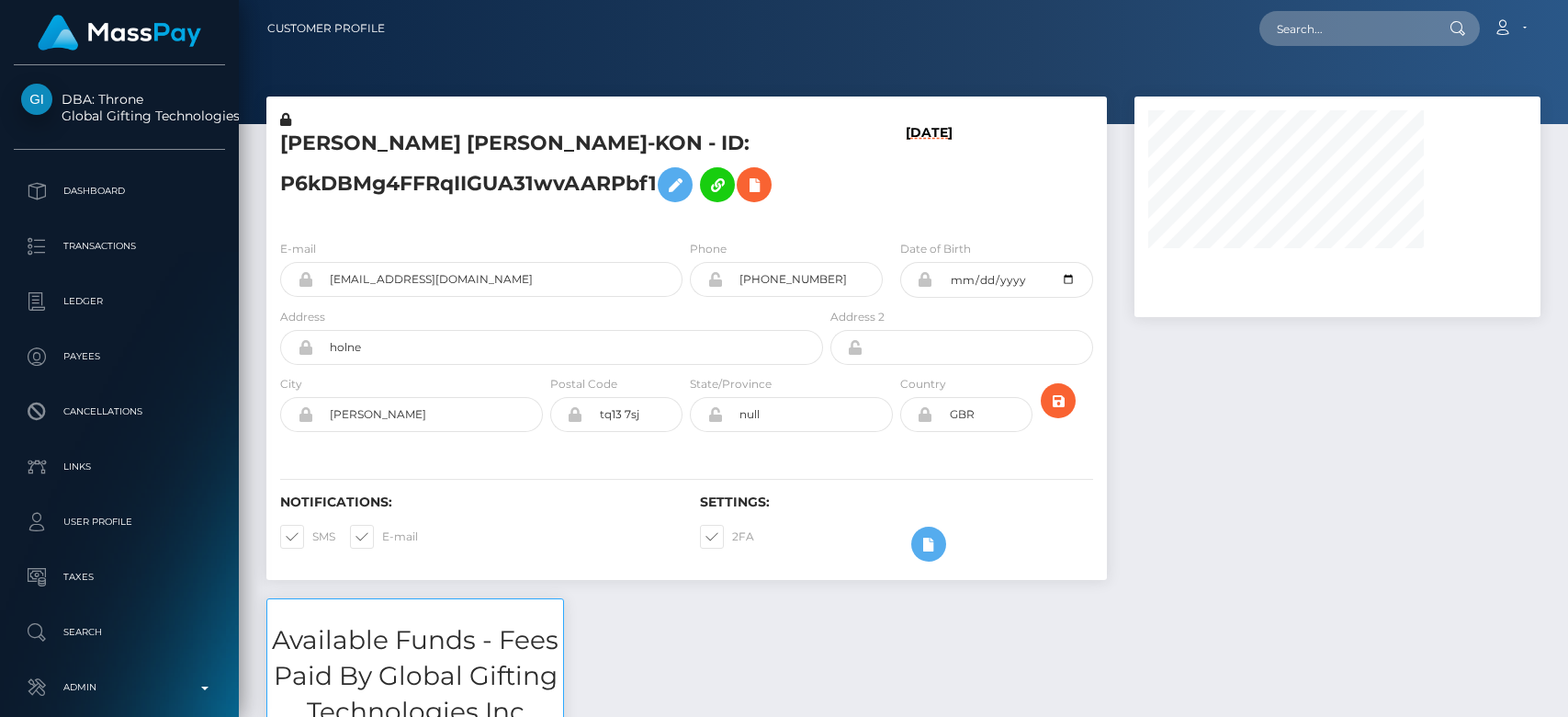
click at [1241, 488] on div at bounding box center [1338, 347] width 434 height 501
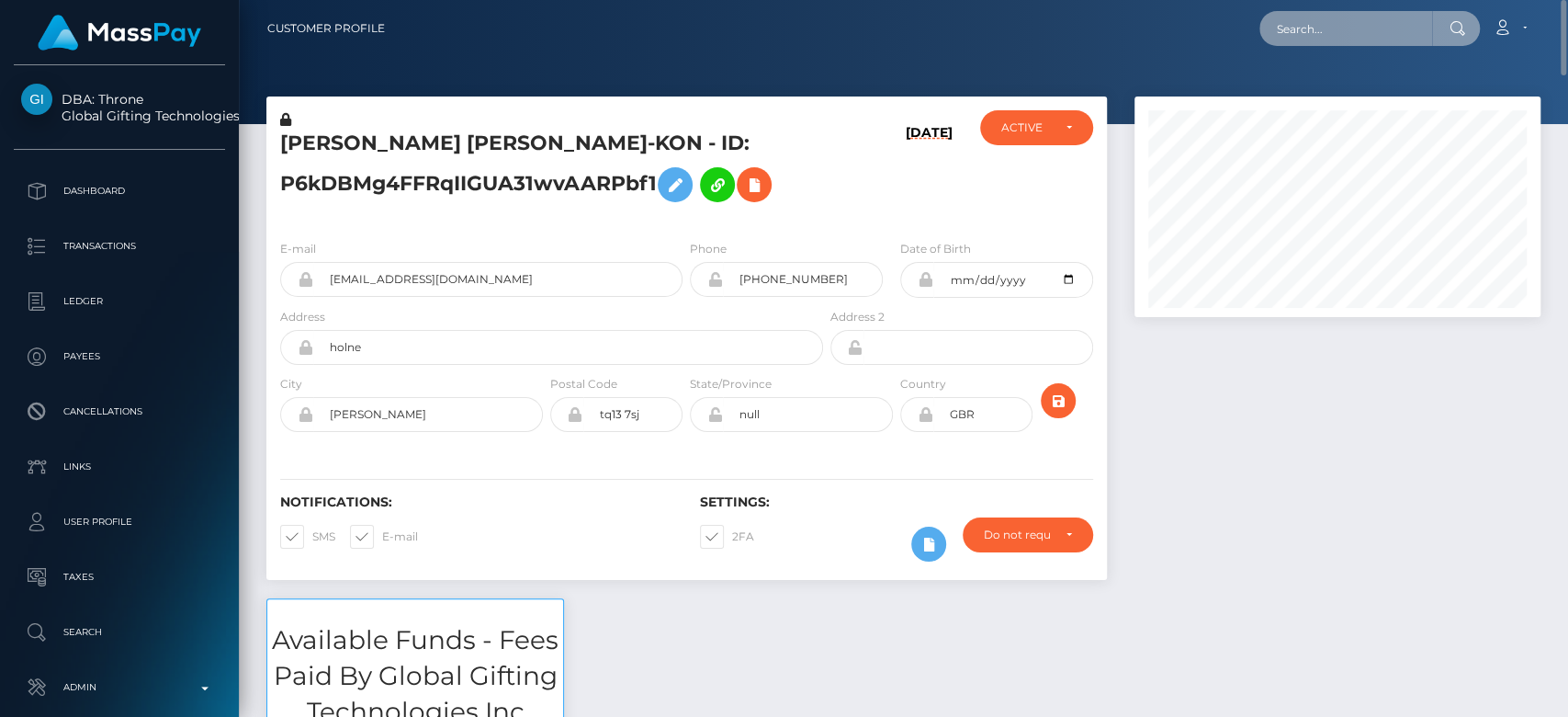
click at [1316, 30] on input "text" at bounding box center [1346, 29] width 173 height 35
paste input "[EMAIL_ADDRESS][DOMAIN_NAME]"
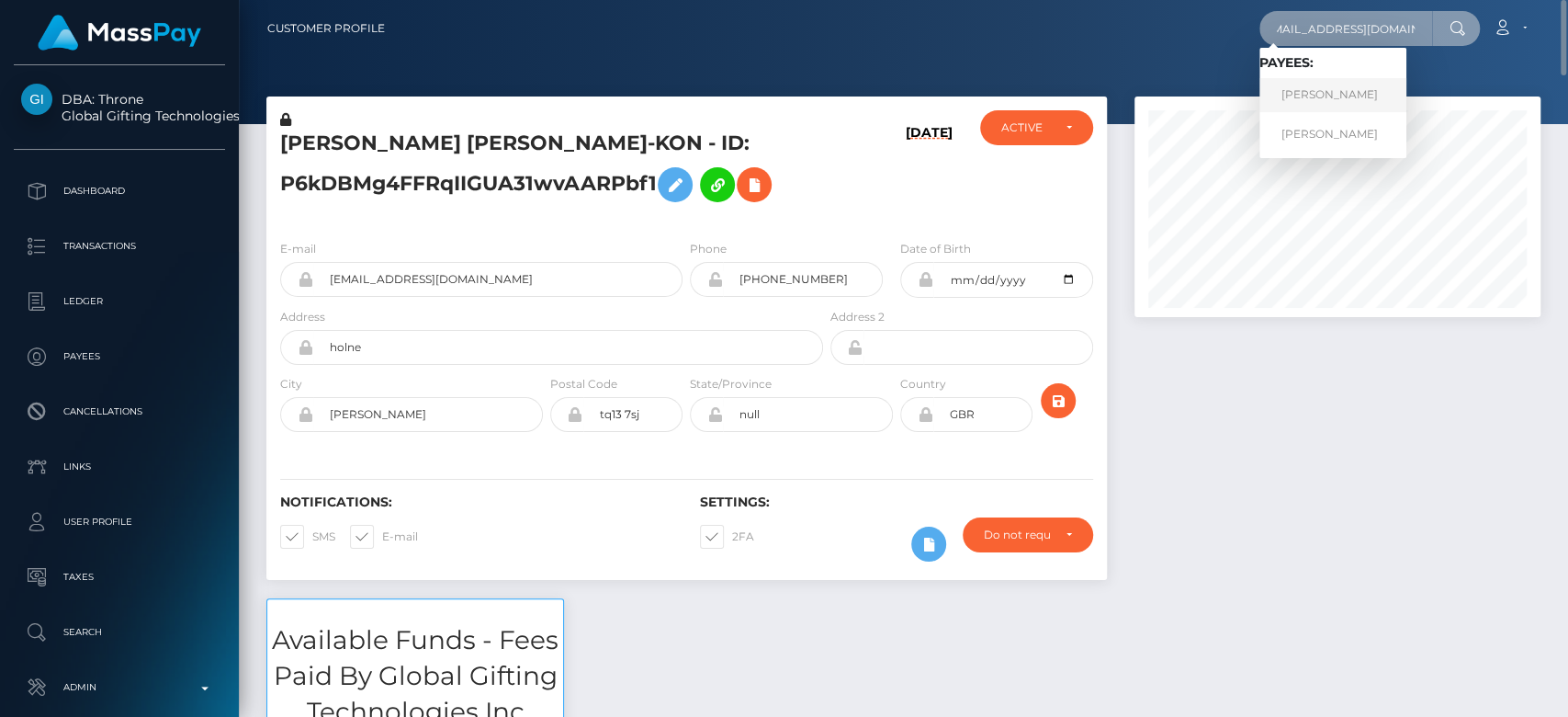
type input "[EMAIL_ADDRESS][DOMAIN_NAME]"
click at [1329, 98] on link "CHLOE BLAISDELL DEMELO" at bounding box center [1333, 94] width 147 height 34
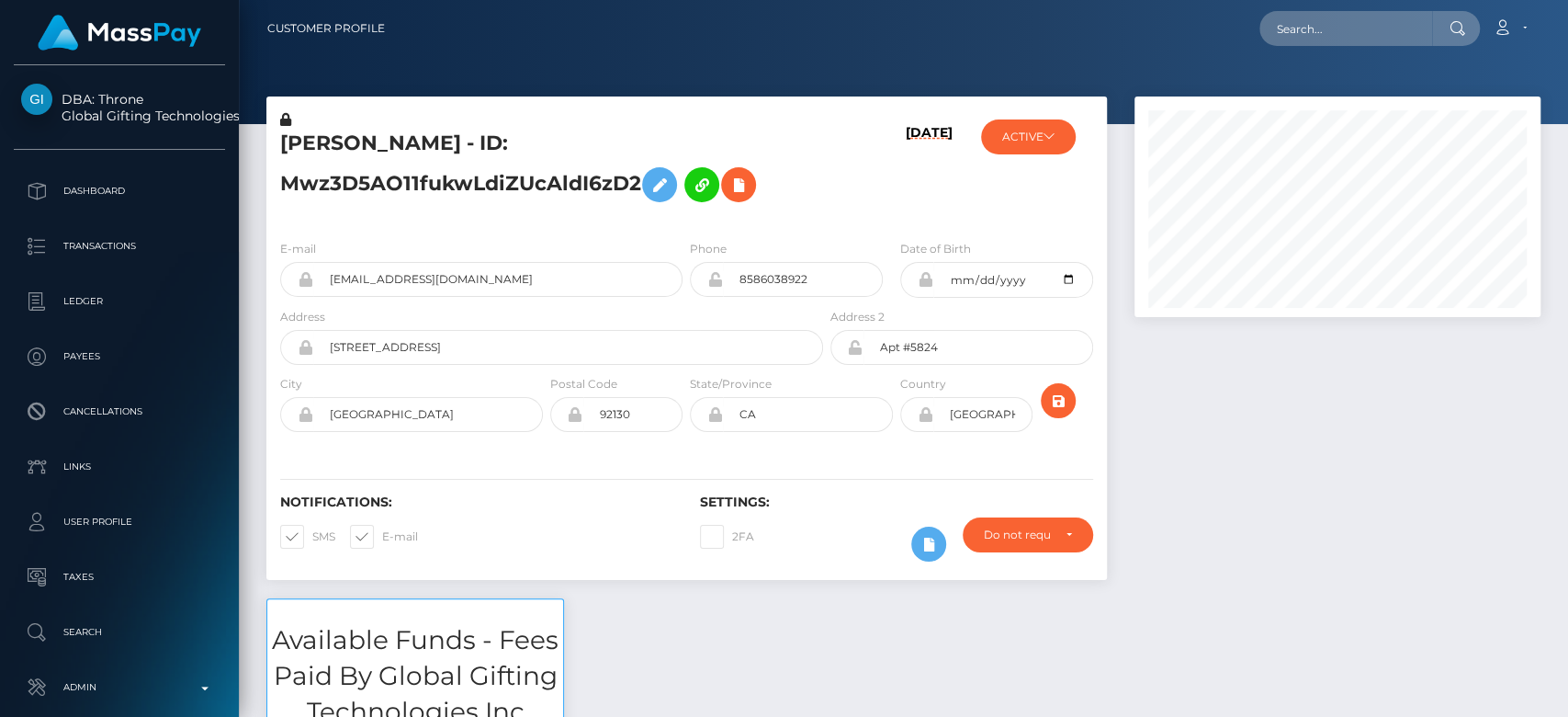
scroll to position [220, 406]
click at [1170, 489] on div at bounding box center [1338, 347] width 434 height 501
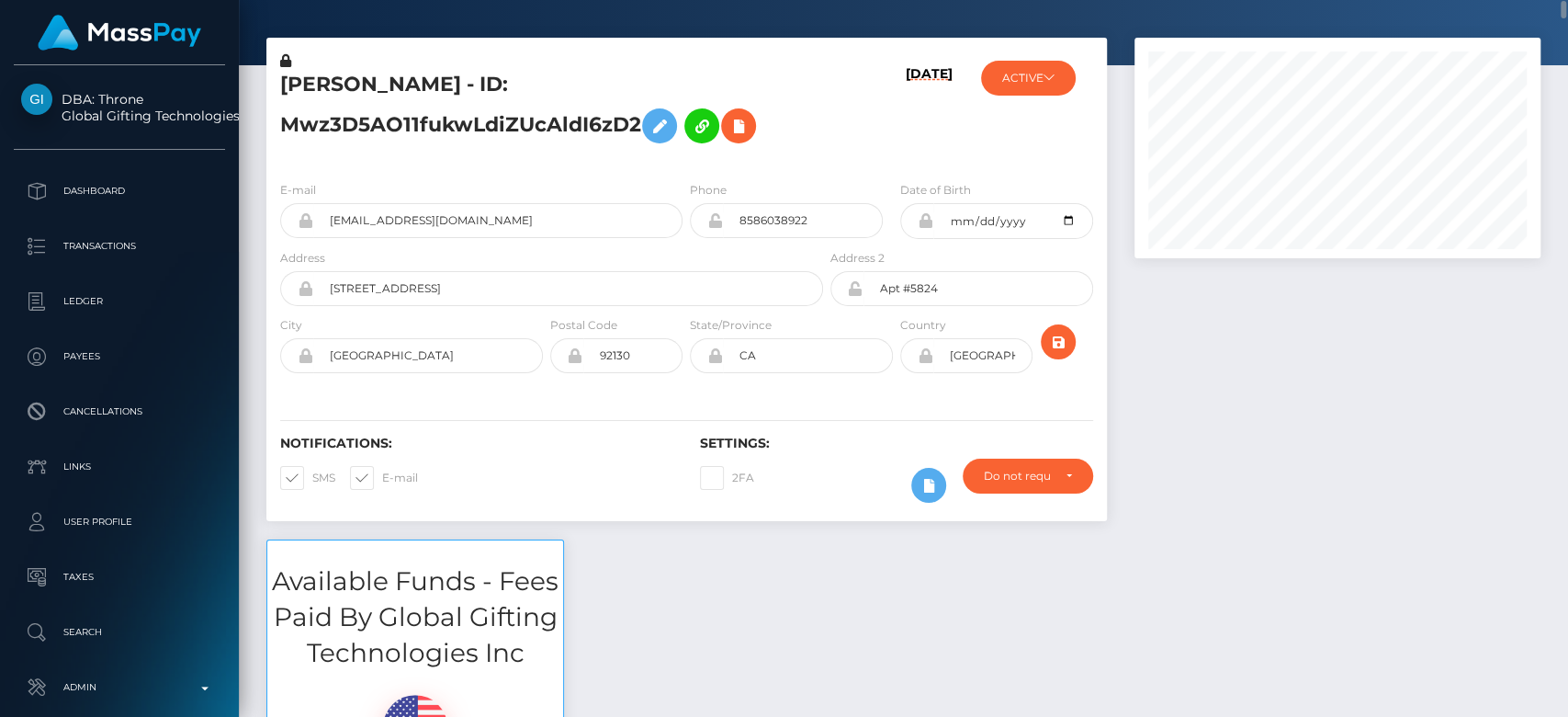
scroll to position [0, 0]
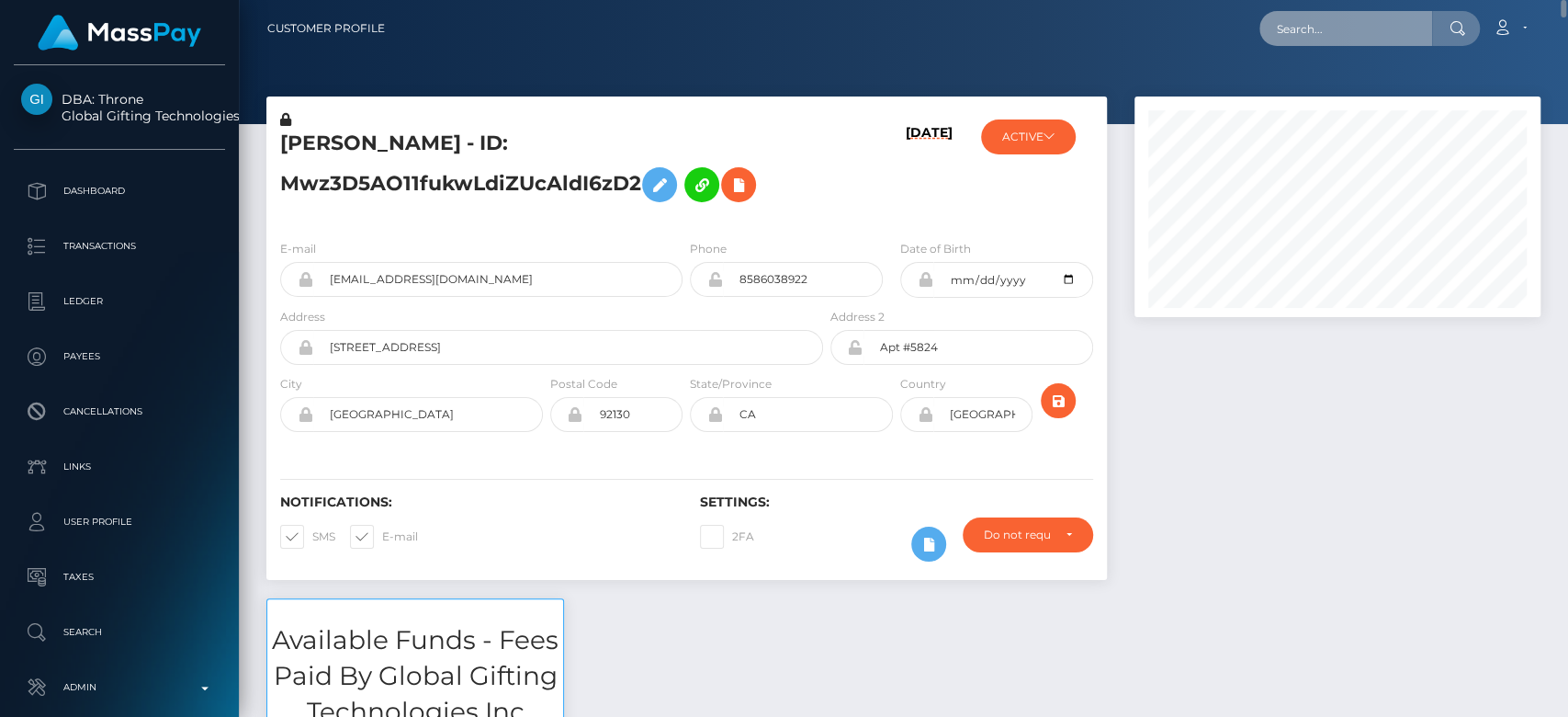
click at [1308, 21] on input "text" at bounding box center [1346, 29] width 173 height 35
paste input "breonnaleiby@gmail.com"
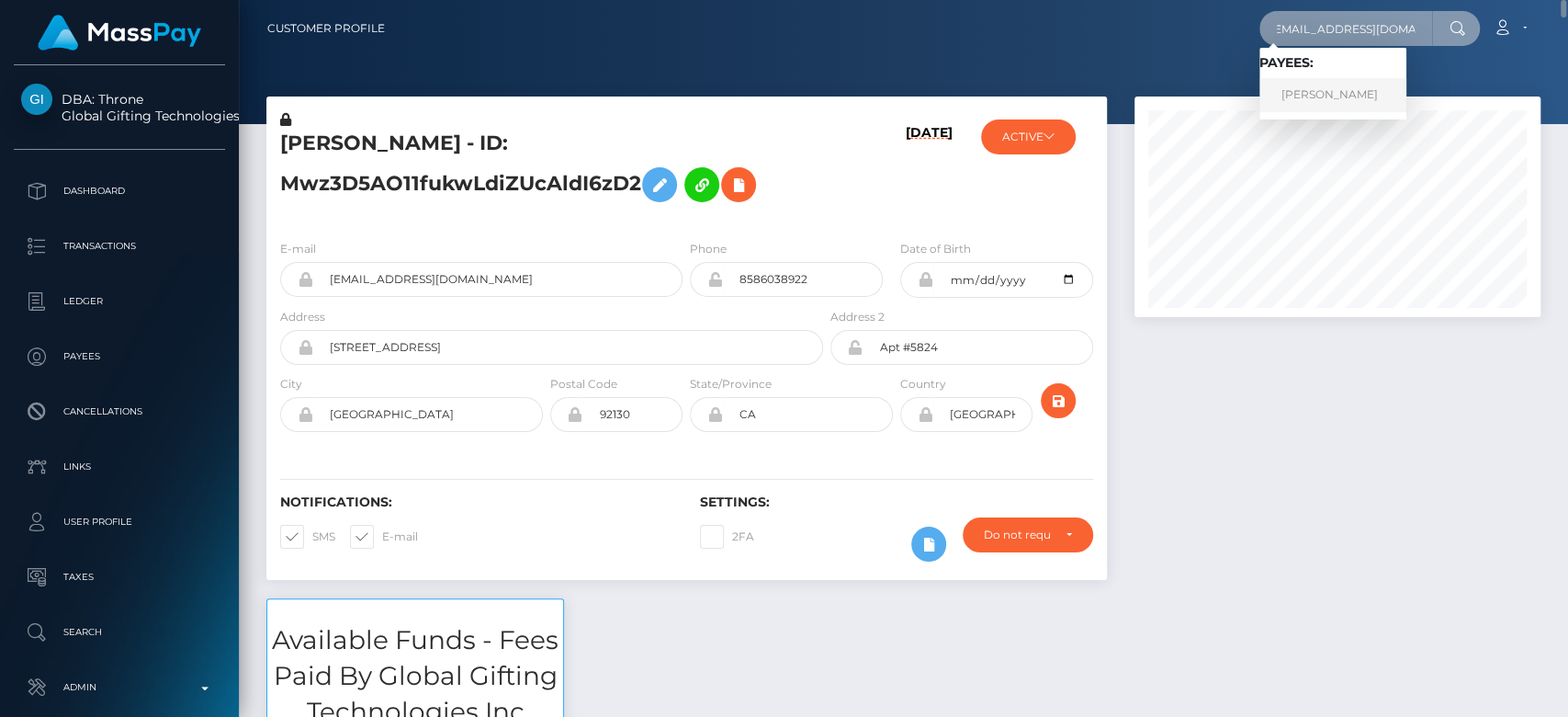
type input "breonnaleiby@gmail.com"
click at [1337, 85] on link "BREONNA RAELINDA LEIBY" at bounding box center [1333, 94] width 147 height 34
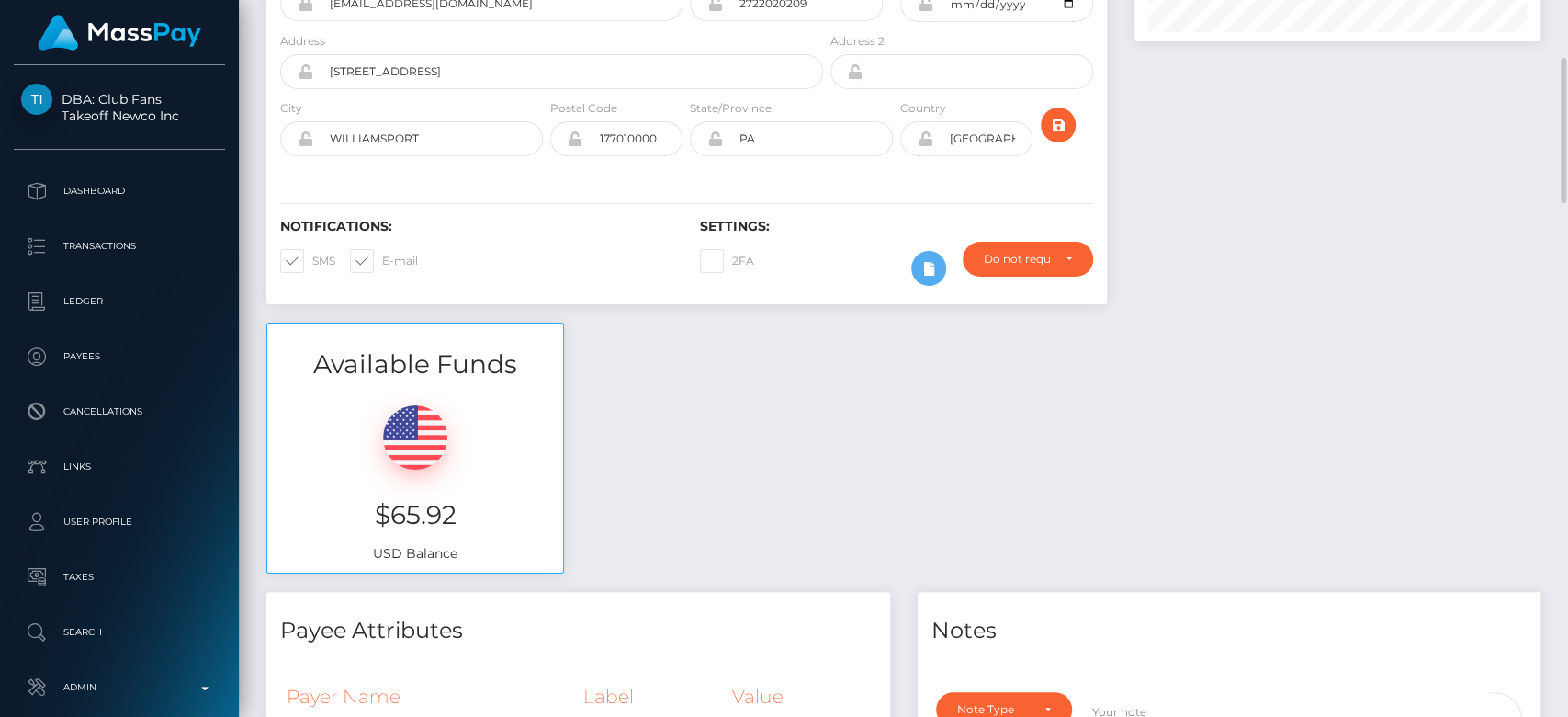
scroll to position [278, 0]
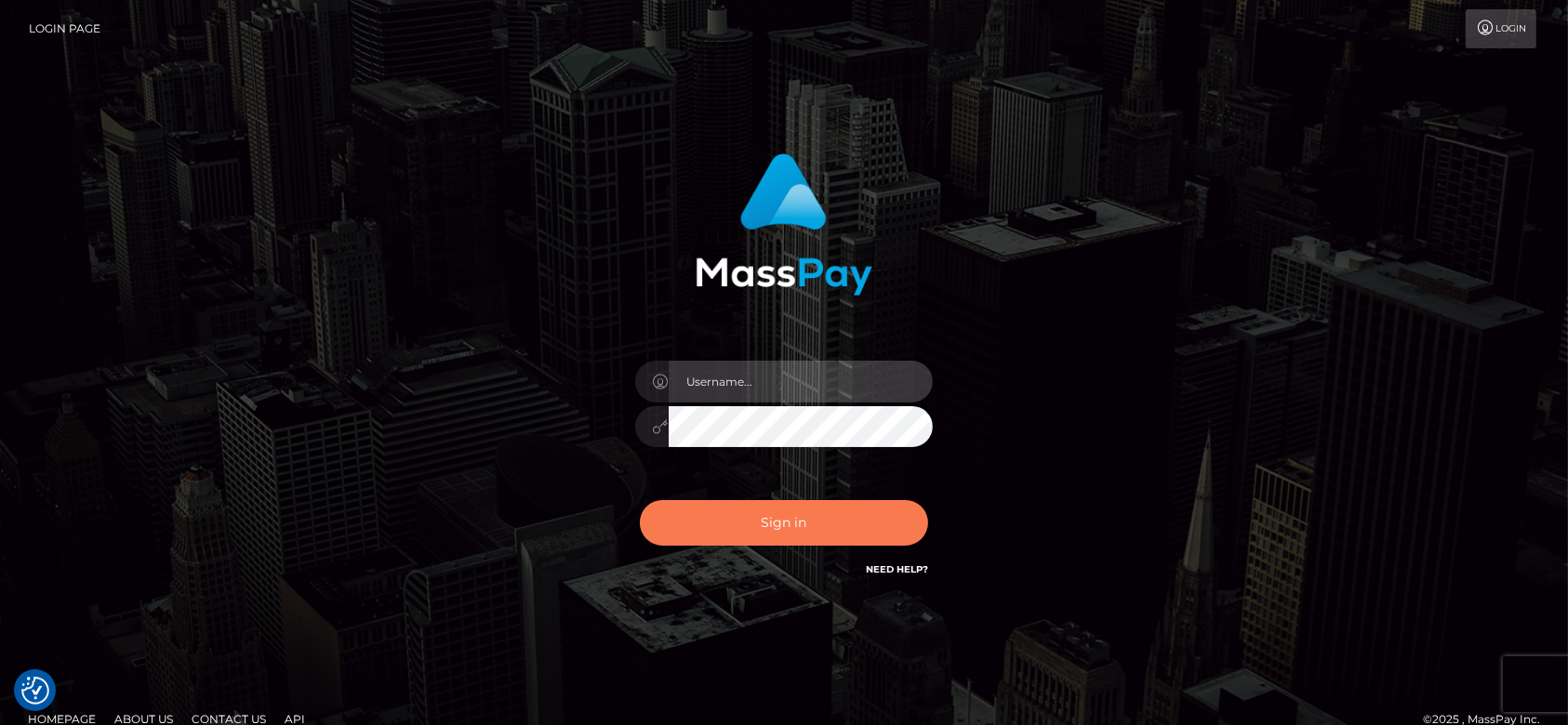
type input "[DOMAIN_NAME]"
click at [791, 519] on button "Sign in" at bounding box center [784, 522] width 288 height 46
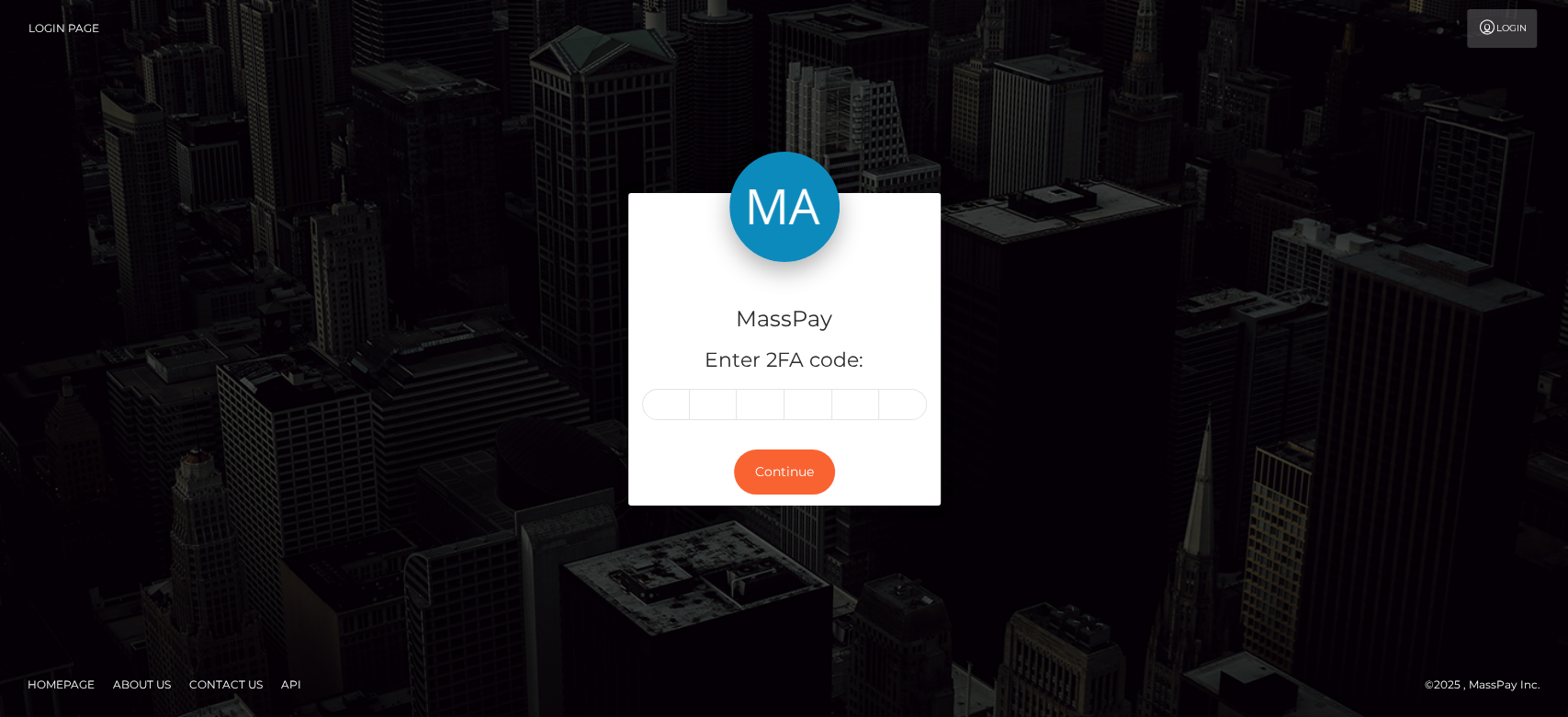
click at [660, 410] on input "text" at bounding box center [666, 404] width 48 height 31
type input "5"
type input "3"
type input "4"
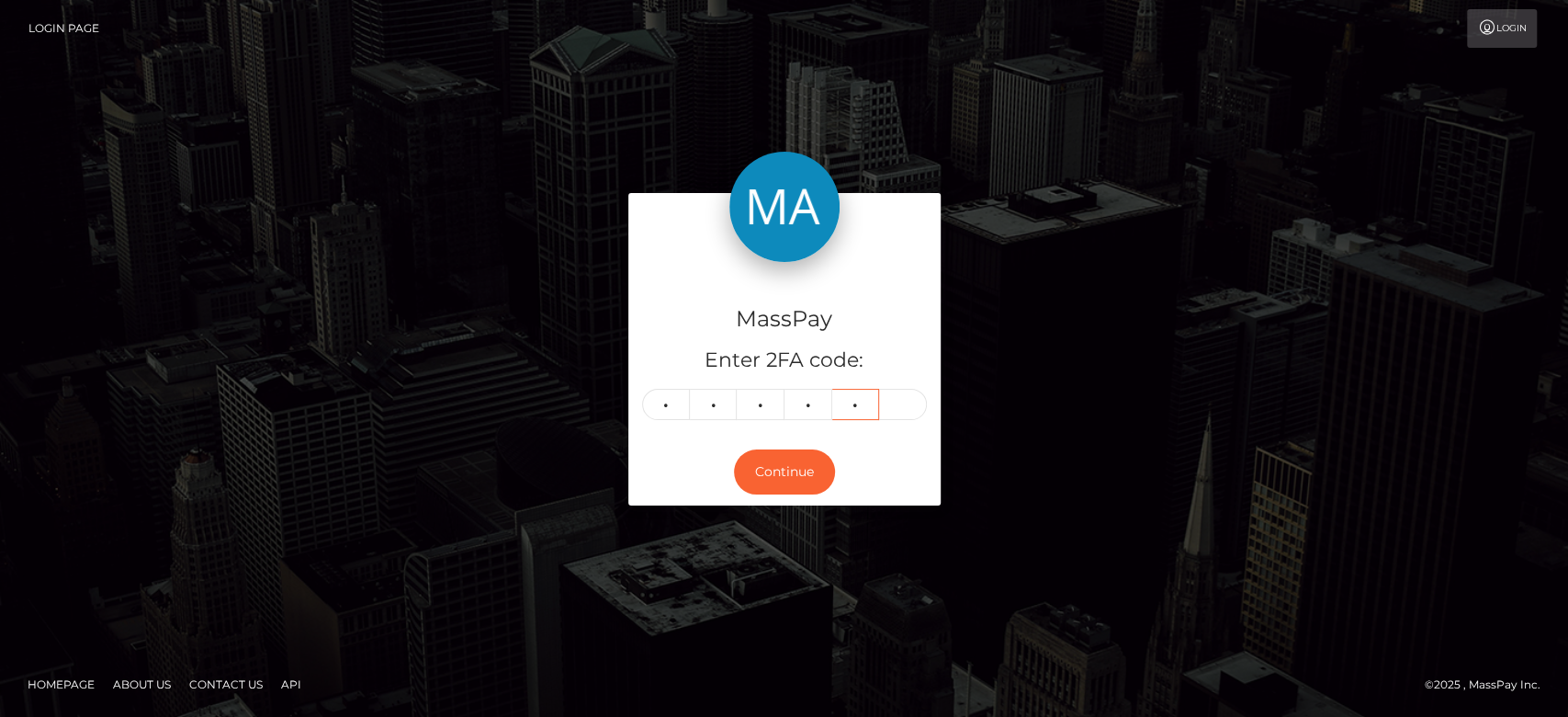
type input "3"
type input "6"
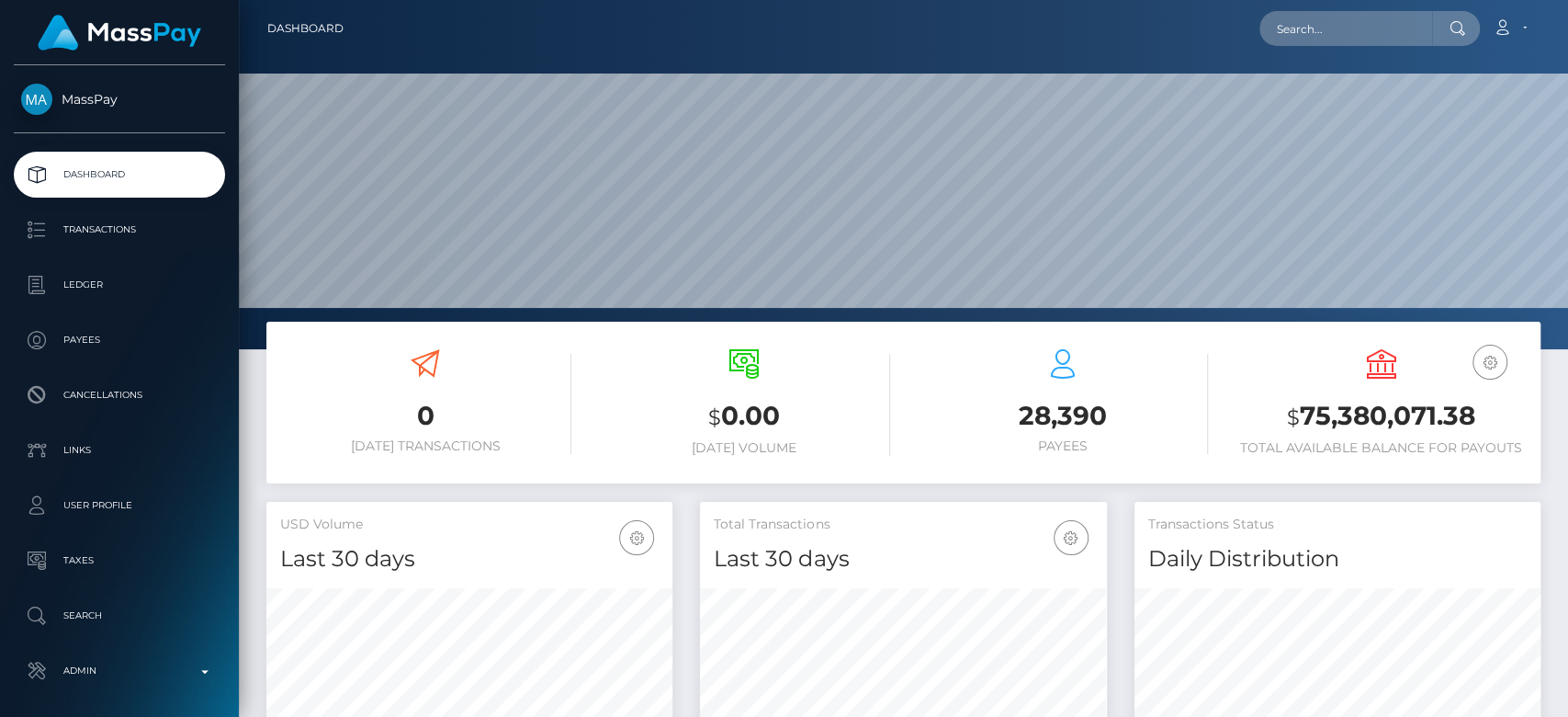
scroll to position [325, 406]
click at [1389, 31] on input "text" at bounding box center [1346, 29] width 173 height 35
paste input "alexbernal5@outlook.com"
click at [1332, 19] on input "alexbernal5@outlook.com" at bounding box center [1346, 29] width 173 height 35
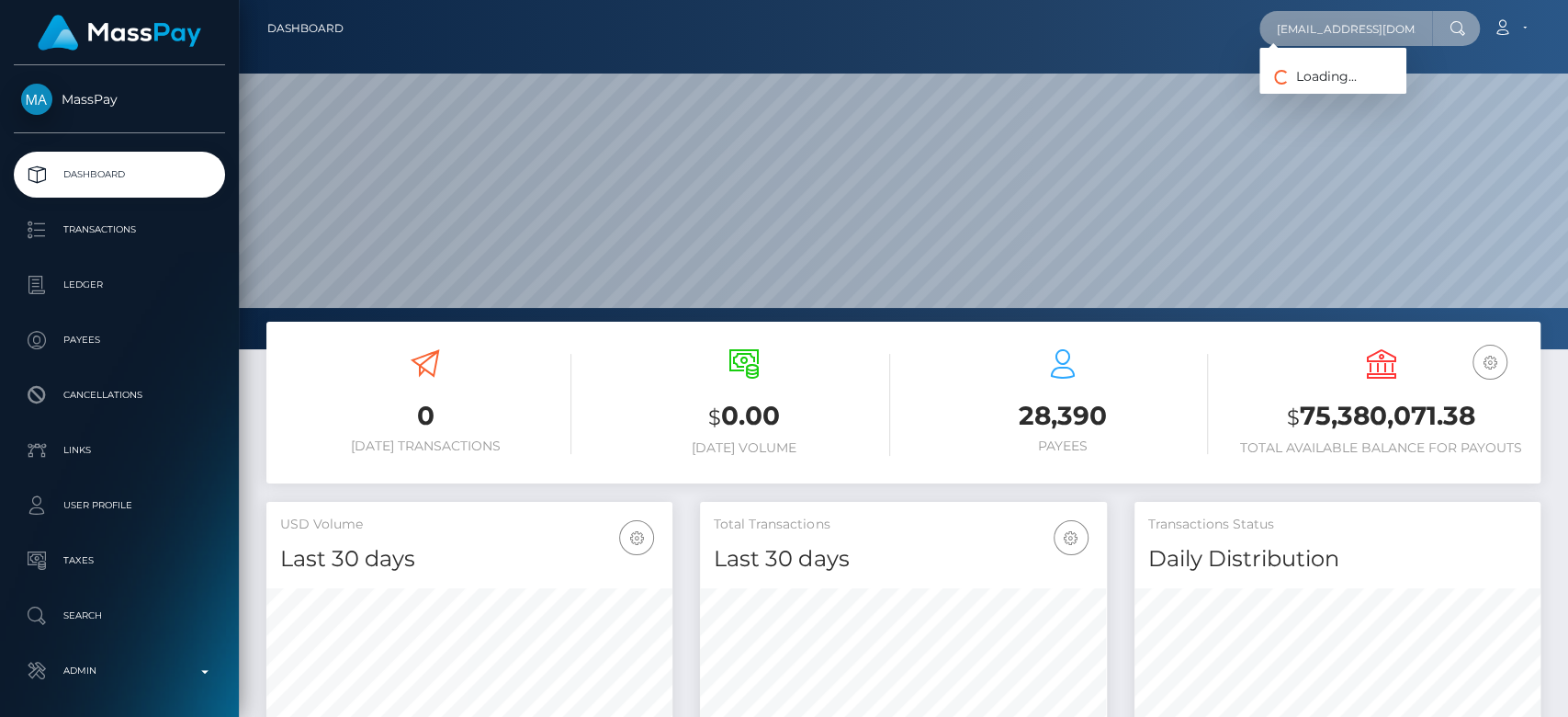
paste input "goespersonal5@gmail"
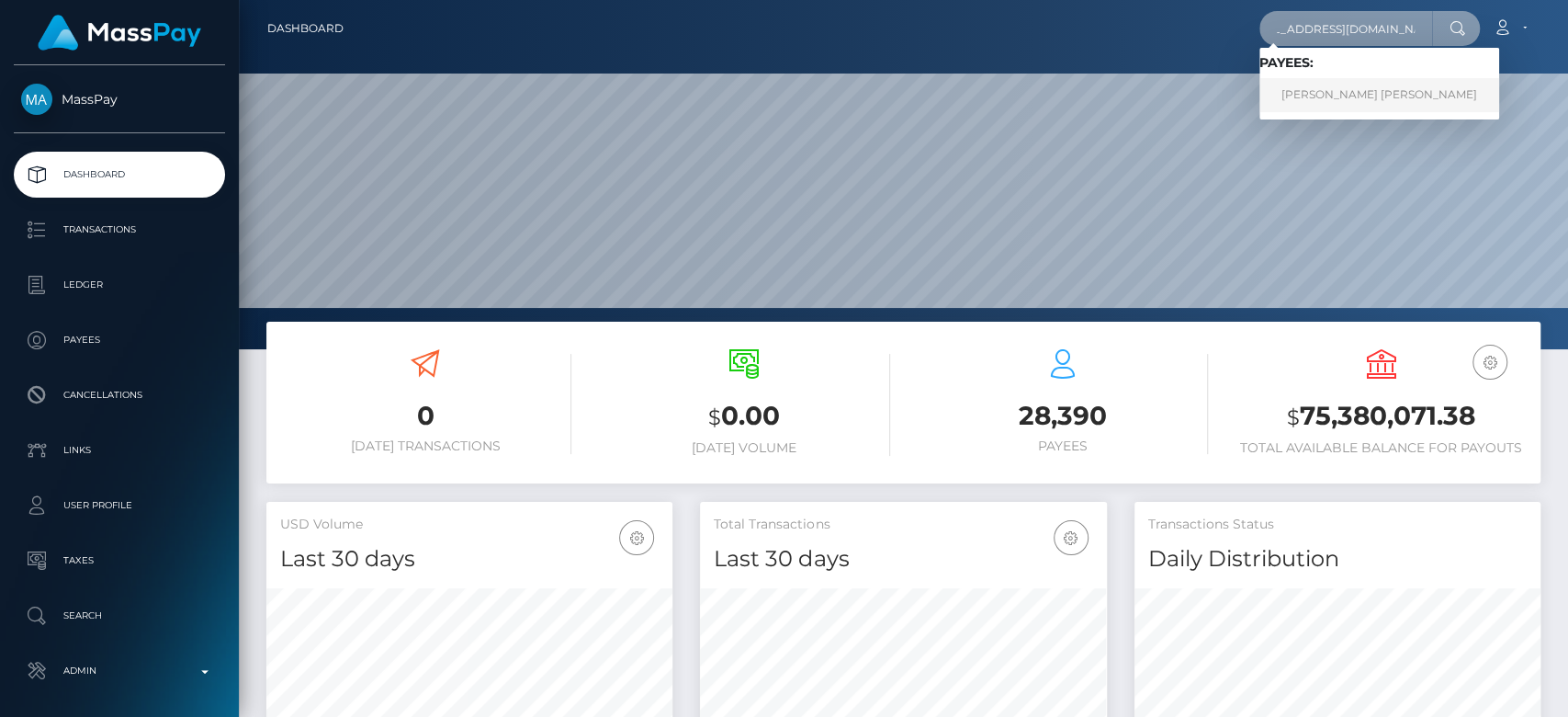
type input "alexgoespersonal5@gmail.com"
click at [1356, 92] on link "ALEX BERNAL VILLARRAGA" at bounding box center [1379, 94] width 240 height 34
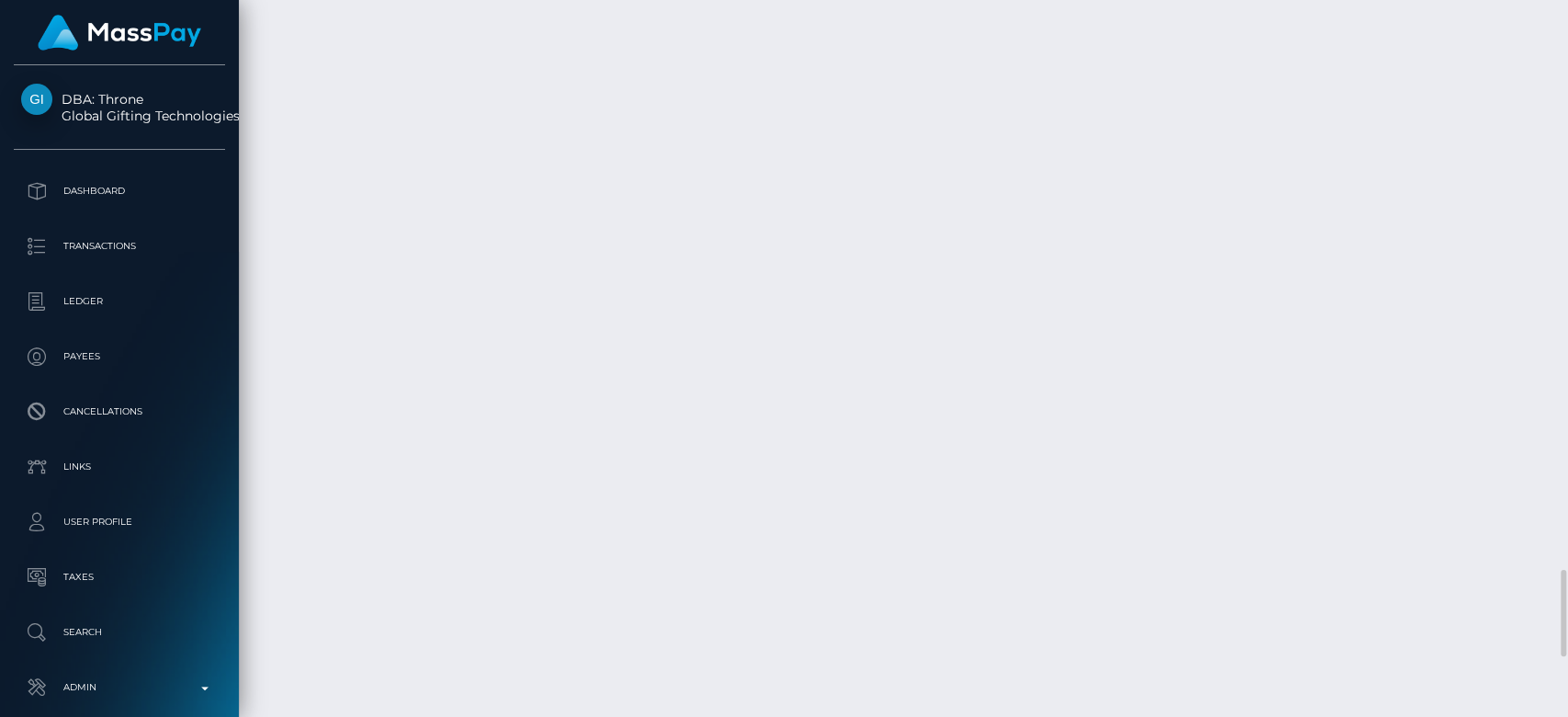
scroll to position [5198, 0]
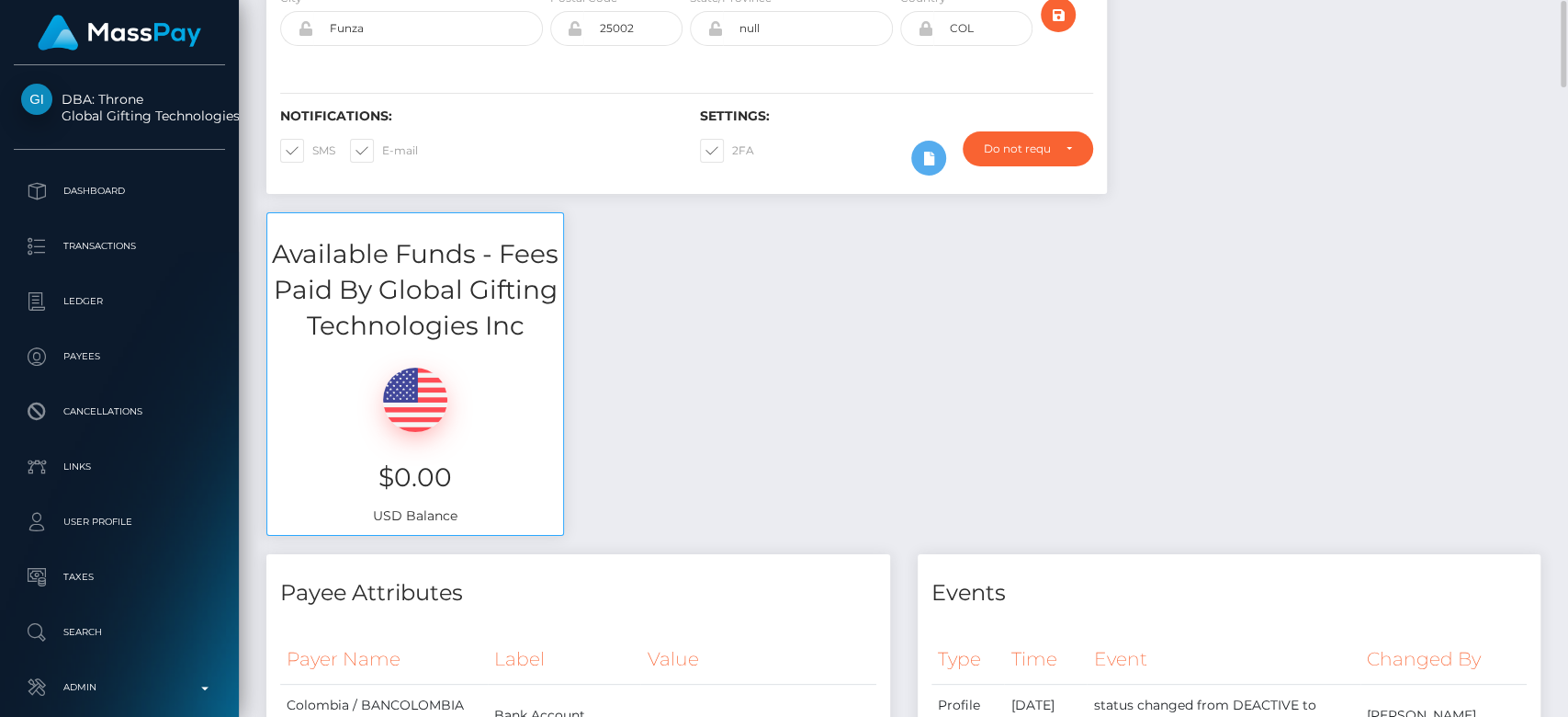
scroll to position [0, 0]
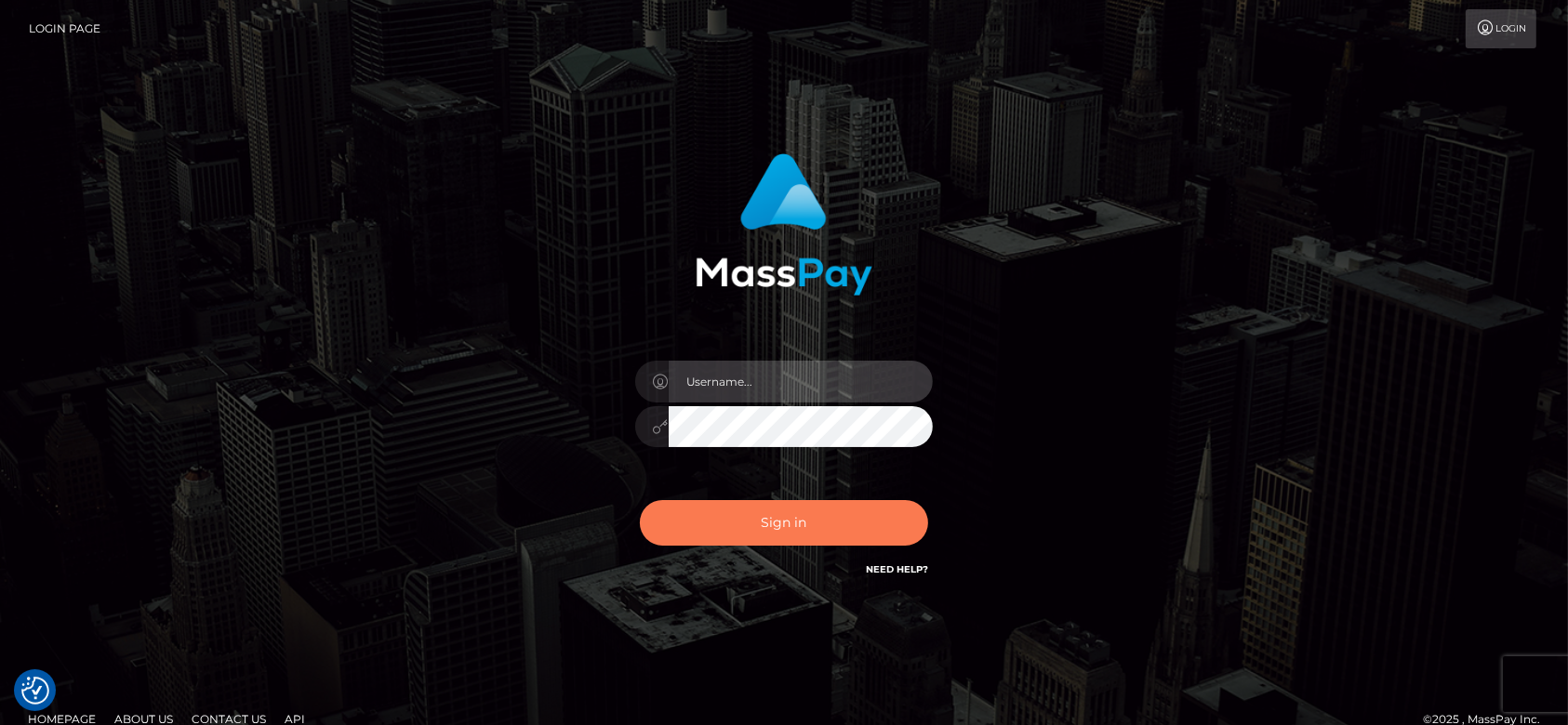
type input "[DOMAIN_NAME]"
click at [778, 516] on button "Sign in" at bounding box center [784, 522] width 288 height 46
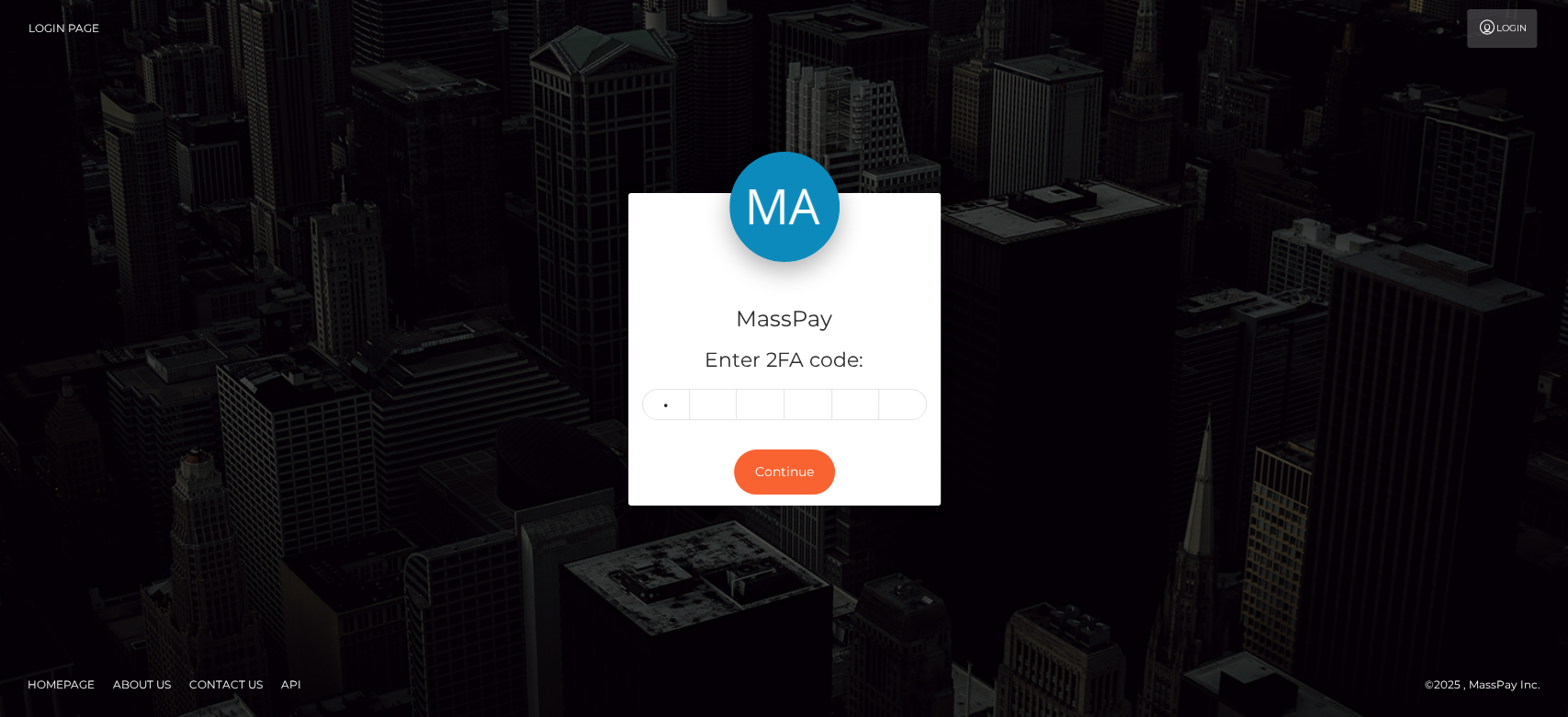
type input "0"
type input "8"
type input "7"
type input "1"
type input "4"
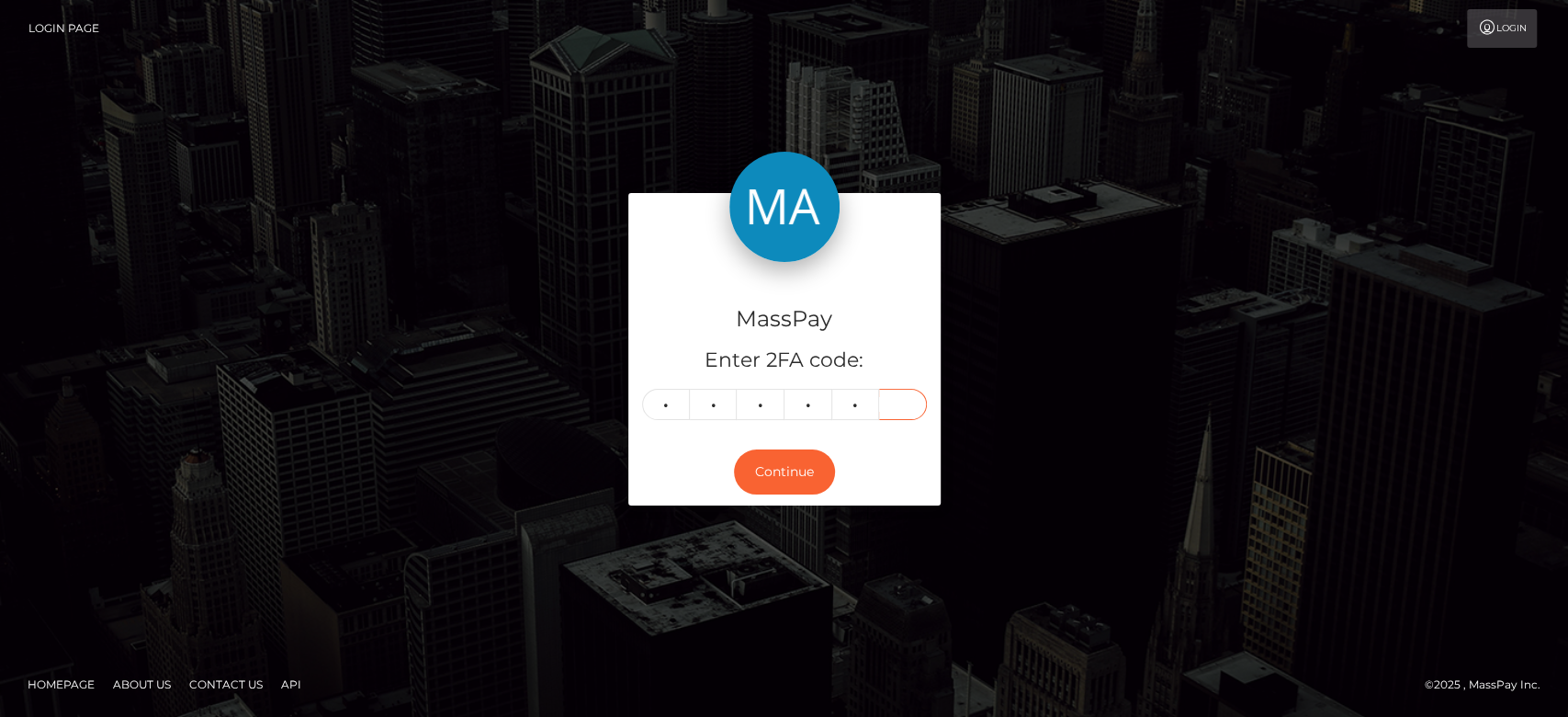
type input "5"
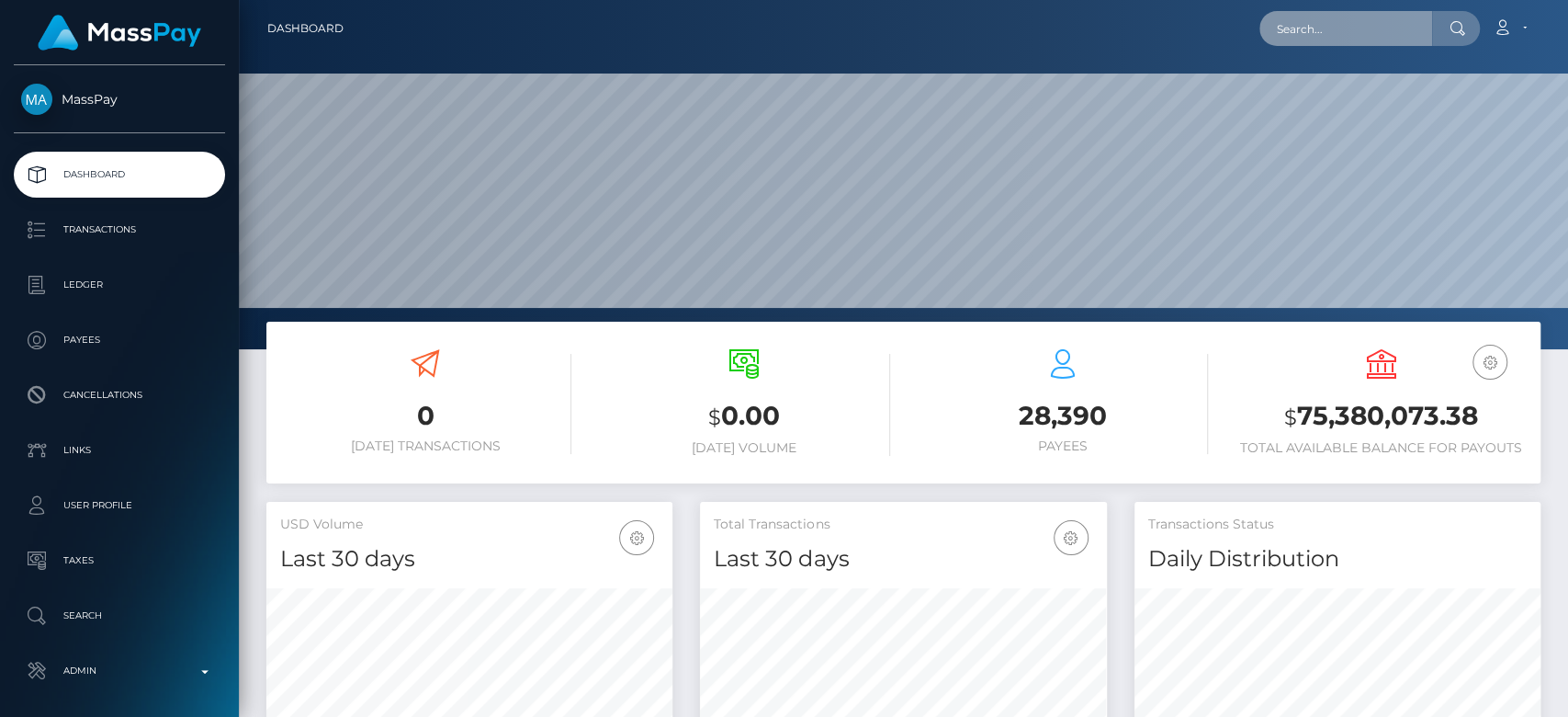
click at [1356, 32] on input "text" at bounding box center [1346, 29] width 173 height 35
paste input "dorcasrosemari@gmail.com"
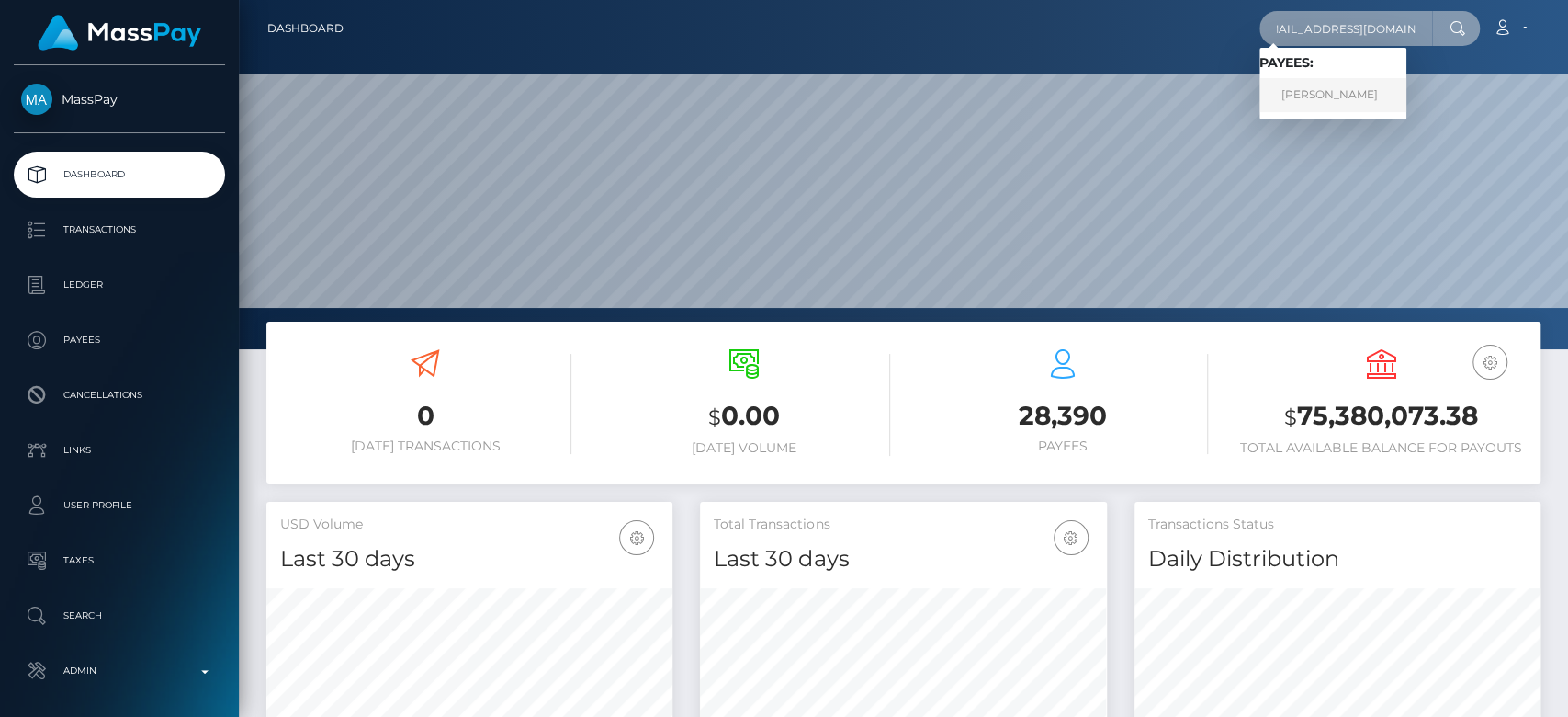
type input "dorcasrosemari@gmail.com"
click at [1343, 88] on link "WERONIKA NAWROTEK" at bounding box center [1333, 94] width 147 height 34
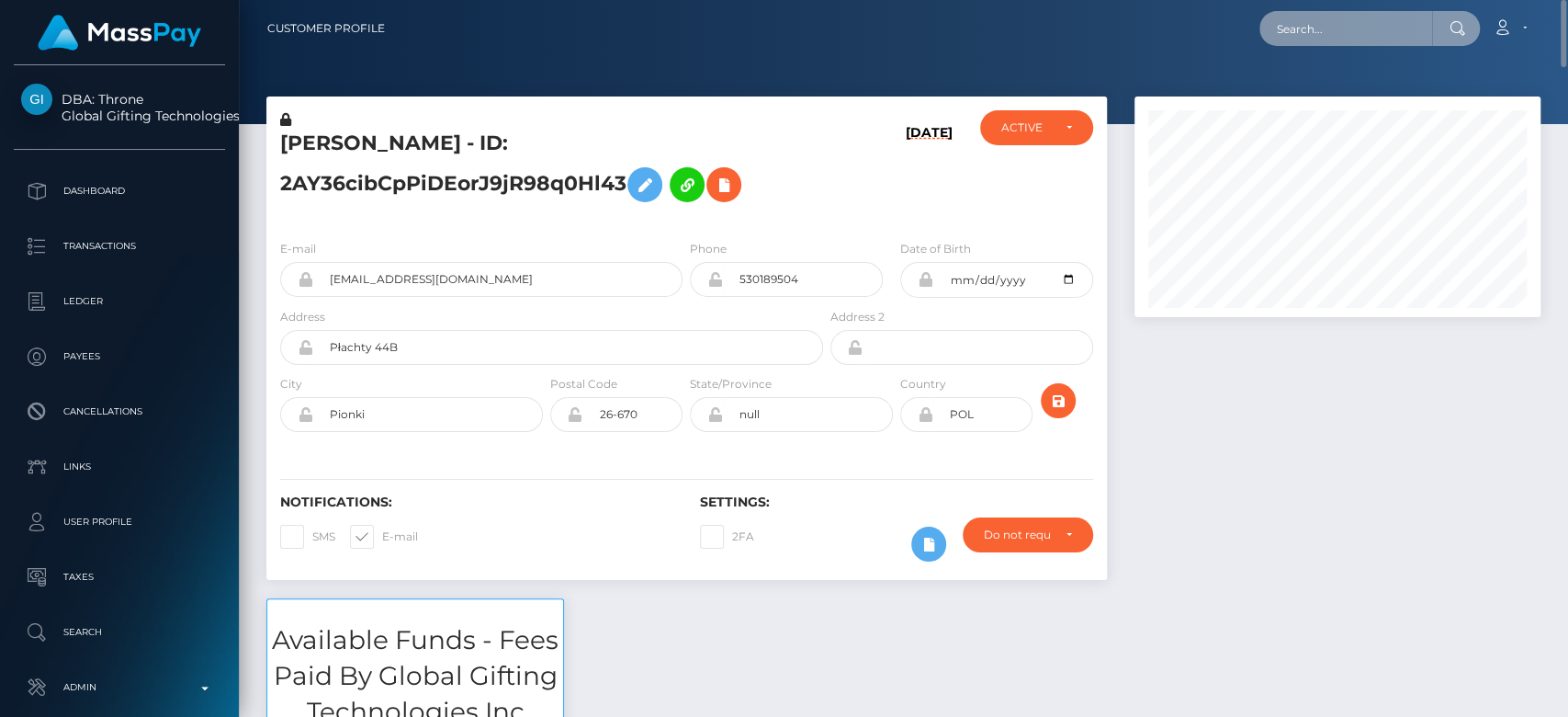
click at [1329, 11] on input "text" at bounding box center [1346, 29] width 173 height 35
paste input "georgiawilkins23@icloud.com"
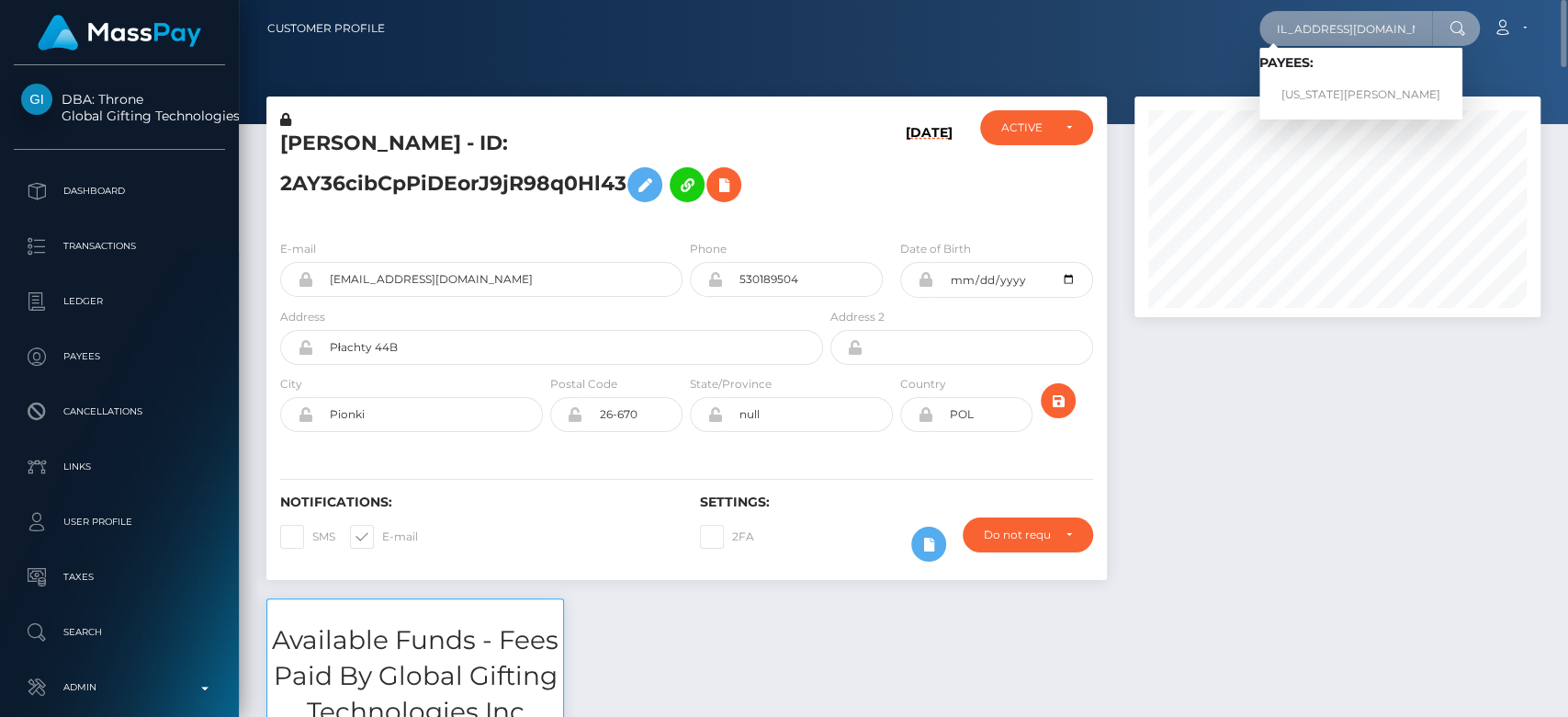
type input "georgiawilkins23@icloud.com"
click at [1352, 84] on link "GEORGIA COURTNEY WILKINS" at bounding box center [1362, 94] width 204 height 34
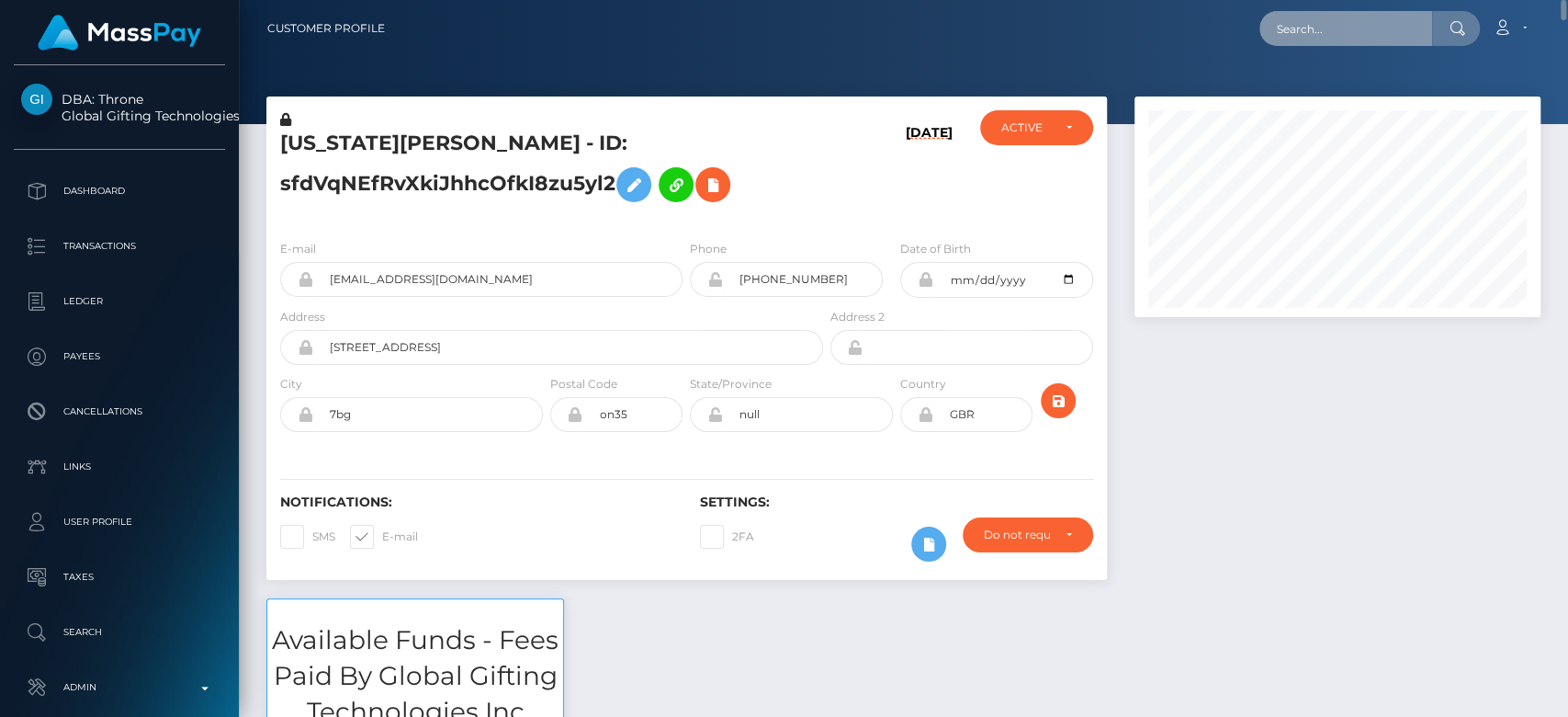
click at [1338, 34] on input "text" at bounding box center [1346, 29] width 173 height 35
paste input "[EMAIL_ADDRESS][DOMAIN_NAME]"
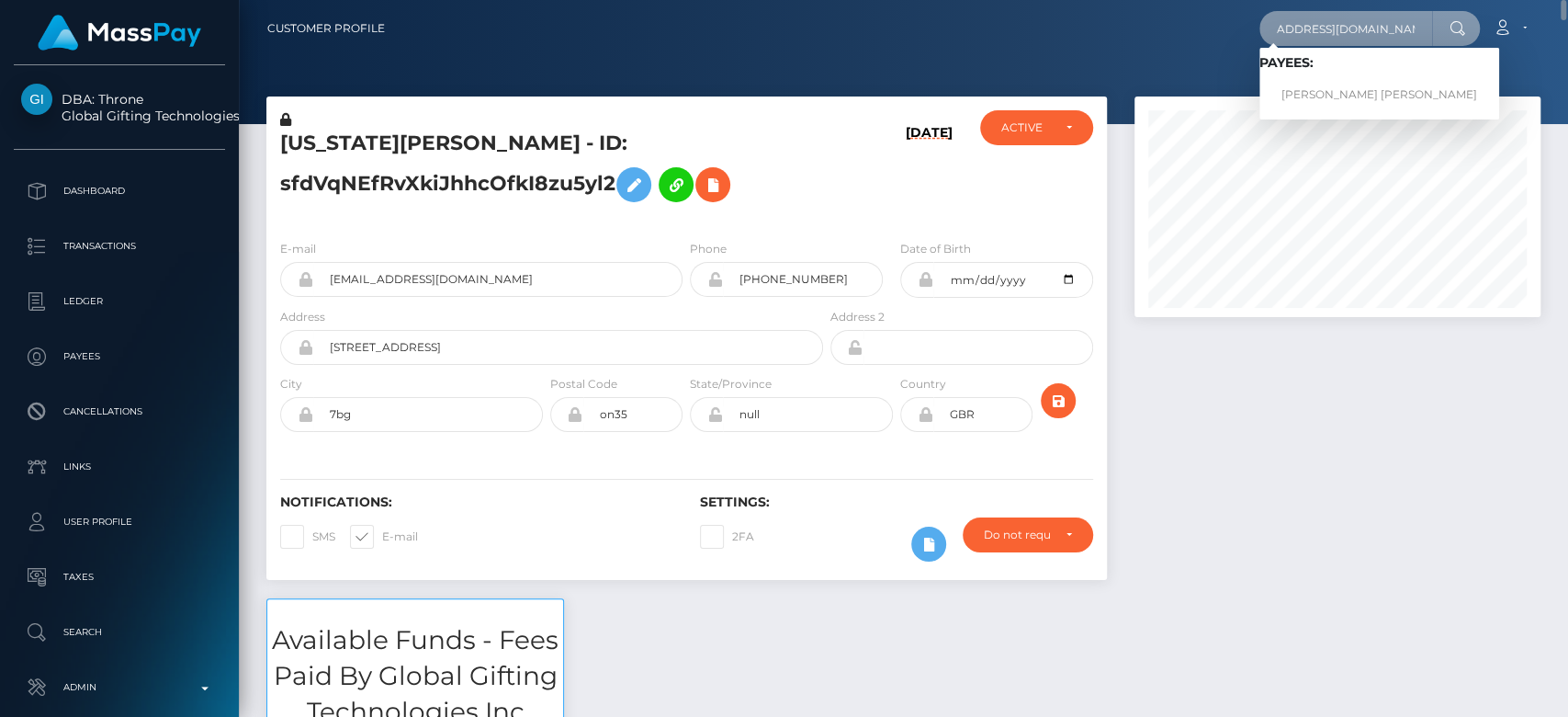
type input "halliehenderson99@outlook.com"
click at [1360, 111] on link "LAUREN SAMANTHA ROSS" at bounding box center [1379, 94] width 240 height 34
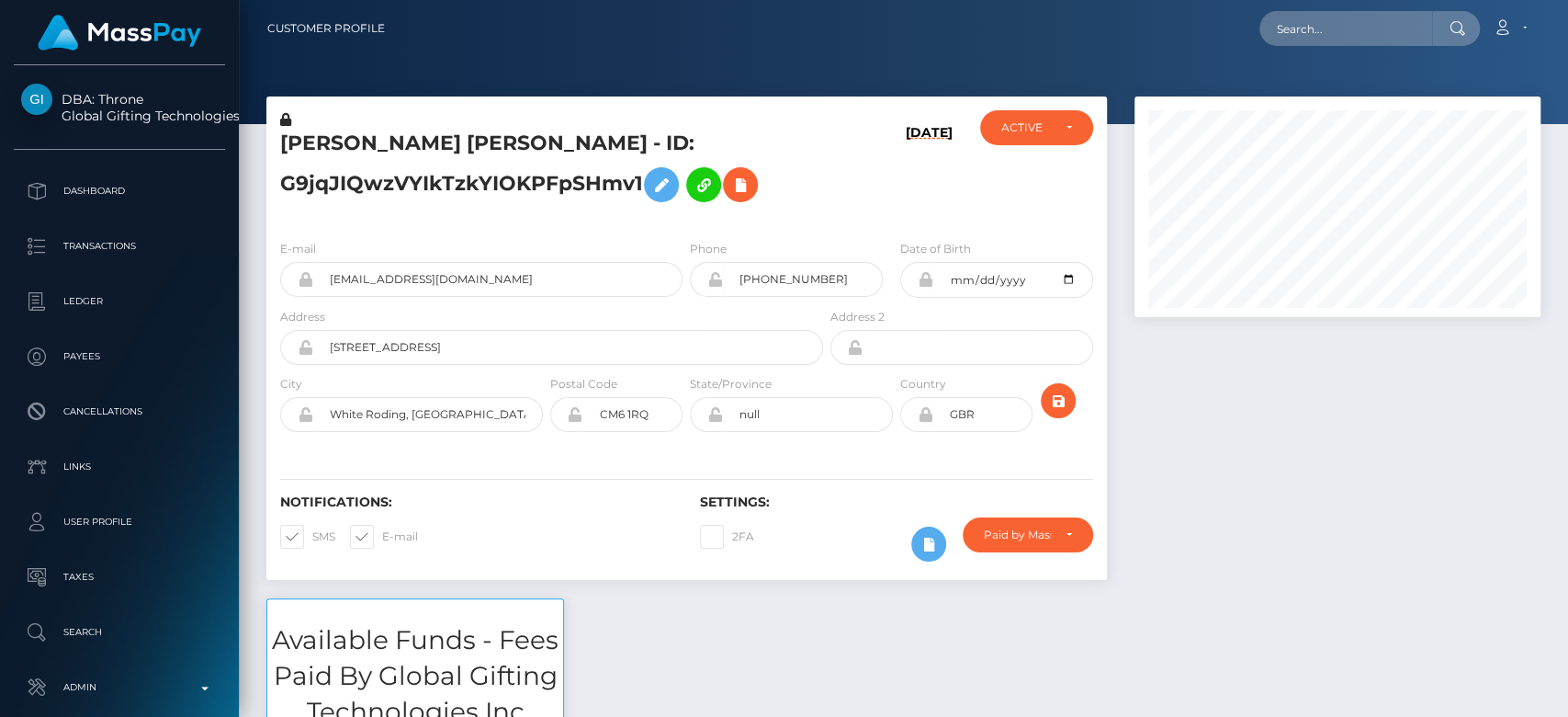
scroll to position [220, 406]
click at [1154, 459] on div at bounding box center [1338, 347] width 434 height 501
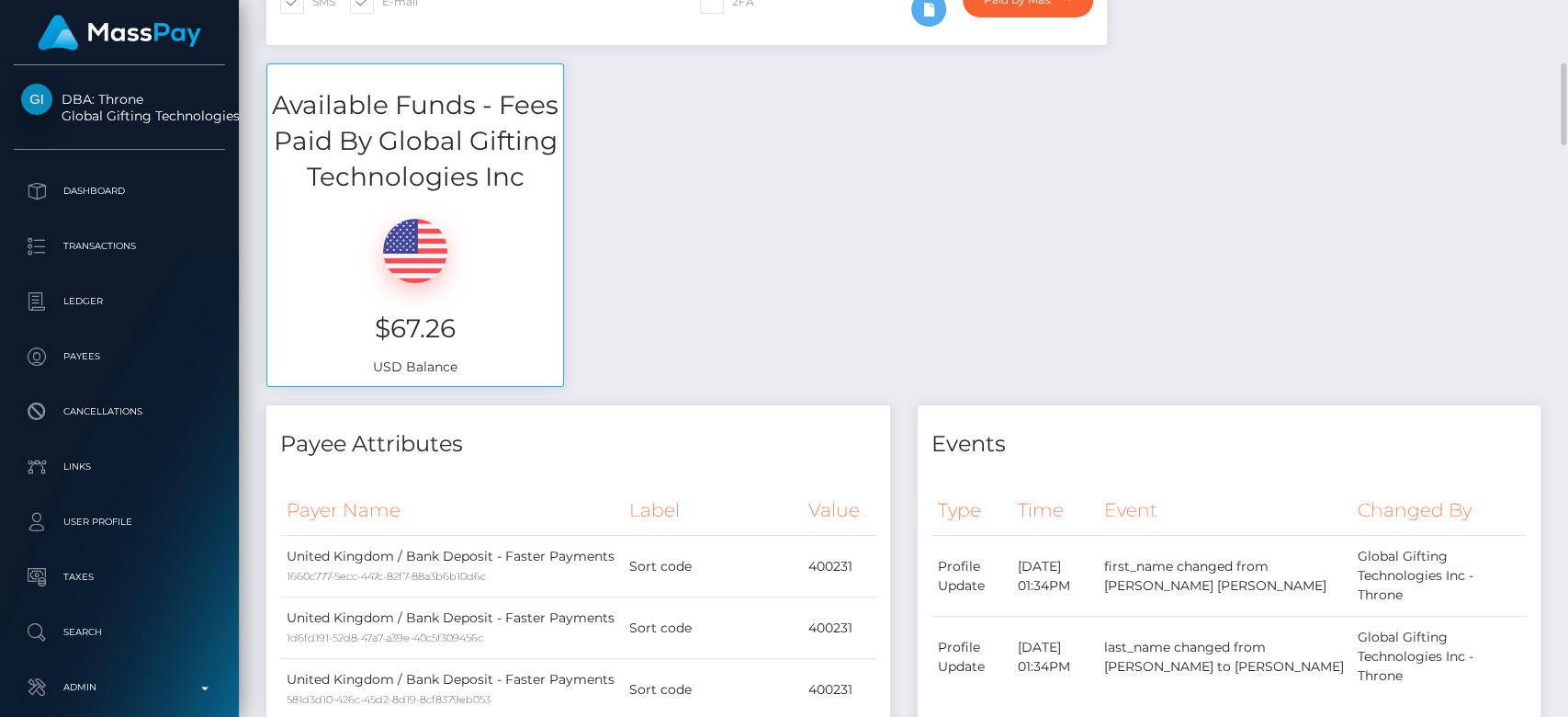
scroll to position [537, 0]
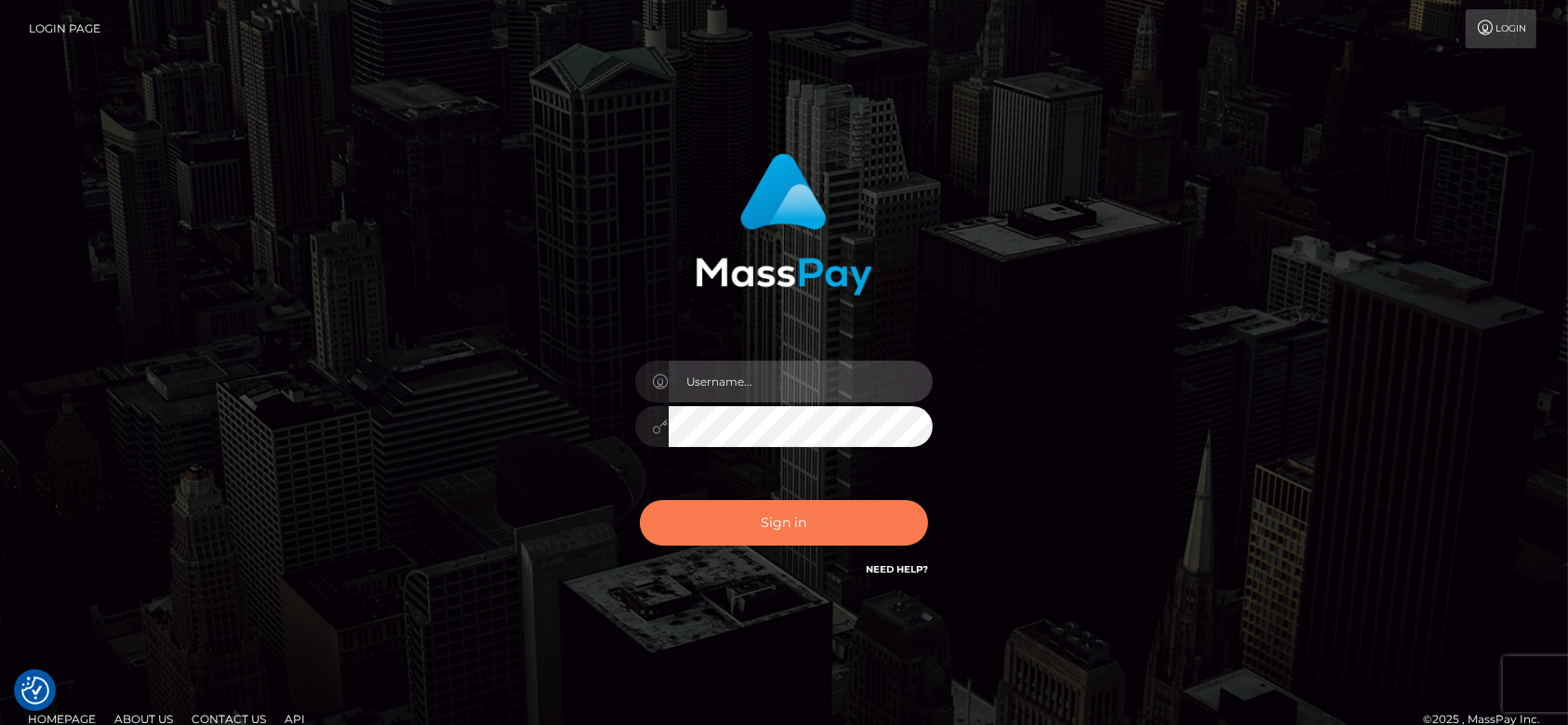
type input "fr.es"
click at [824, 506] on button "Sign in" at bounding box center [784, 522] width 288 height 46
type input "fr.es"
click at [803, 503] on button "Sign in" at bounding box center [784, 522] width 288 height 46
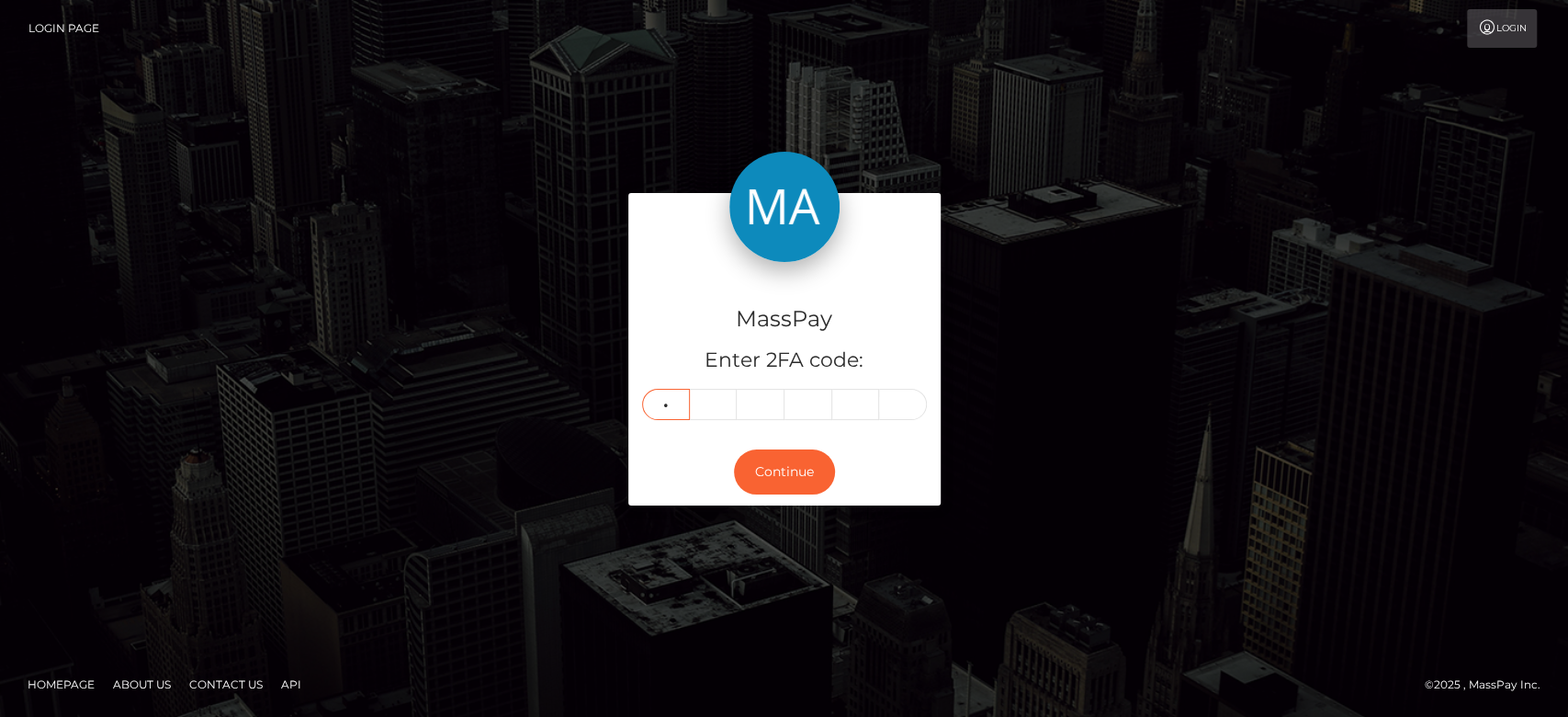
type input "6"
type input "7"
type input "2"
type input "9"
type input "4"
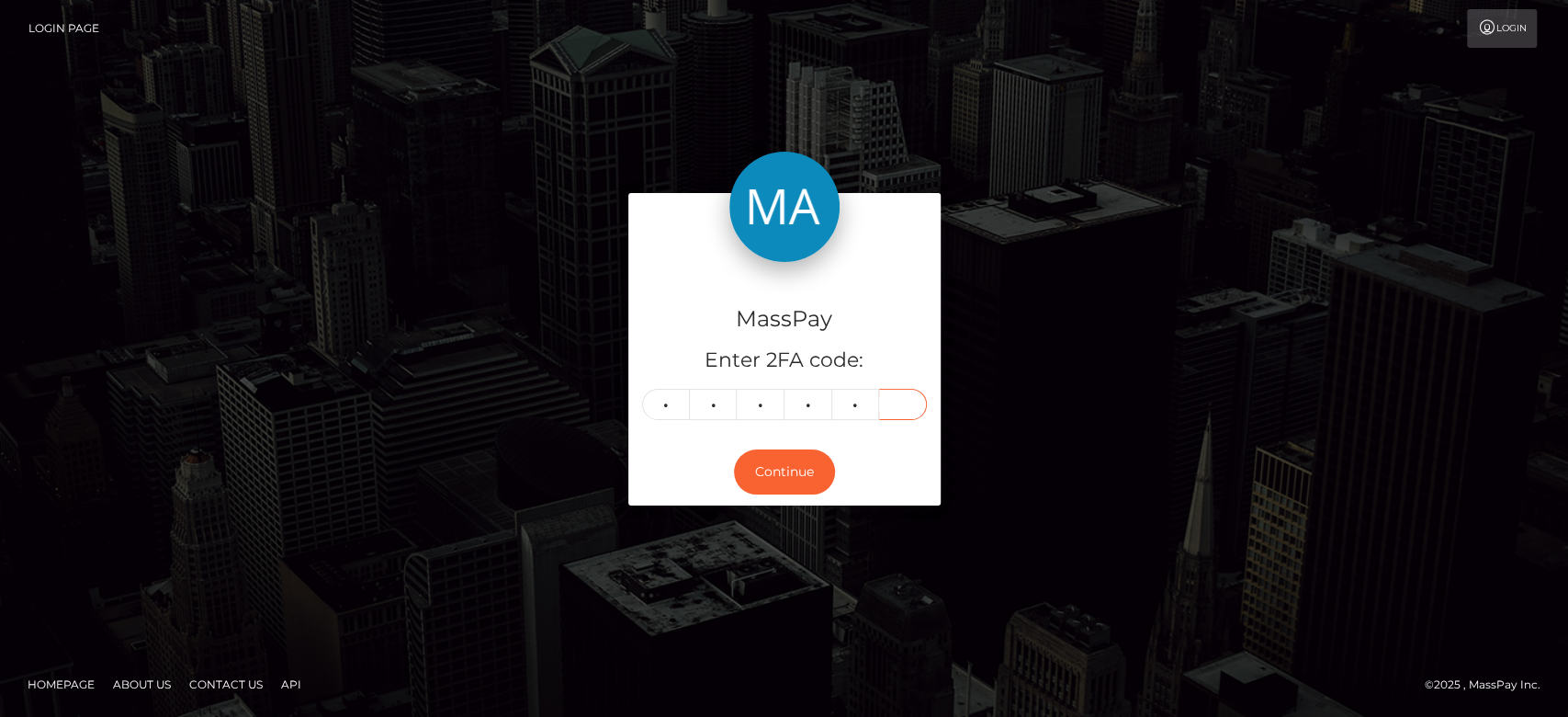
type input "4"
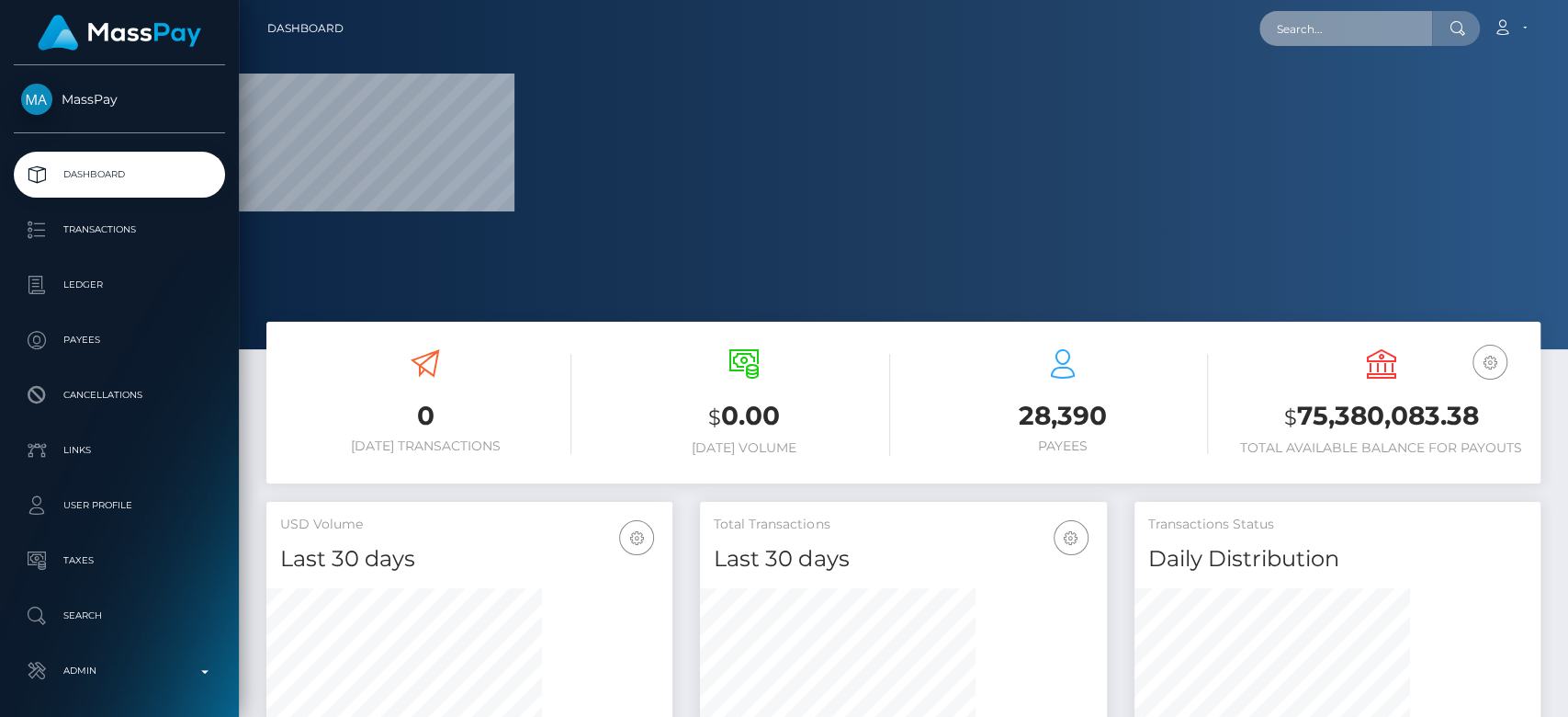
click at [1281, 33] on input "text" at bounding box center [1346, 29] width 173 height 35
paste input "[EMAIL_ADDRESS][DOMAIN_NAME]"
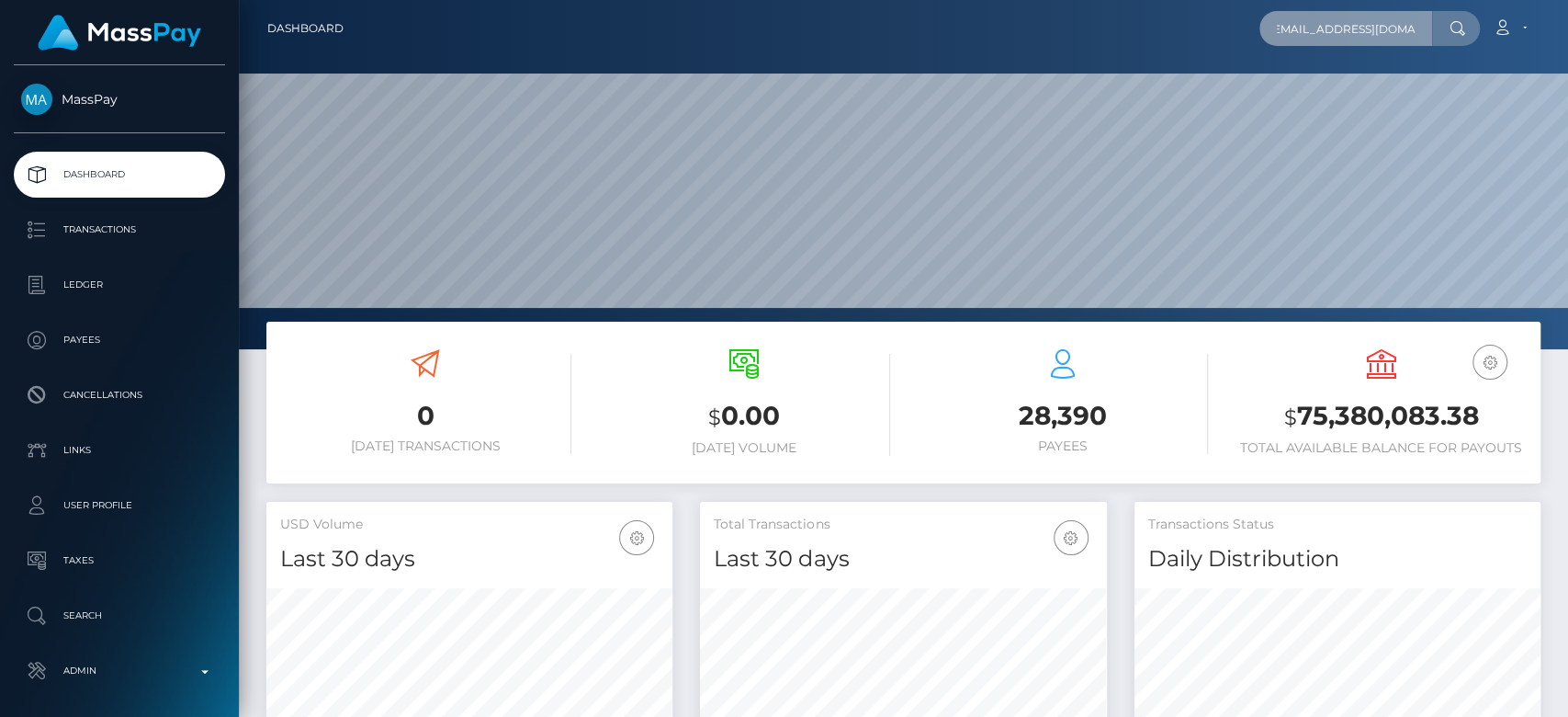
scroll to position [325, 406]
type input "saffronunited@gmail.com"
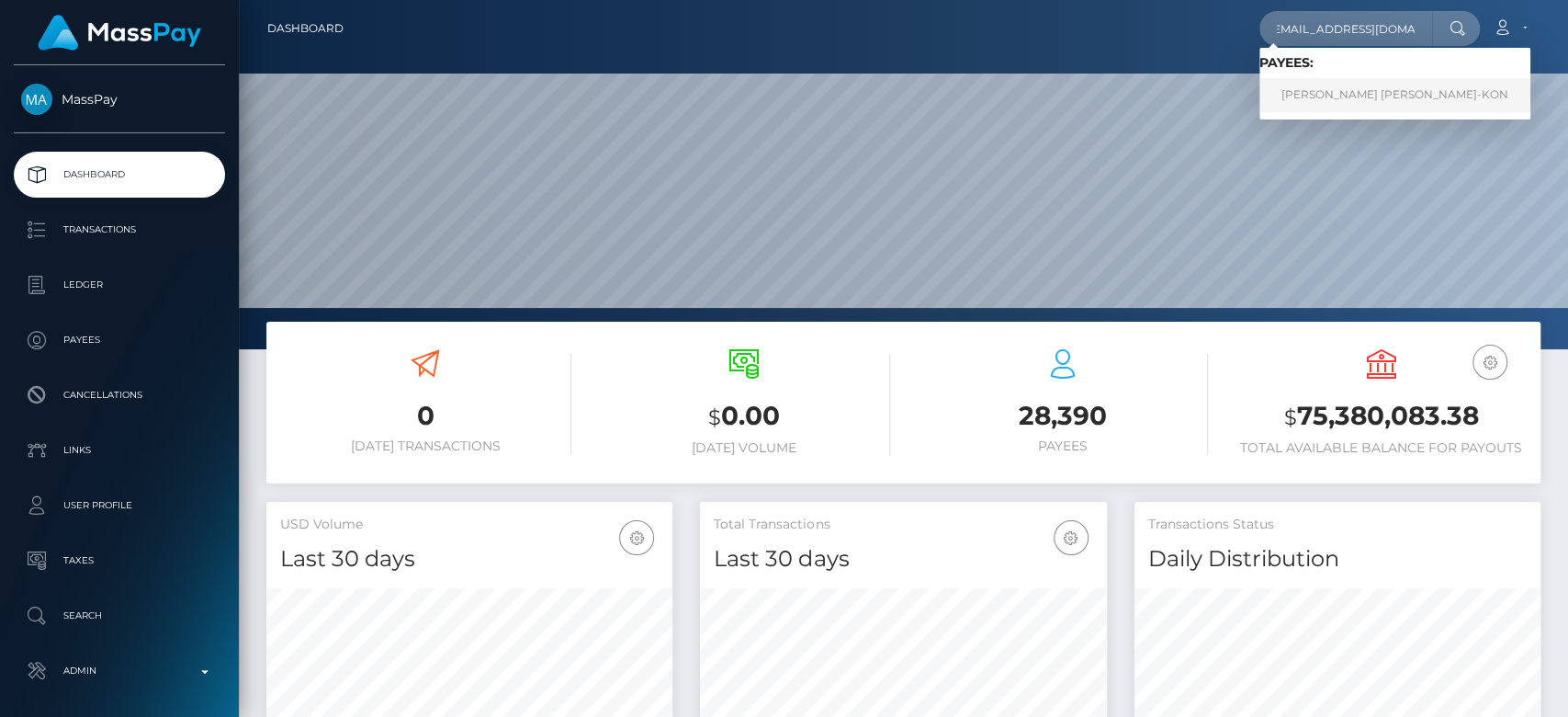
scroll to position [0, 0]
click at [1326, 93] on link "SOPHIA REBEKAH M SCHORR-KON" at bounding box center [1395, 94] width 271 height 34
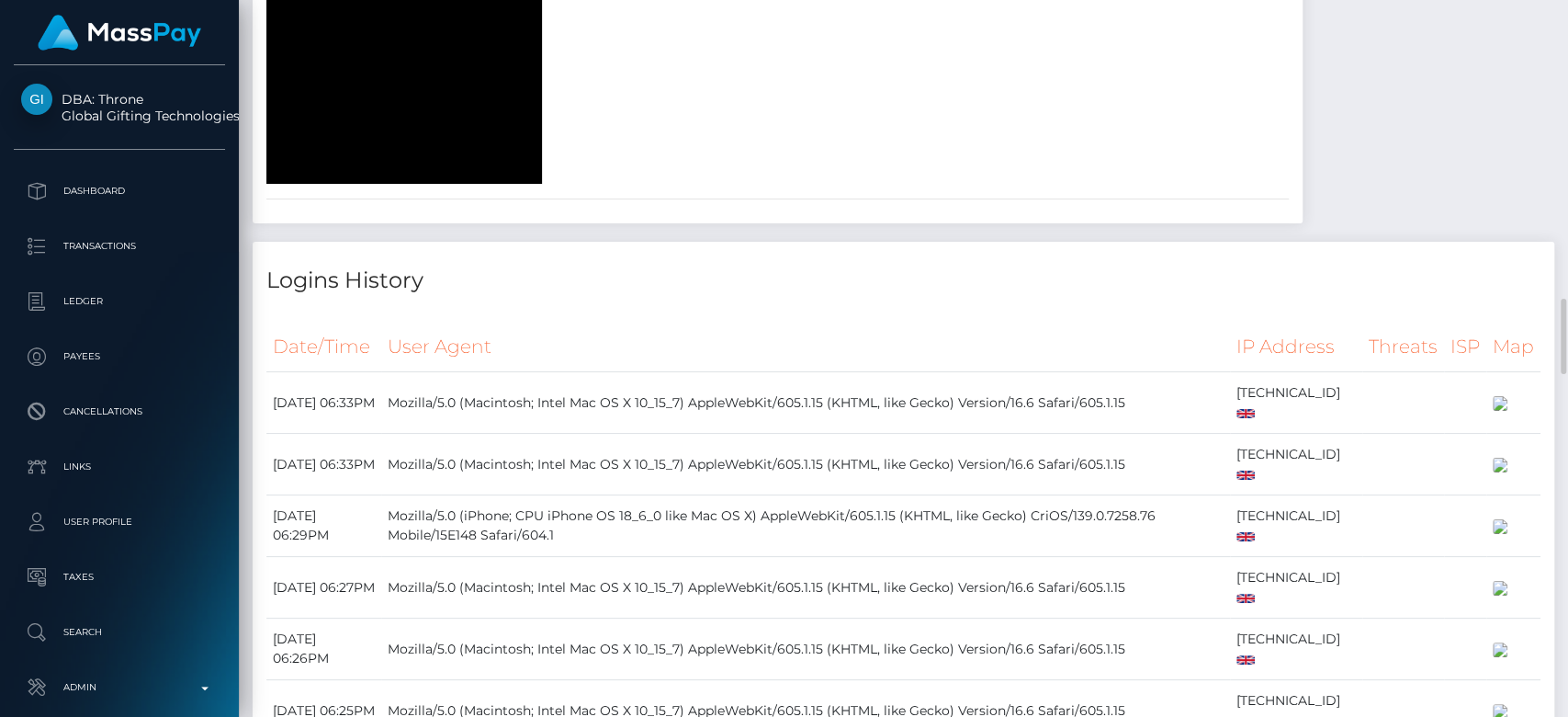
scroll to position [2793, 0]
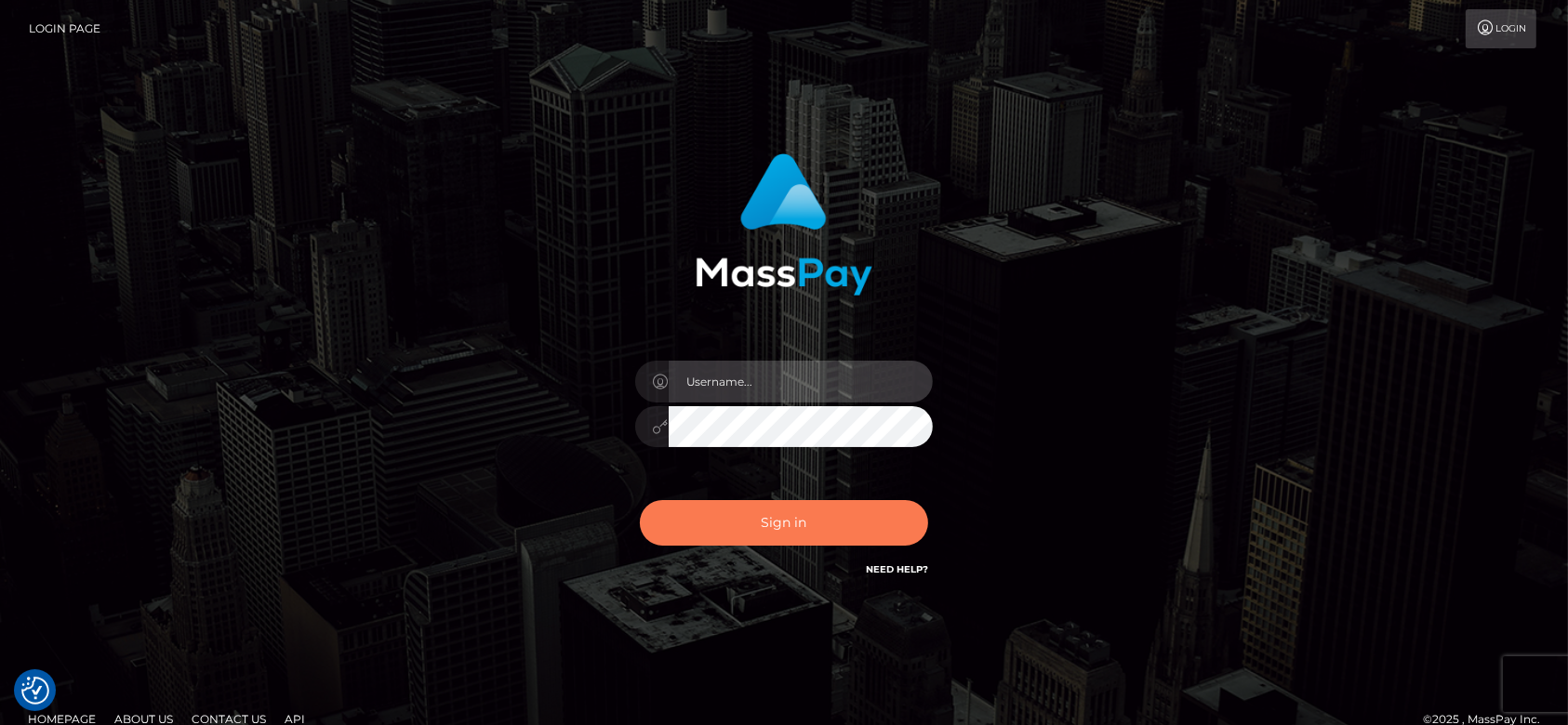
type input "fr.es"
click at [752, 510] on button "Sign in" at bounding box center [784, 522] width 288 height 46
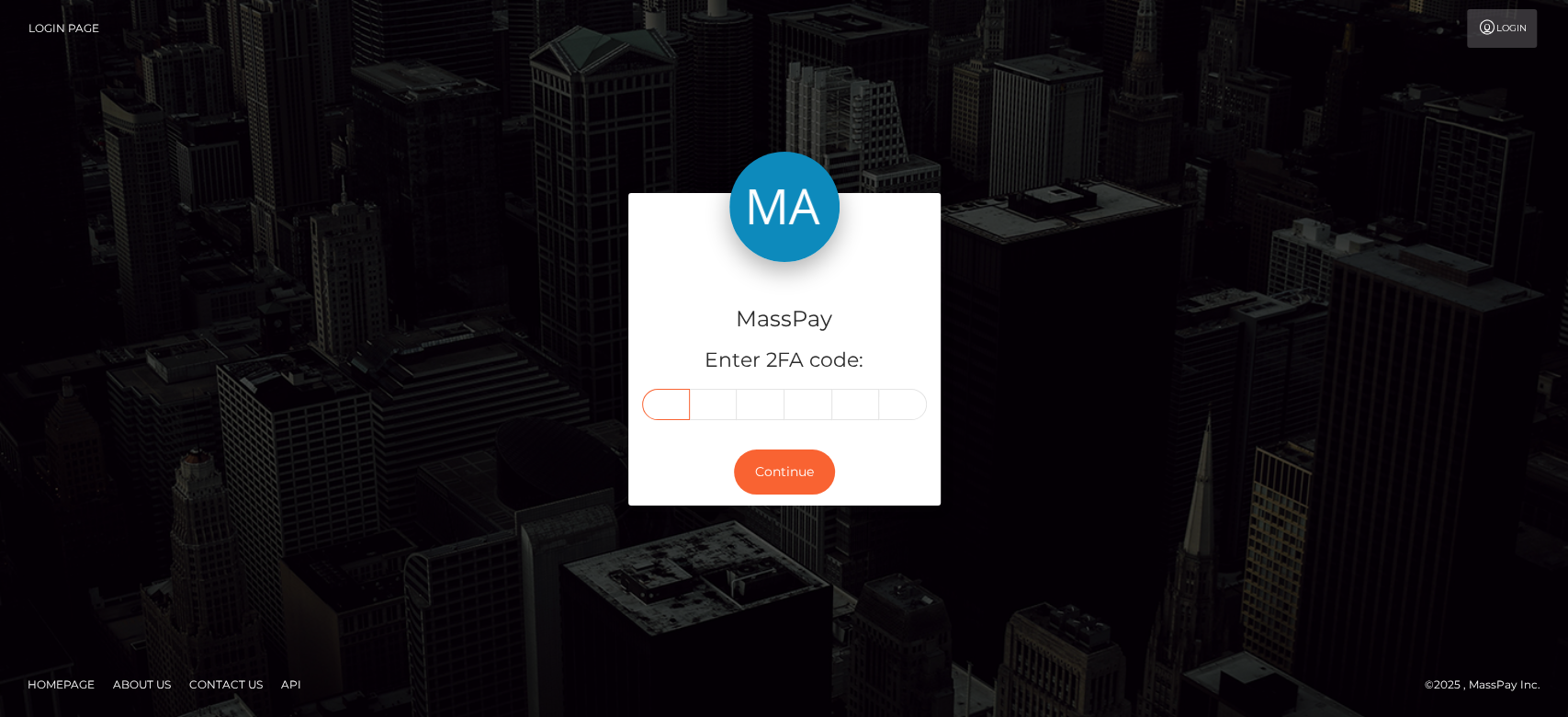
click at [669, 412] on input "text" at bounding box center [666, 404] width 48 height 31
type input "7"
type input "0"
type input "7"
type input "8"
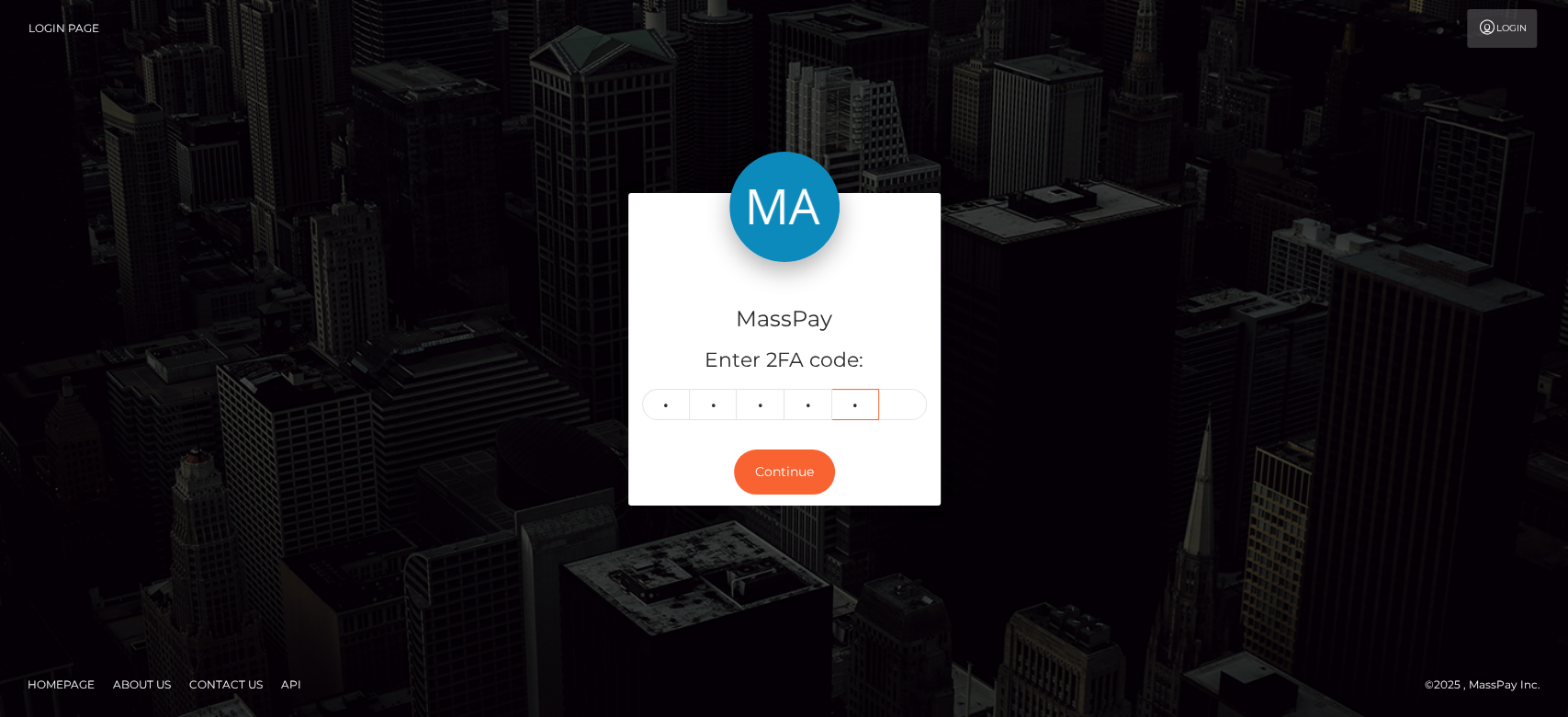
type input "2"
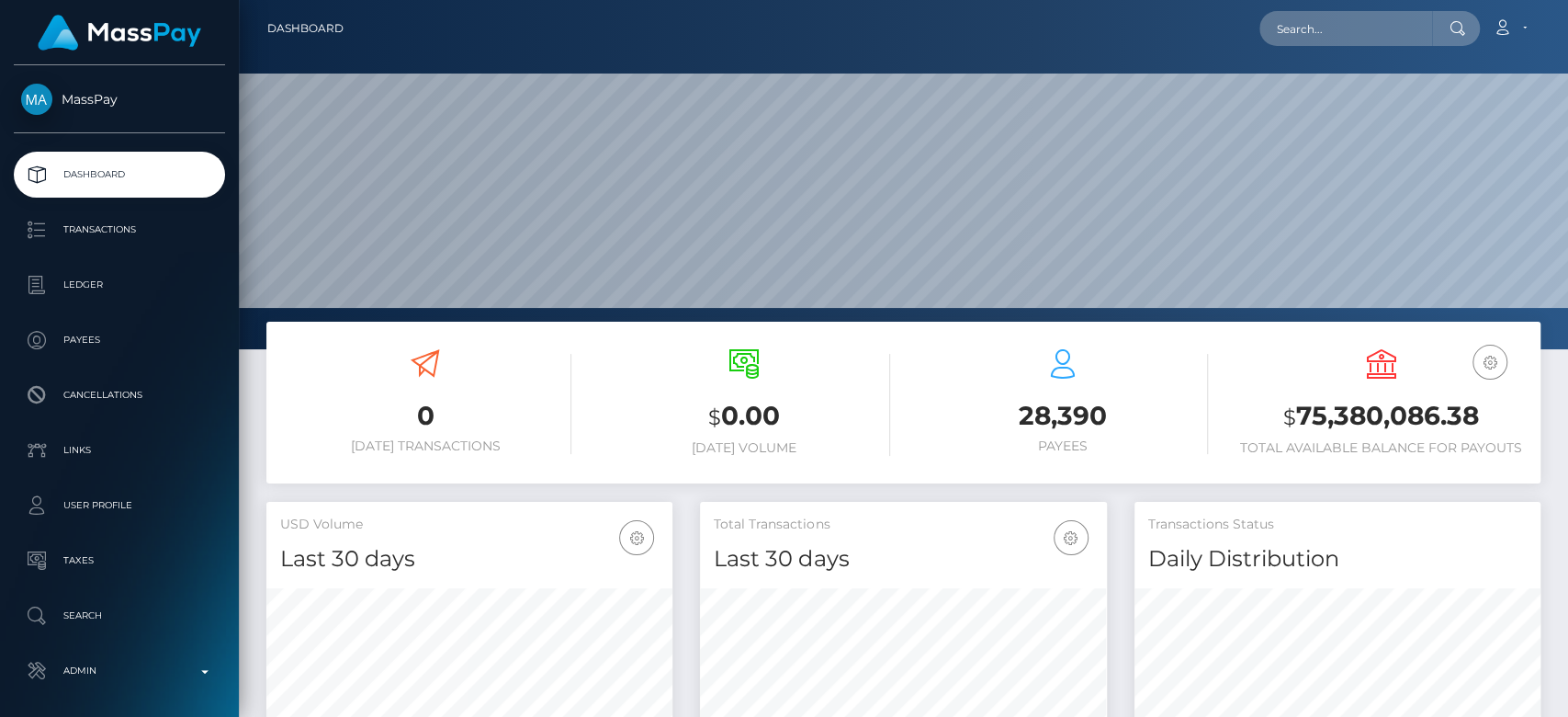
scroll to position [325, 406]
click at [1368, 30] on input "text" at bounding box center [1346, 29] width 173 height 35
paste input "[EMAIL_ADDRESS][DOMAIN_NAME]"
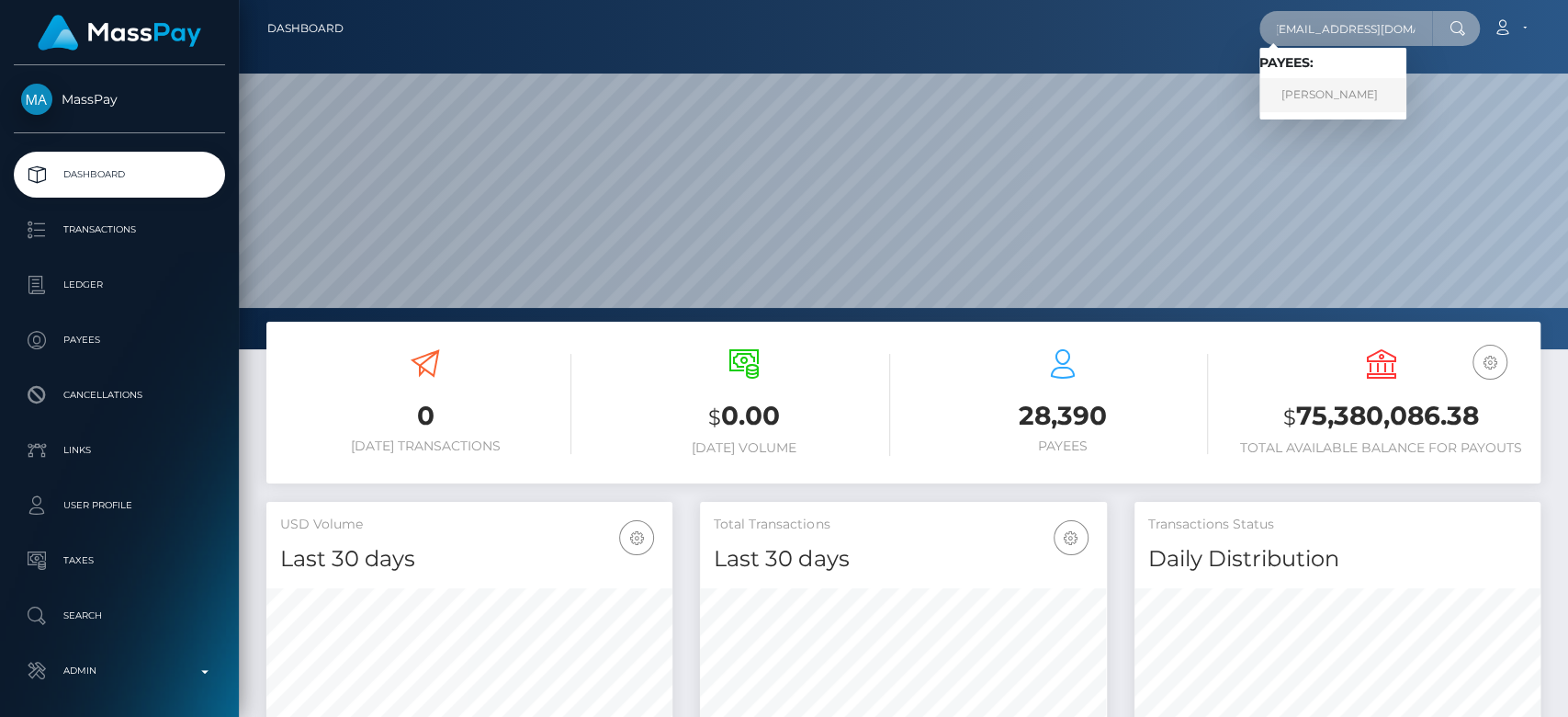
type input "[EMAIL_ADDRESS][DOMAIN_NAME]"
click at [1372, 92] on link "Edna Anjela Atieno" at bounding box center [1333, 94] width 147 height 34
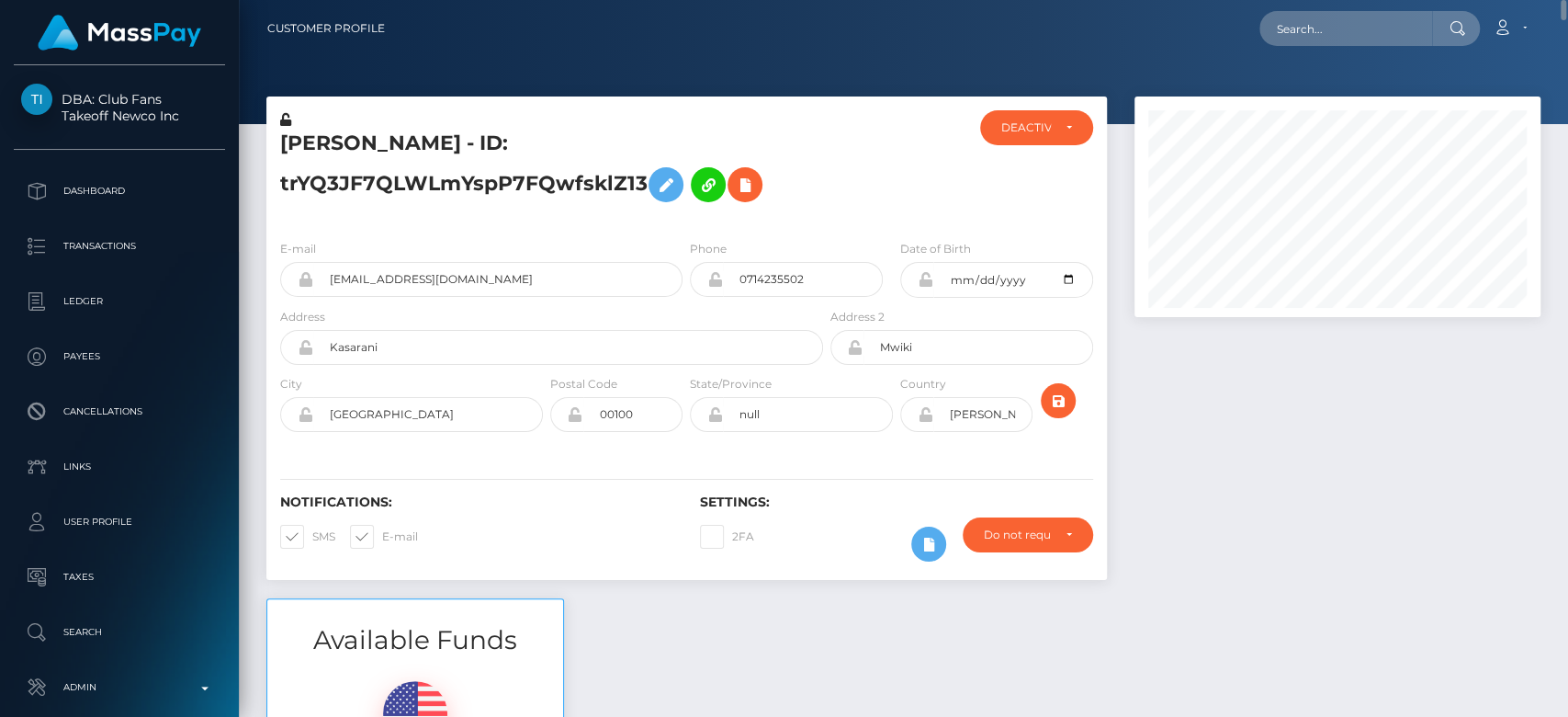
drag, startPoint x: 276, startPoint y: 154, endPoint x: 644, endPoint y: 188, distance: 369.6
click at [644, 188] on div "Edna Anjela Atieno - ID: trYQ3JF7QLWLmYspP7FQwfsklZ13" at bounding box center [547, 167] width 561 height 115
copy h5 "Edna Anjela Atieno - ID: trYQ3JF7QLWLmYspP7FQwfsklZ13"
click at [469, 272] on input "ogwagwa88@gmail.com" at bounding box center [498, 279] width 369 height 35
drag, startPoint x: 468, startPoint y: 272, endPoint x: 353, endPoint y: 291, distance: 116.6
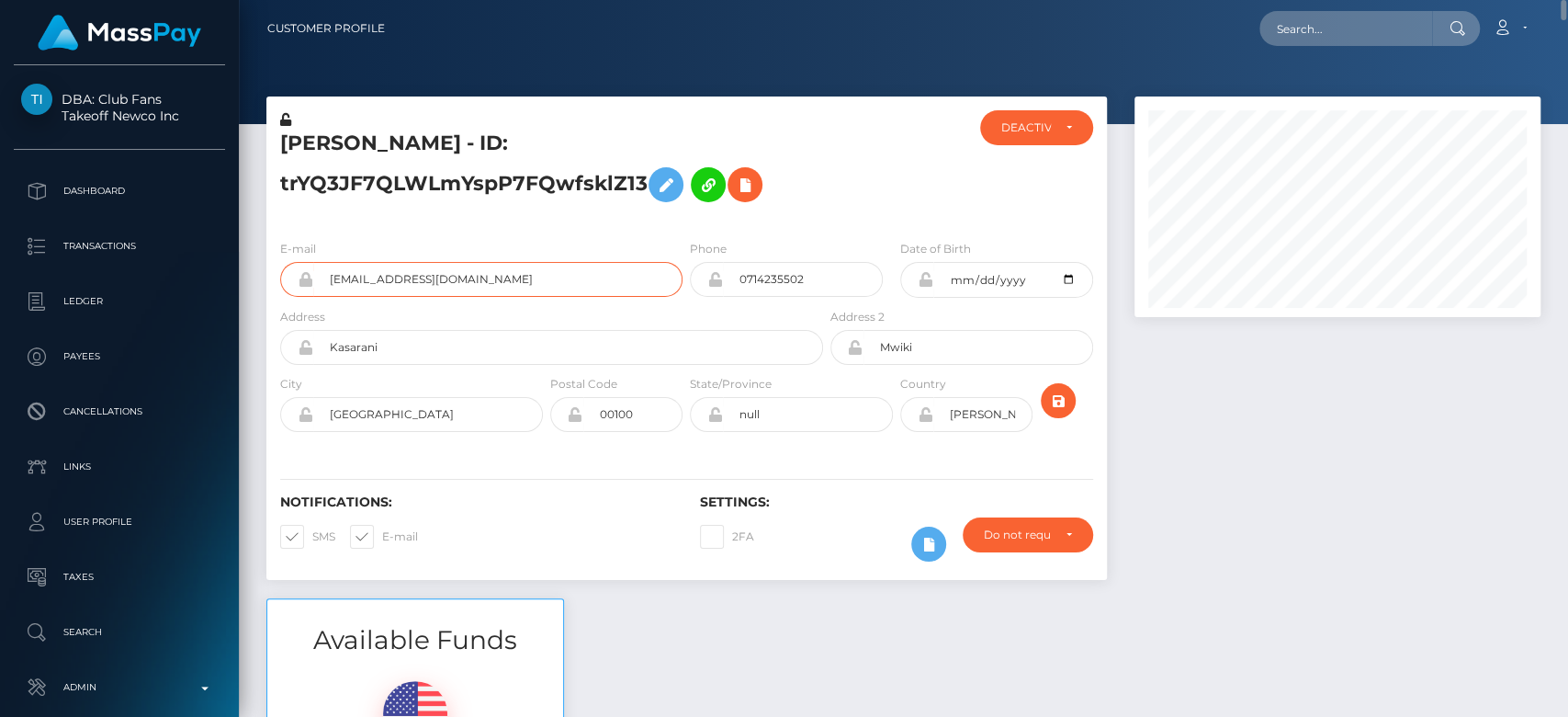
click at [353, 291] on input "ogwagwa88@gmail.com" at bounding box center [498, 279] width 369 height 35
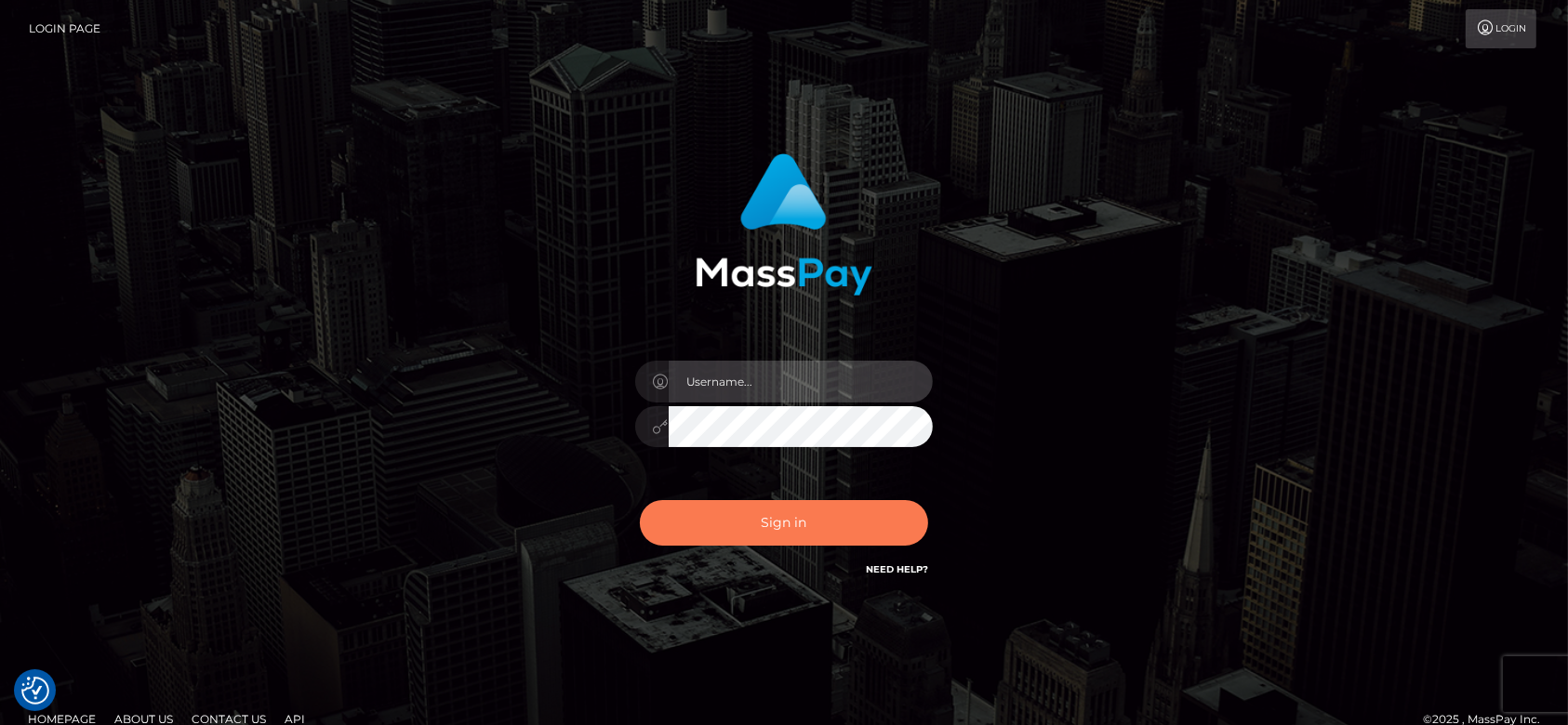
type input "fr.es"
click at [758, 516] on button "Sign in" at bounding box center [784, 522] width 288 height 46
type input "[DOMAIN_NAME]"
click at [751, 517] on button "Sign in" at bounding box center [784, 522] width 288 height 46
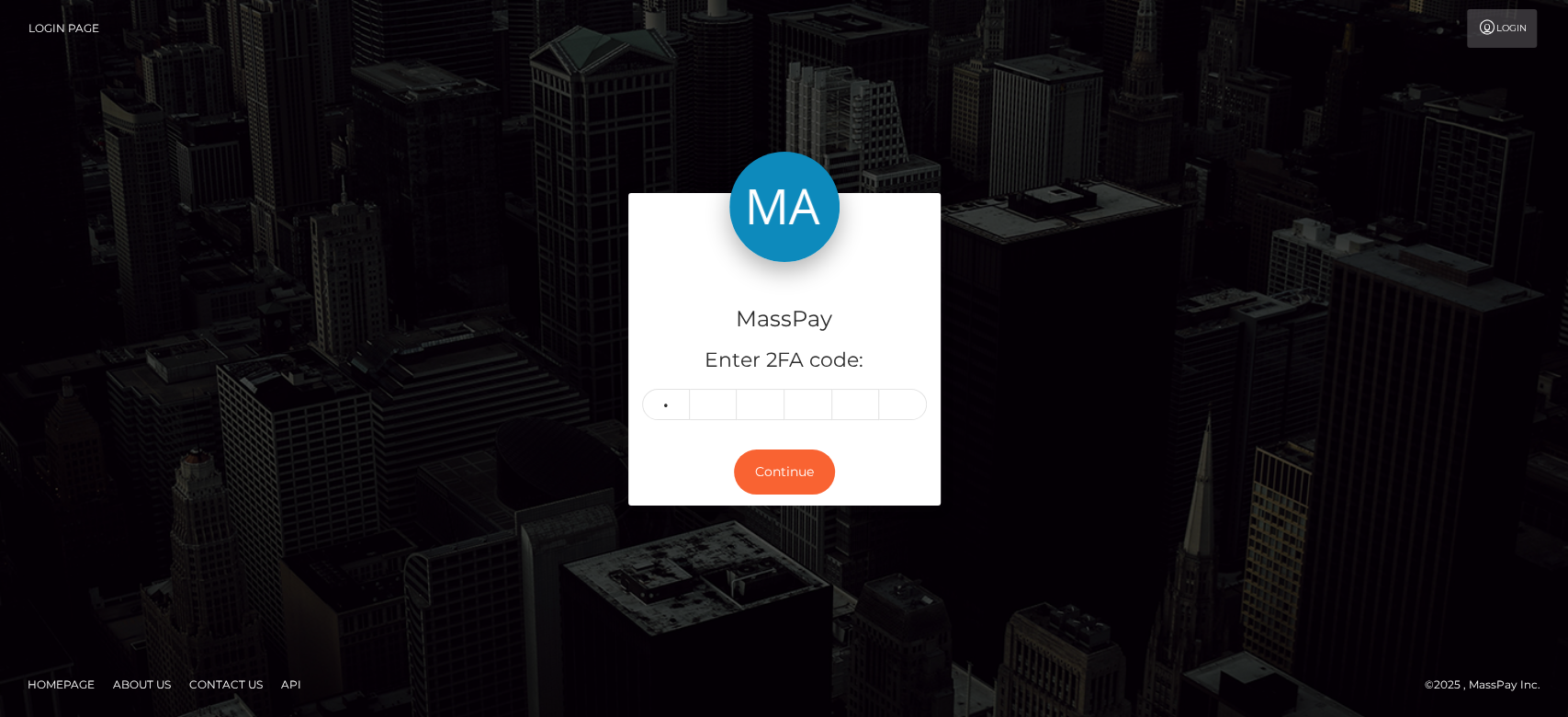
type input "0"
type input "2"
type input "9"
type input "4"
type input "8"
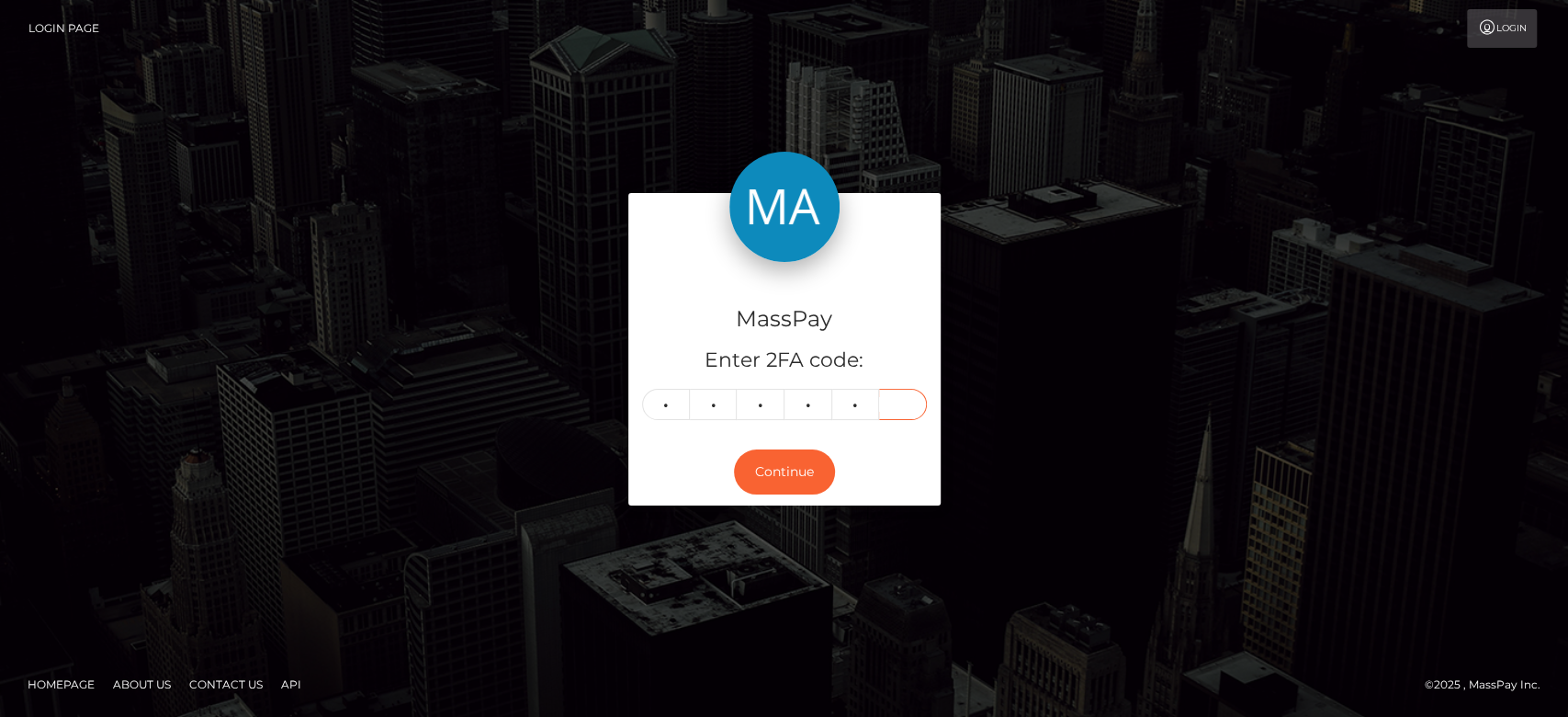
type input "4"
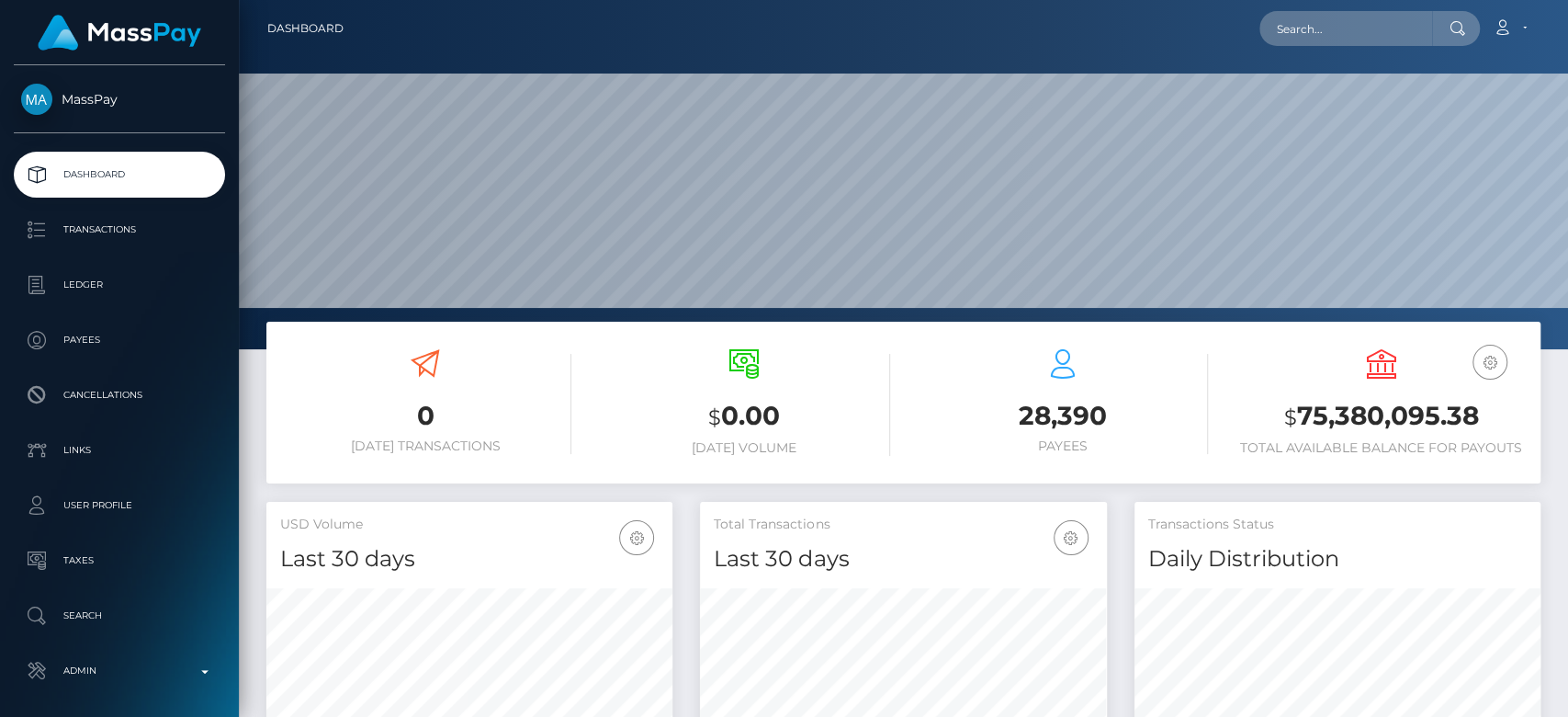
scroll to position [325, 406]
click at [1383, 27] on input "text" at bounding box center [1346, 29] width 173 height 35
paste input "[EMAIL_ADDRESS][DOMAIN_NAME]"
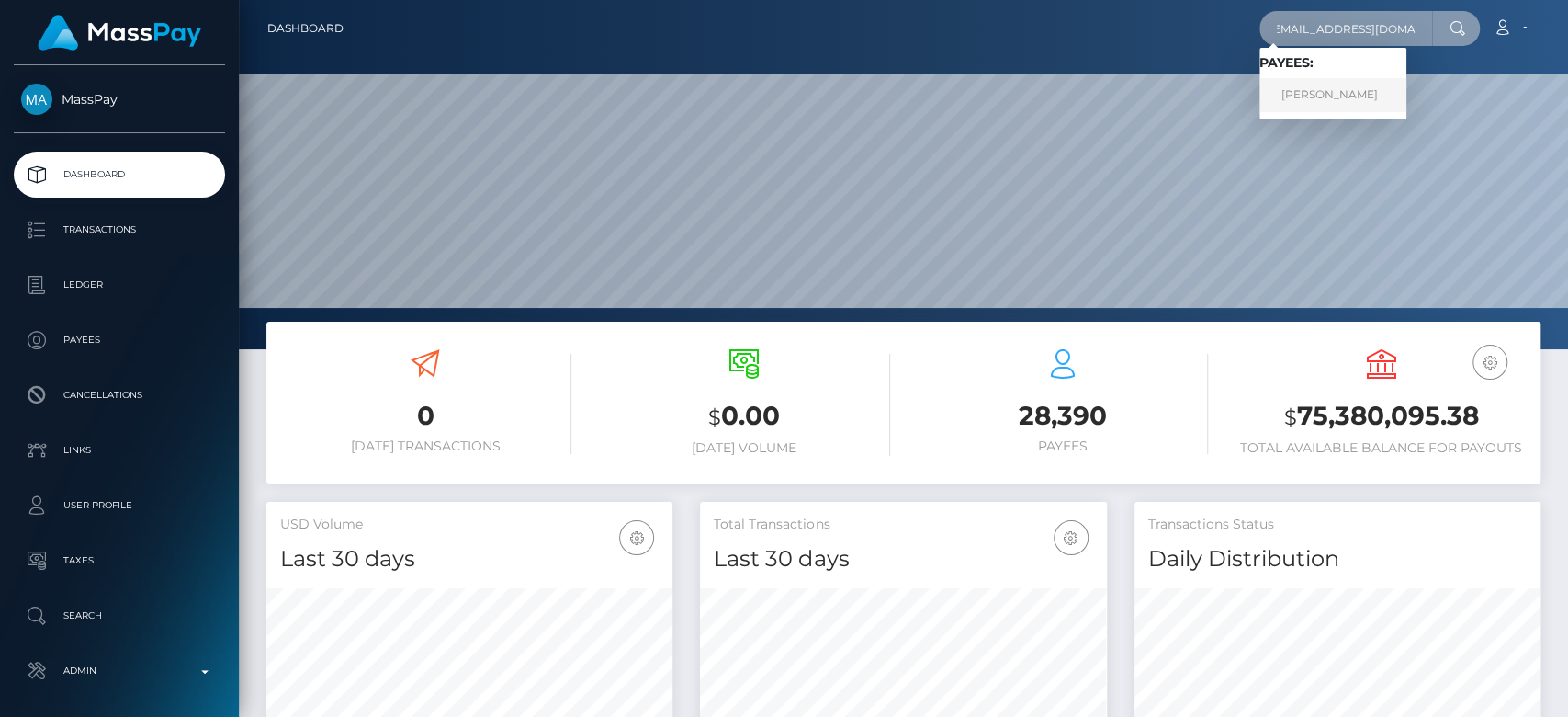
type input "[EMAIL_ADDRESS][DOMAIN_NAME]"
click at [1360, 102] on link "JOEL WENZEL" at bounding box center [1333, 94] width 147 height 34
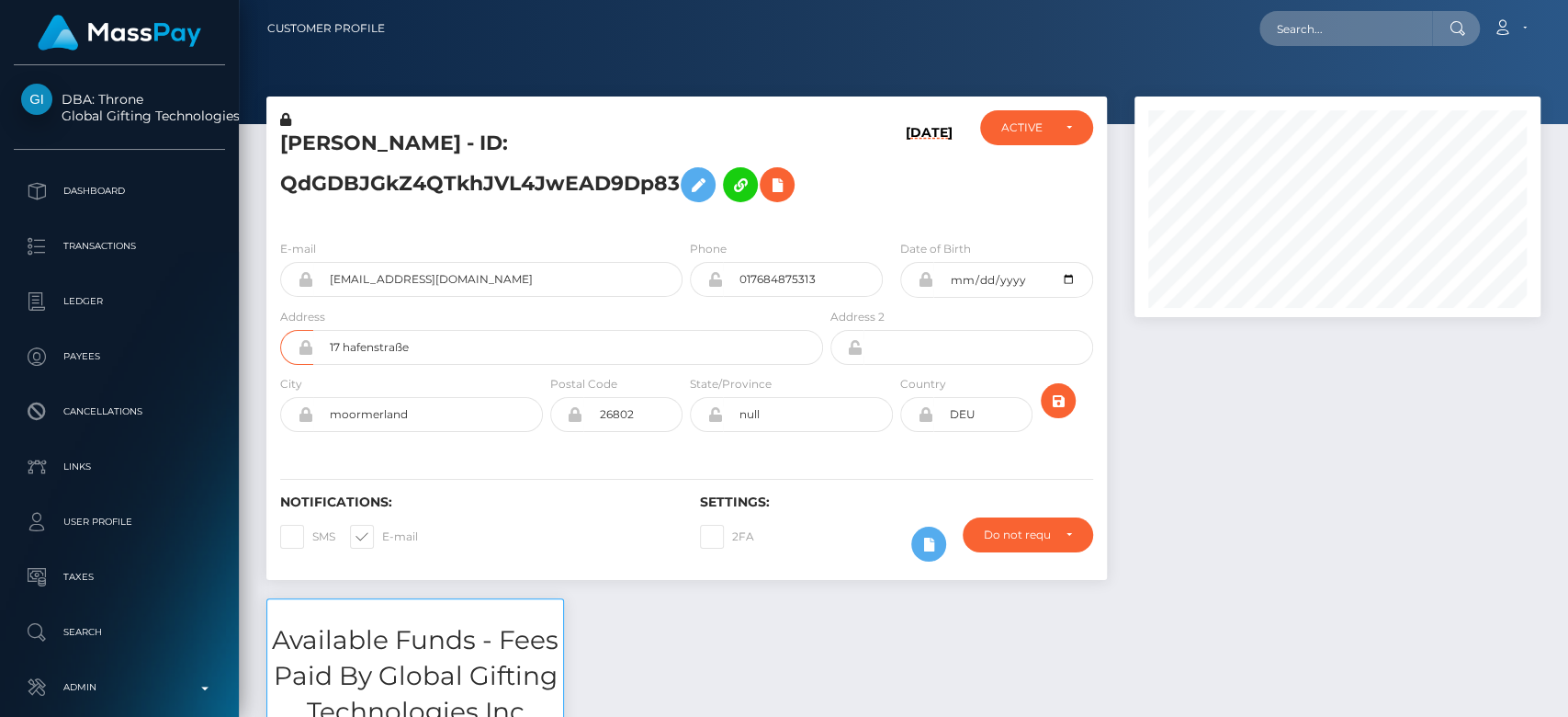
scroll to position [220, 406]
click at [1154, 481] on div at bounding box center [1338, 347] width 434 height 501
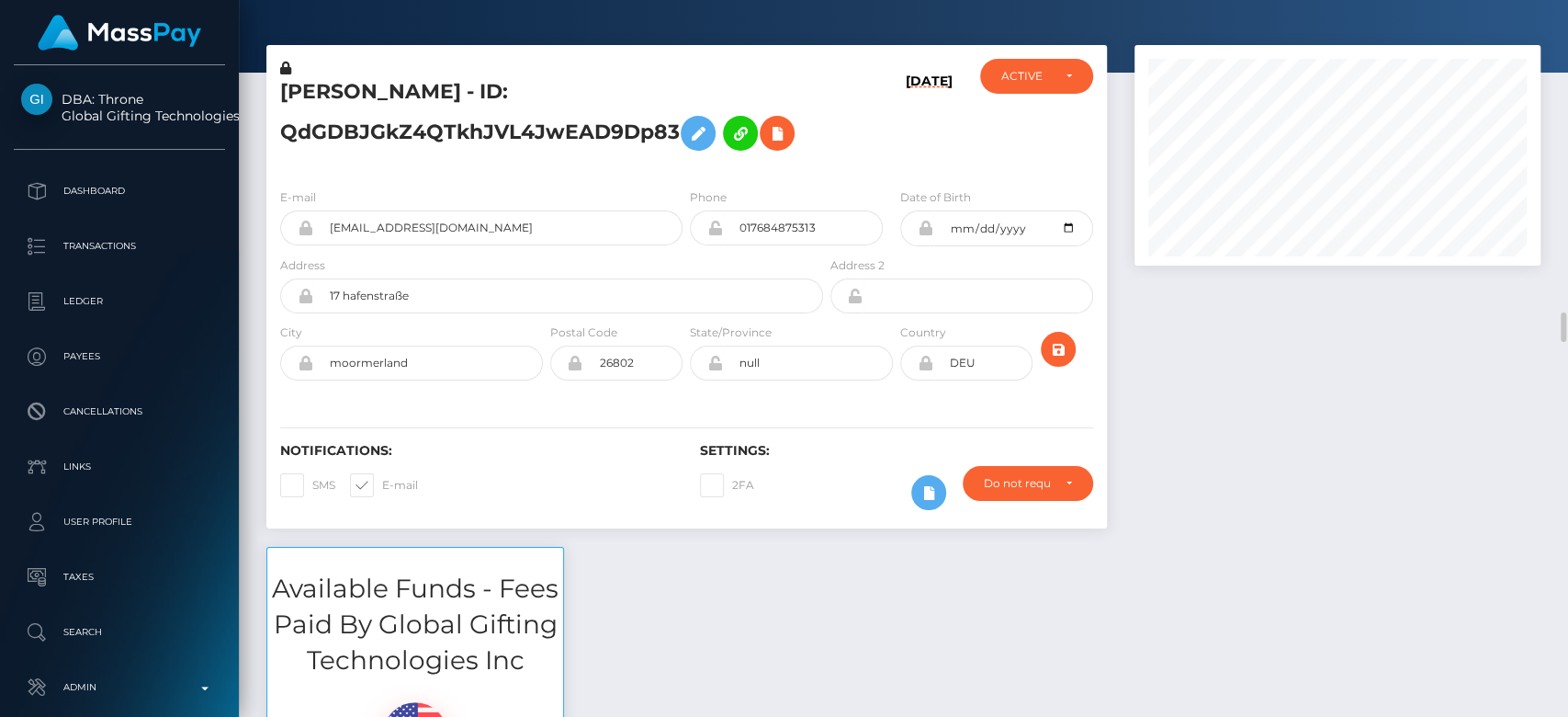
scroll to position [0, 0]
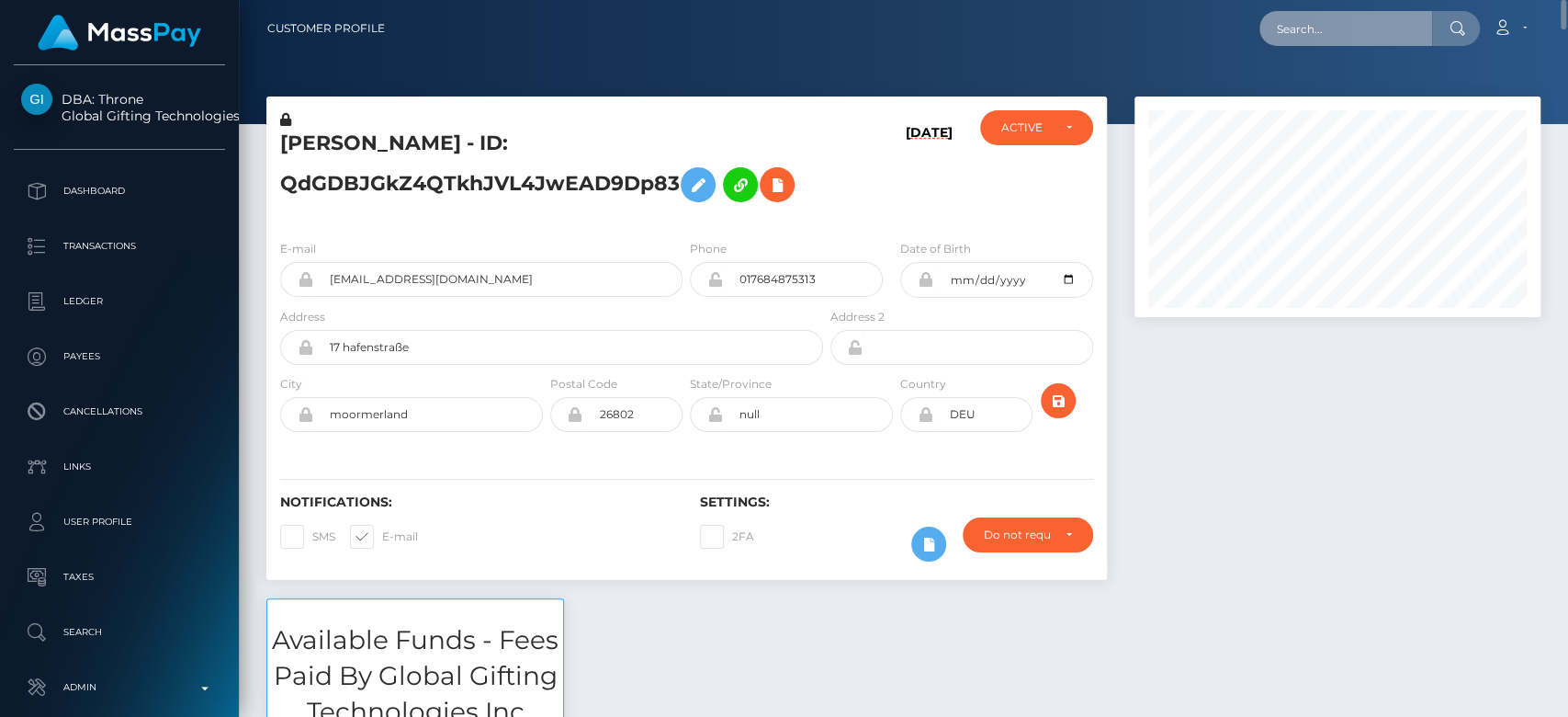
click at [1315, 42] on input "text" at bounding box center [1346, 29] width 173 height 35
paste input "chemererush422@gmail.com"
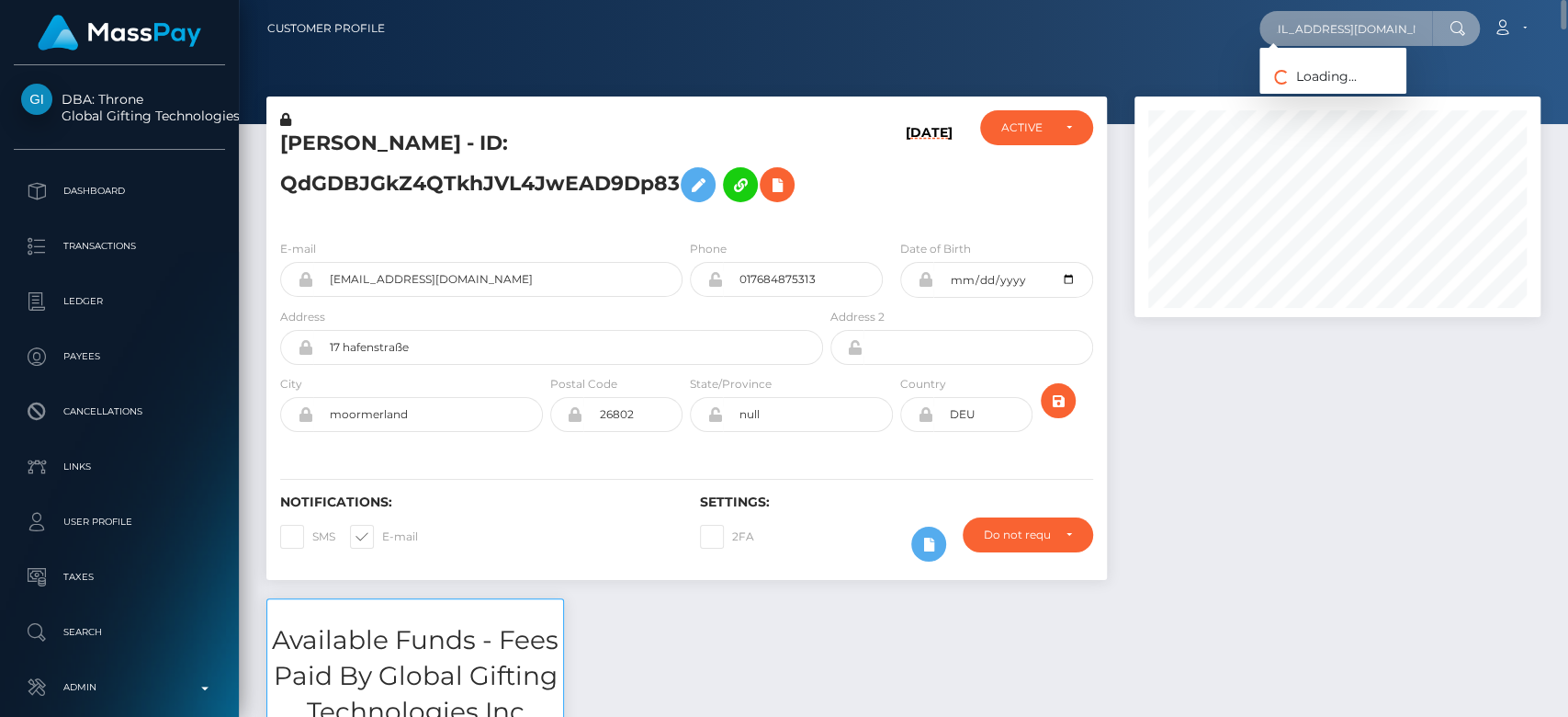
click at [1315, 42] on input "chemererush422@gmail.com" at bounding box center [1346, 29] width 173 height 35
type input "chemererush422@gmail.com"
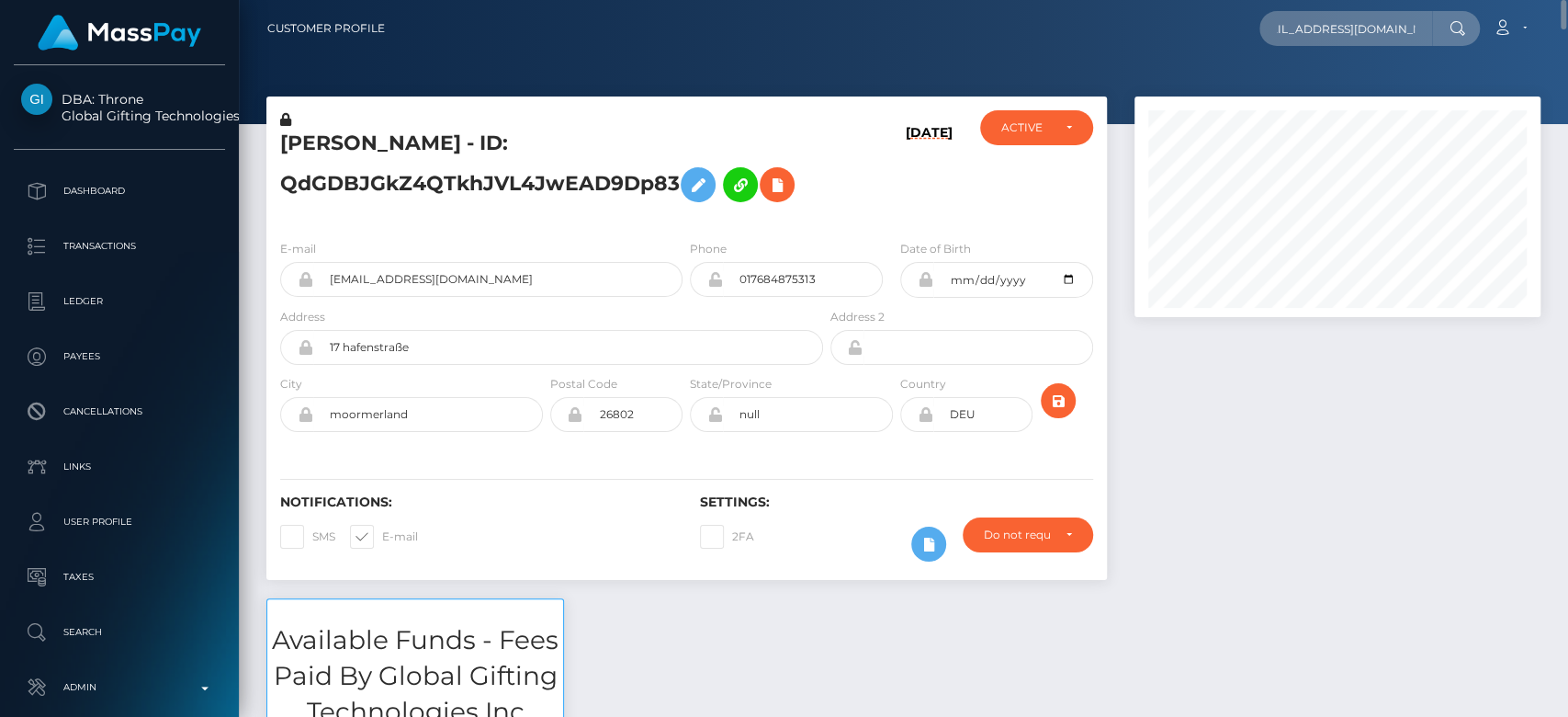
scroll to position [0, 0]
click at [1387, 19] on input "chemererush422@gmail.com" at bounding box center [1346, 29] width 173 height 35
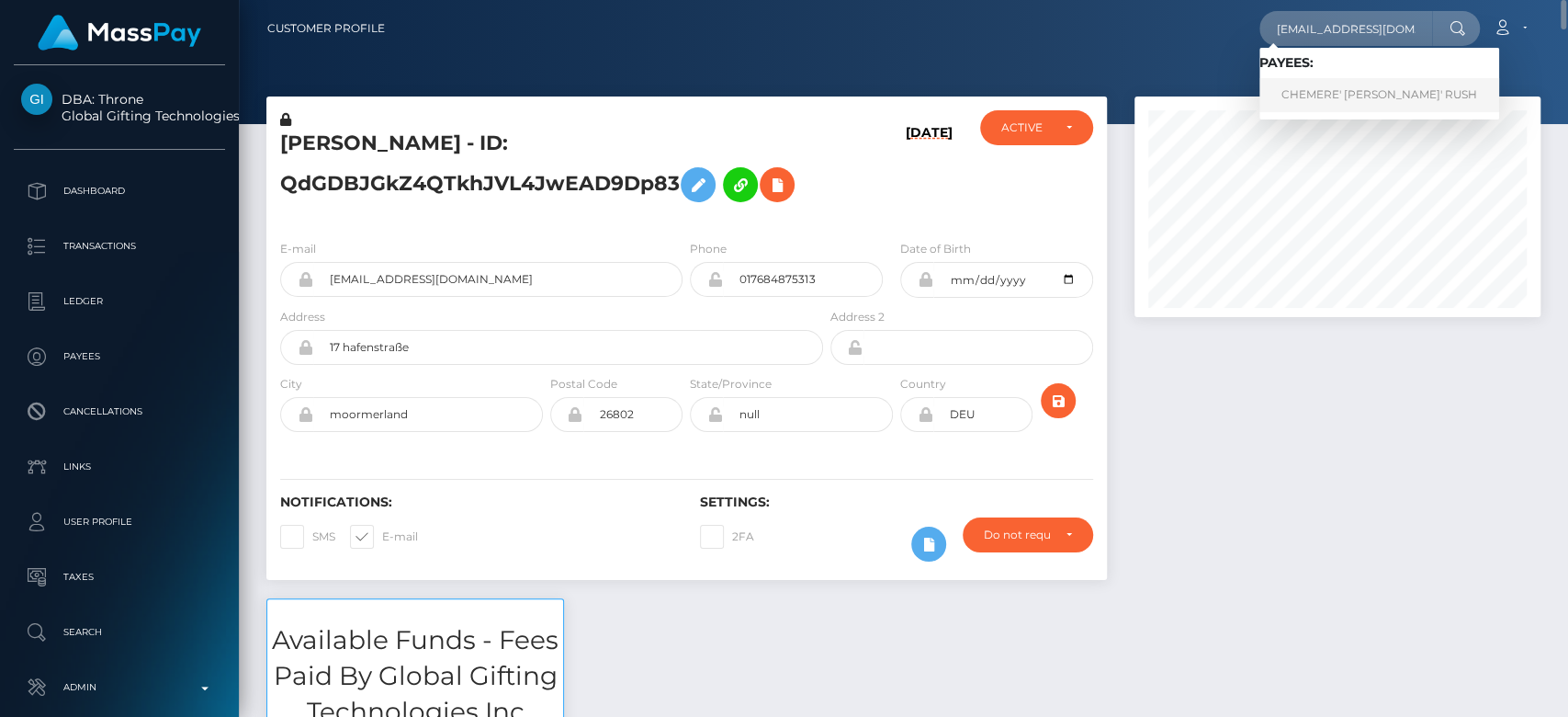
click at [1353, 95] on link "CHEMERE' SHANTE' RUSH" at bounding box center [1379, 94] width 240 height 34
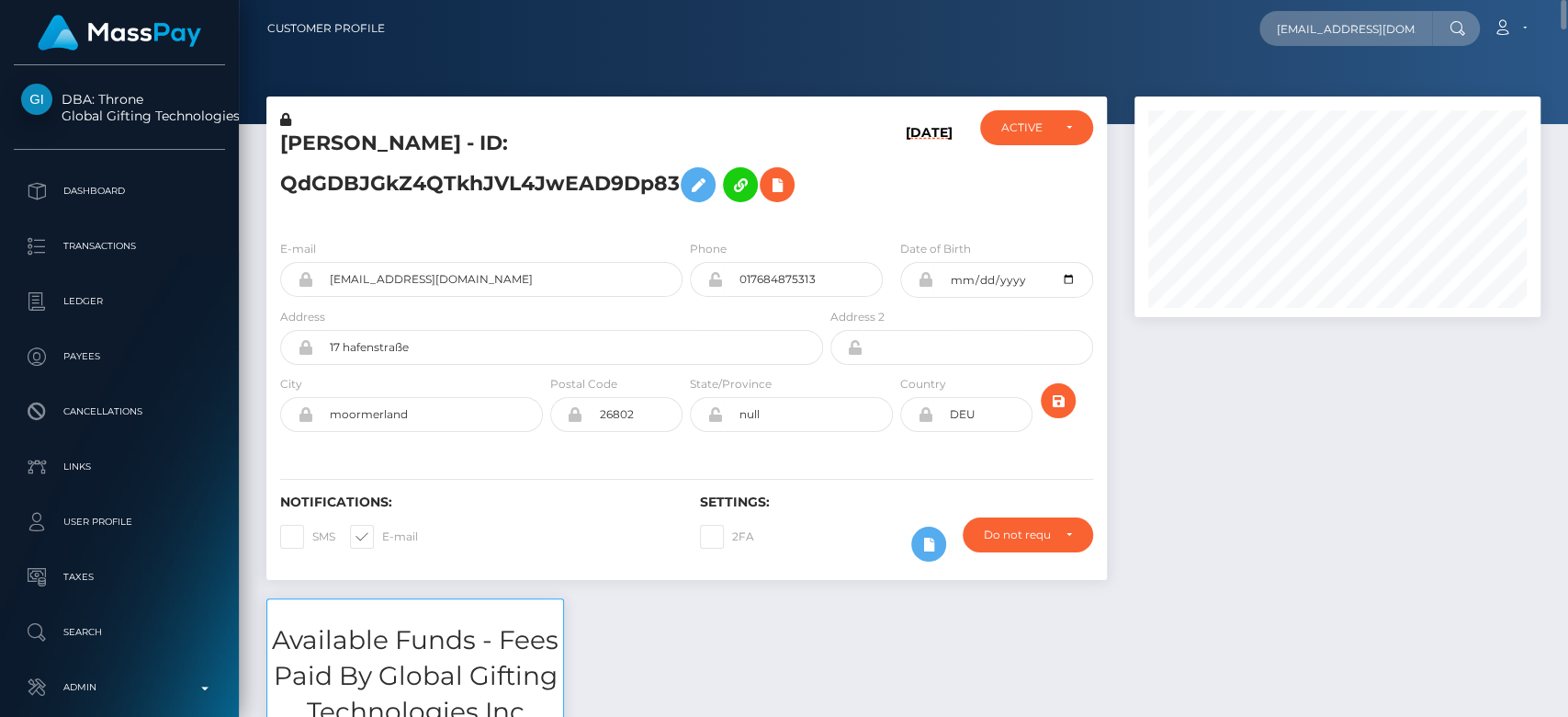
click at [1250, 486] on div at bounding box center [1338, 347] width 434 height 501
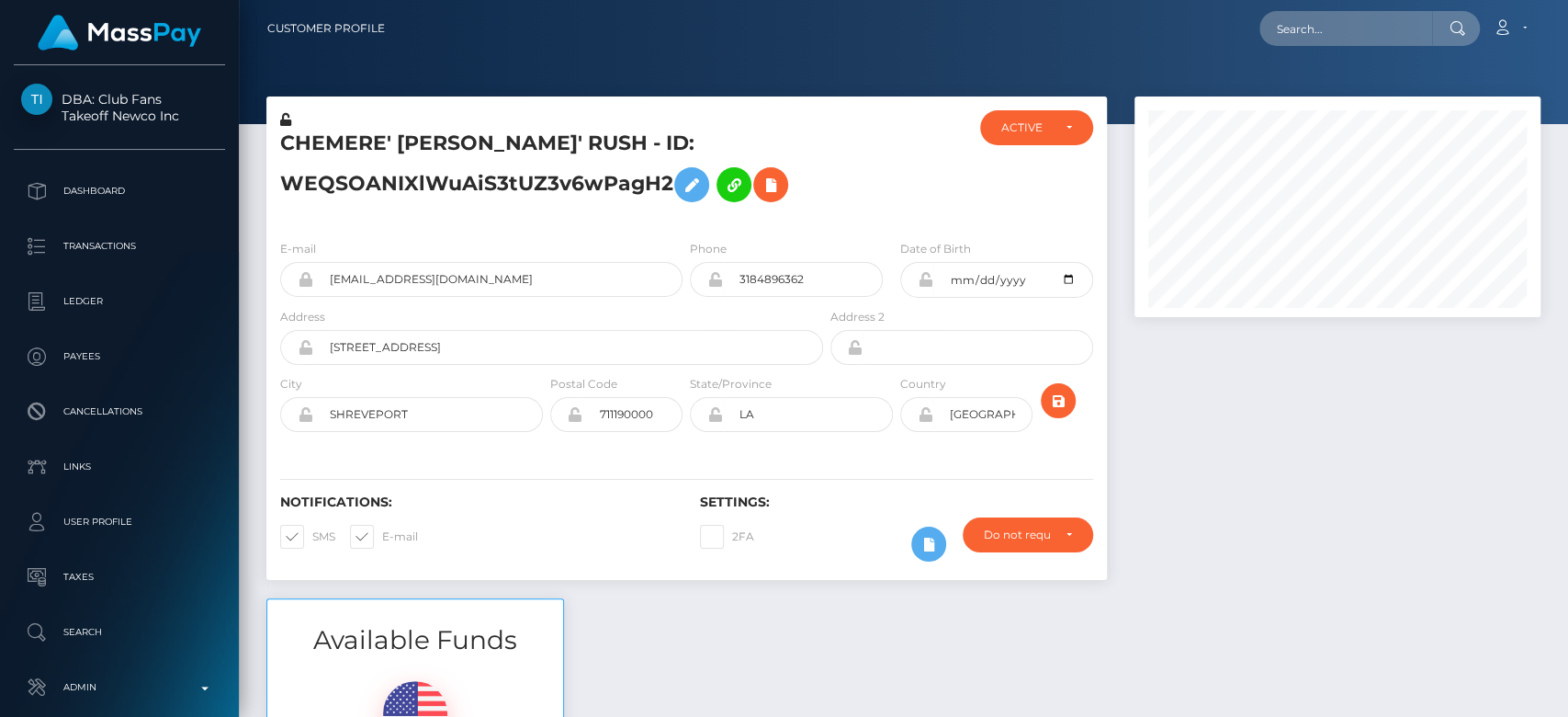
scroll to position [220, 406]
click at [1250, 486] on div at bounding box center [1338, 347] width 434 height 501
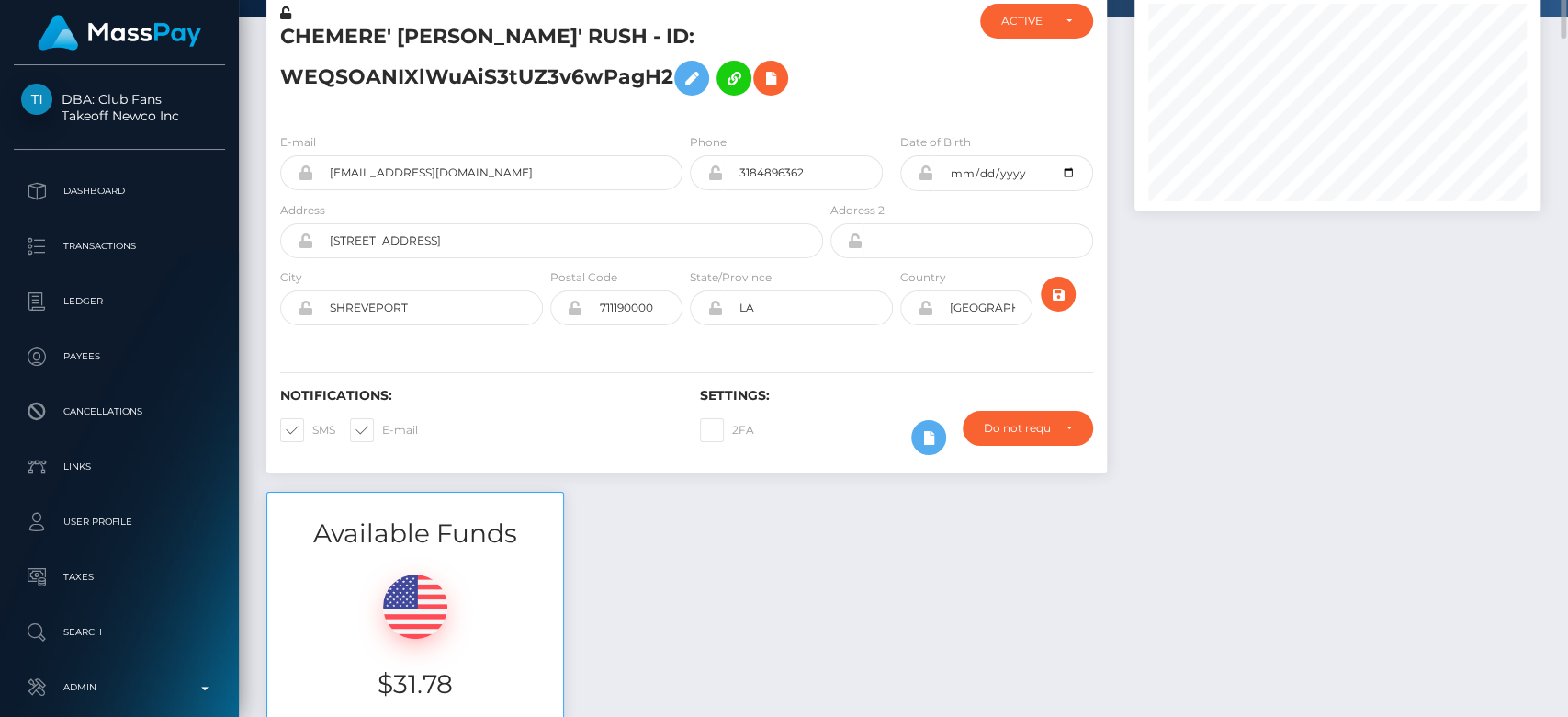
scroll to position [0, 0]
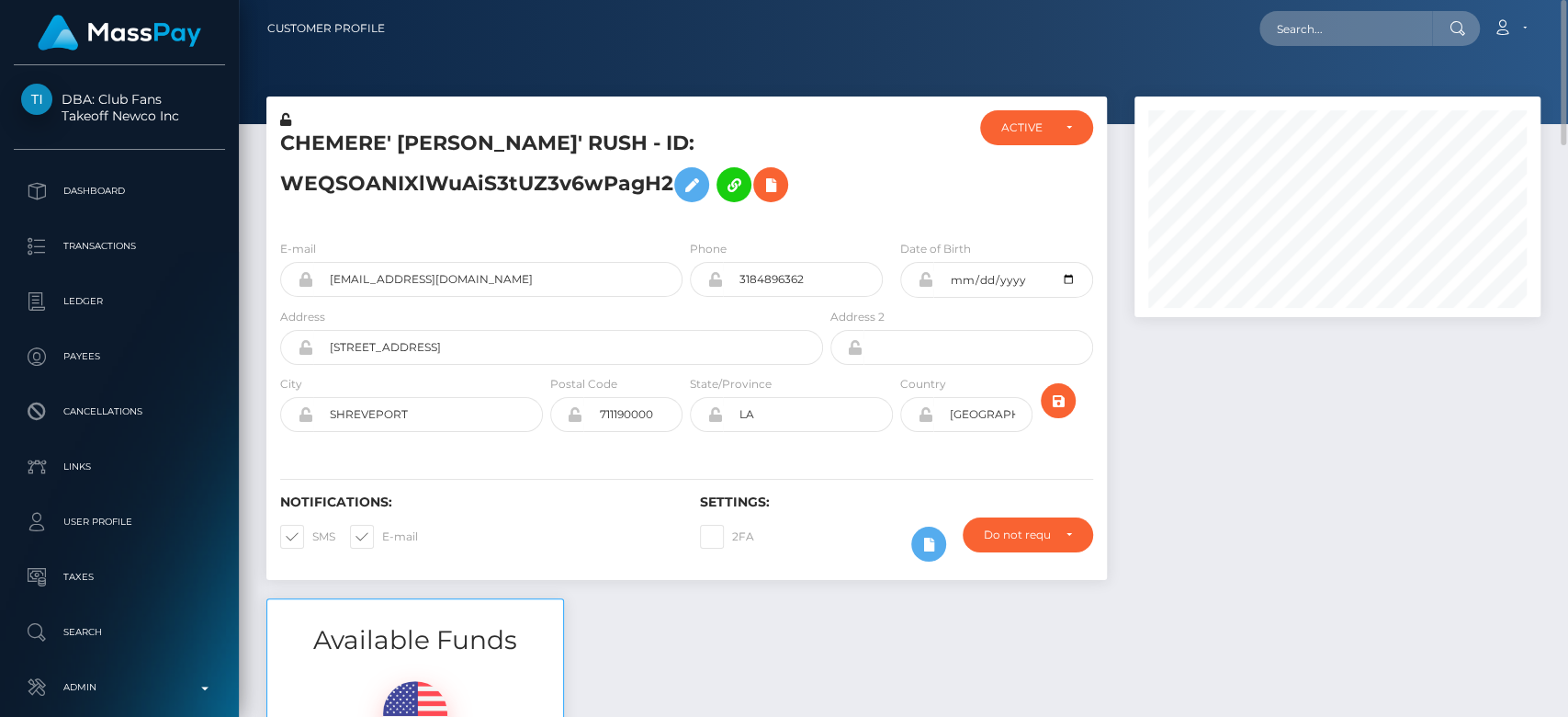
click at [853, 192] on div at bounding box center [896, 167] width 140 height 115
click at [1315, 41] on input "text" at bounding box center [1346, 29] width 173 height 35
click at [1277, 436] on div at bounding box center [1338, 347] width 434 height 501
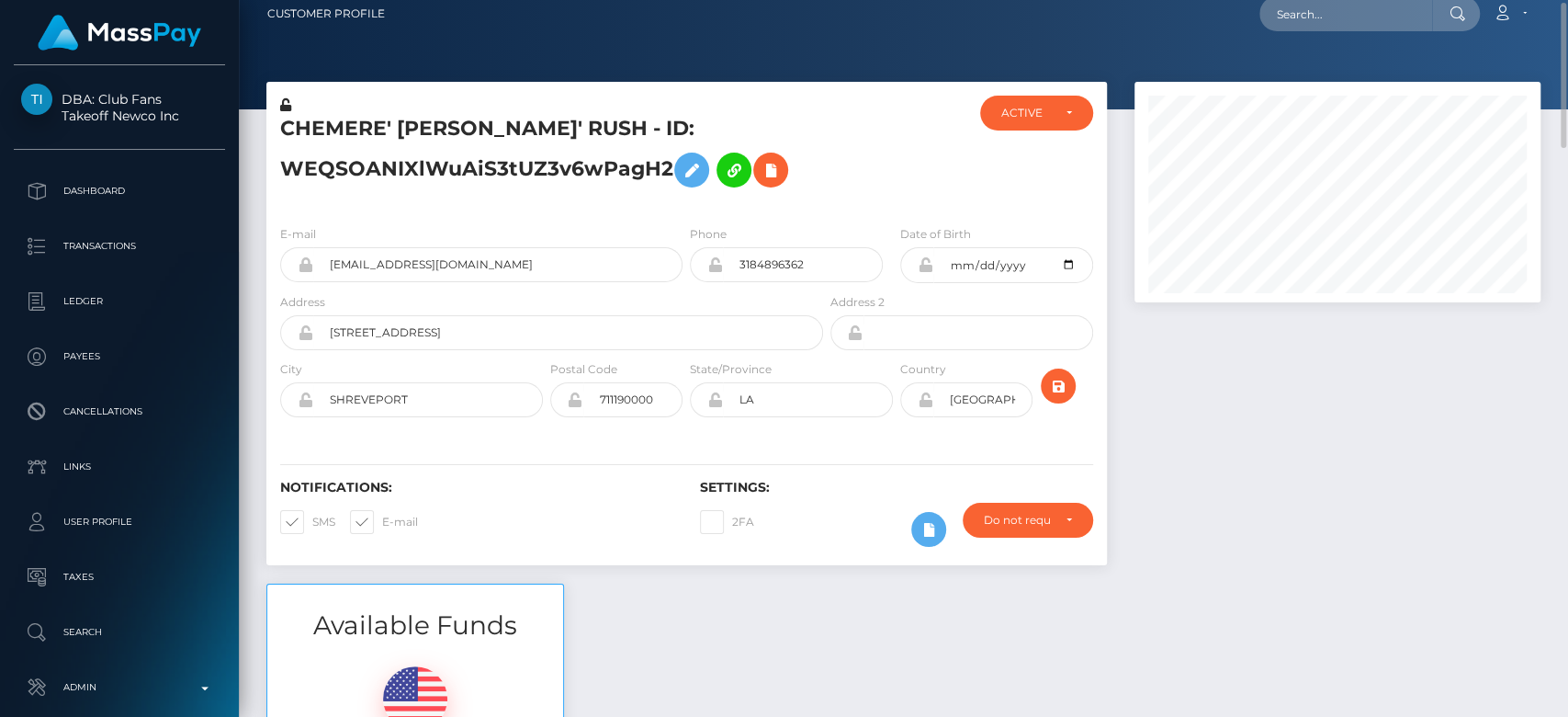
click at [1244, 362] on div at bounding box center [1338, 332] width 434 height 501
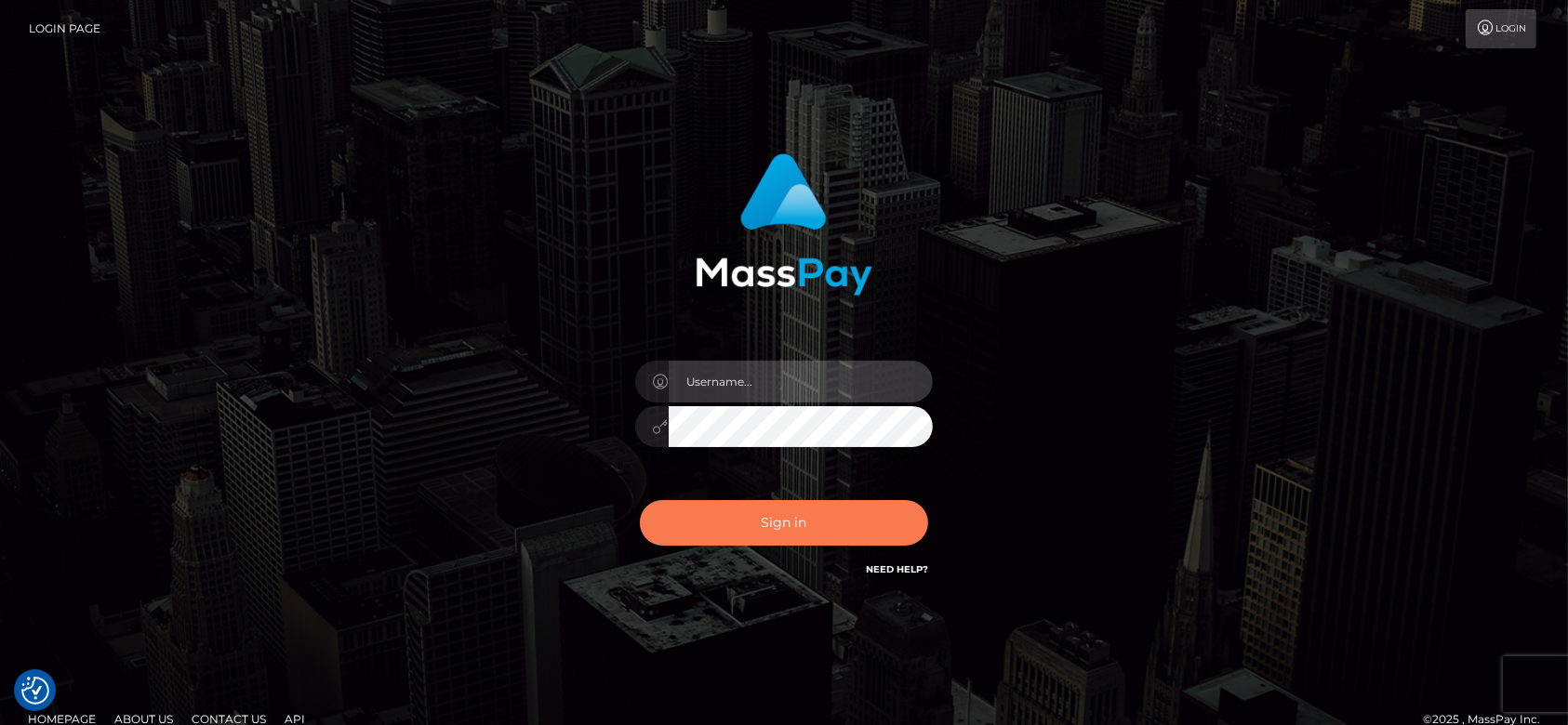
type input "[DOMAIN_NAME]"
click at [789, 514] on button "Sign in" at bounding box center [784, 522] width 288 height 46
type input "[DOMAIN_NAME]"
click at [825, 515] on button "Sign in" at bounding box center [784, 522] width 288 height 46
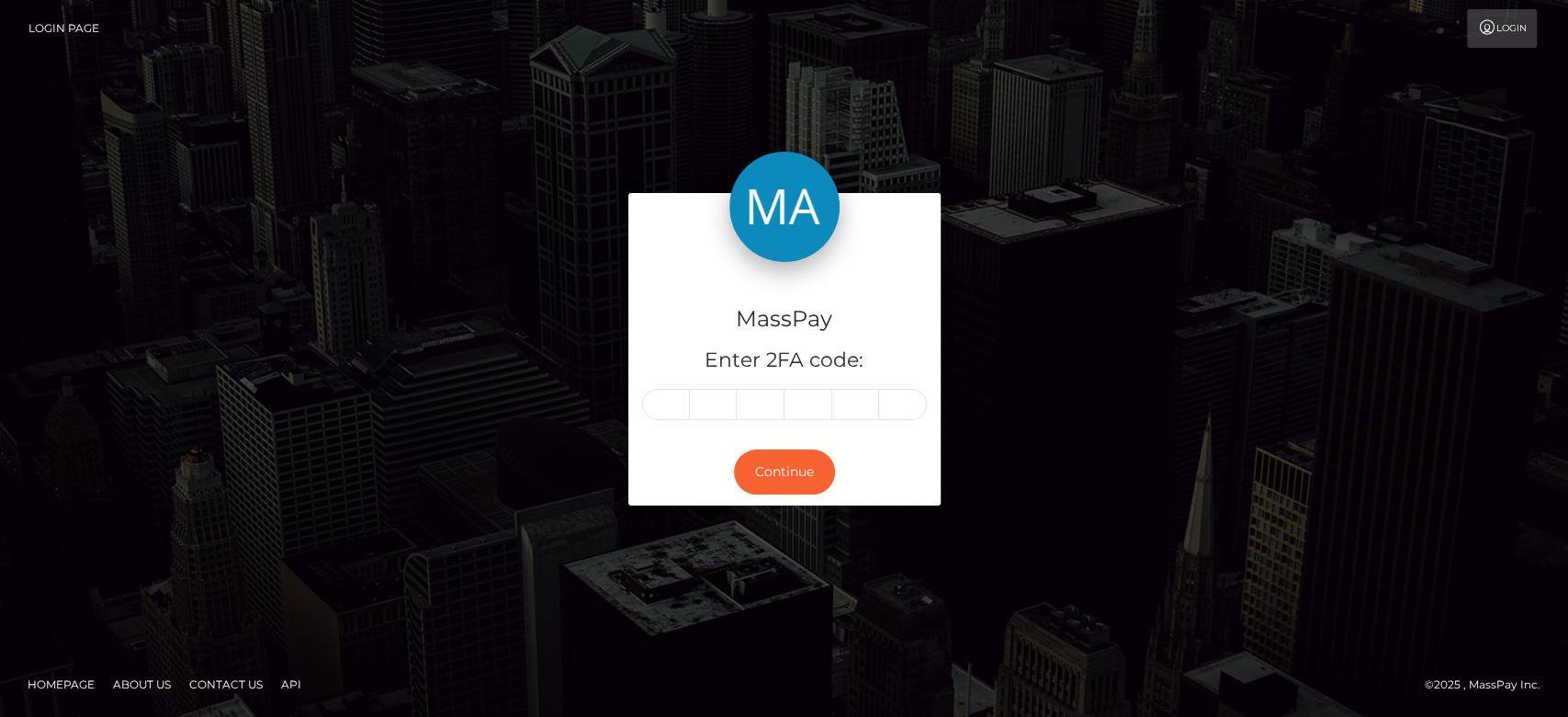
click at [676, 402] on input "text" at bounding box center [666, 404] width 48 height 31
type input "7"
type input "3"
type input "2"
type input "0"
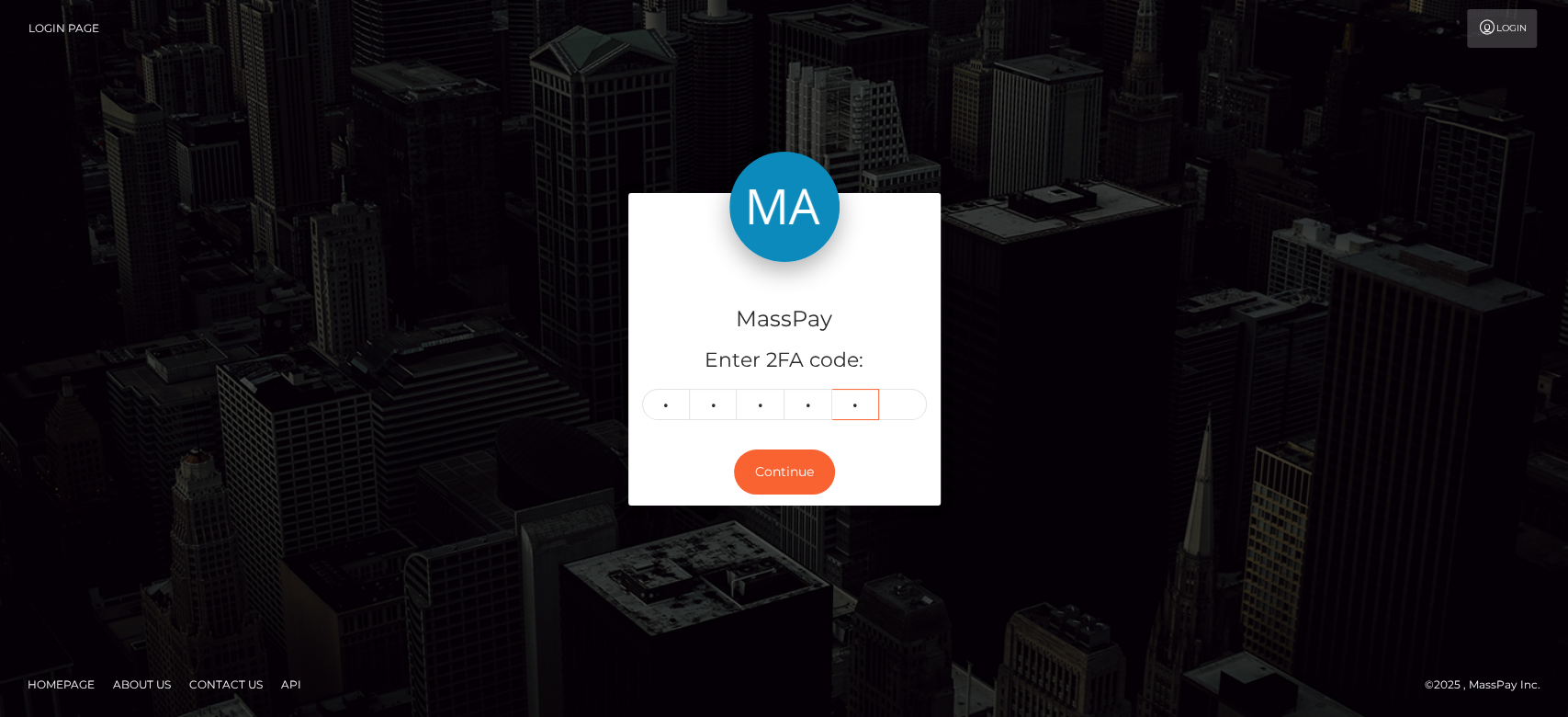
type input "2"
type input "8"
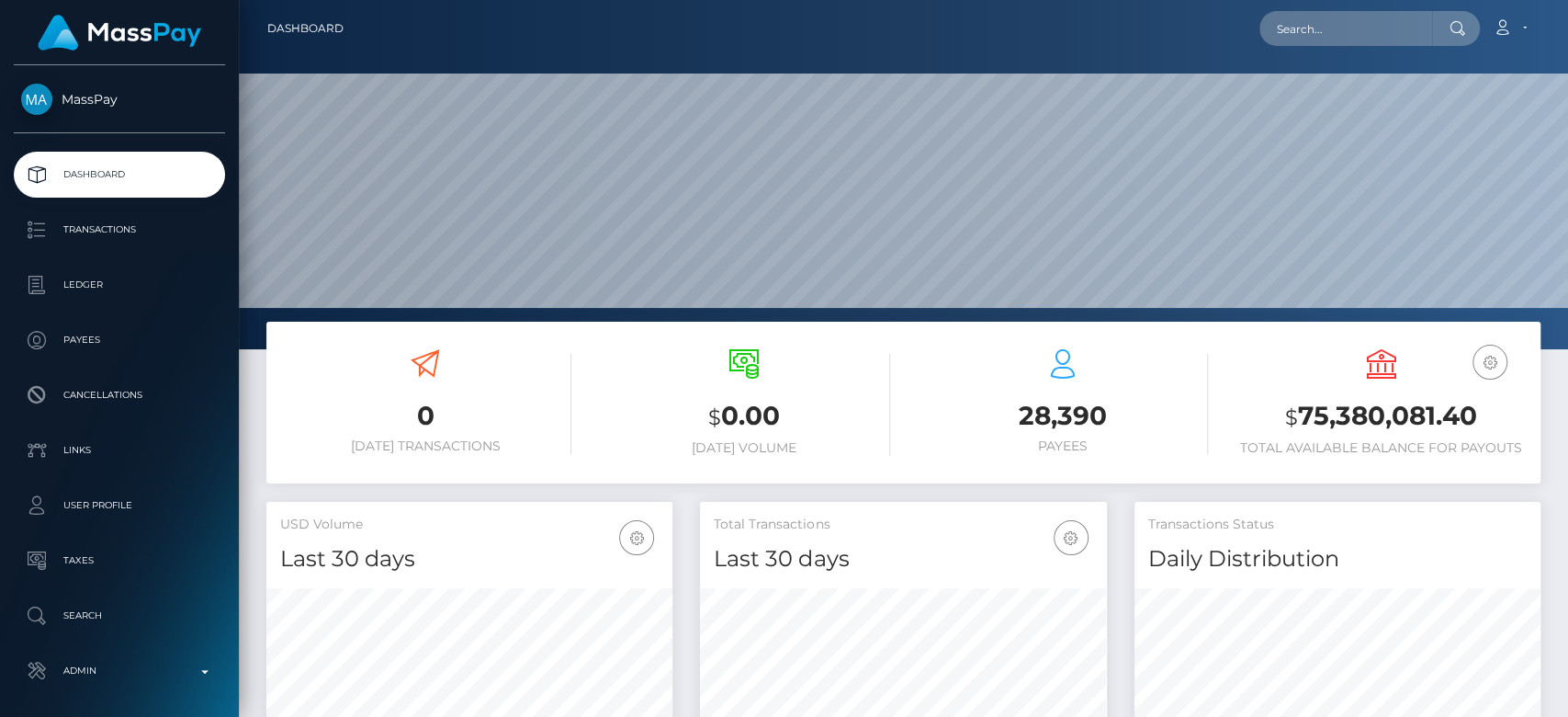
scroll to position [325, 406]
click at [1381, 37] on input "text" at bounding box center [1346, 29] width 173 height 35
paste input "[EMAIL_ADDRESS][DOMAIN_NAME]"
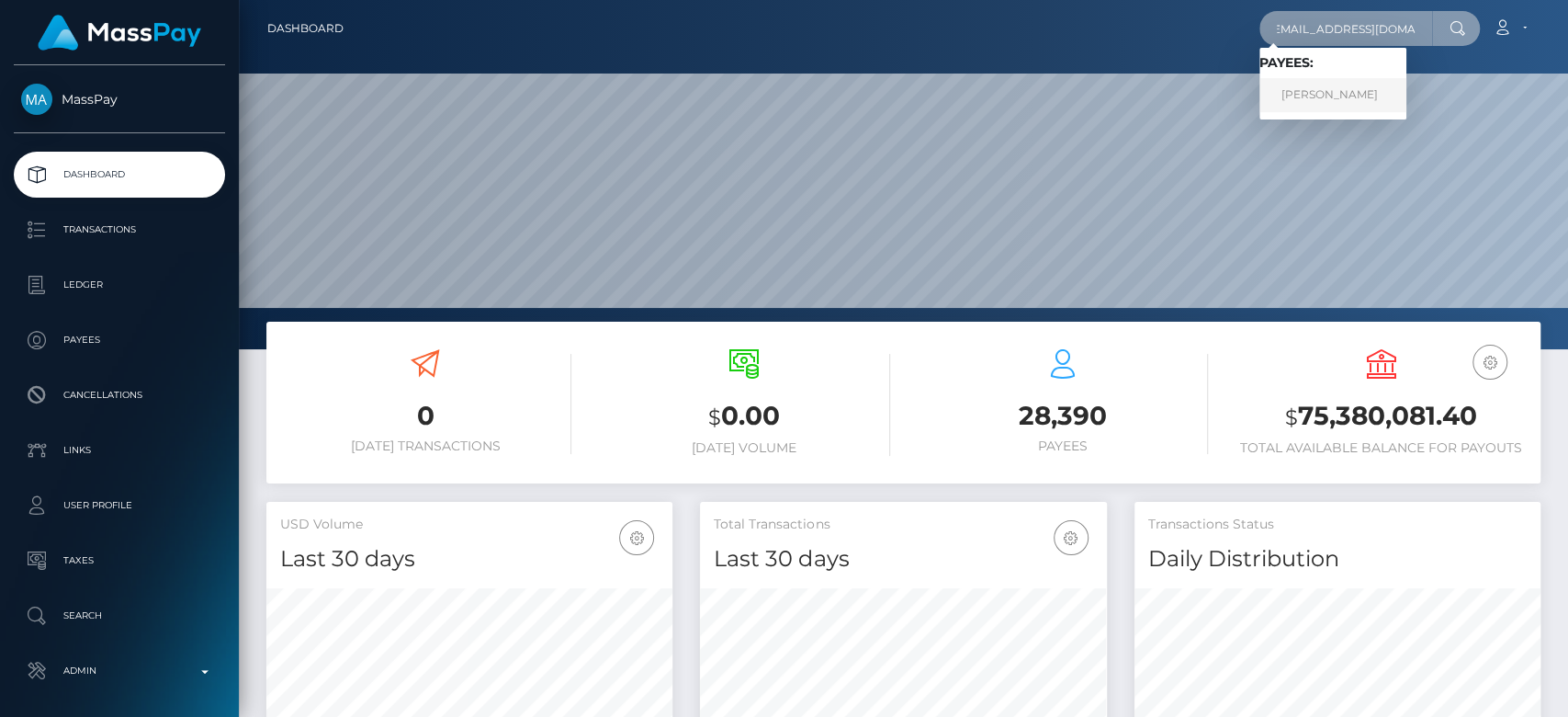
type input "[EMAIL_ADDRESS][DOMAIN_NAME]"
click at [1344, 97] on link "Emily Francis" at bounding box center [1333, 94] width 147 height 34
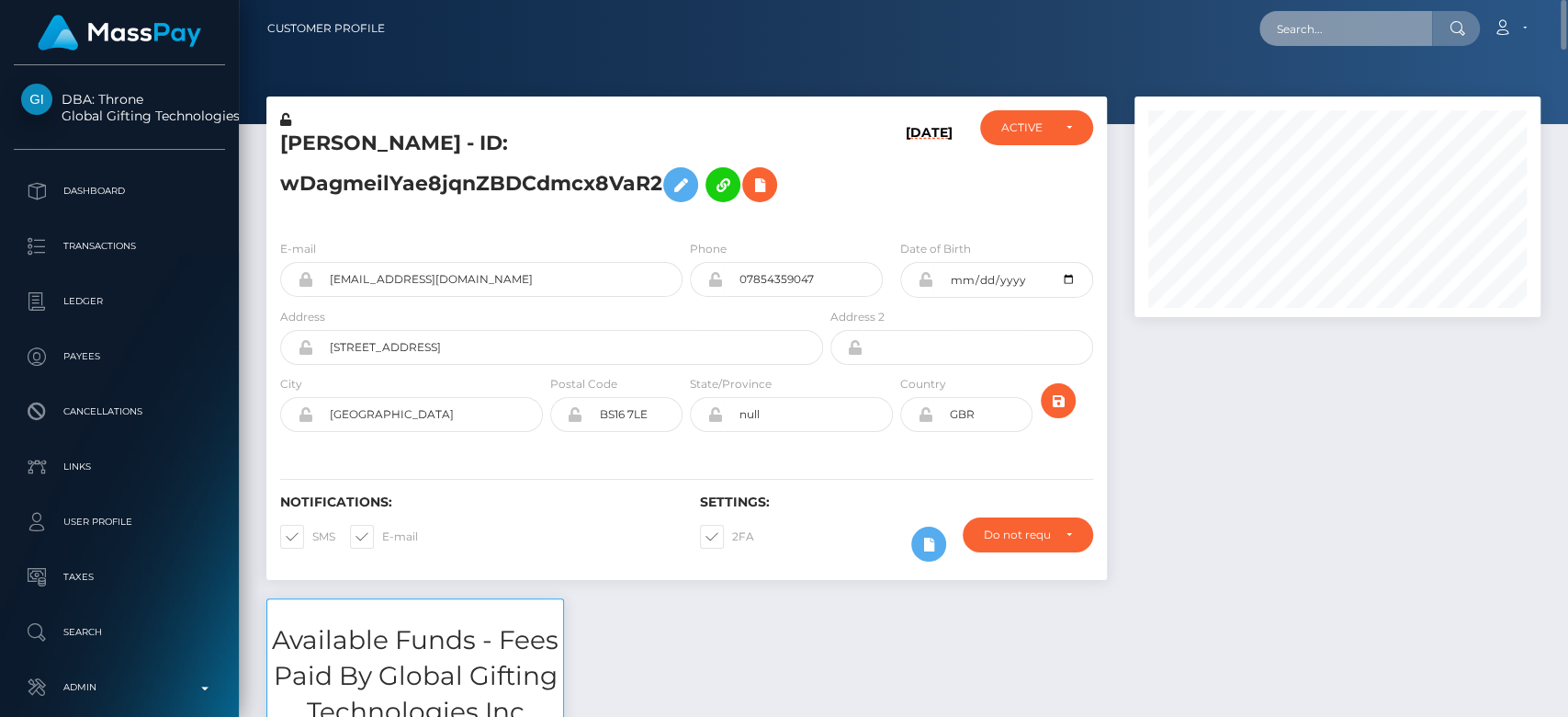
click at [1300, 19] on input "text" at bounding box center [1346, 29] width 173 height 35
paste input "[EMAIL_ADDRESS][DOMAIN_NAME]"
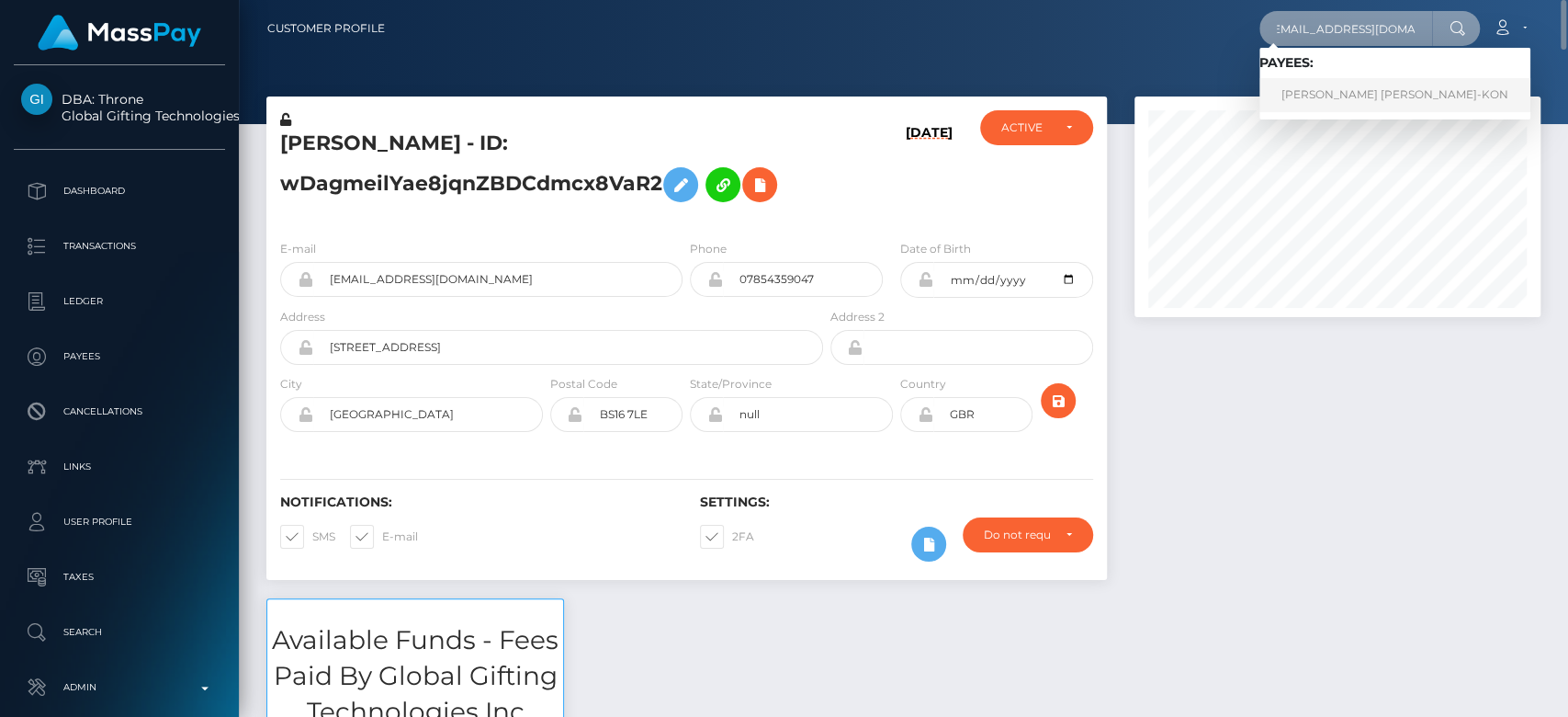
type input "[EMAIL_ADDRESS][DOMAIN_NAME]"
click at [1360, 101] on link "SOPHIA REBEKAH M SCHORR-KON" at bounding box center [1395, 94] width 271 height 34
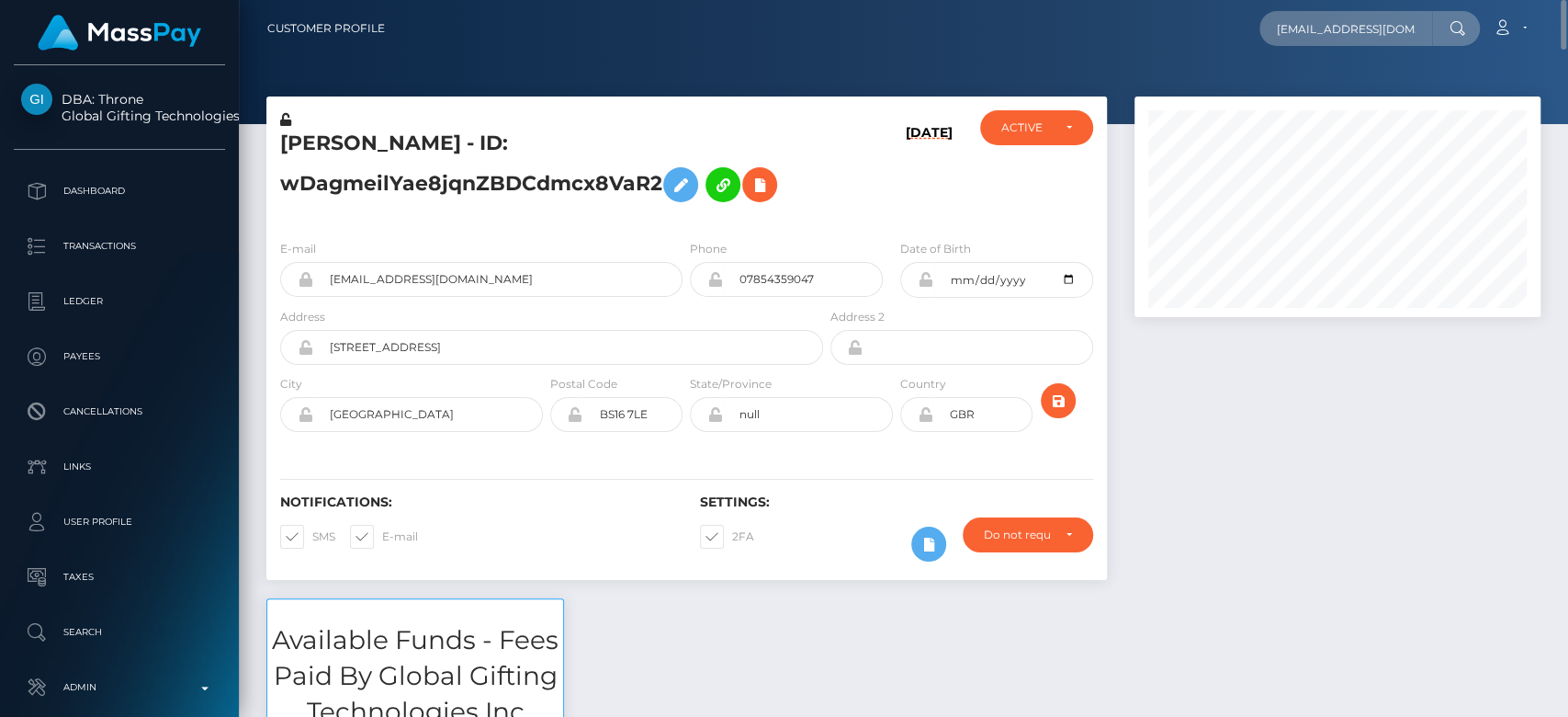
click at [1228, 365] on div at bounding box center [1338, 347] width 434 height 501
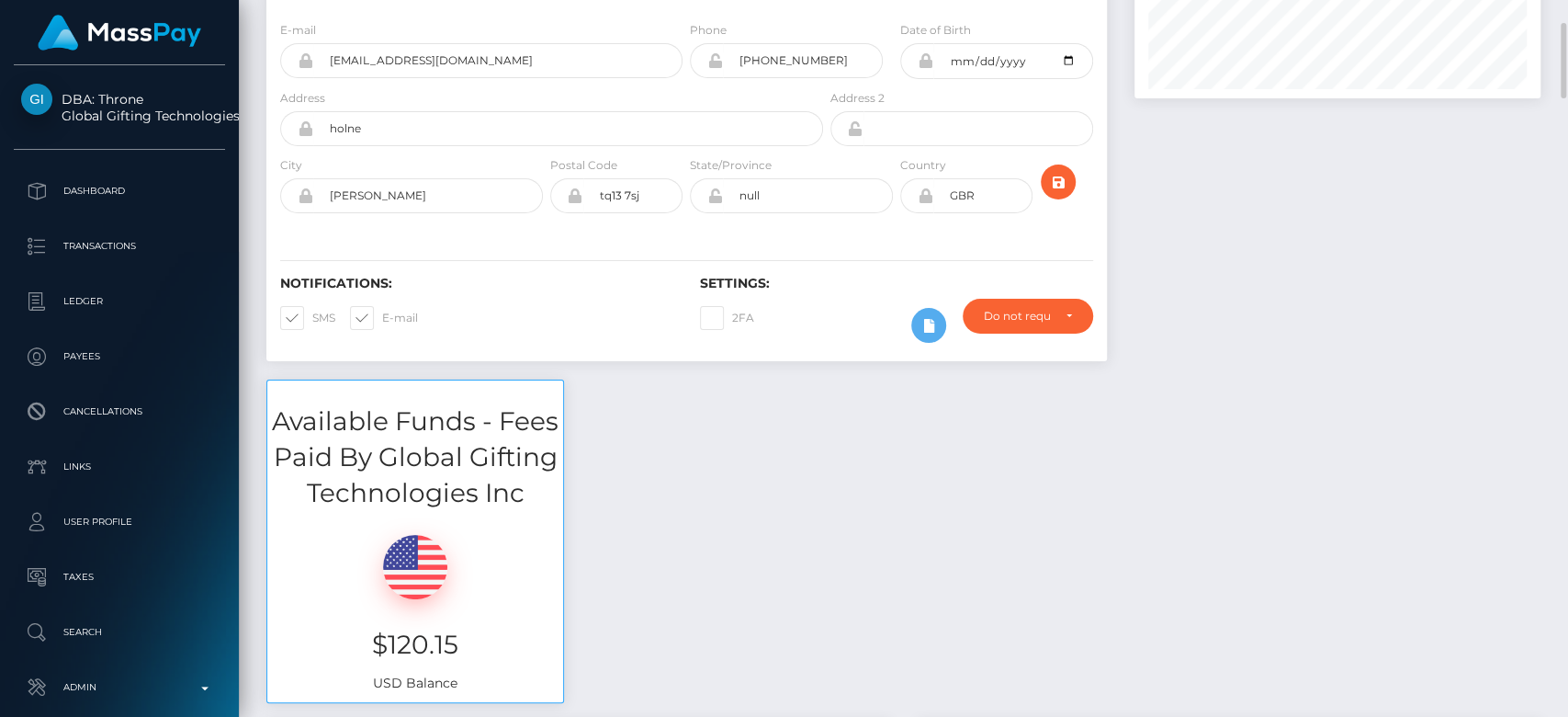
scroll to position [220, 0]
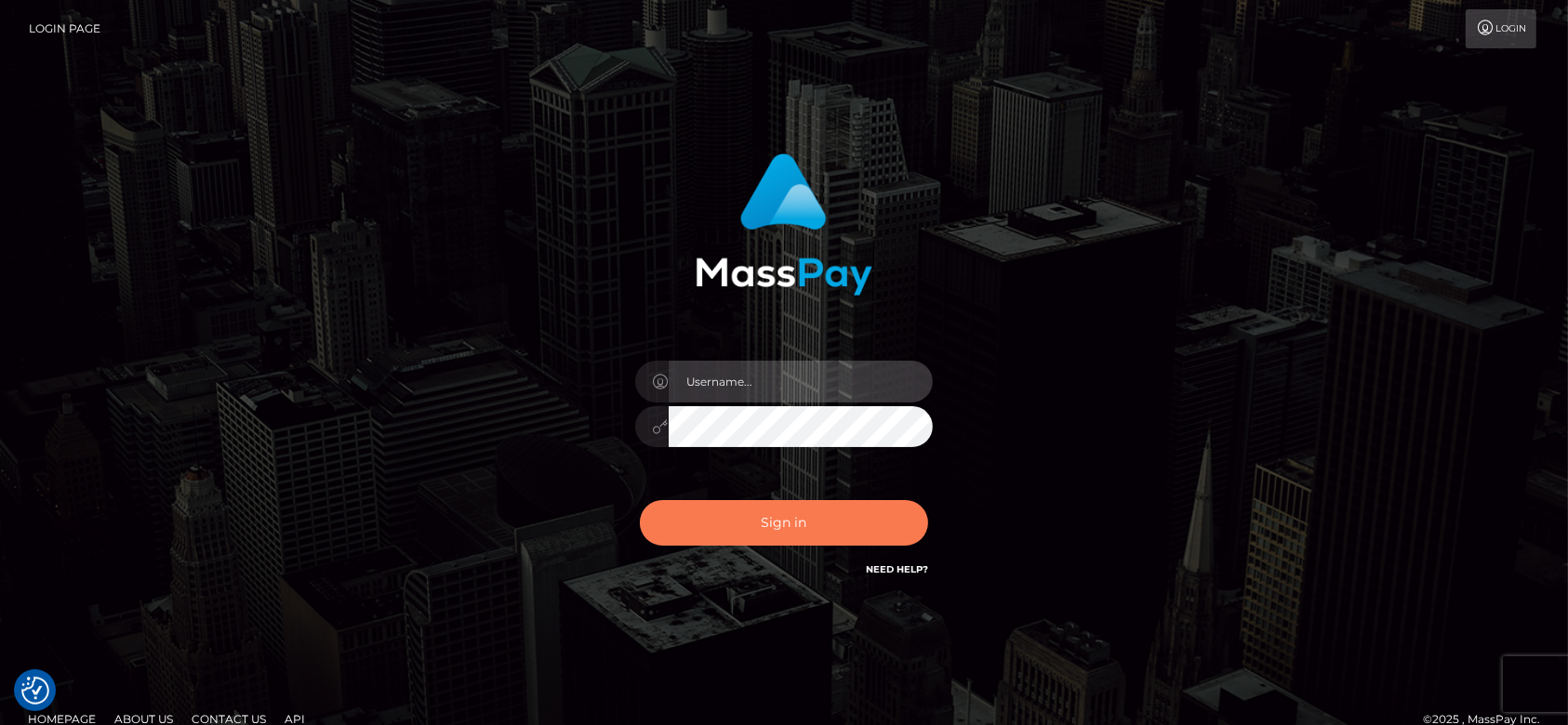
type input "fr.es"
click at [859, 518] on button "Sign in" at bounding box center [784, 522] width 288 height 46
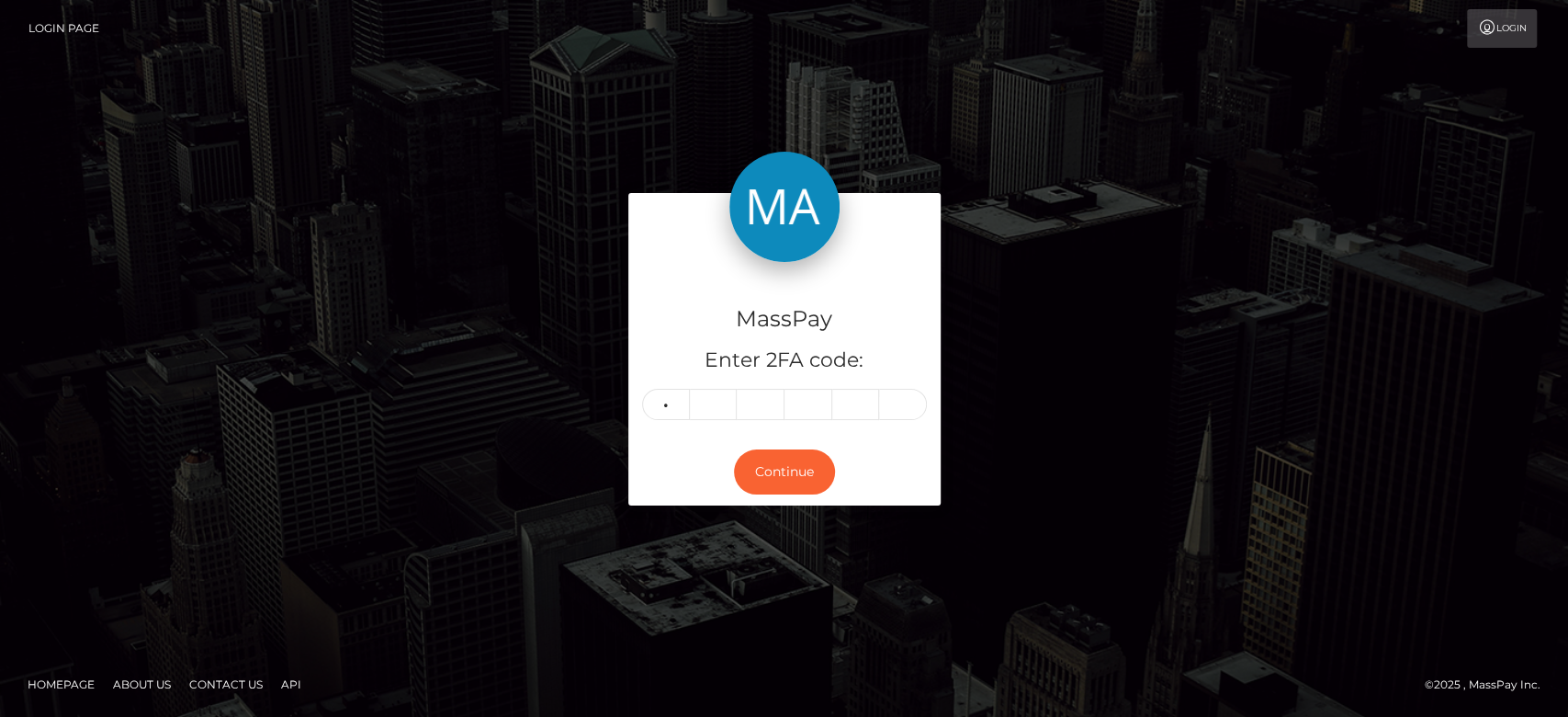
type input "4"
type input "6"
type input "4"
type input "6"
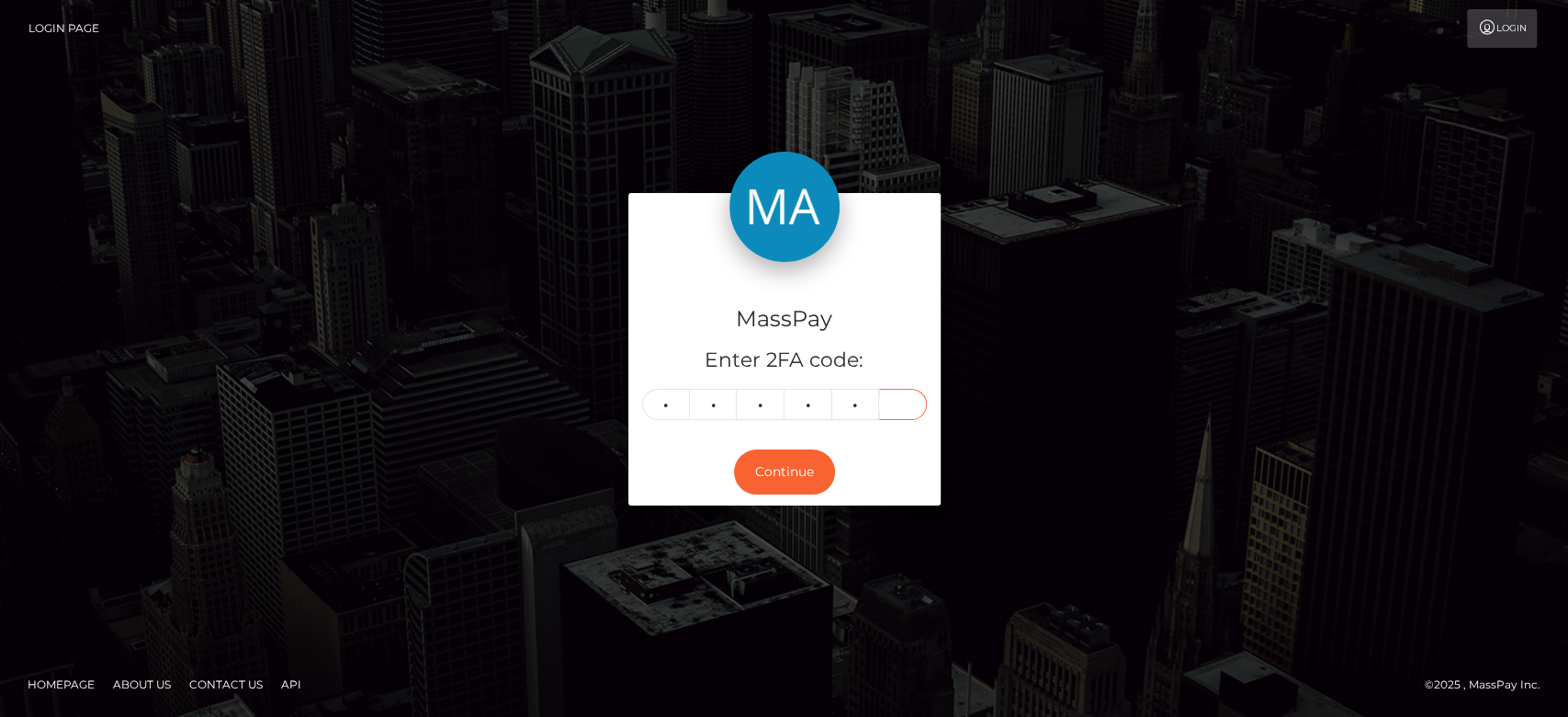
type input "0"
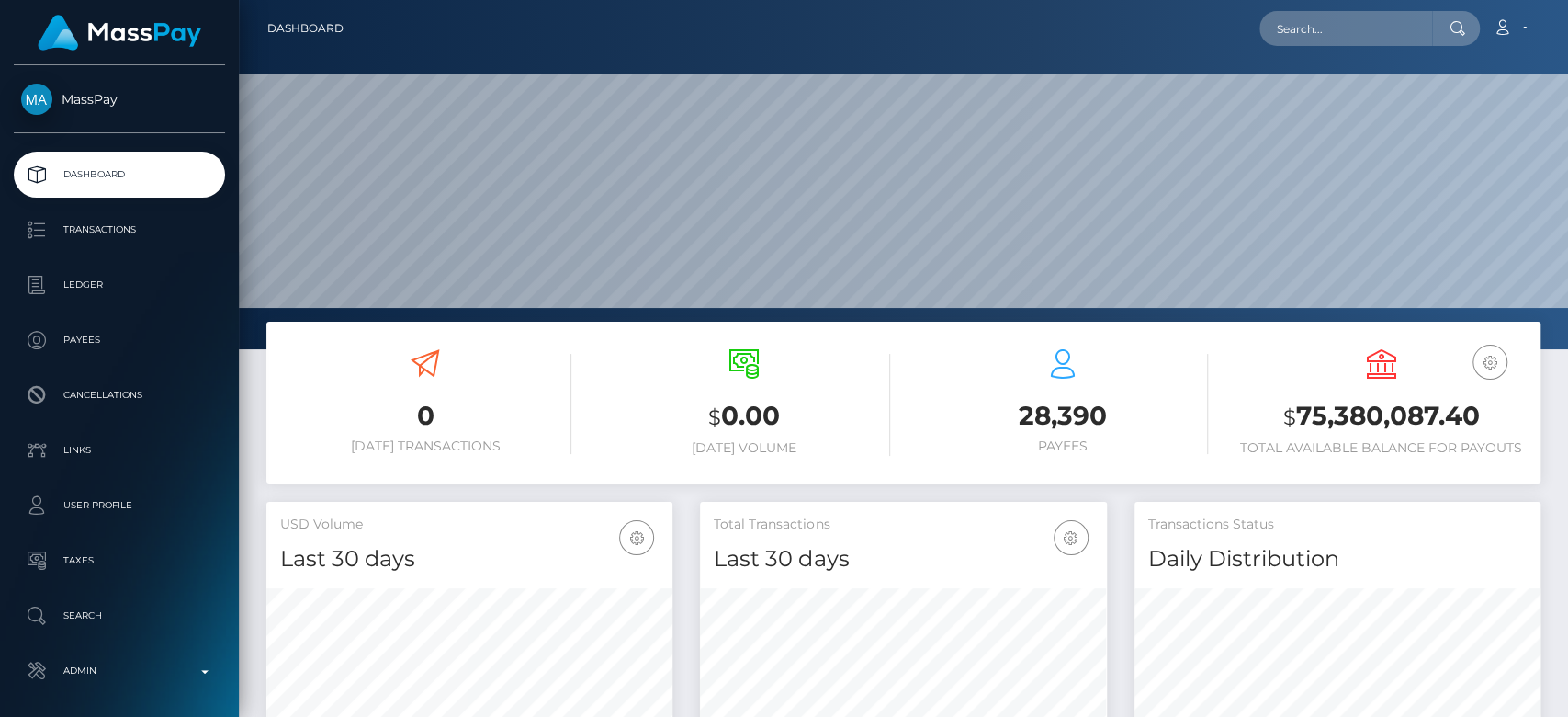
scroll to position [348, 1328]
click at [1300, 39] on input "text" at bounding box center [1346, 29] width 173 height 35
paste input "cc3cb0d3-f5d5-436a-ab2c-39f6bac24283"
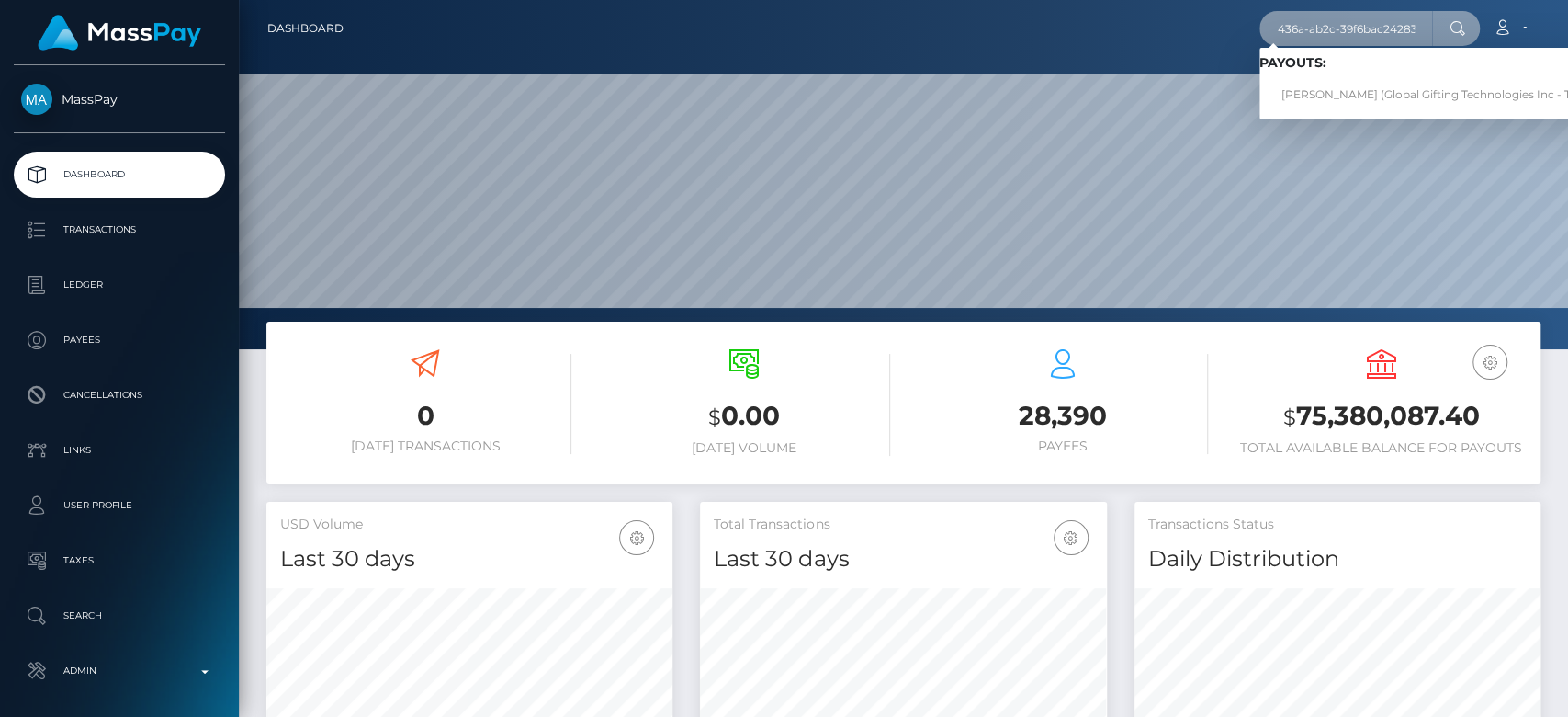
type input "cc3cb0d3-f5d5-436a-ab2c-39f6bac24283"
click at [1373, 85] on link "STEPHANIE YVONNE OAKLEY (Global Gifting Technologies Inc - Throne)" at bounding box center [1445, 94] width 370 height 34
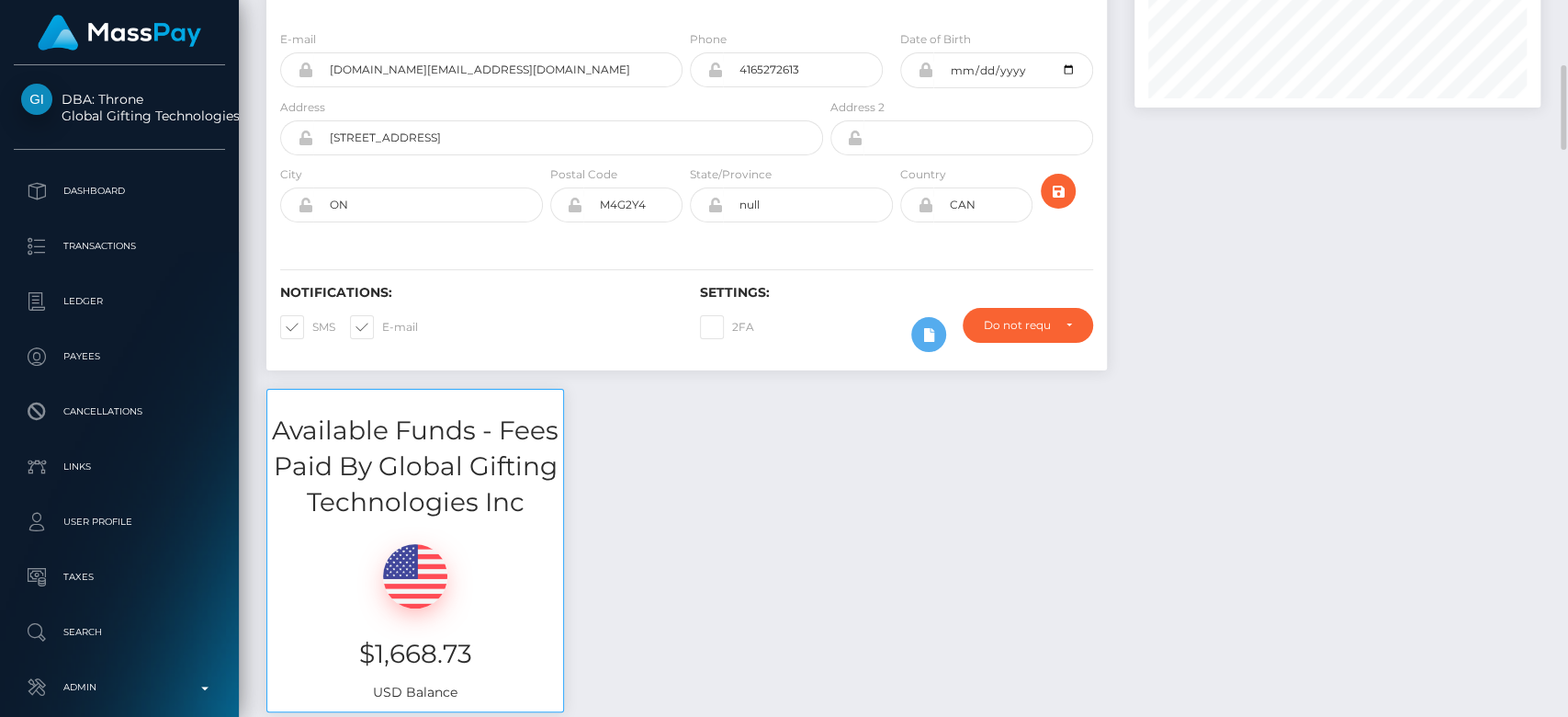
scroll to position [261, 0]
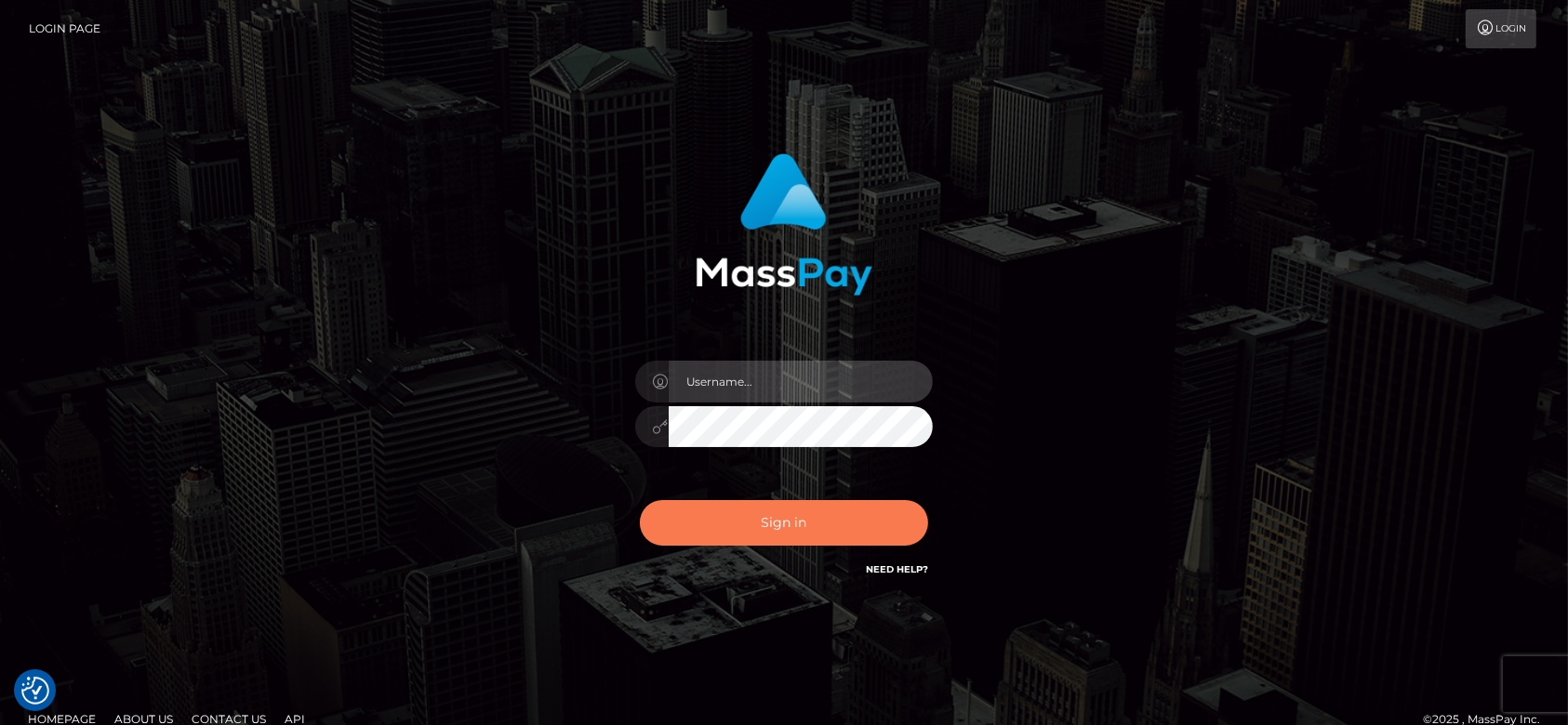
type input "fr.es"
click at [780, 521] on button "Sign in" at bounding box center [784, 522] width 288 height 46
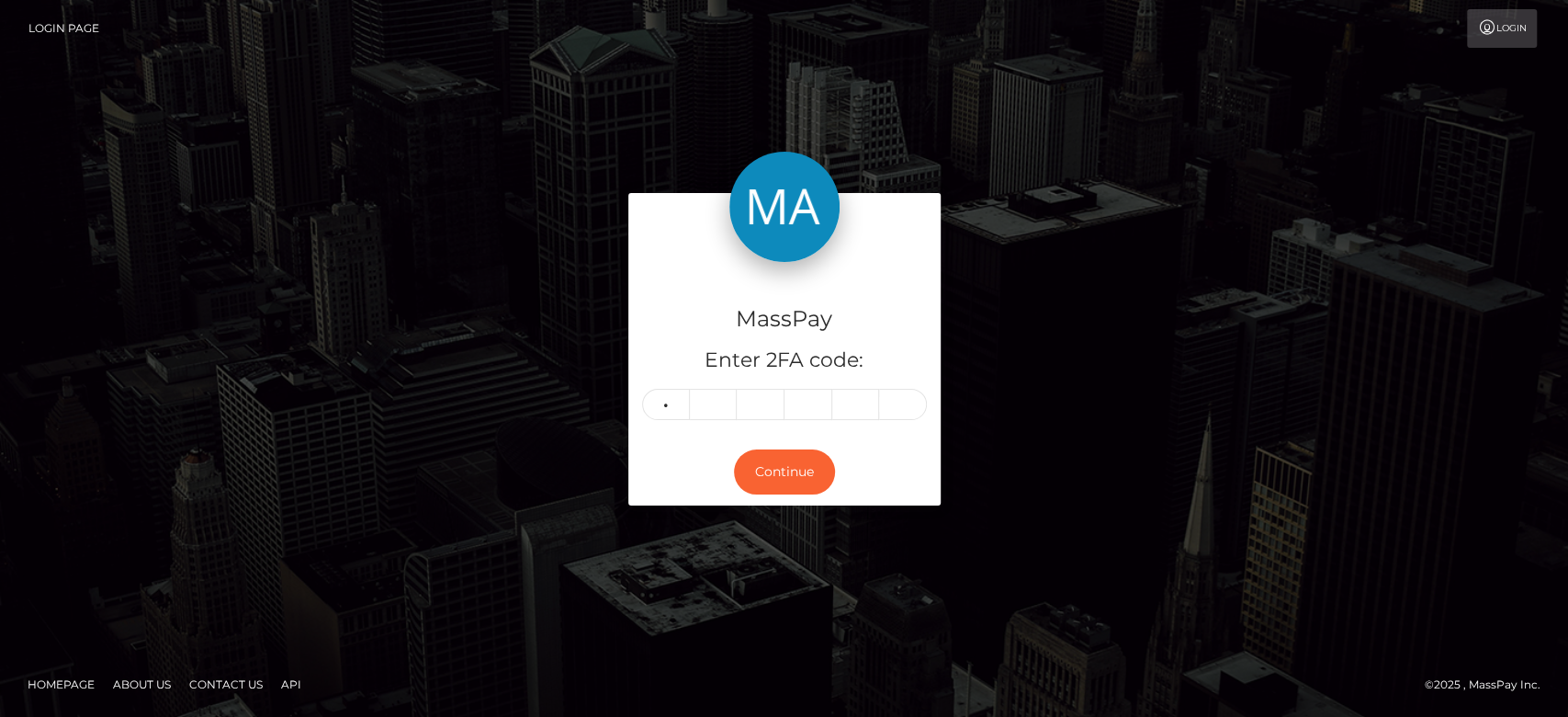
type input "0"
type input "8"
type input "1"
type input "3"
type input "0"
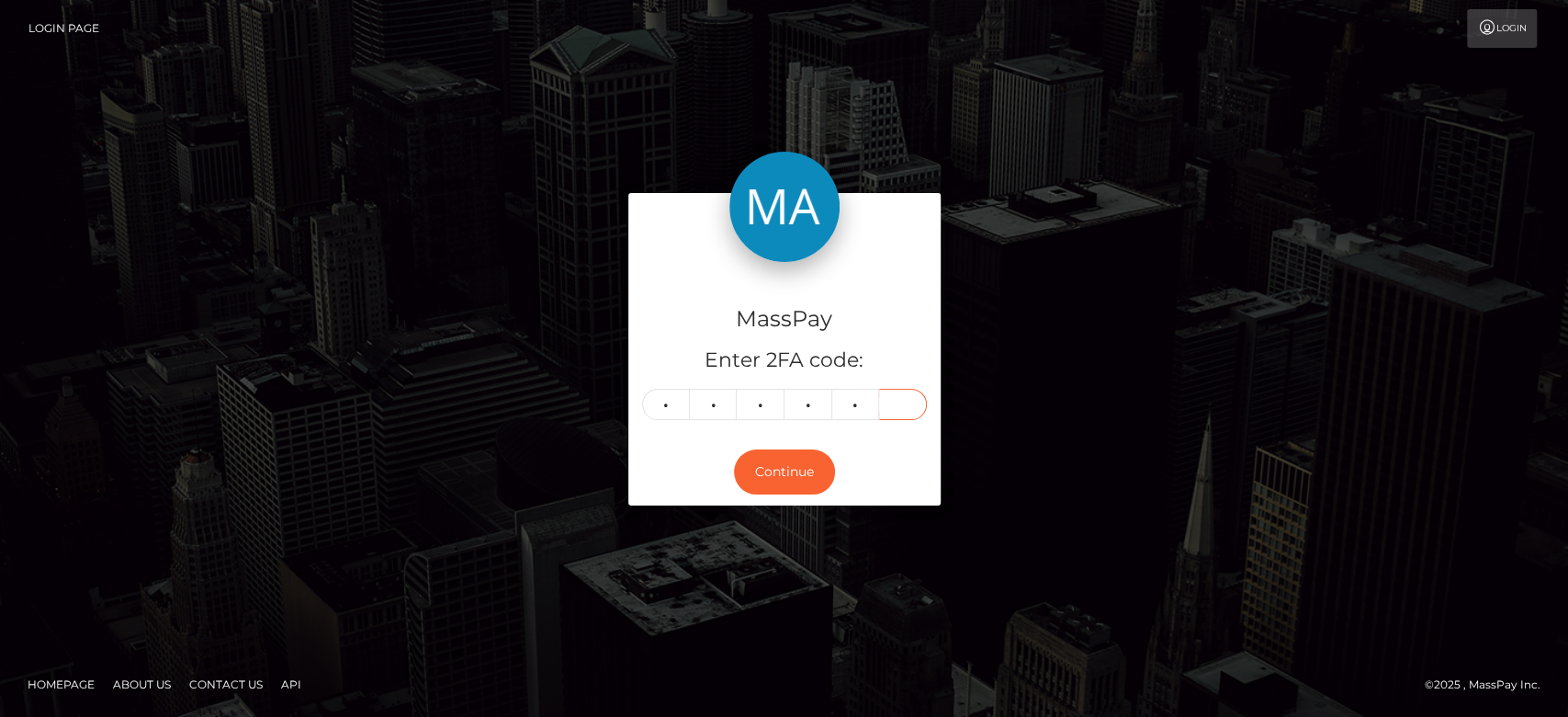
type input "3"
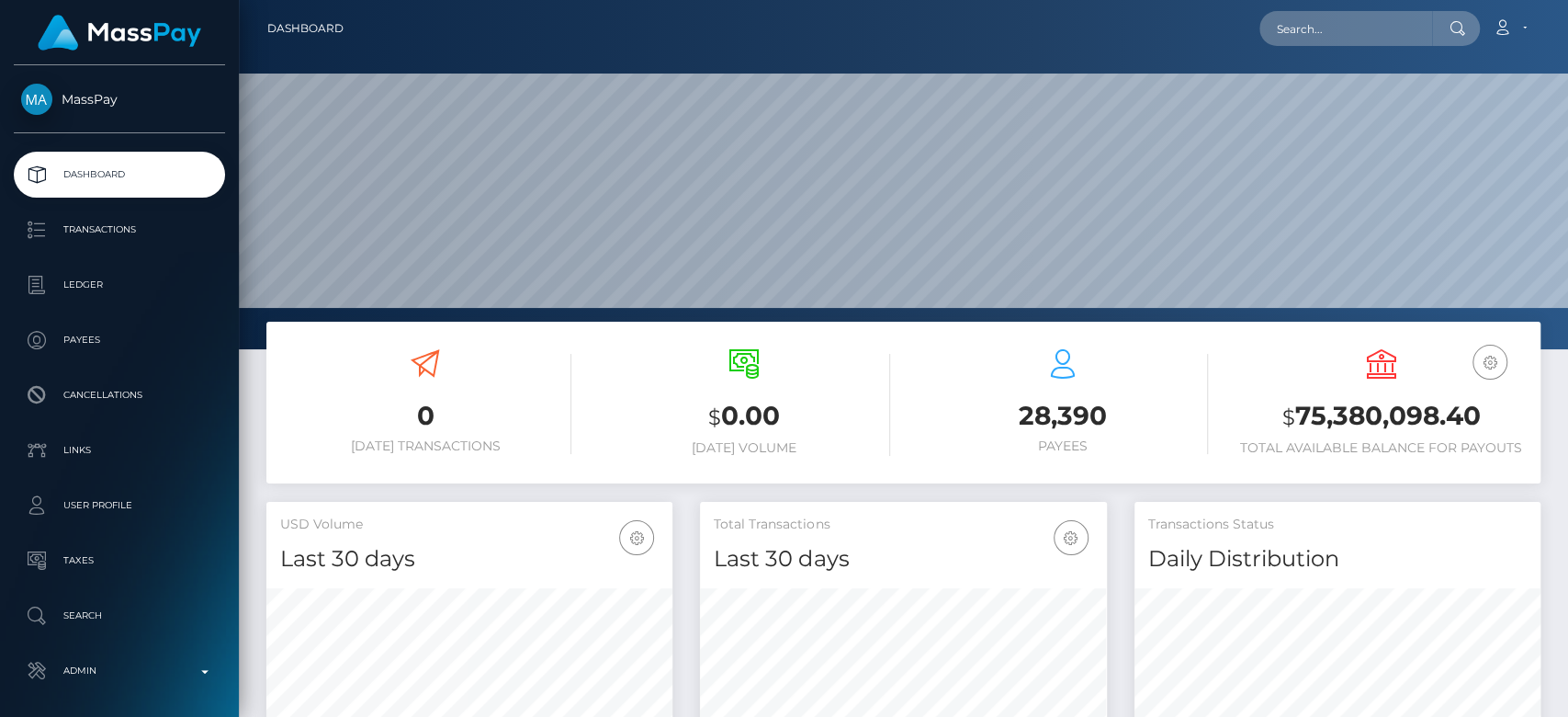
scroll to position [325, 406]
click at [1297, 33] on input "text" at bounding box center [1346, 29] width 173 height 35
paste input "b0c583a7ae064c188503f2e93c6148ab."
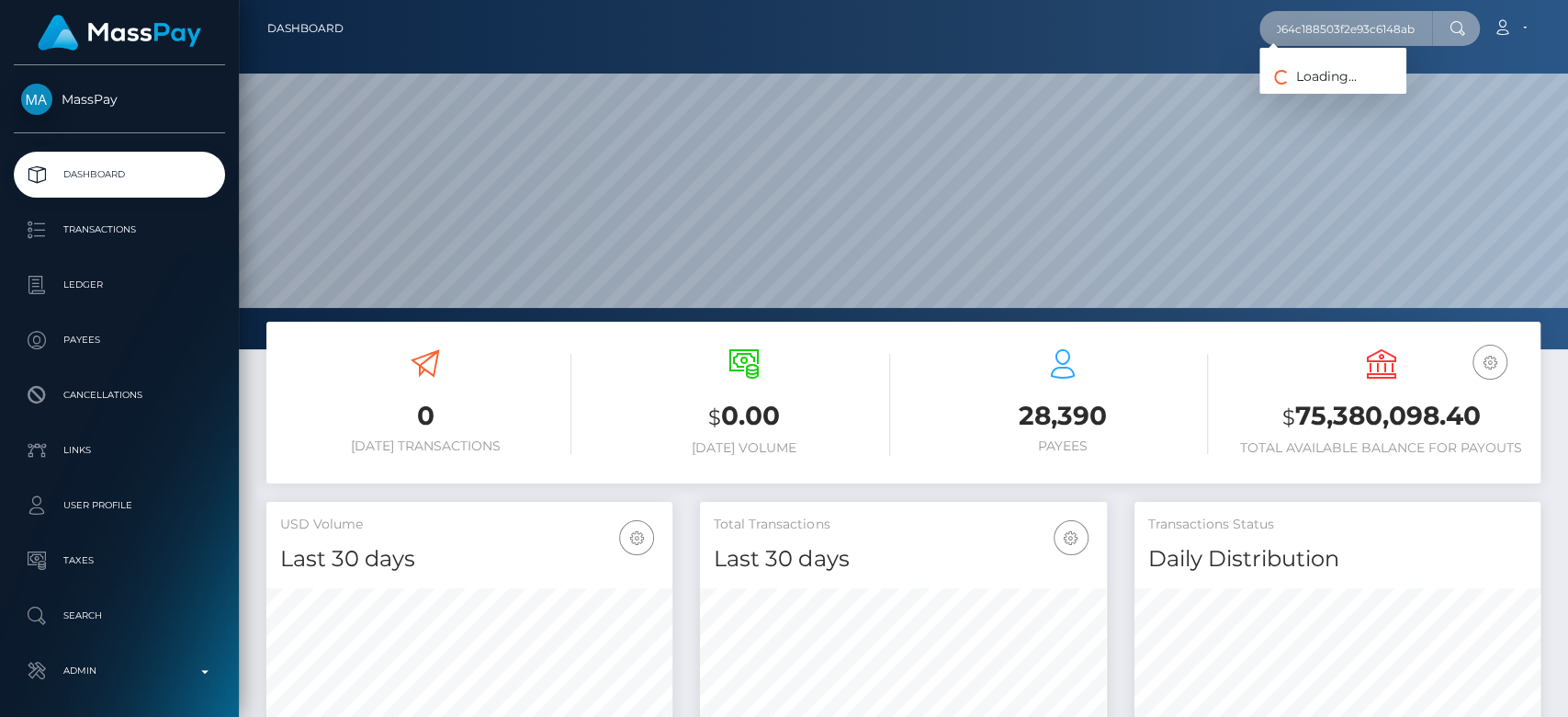
scroll to position [0, 70]
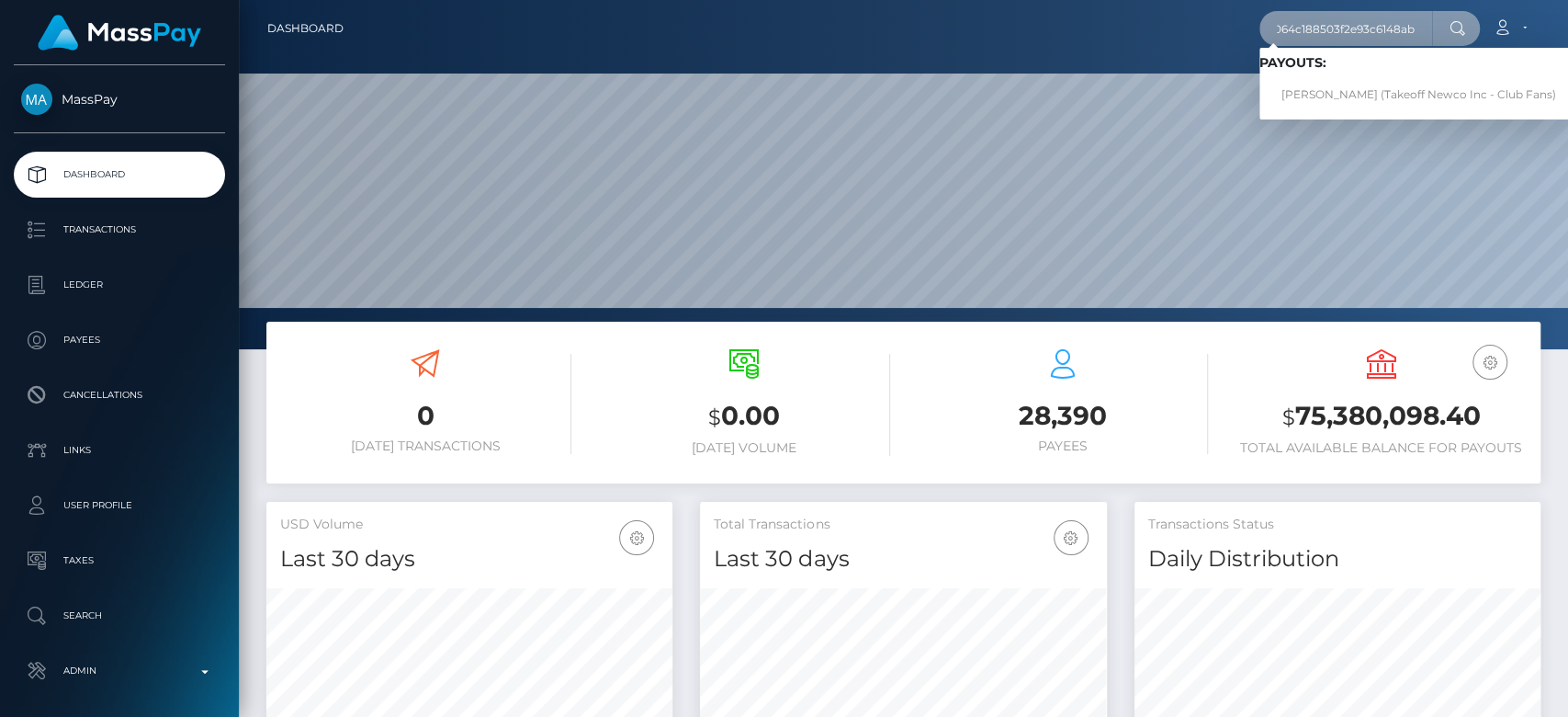
type input "b0c583a7ae064c188503f2e93c6148ab"
click at [1314, 90] on link "ARIUNNA DANIELLE FICKLIN (Takeoff Newco Inc - Club Fans)" at bounding box center [1419, 94] width 319 height 34
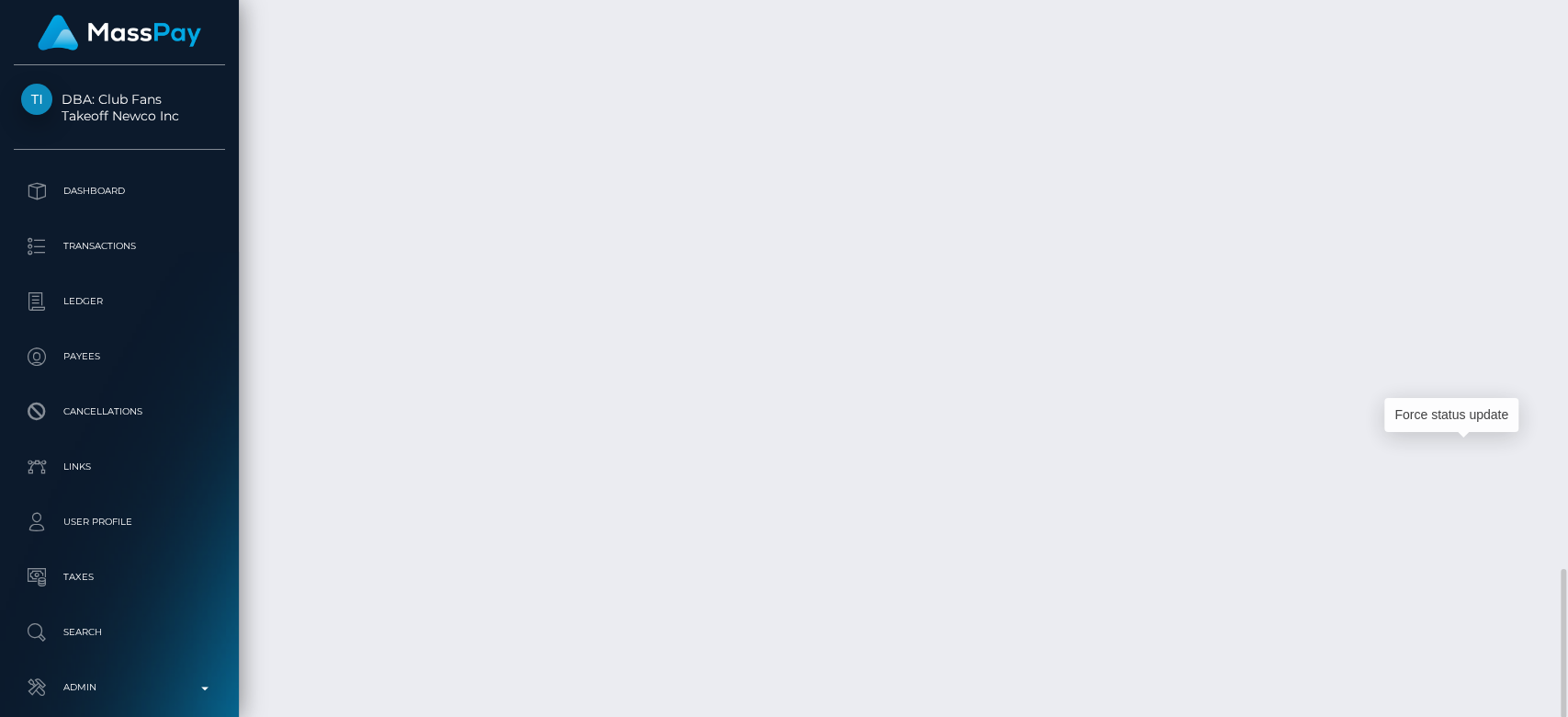
scroll to position [220, 406]
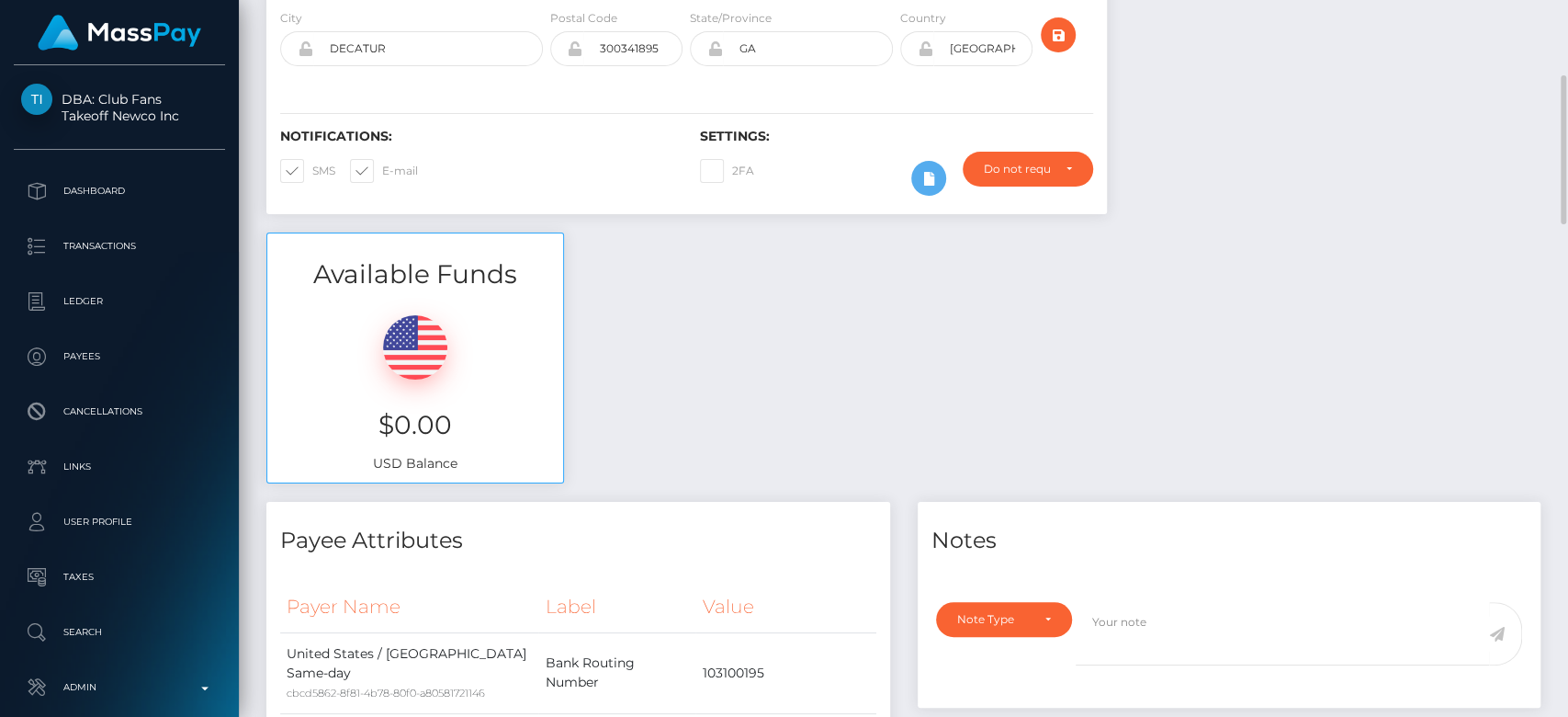
scroll to position [0, 0]
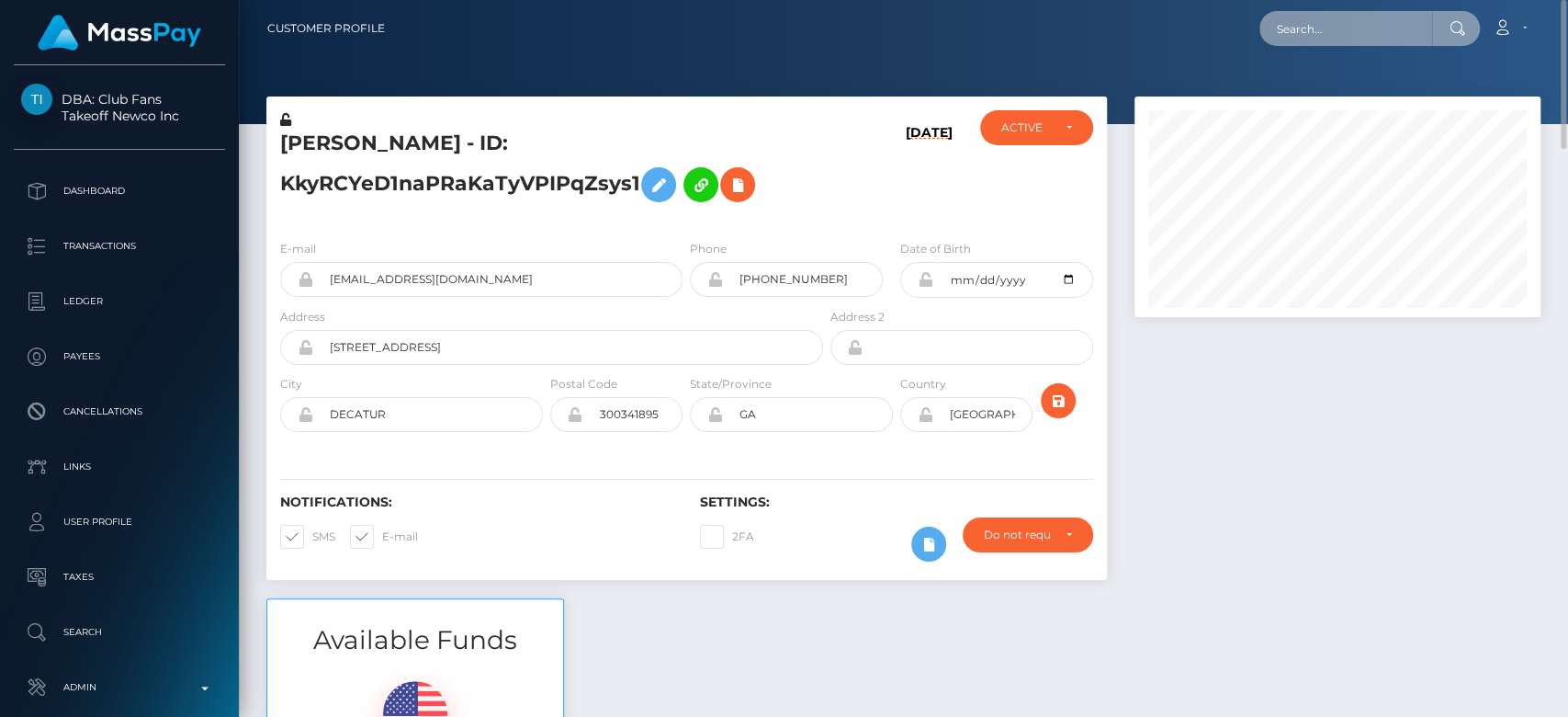
click at [1336, 33] on input "text" at bounding box center [1346, 29] width 173 height 35
paste input "mistressjoy.abramovich@gmail.com"
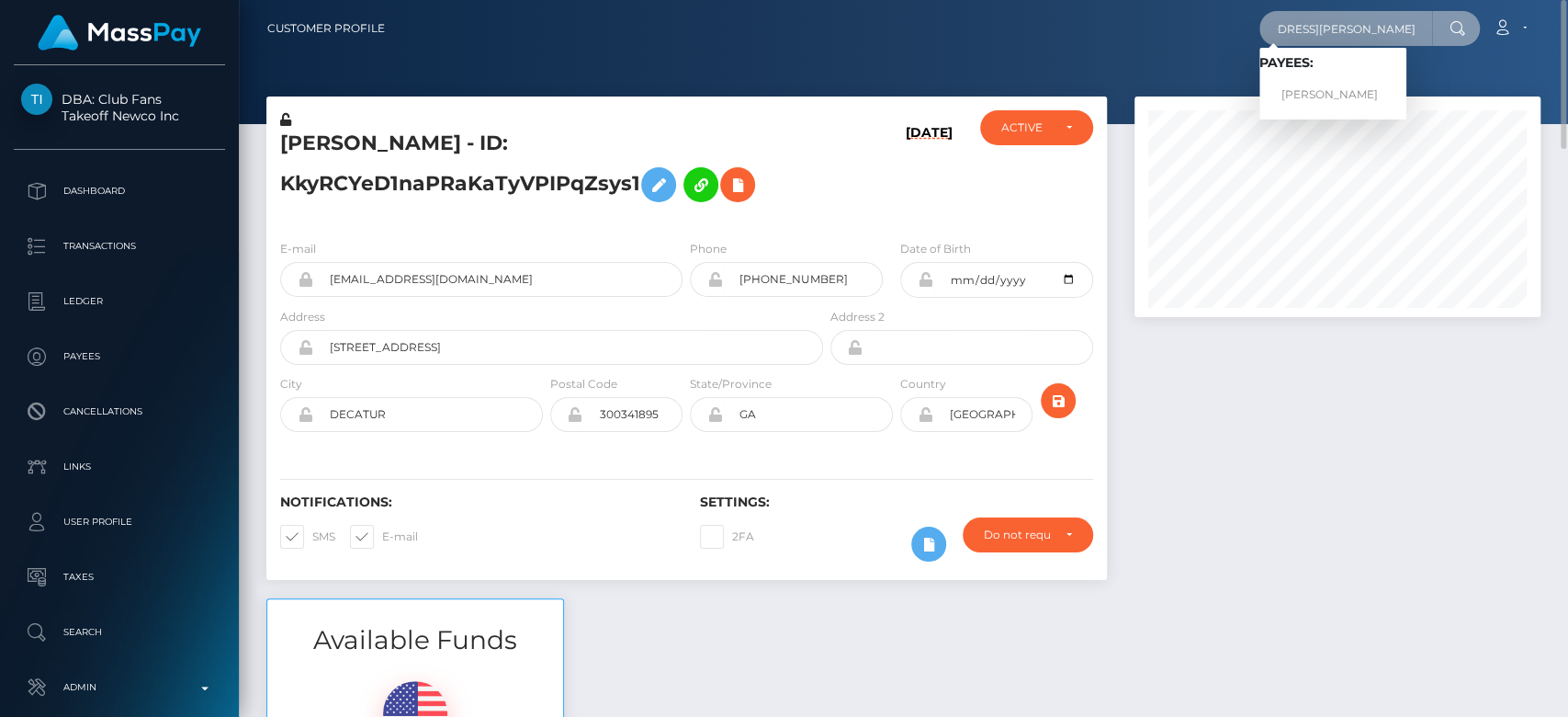
type input "mistressjoy.abramovich@gmail.com"
click at [1329, 86] on link "ELLINA SAMOYLOVA" at bounding box center [1333, 94] width 147 height 34
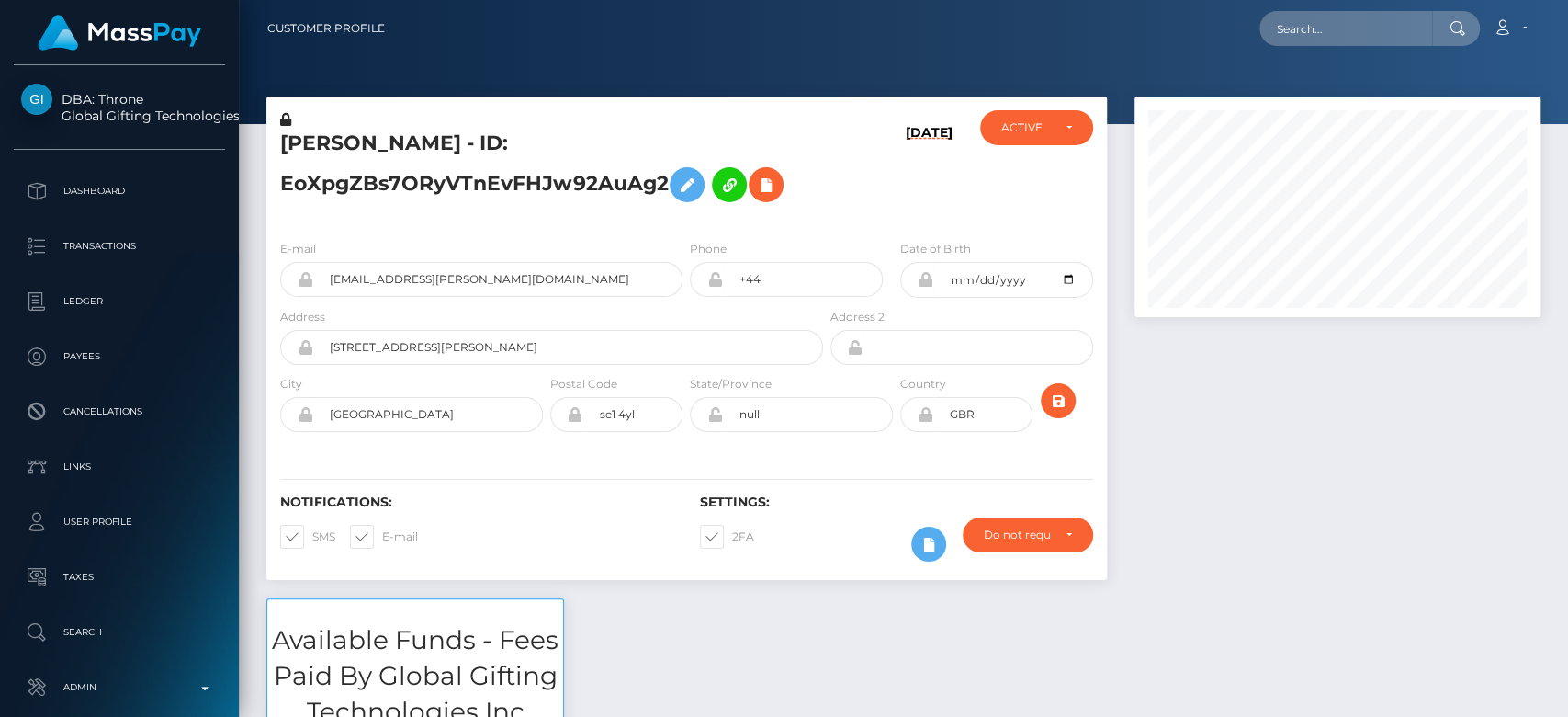
scroll to position [220, 406]
click at [809, 576] on div "Notifications: SMS E-mail Settings: 2FA" at bounding box center [686, 515] width 841 height 130
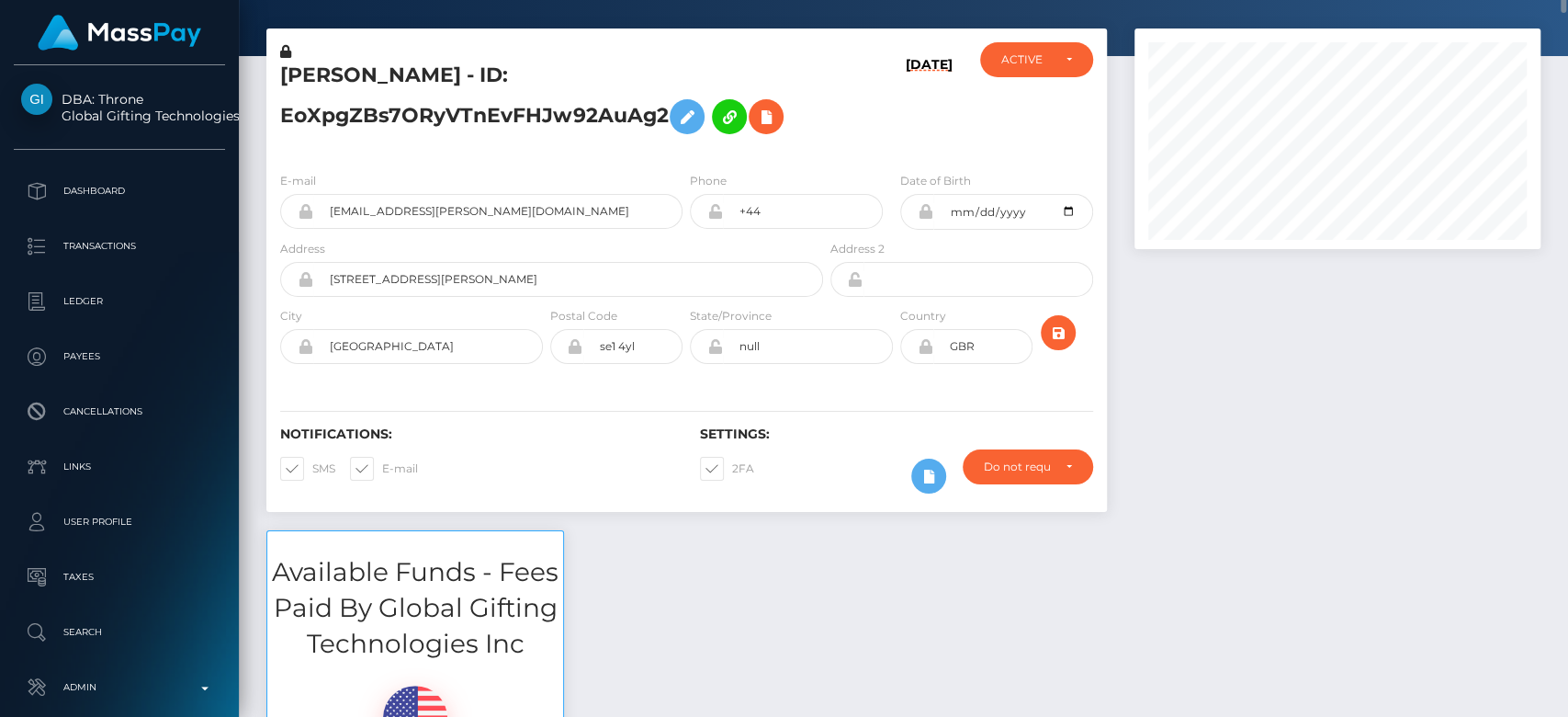
scroll to position [0, 0]
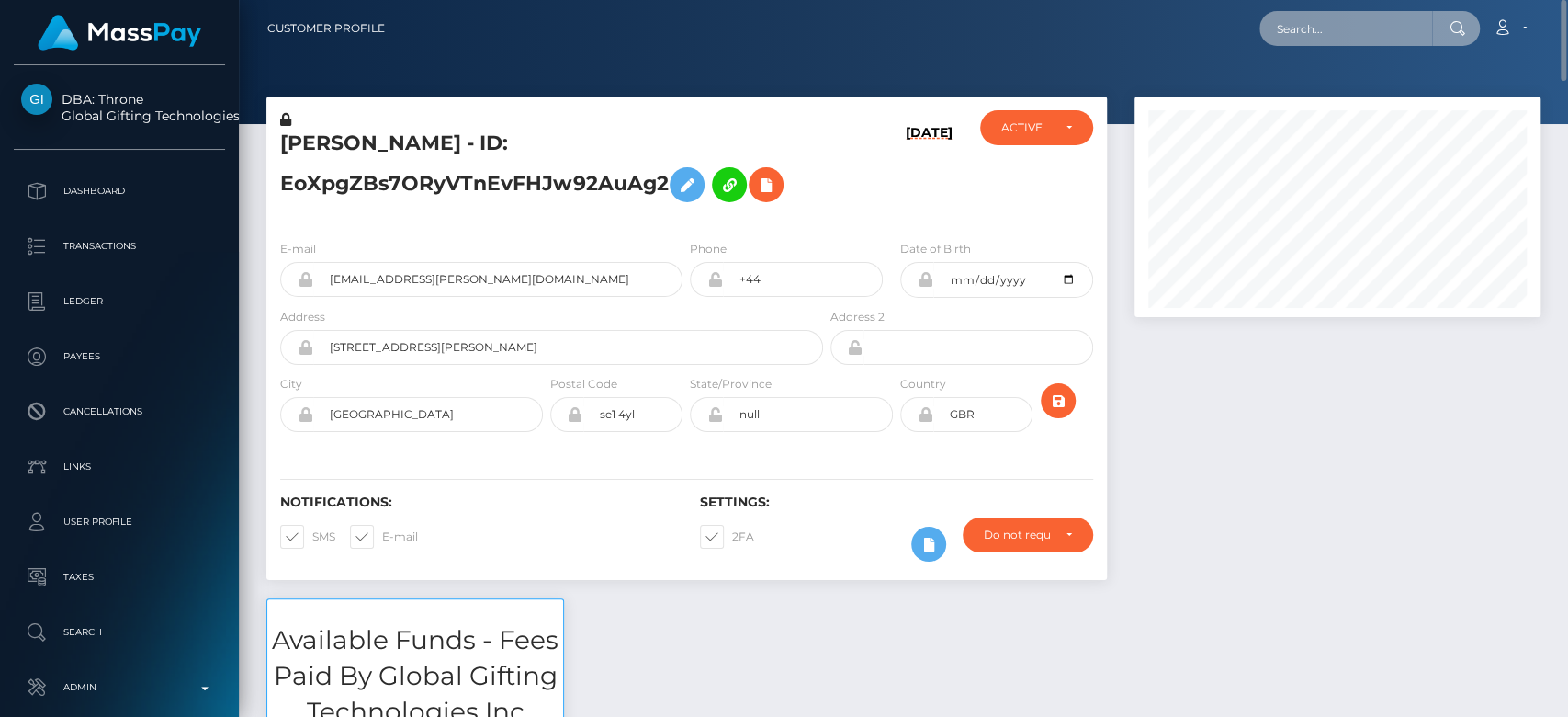
click at [1376, 21] on input "text" at bounding box center [1346, 29] width 173 height 35
paste input "nothing2losstrader14@gmail.com"
type input "nothing2losstrader14@gmail.com"
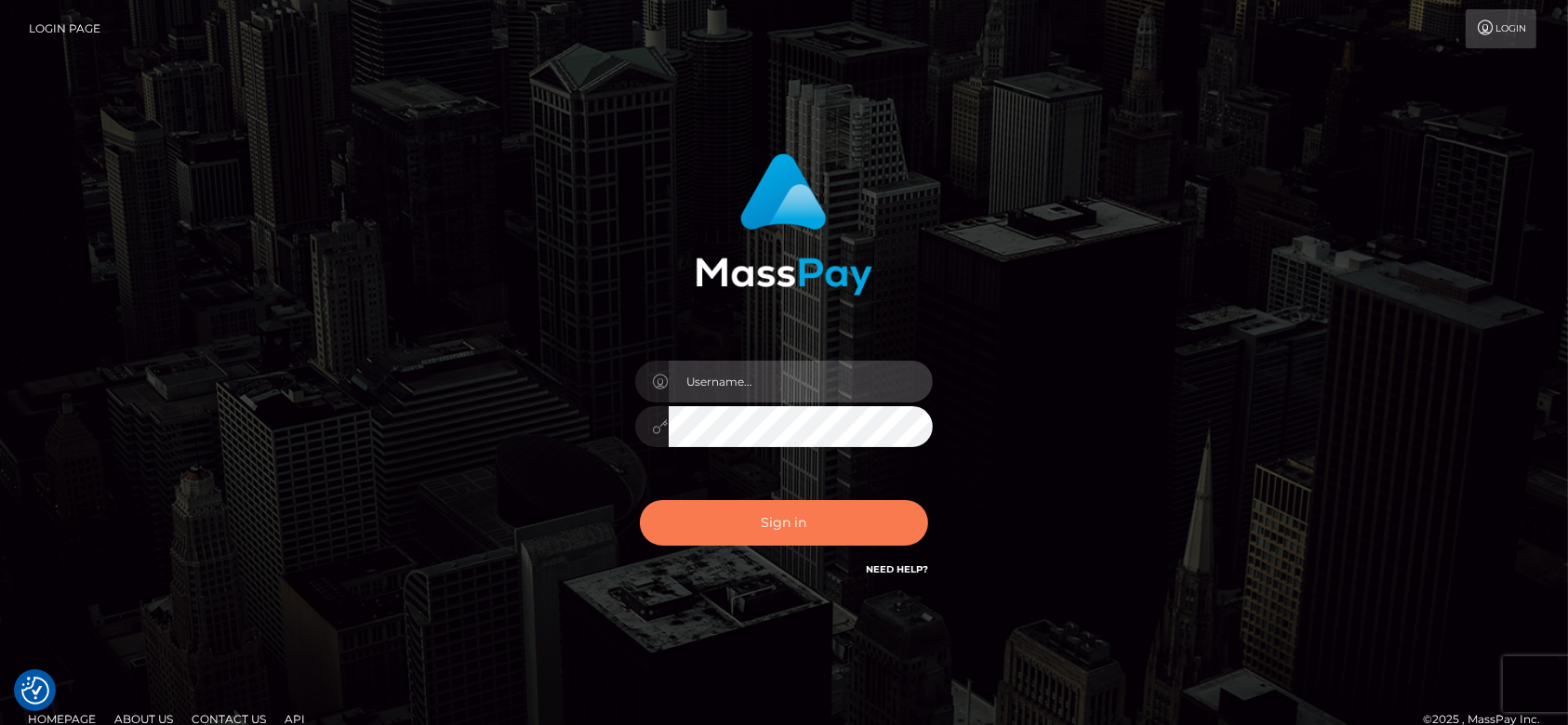
type input "[DOMAIN_NAME]"
click at [828, 528] on button "Sign in" at bounding box center [784, 522] width 288 height 46
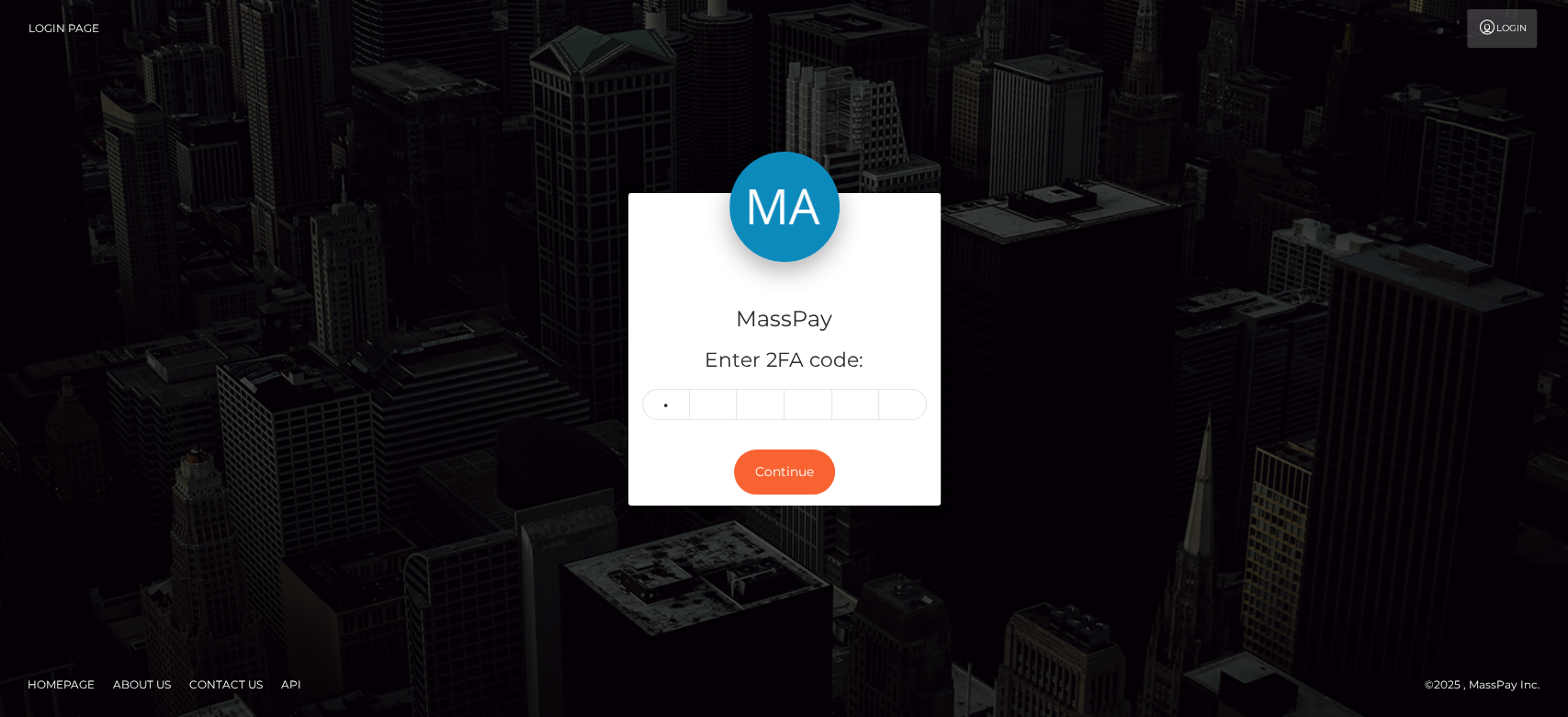
type input "7"
type input "5"
type input "8"
type input "9"
type input "8"
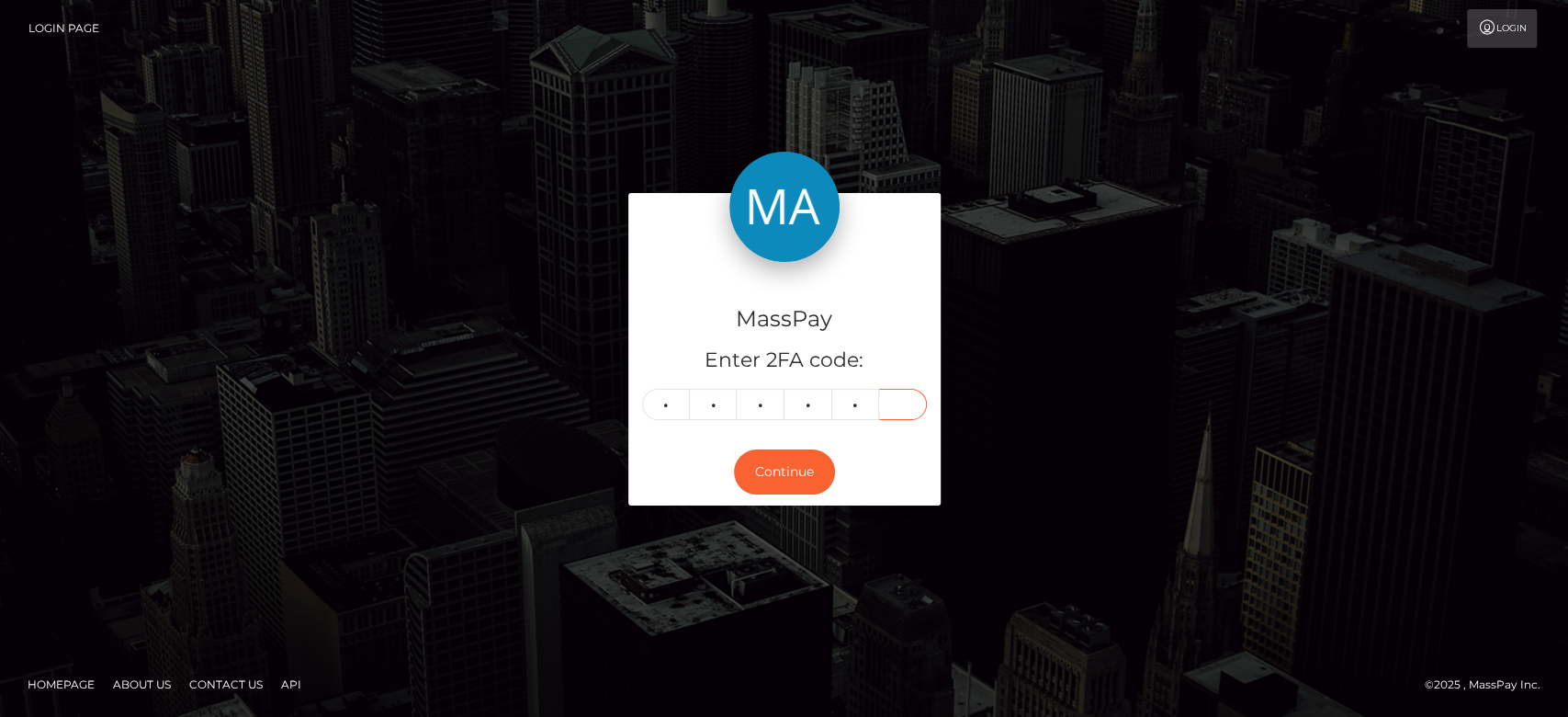
type input "4"
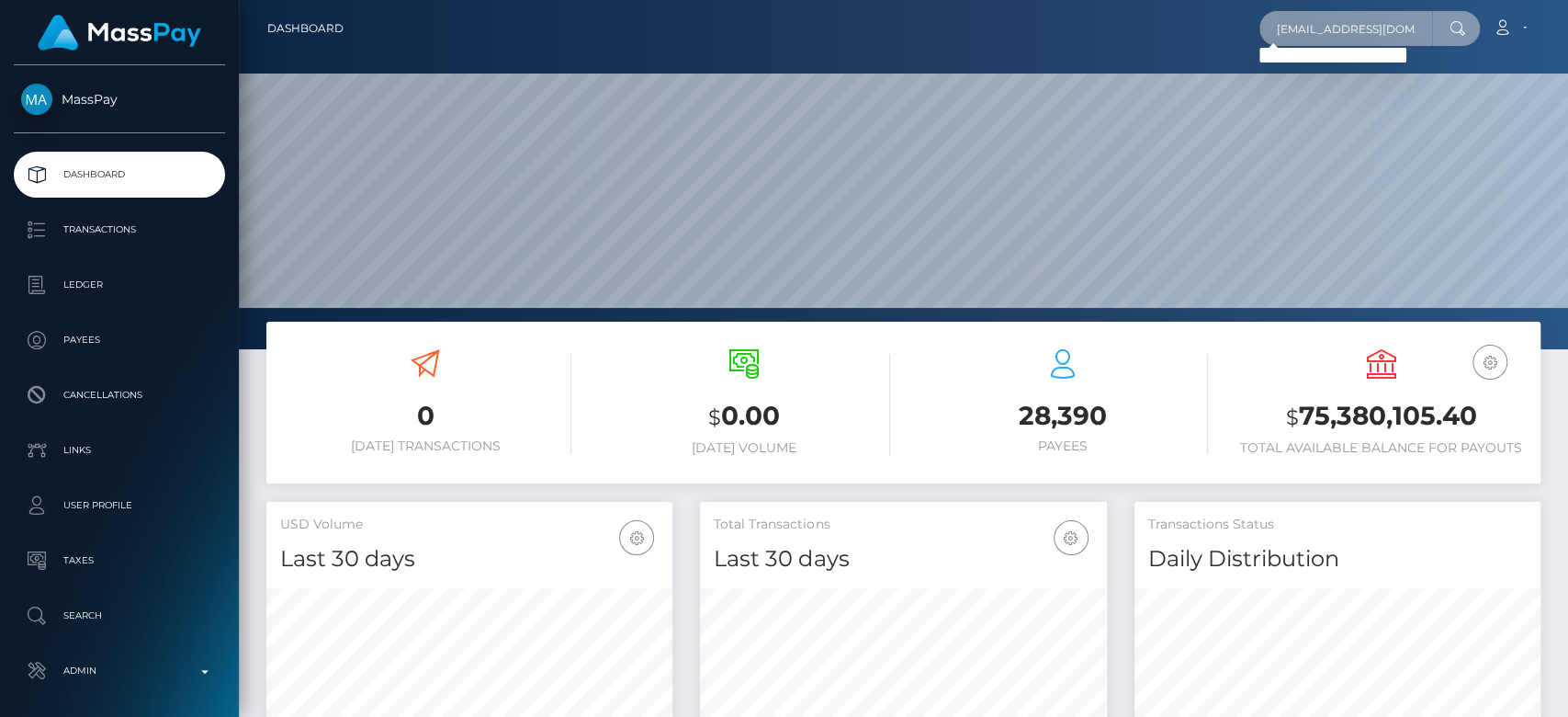
click at [1313, 40] on input "nothing2losstrader14@gmail.com" at bounding box center [1346, 29] width 173 height 35
paste input "losstrader15"
type input "losstrader15@gmail.com"
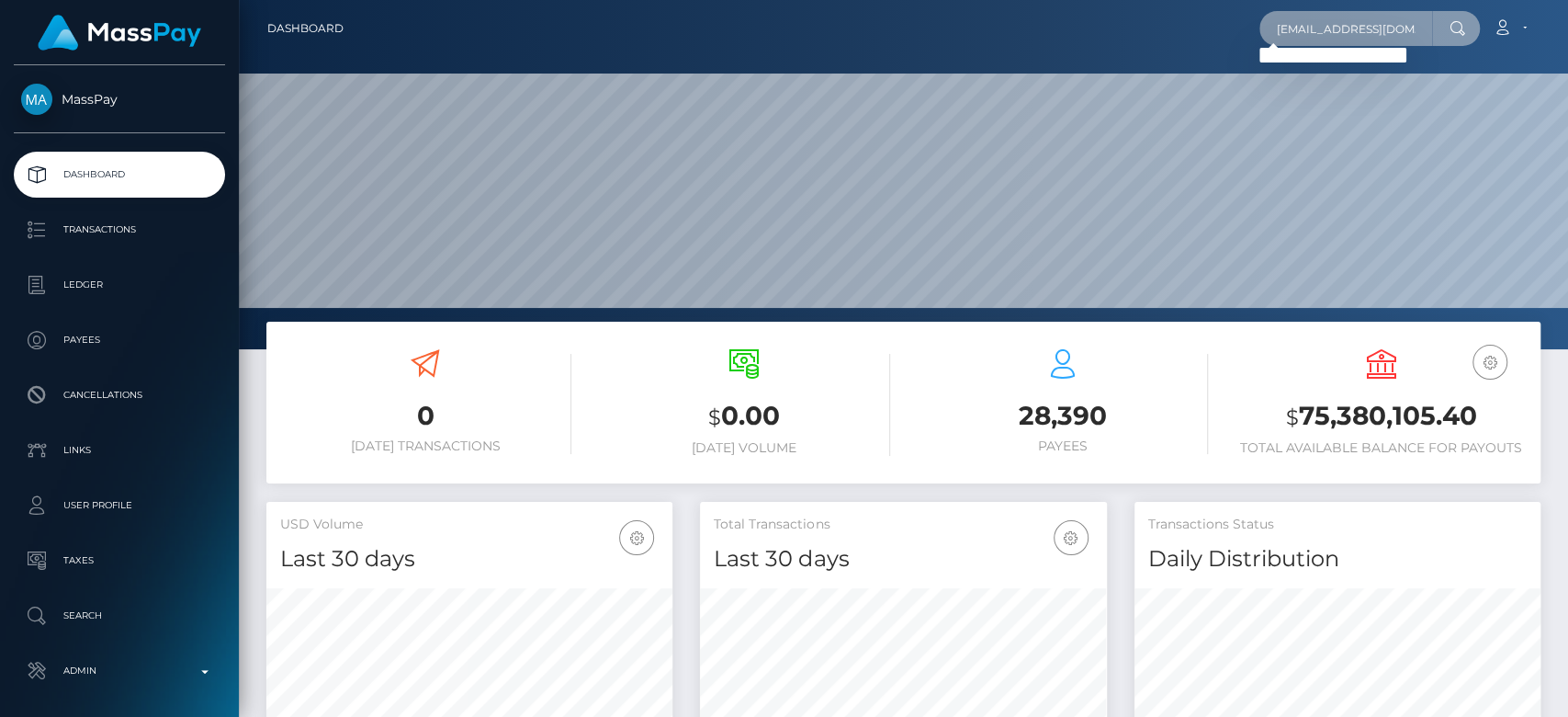
click at [1329, 30] on input "losstrader15@gmail.com" at bounding box center [1346, 29] width 173 height 35
paste input "goddess.sawyerr@gmail.com"
type input "goddess.sawyerr@gmail.com"
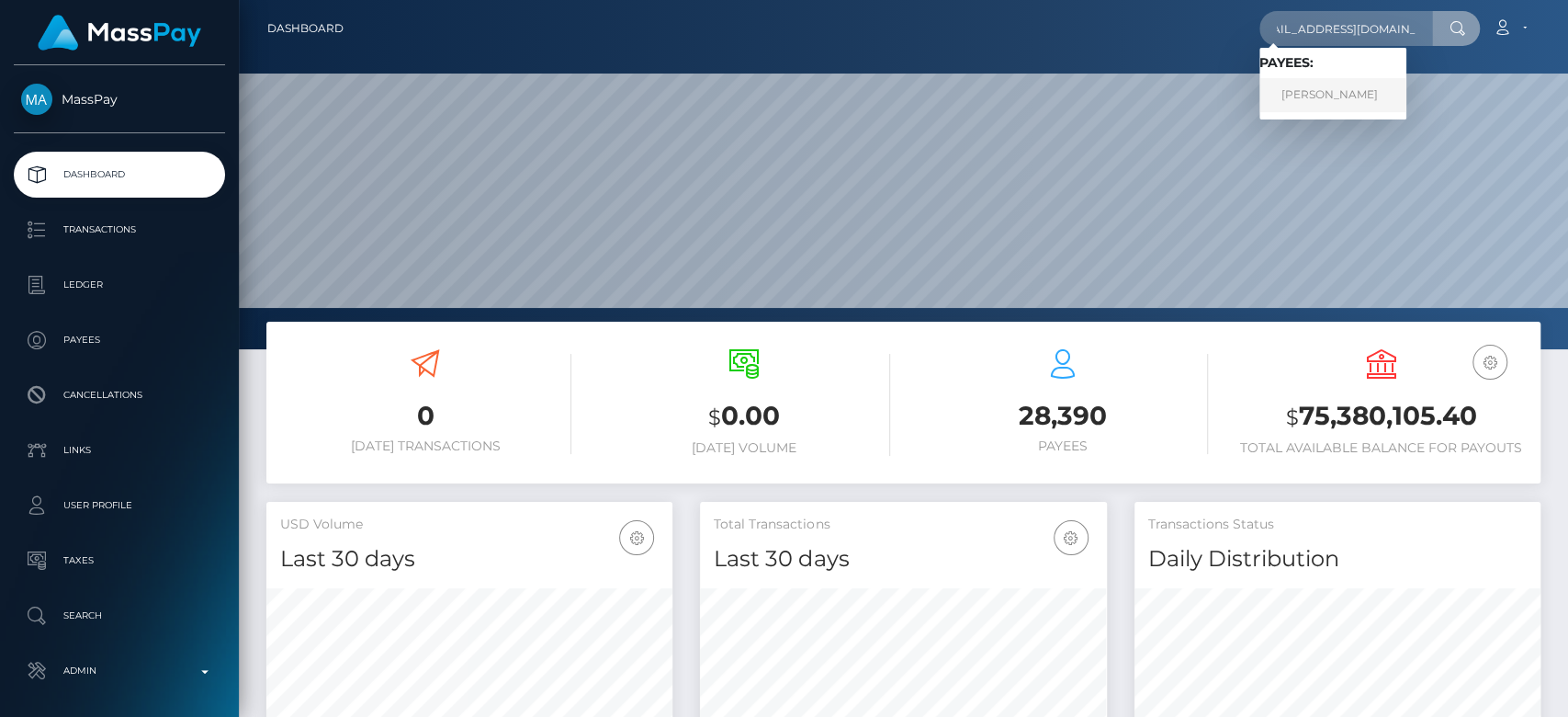
click at [1364, 94] on link "LARA ELIZABETH CUBBY" at bounding box center [1333, 94] width 147 height 34
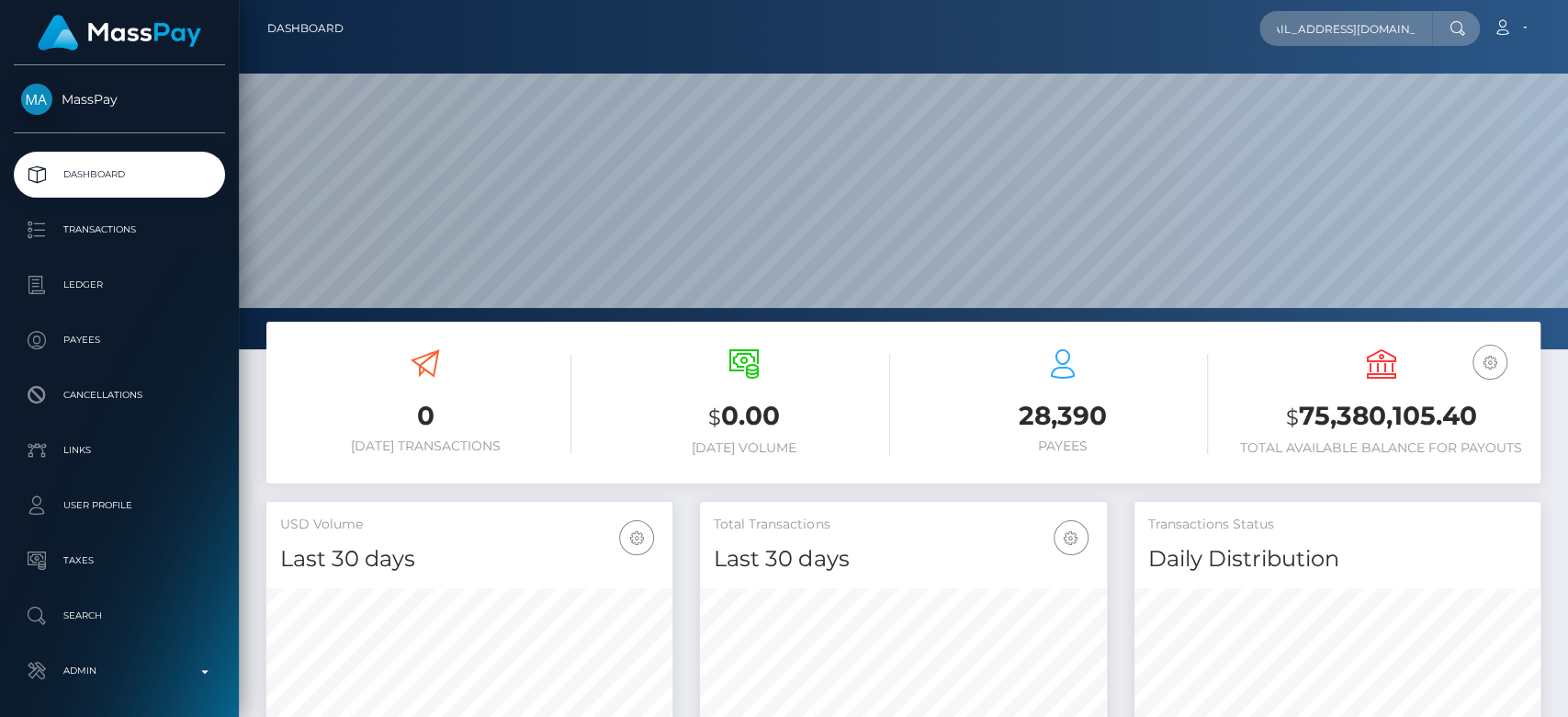
scroll to position [0, 0]
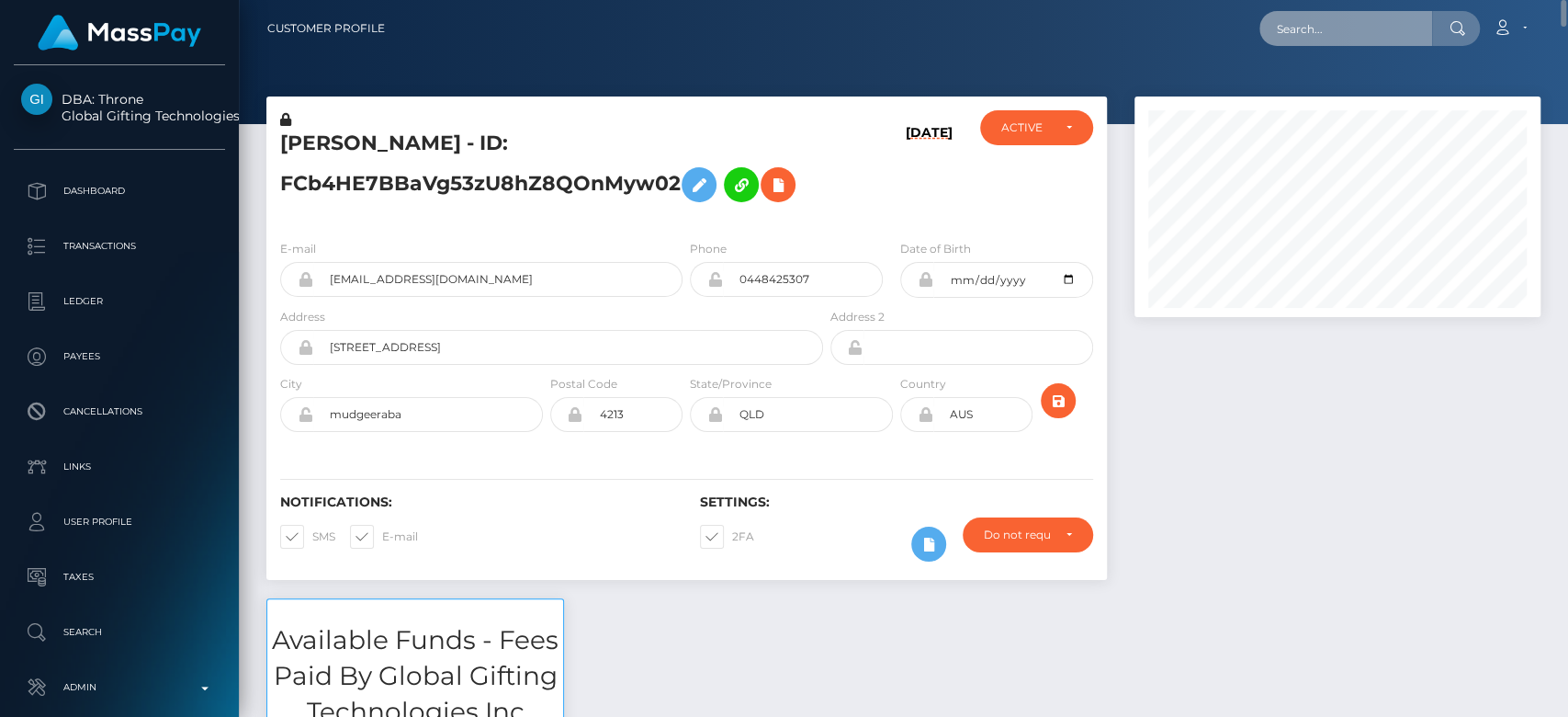
click at [1340, 30] on input "text" at bounding box center [1346, 29] width 173 height 35
paste input "slimwithsmiles@gmail.com"
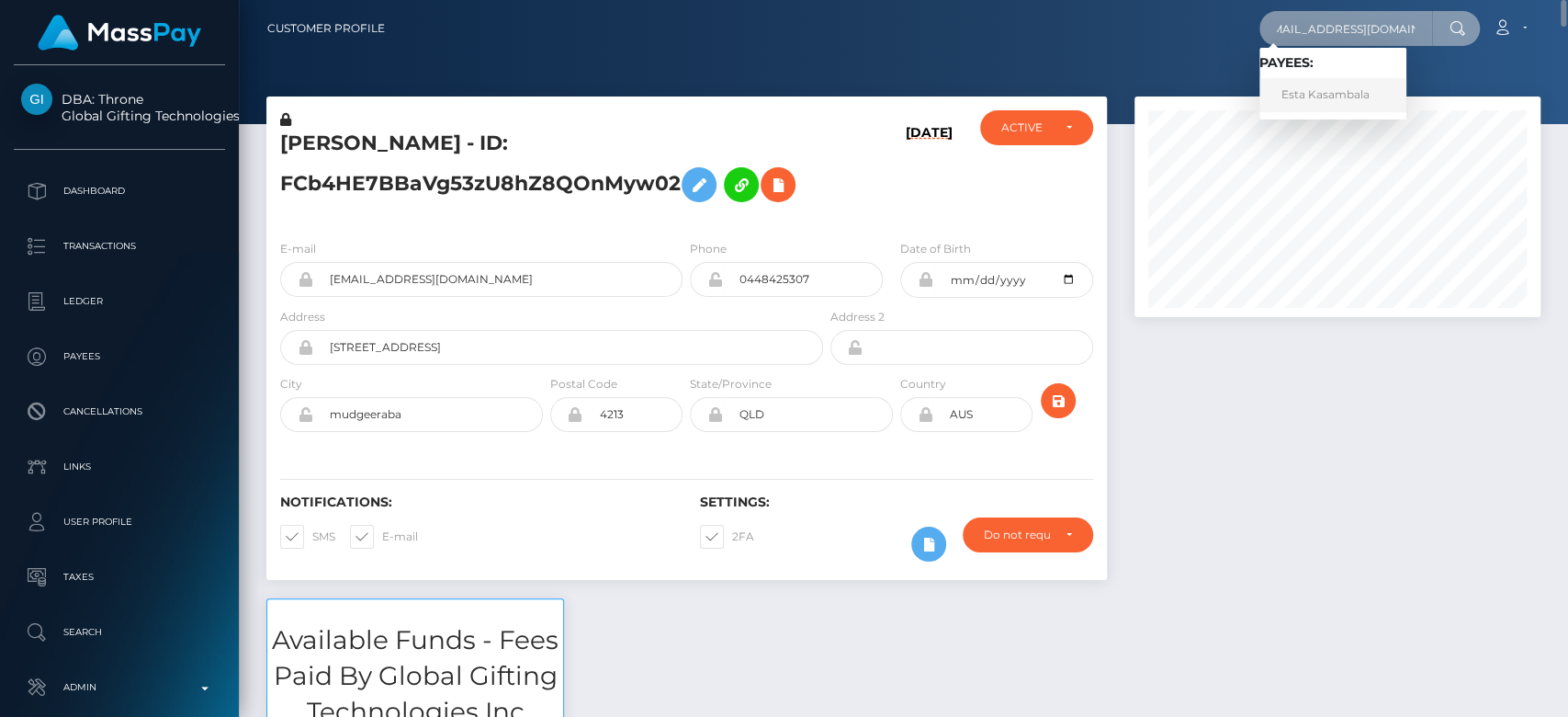
type input "slimwithsmiles@gmail.com"
click at [1336, 95] on link "Esta Kasambala" at bounding box center [1333, 94] width 147 height 34
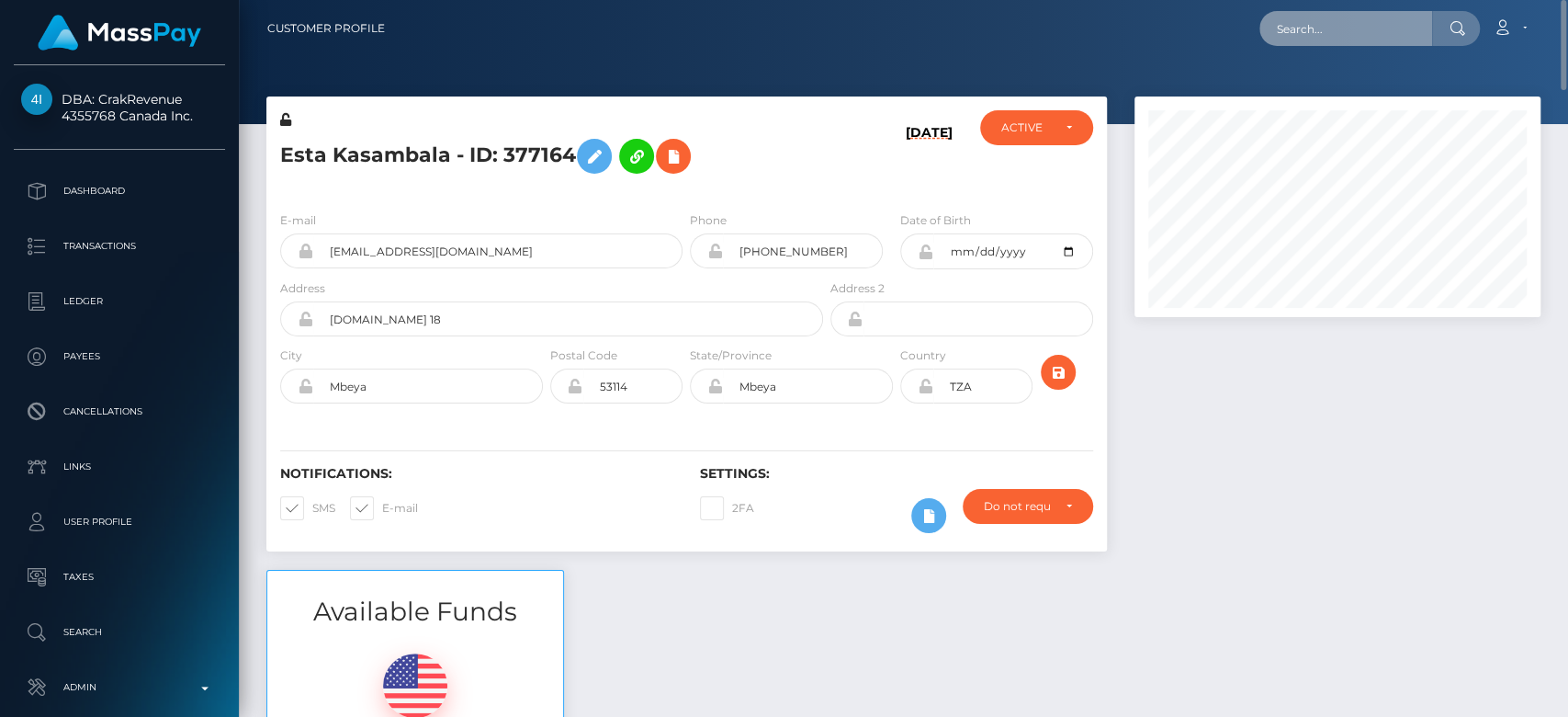
click at [1313, 23] on input "text" at bounding box center [1346, 29] width 173 height 35
paste input "[EMAIL_ADDRESS][DOMAIN_NAME]"
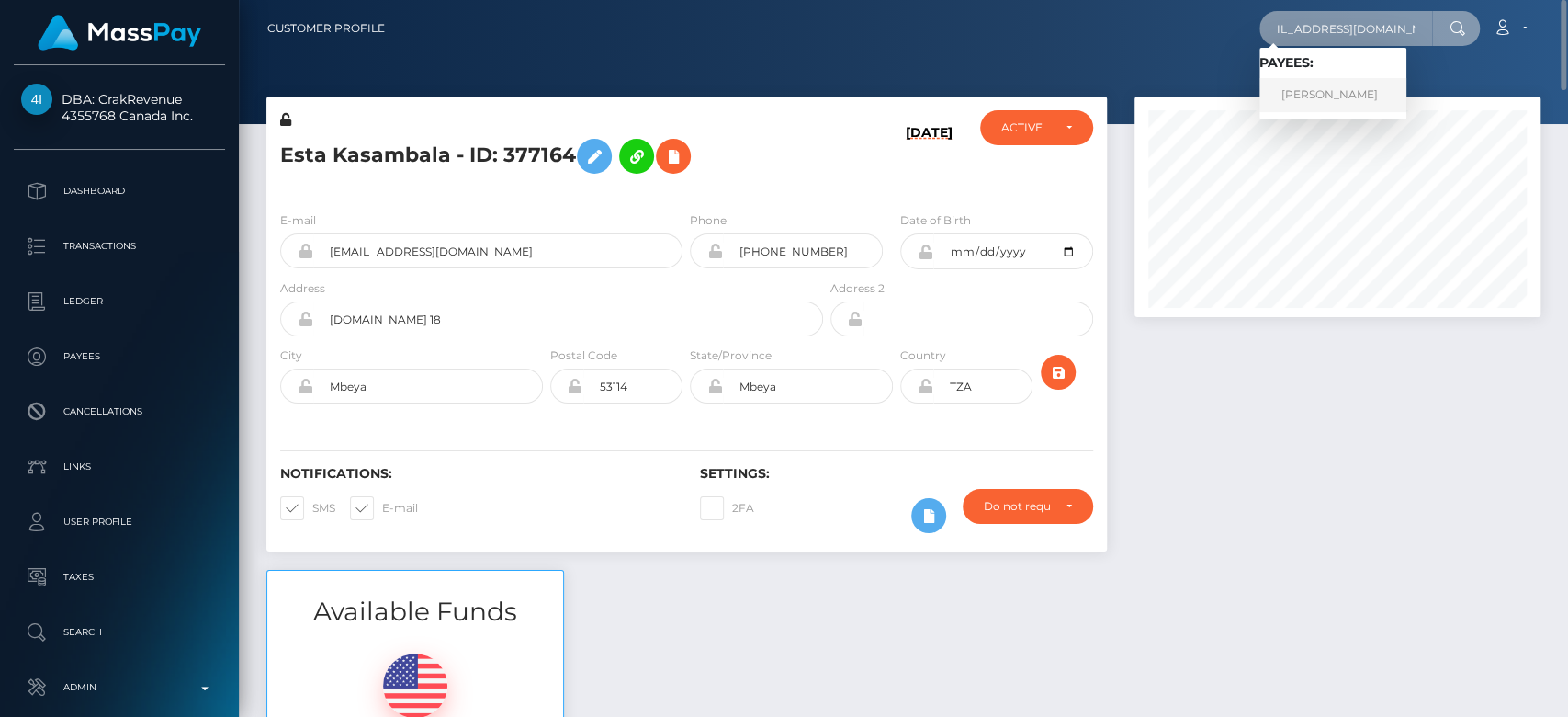
type input "[EMAIL_ADDRESS][DOMAIN_NAME]"
click at [1334, 87] on link "TONIKA SHANORA GRANT" at bounding box center [1333, 94] width 147 height 34
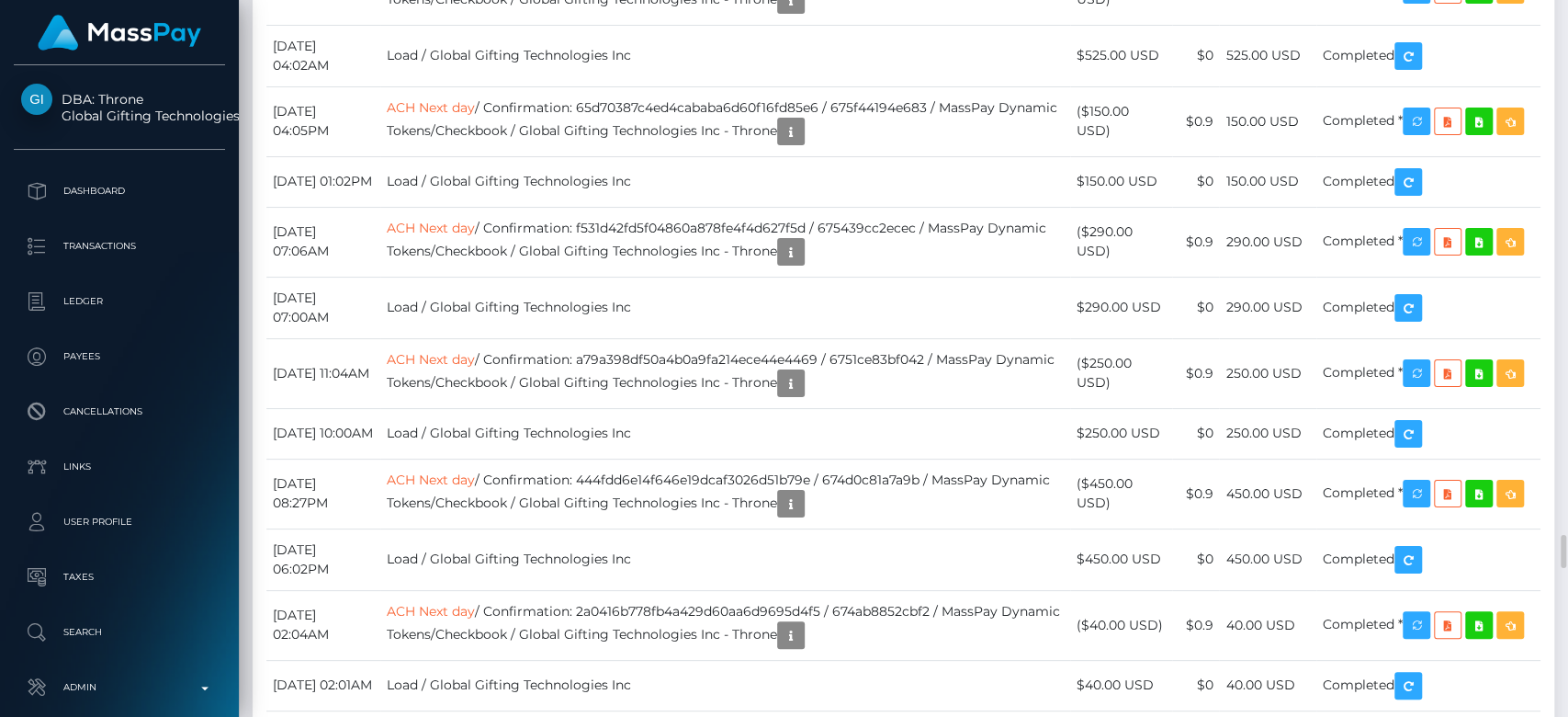
scroll to position [11336, 0]
